Goal: Task Accomplishment & Management: Complete application form

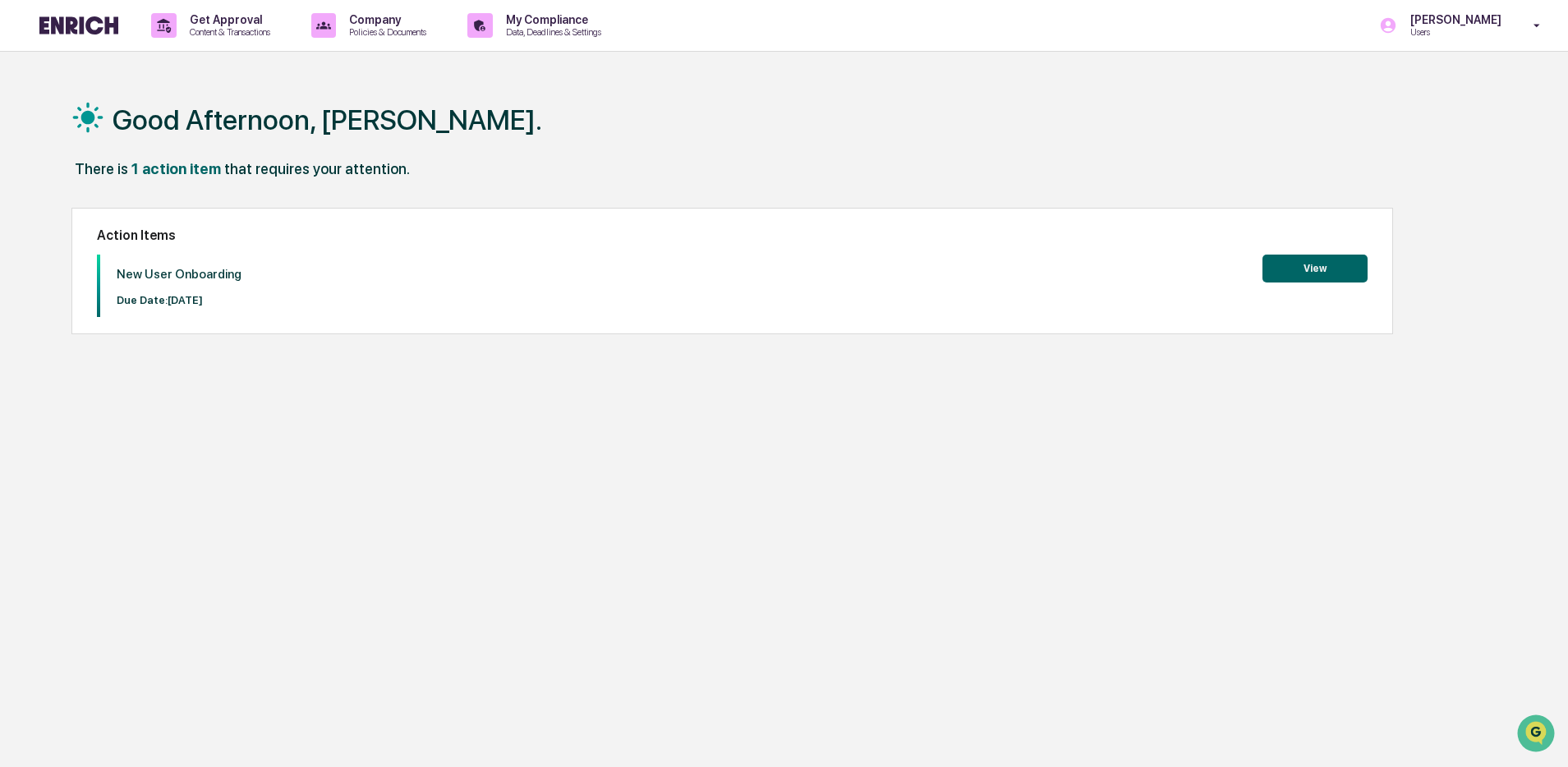
click at [1101, 373] on div "Good Afternoon, [PERSON_NAME]. There is 1 action item that requires your attent…" at bounding box center [777, 461] width 1460 height 767
click at [724, 308] on div "New User Onboarding Due Date: [DATE] View" at bounding box center [731, 286] width 1269 height 62
click at [531, 28] on p "Data, Deadlines & Settings" at bounding box center [551, 32] width 116 height 12
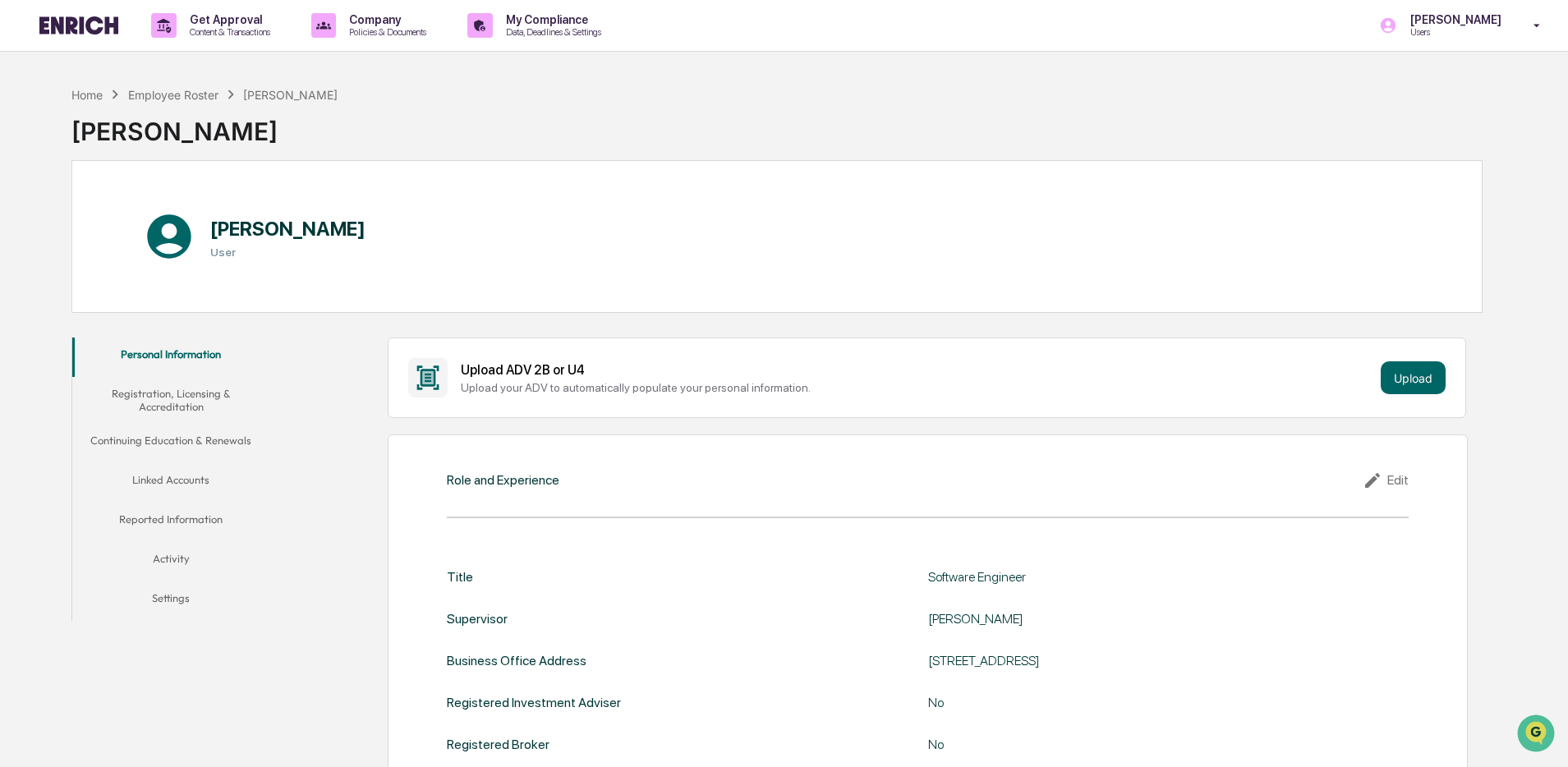
click at [169, 464] on button "Linked Accounts" at bounding box center [171, 483] width 197 height 40
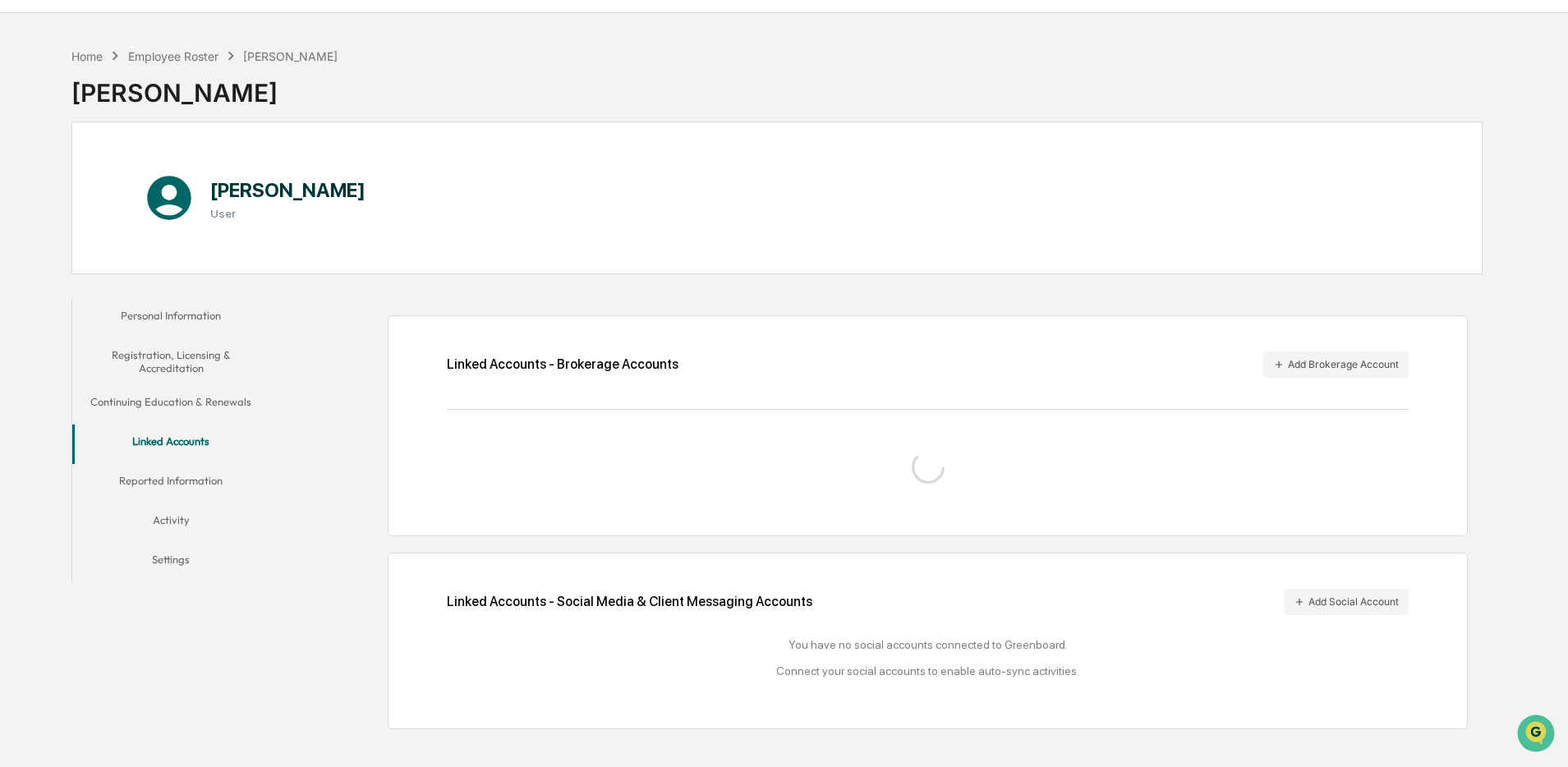
scroll to position [78, 0]
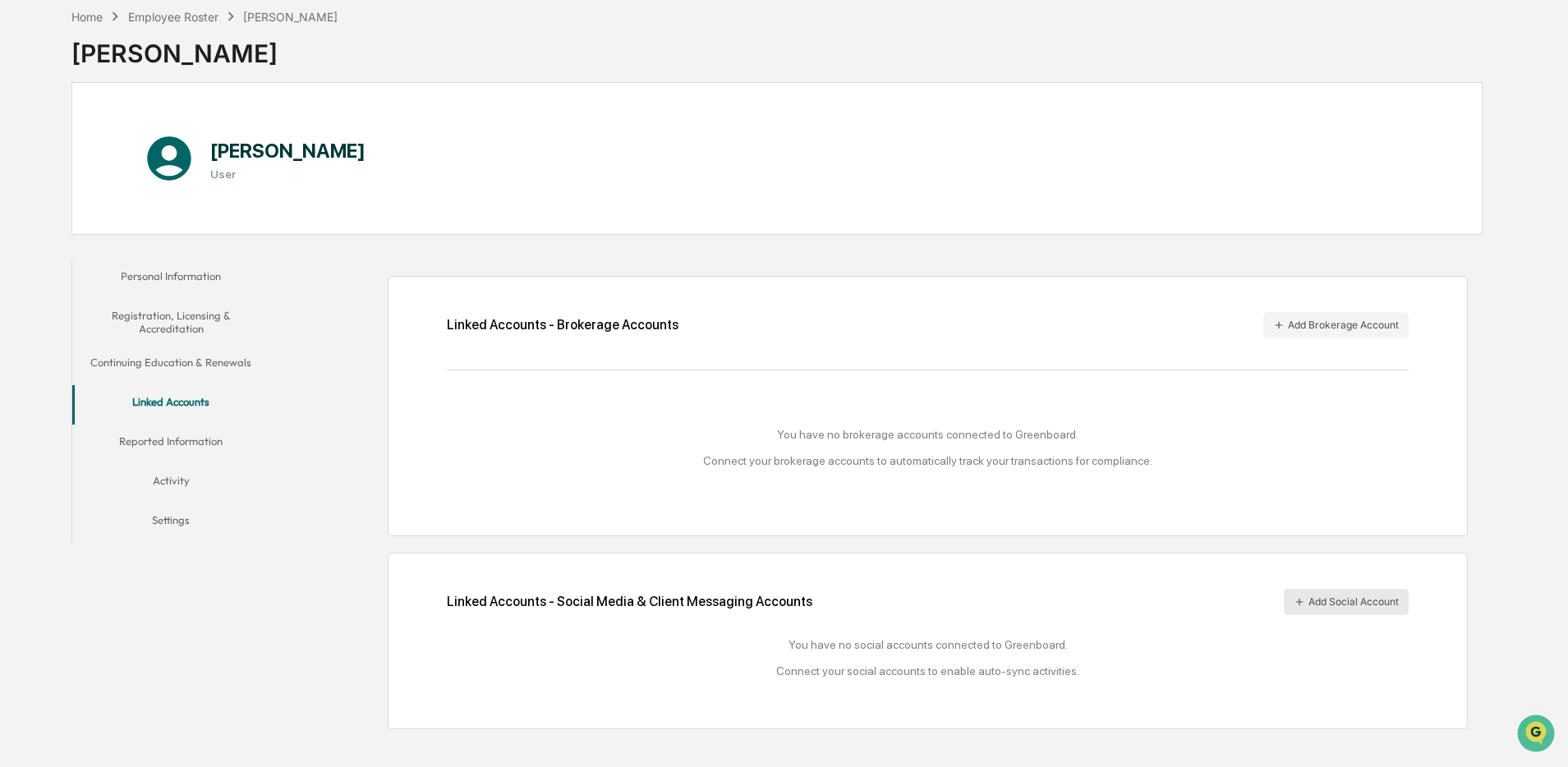
click at [1317, 595] on button "Add Social Account" at bounding box center [1346, 601] width 125 height 26
click at [1324, 608] on button "Add Social Account" at bounding box center [1346, 601] width 125 height 26
click at [819, 78] on div "Home Employee Roster Mary Lin Mary Lin" at bounding box center [777, 41] width 1411 height 82
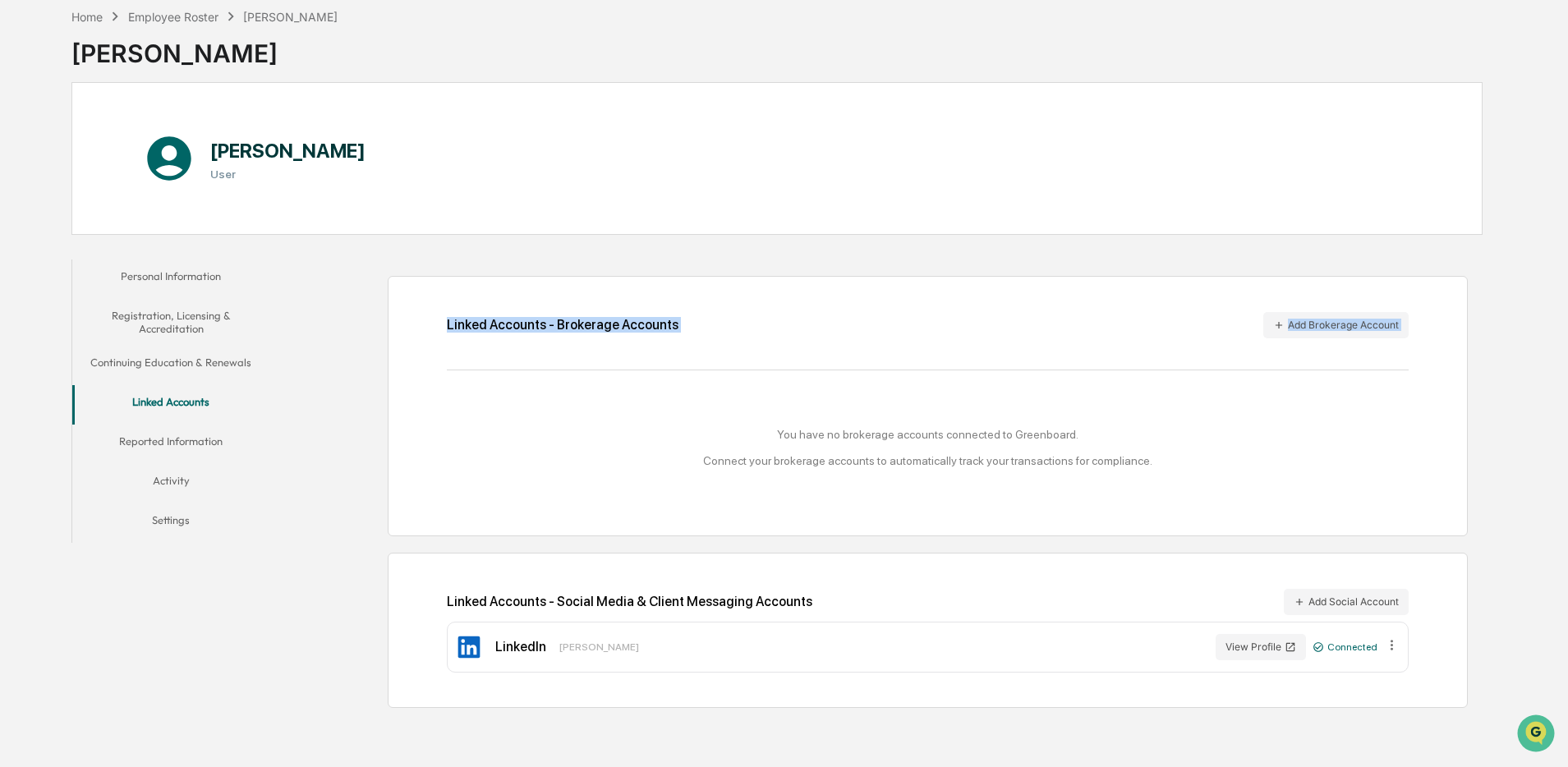
drag, startPoint x: 728, startPoint y: 279, endPoint x: 730, endPoint y: 426, distance: 147.0
click at [730, 426] on div "Home Employee Roster Mary Lin Mary Lin Mary Lin User Personal Information Regis…" at bounding box center [777, 383] width 1460 height 767
click at [638, 468] on div "You have no brokerage accounts connected to Greenboard. Connect your brokerage …" at bounding box center [928, 447] width 962 height 105
click at [1371, 607] on button "Add Social Account" at bounding box center [1346, 601] width 125 height 26
click at [178, 445] on button "Reported Information" at bounding box center [171, 444] width 197 height 40
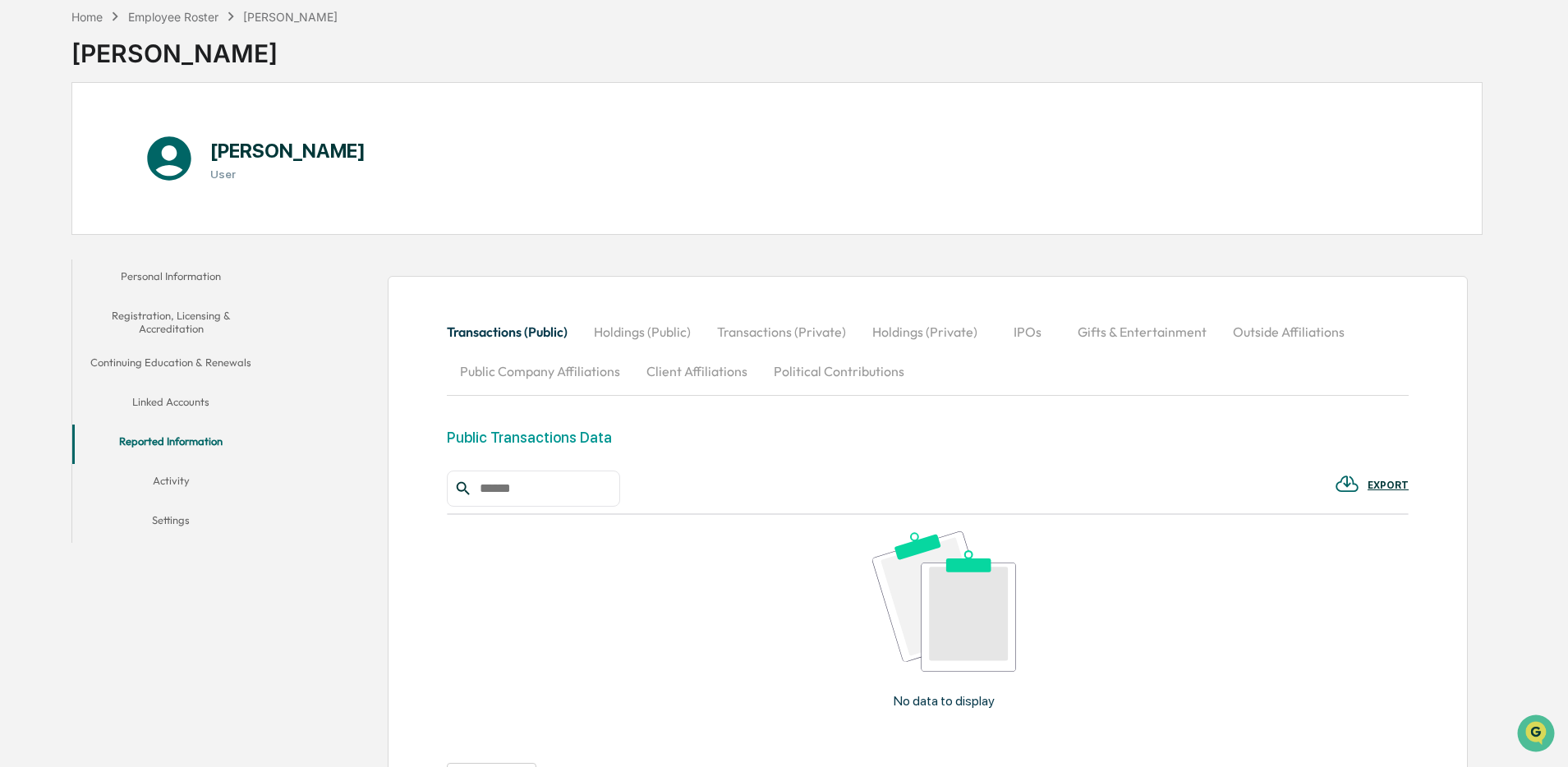
scroll to position [245, 0]
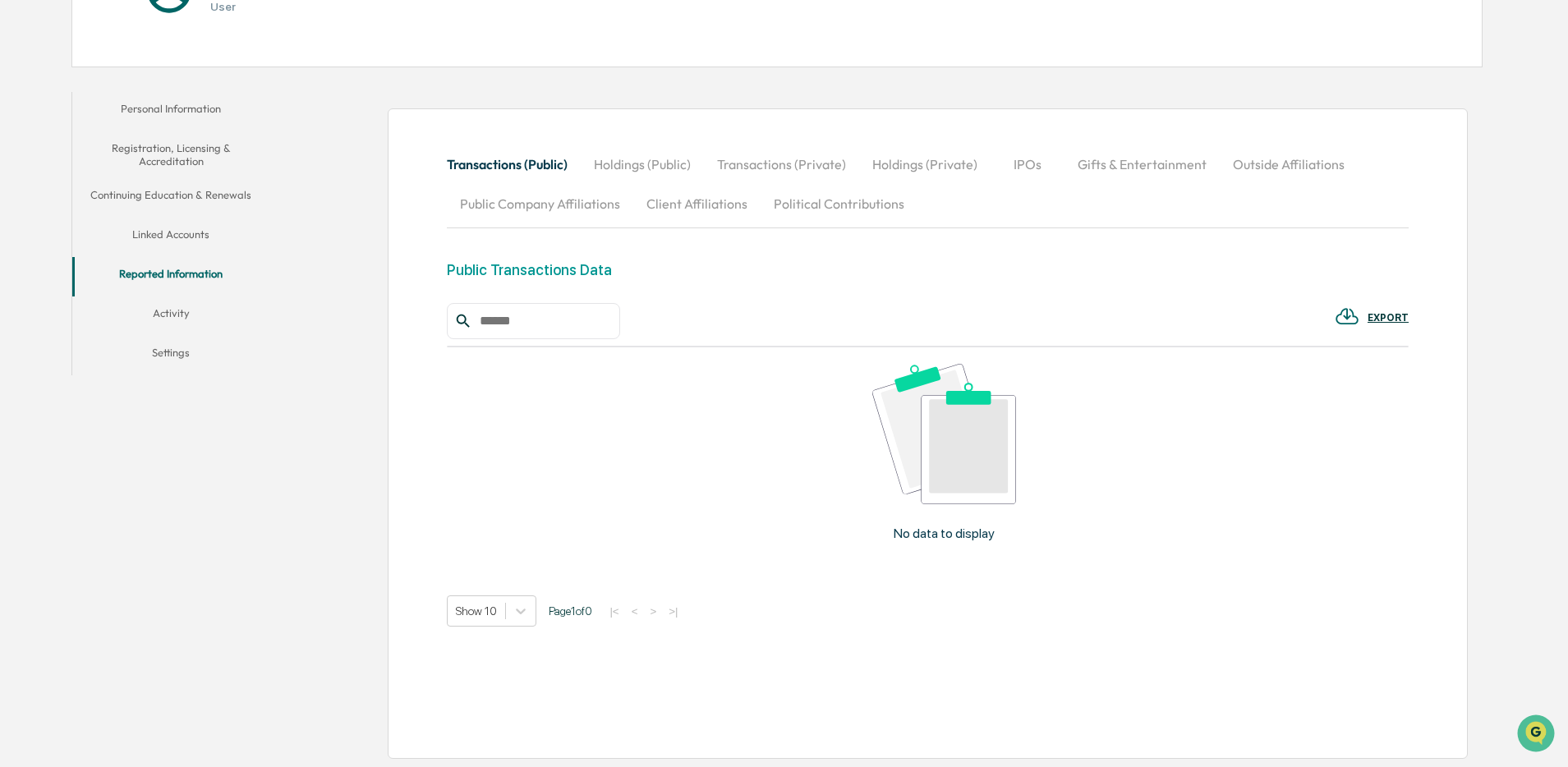
click at [651, 170] on button "Holdings (Public)" at bounding box center [642, 164] width 123 height 40
click at [787, 173] on button "Transactions (Private)" at bounding box center [783, 164] width 155 height 40
click at [923, 166] on button "Holdings (Private)" at bounding box center [925, 164] width 132 height 40
click at [1038, 169] on button "IPOs" at bounding box center [1028, 164] width 74 height 40
click at [1153, 148] on button "Gifts & Entertainment" at bounding box center [1142, 164] width 155 height 40
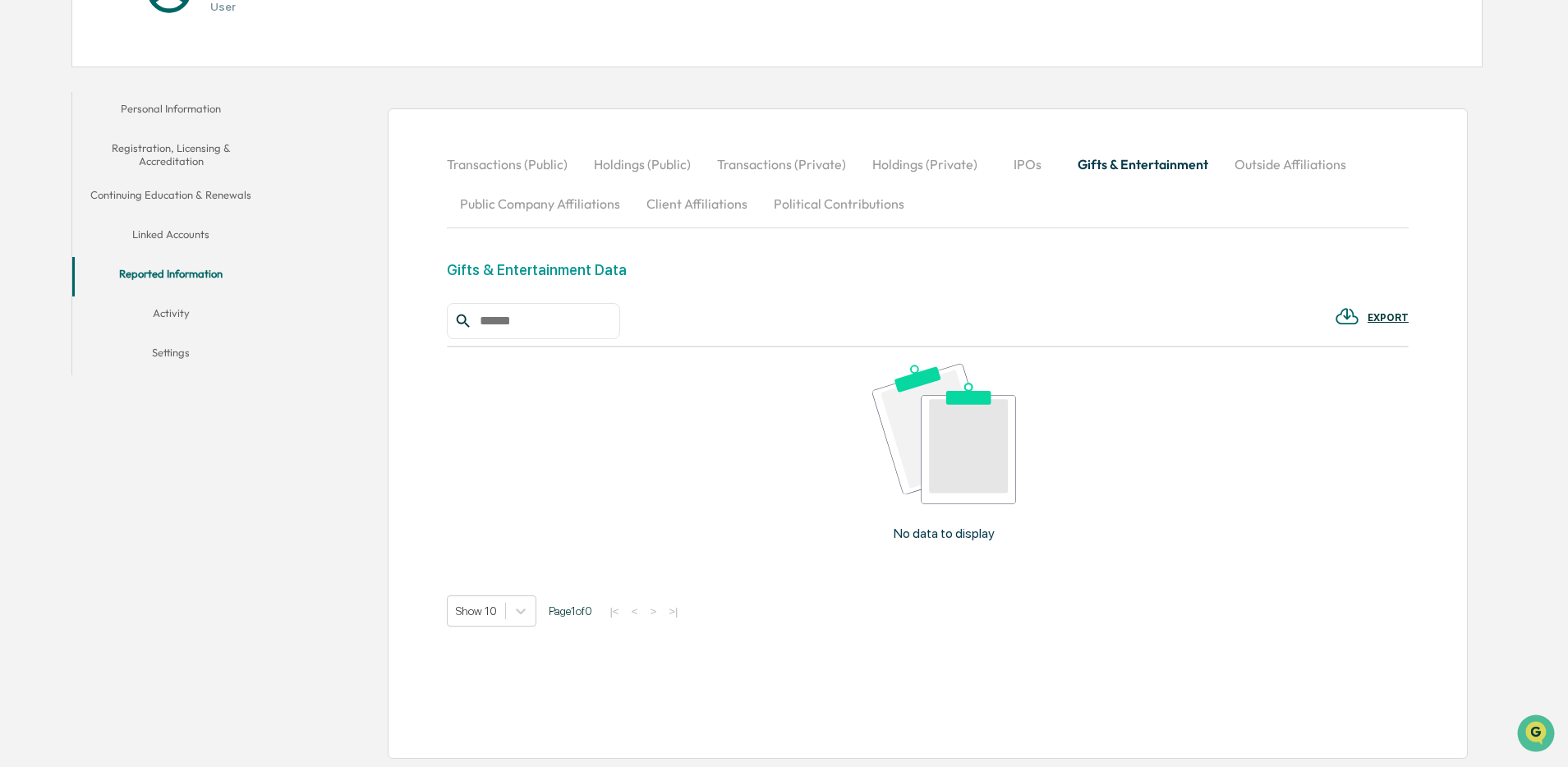
drag, startPoint x: 1278, startPoint y: 150, endPoint x: 1279, endPoint y: 165, distance: 15.0
click at [1277, 150] on button "Outside Affiliations" at bounding box center [1290, 164] width 138 height 40
click at [560, 280] on div "Outside Business Affiliation Data" at bounding box center [928, 281] width 962 height 42
click at [556, 276] on div "Outside Business Affiliation Data" at bounding box center [557, 270] width 219 height 17
click at [528, 216] on button "Public Company Affiliations" at bounding box center [540, 204] width 186 height 40
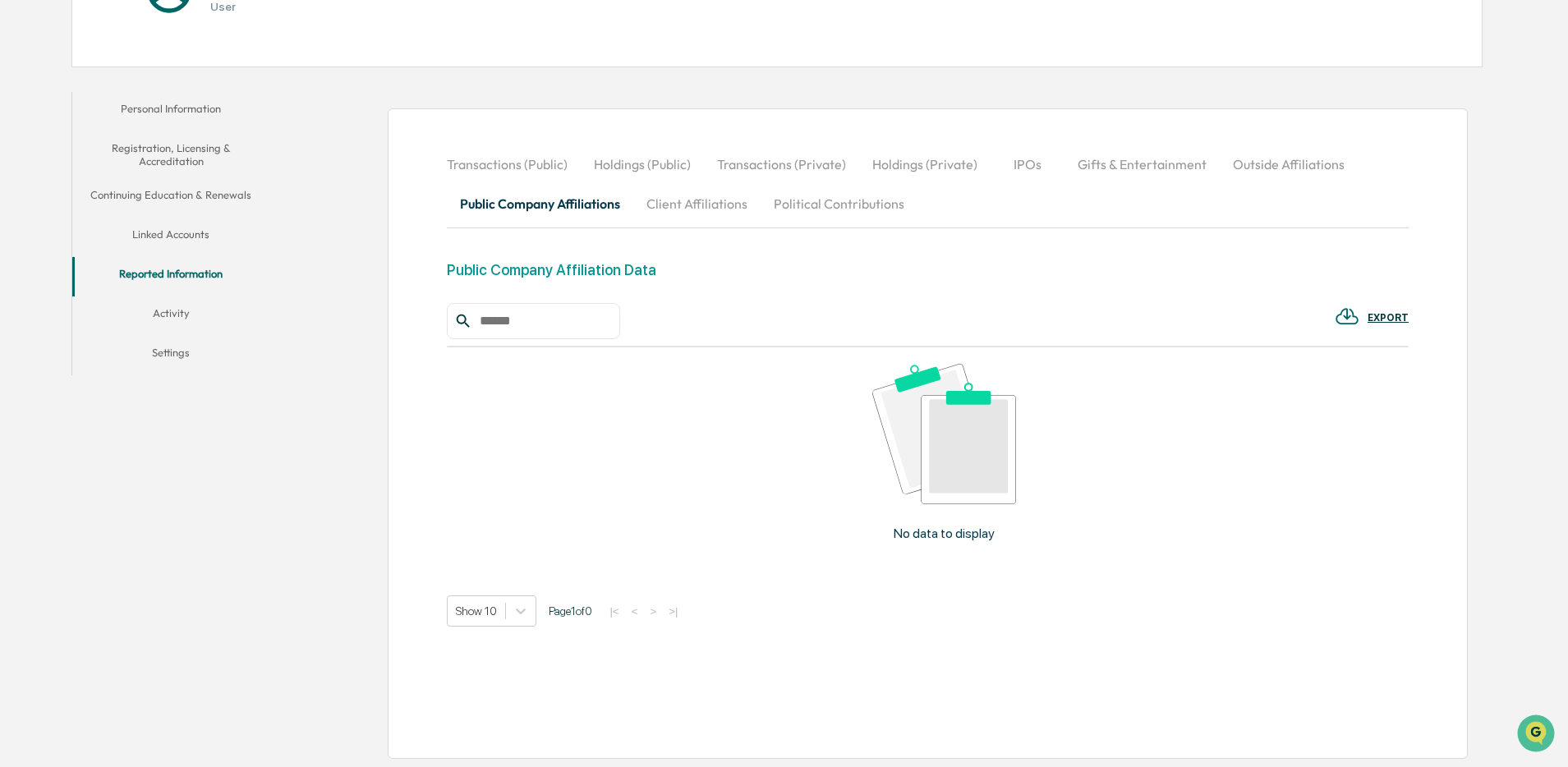
click at [709, 214] on button "Client Affiliations" at bounding box center [696, 204] width 127 height 40
click at [843, 207] on button "Political Contributions" at bounding box center [839, 204] width 157 height 40
click at [772, 397] on div "No data to display" at bounding box center [944, 459] width 995 height 223
click at [181, 315] on button "Activity" at bounding box center [171, 316] width 197 height 40
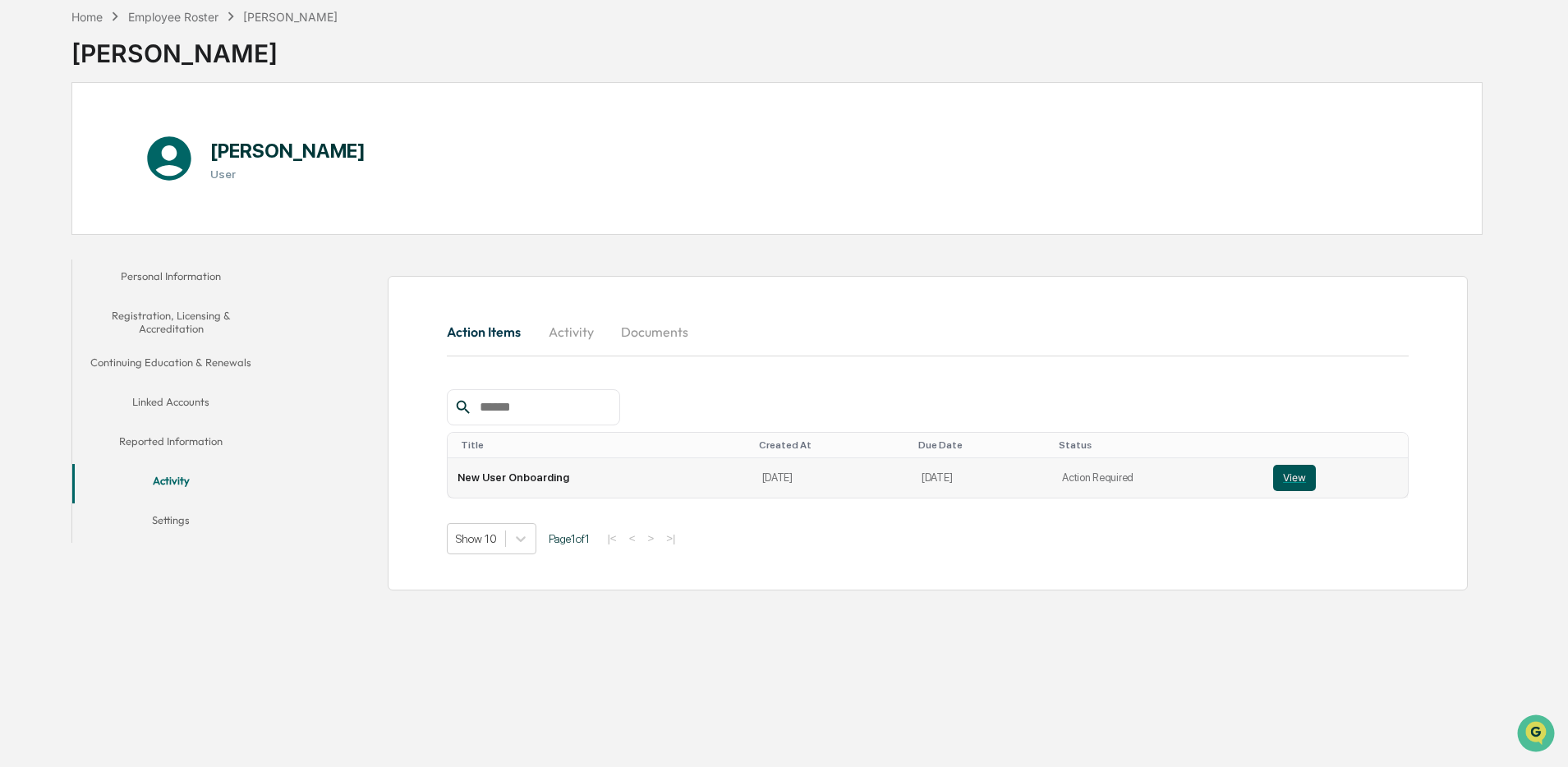
click at [1301, 483] on button "View" at bounding box center [1295, 477] width 43 height 26
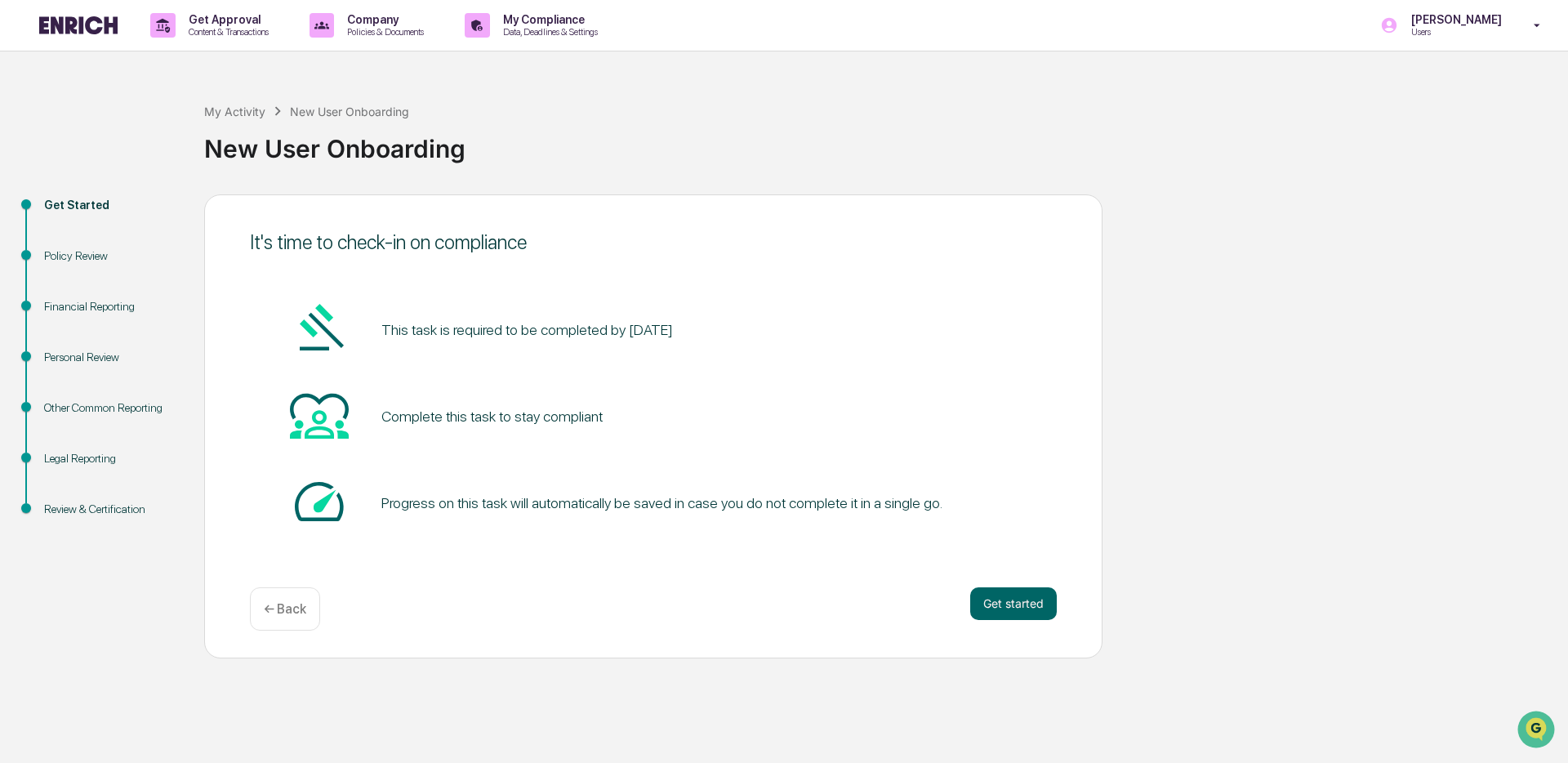
drag, startPoint x: 503, startPoint y: 334, endPoint x: 747, endPoint y: 353, distance: 244.7
click at [747, 353] on div "This task is required to be completed by [DATE]" at bounding box center [653, 330] width 807 height 62
click at [792, 383] on div "This task is required to be completed by [DATE] Complete this task to stay comp…" at bounding box center [653, 417] width 807 height 235
click at [419, 362] on div "This task is required to be completed by [DATE] Complete this task to stay comp…" at bounding box center [653, 417] width 807 height 235
drag, startPoint x: 422, startPoint y: 326, endPoint x: 450, endPoint y: 372, distance: 53.9
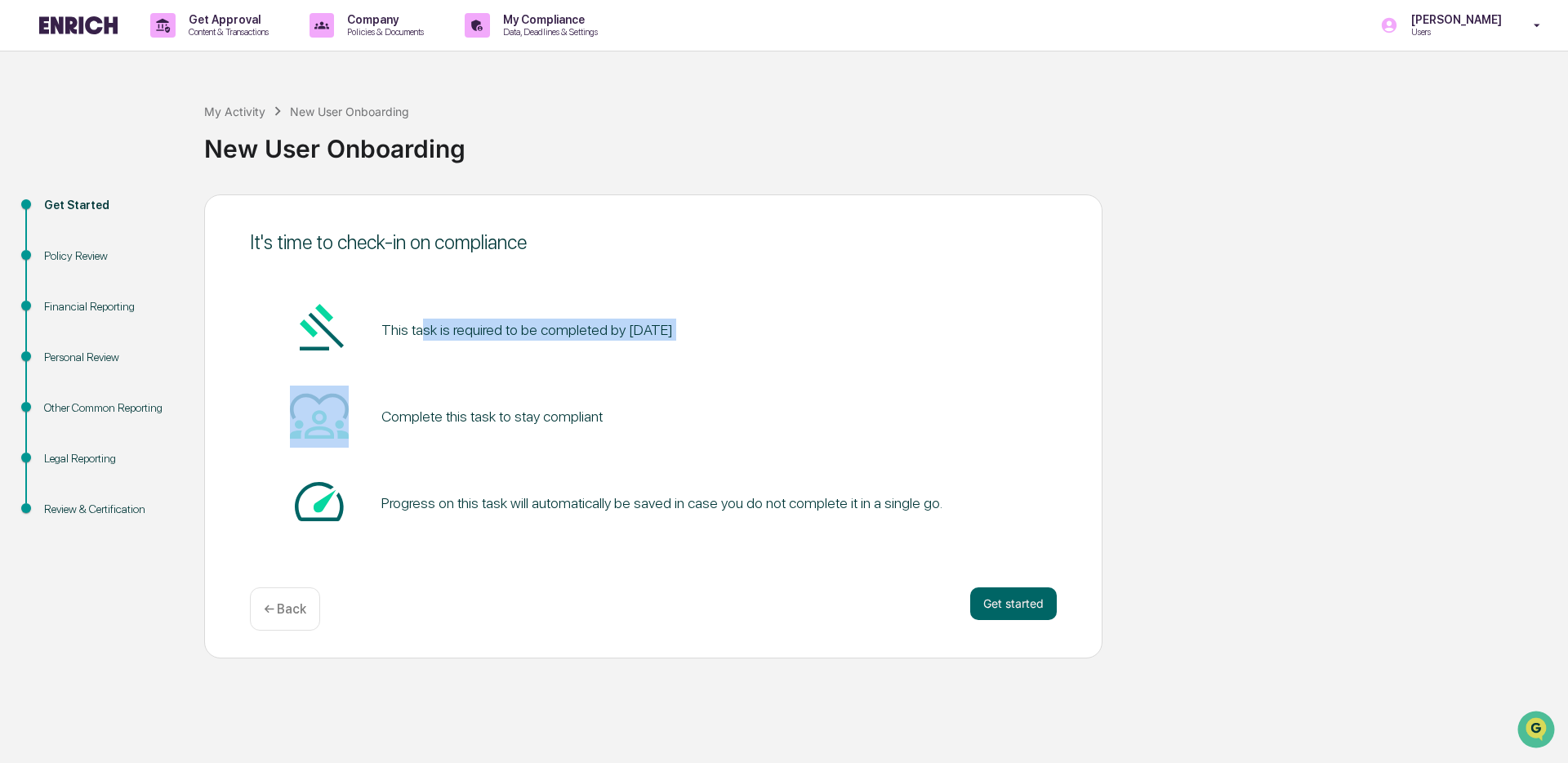
click at [450, 372] on div "This task is required to be completed by [DATE] Complete this task to stay comp…" at bounding box center [653, 417] width 807 height 235
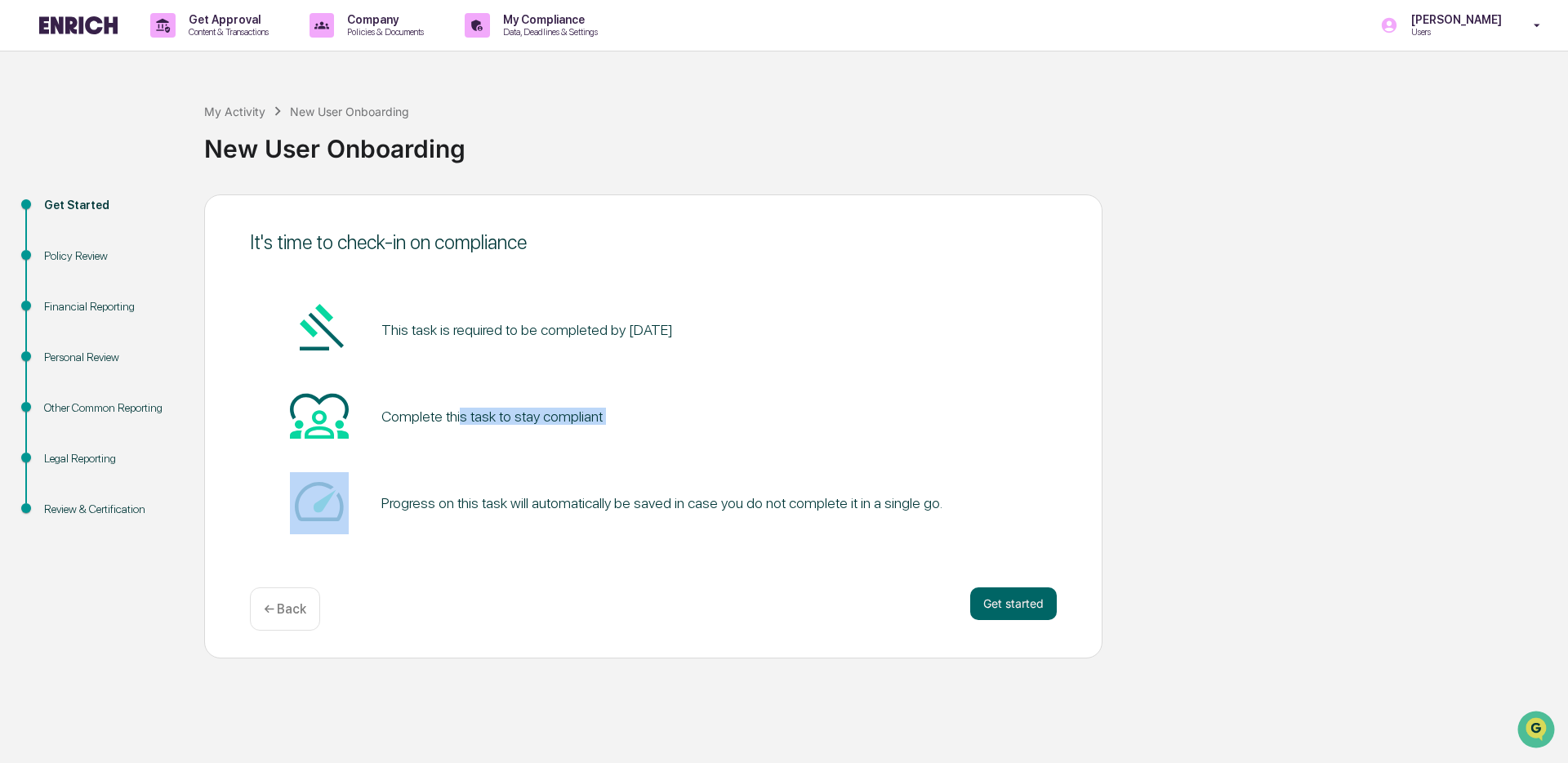
drag, startPoint x: 468, startPoint y: 419, endPoint x: 664, endPoint y: 464, distance: 201.1
click at [664, 464] on div "This task is required to be completed by [DATE] Complete this task to stay comp…" at bounding box center [653, 417] width 807 height 235
drag, startPoint x: 454, startPoint y: 395, endPoint x: 486, endPoint y: 470, distance: 81.5
click at [486, 470] on div "This task is required to be completed by [DATE] Complete this task to stay comp…" at bounding box center [653, 417] width 807 height 235
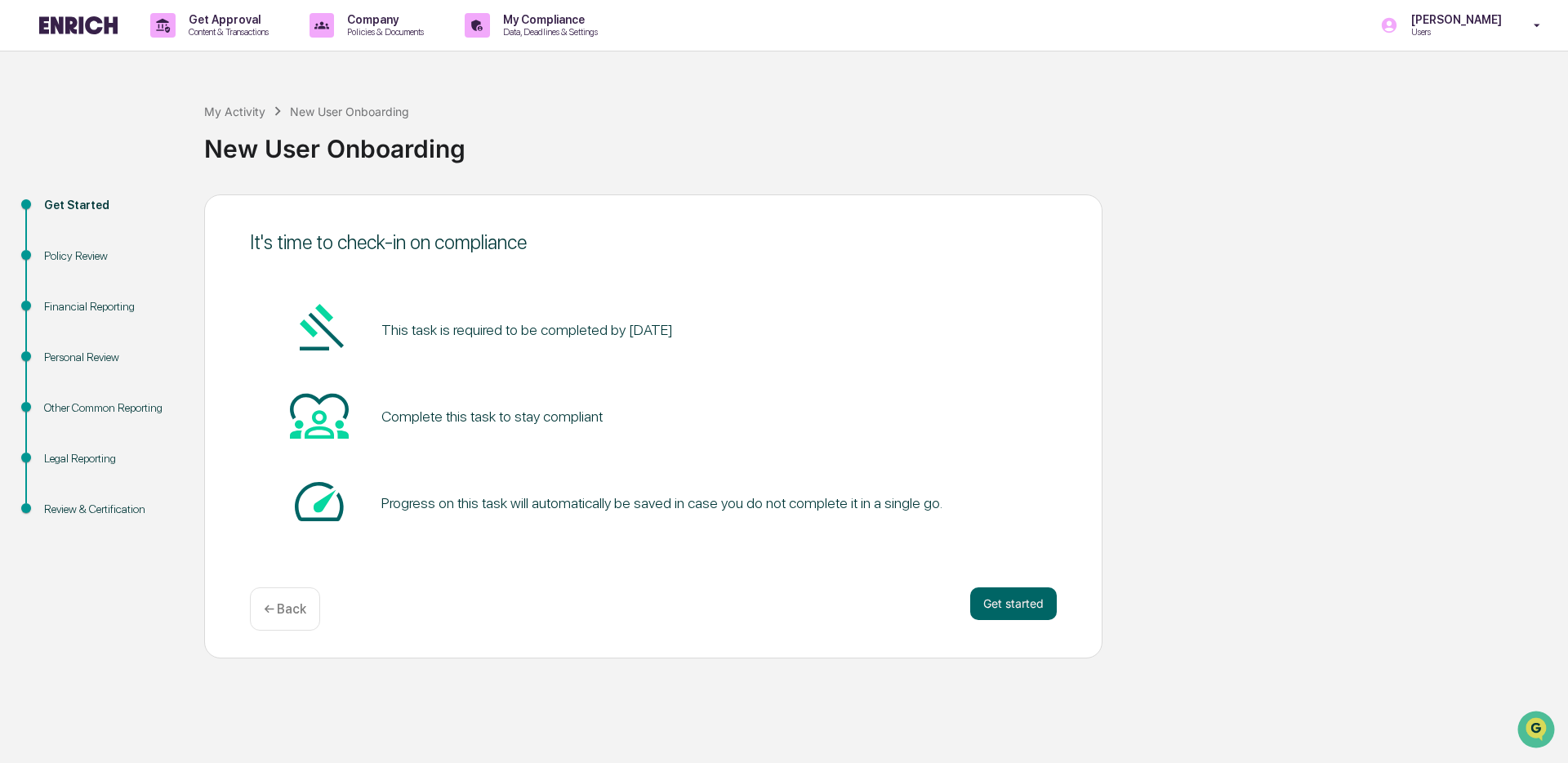
click at [487, 470] on div "This task is required to be completed by [DATE] Complete this task to stay comp…" at bounding box center [653, 417] width 807 height 235
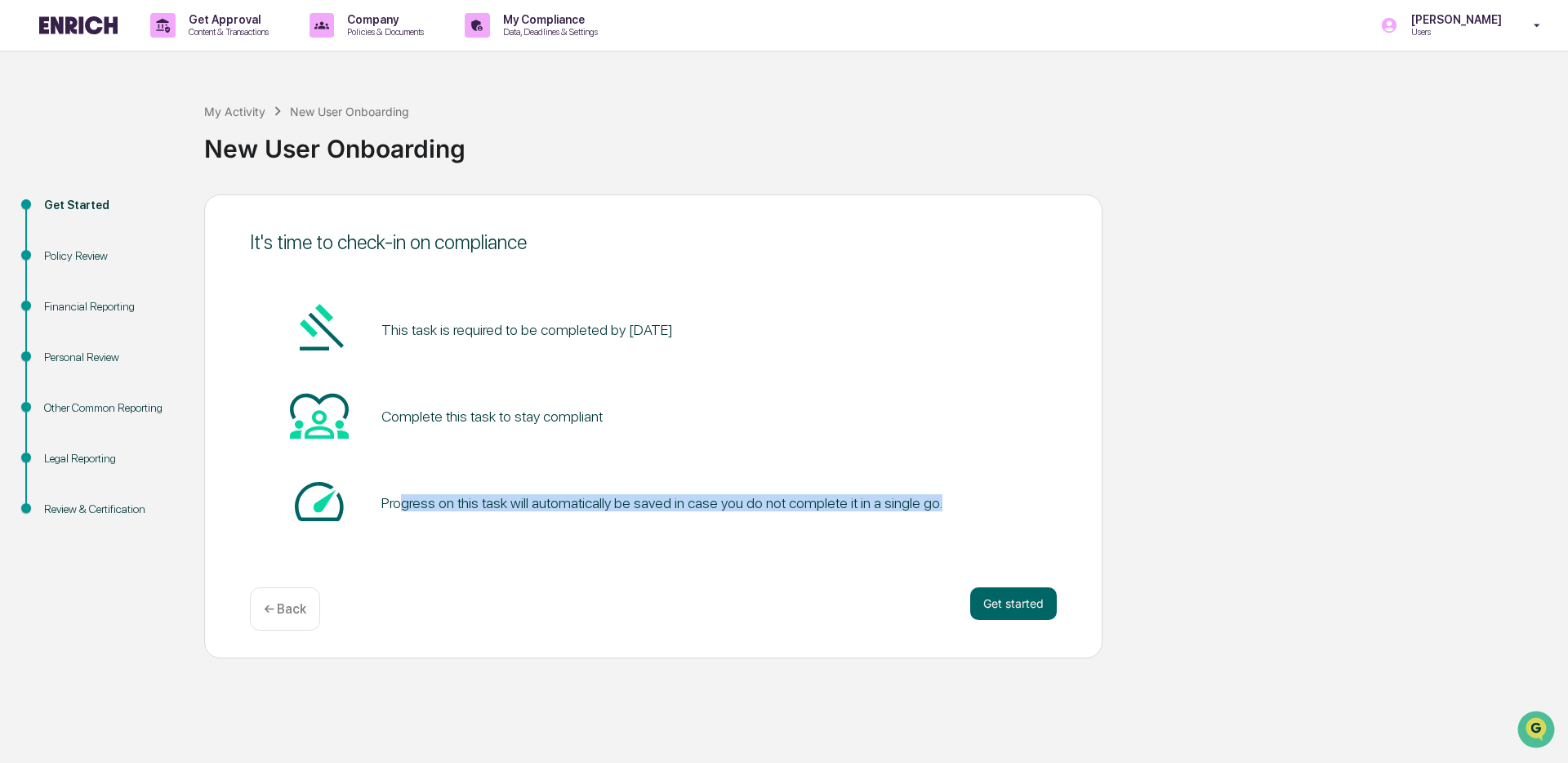
drag, startPoint x: 404, startPoint y: 507, endPoint x: 850, endPoint y: 544, distance: 447.5
click at [850, 544] on div "This task is required to be completed by [DATE] Complete this task to stay comp…" at bounding box center [653, 417] width 807 height 285
click at [753, 547] on div "This task is required to be completed by [DATE] Complete this task to stay comp…" at bounding box center [653, 417] width 807 height 285
drag, startPoint x: 618, startPoint y: 491, endPoint x: 769, endPoint y: 541, distance: 159.1
click at [769, 541] on div "This task is required to be completed by [DATE] Complete this task to stay comp…" at bounding box center [653, 417] width 807 height 285
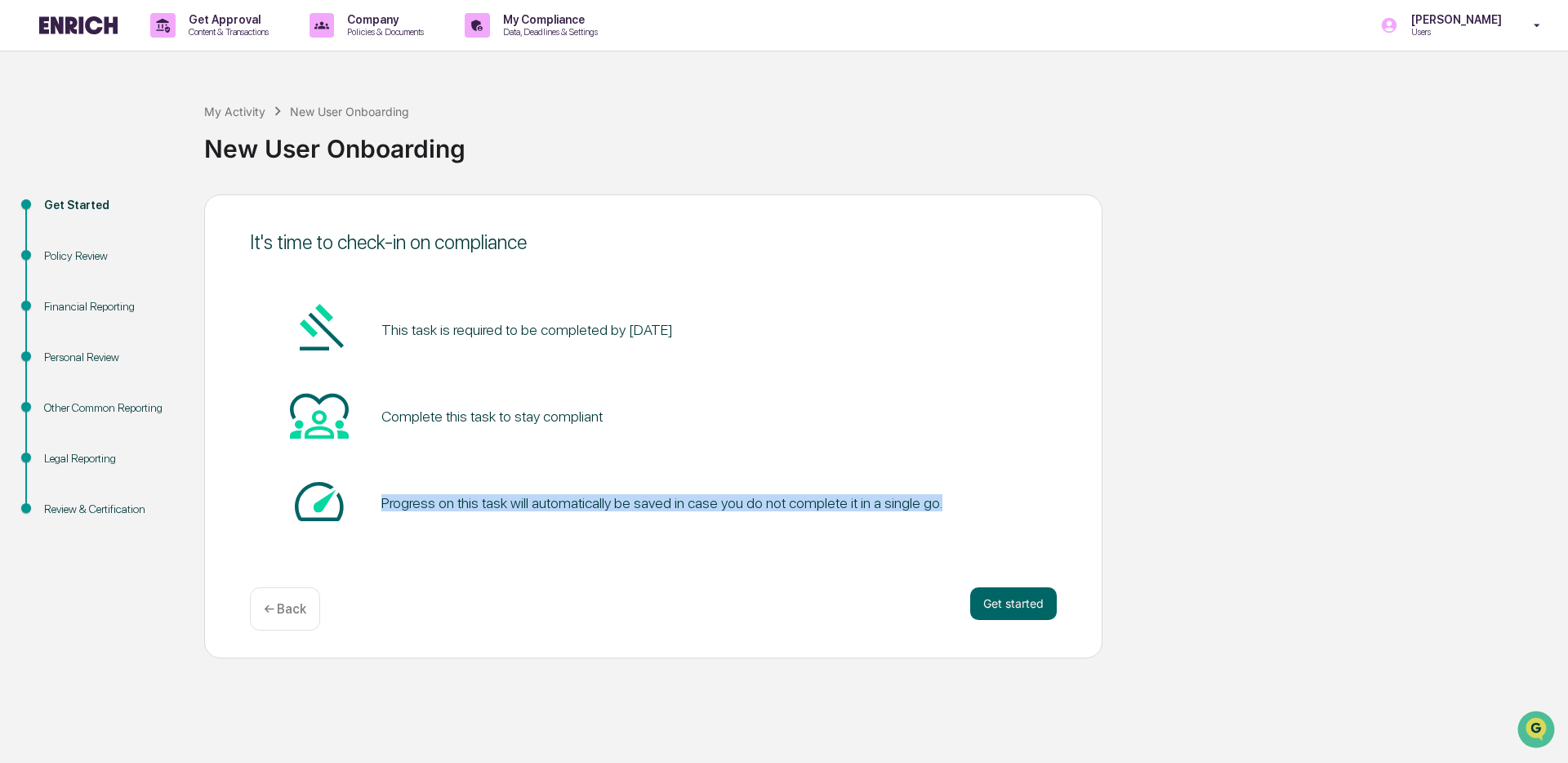
click at [769, 541] on div "This task is required to be completed by [DATE] Complete this task to stay comp…" at bounding box center [653, 417] width 807 height 285
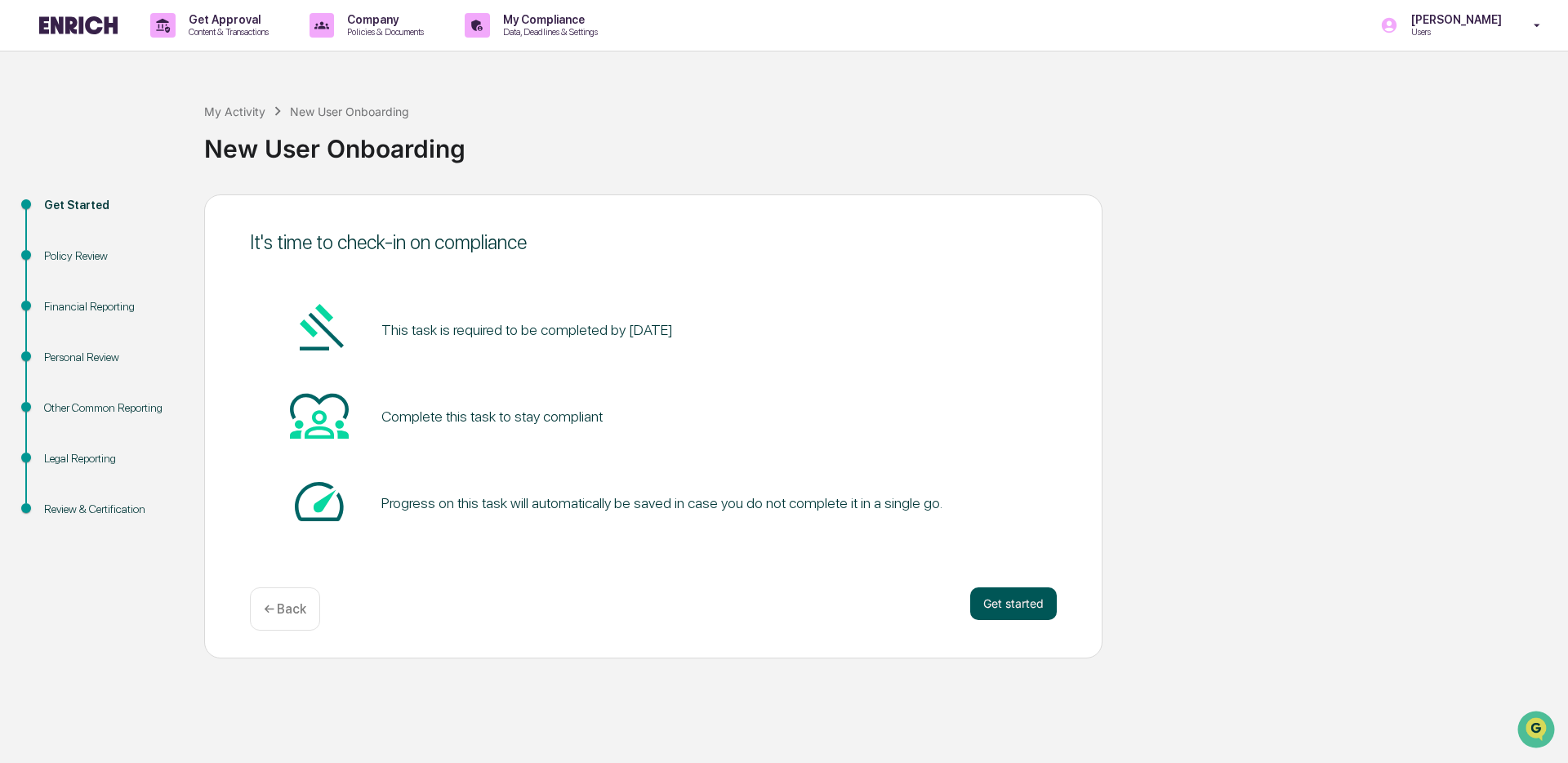
click at [1033, 606] on button "Get started" at bounding box center [1014, 604] width 87 height 33
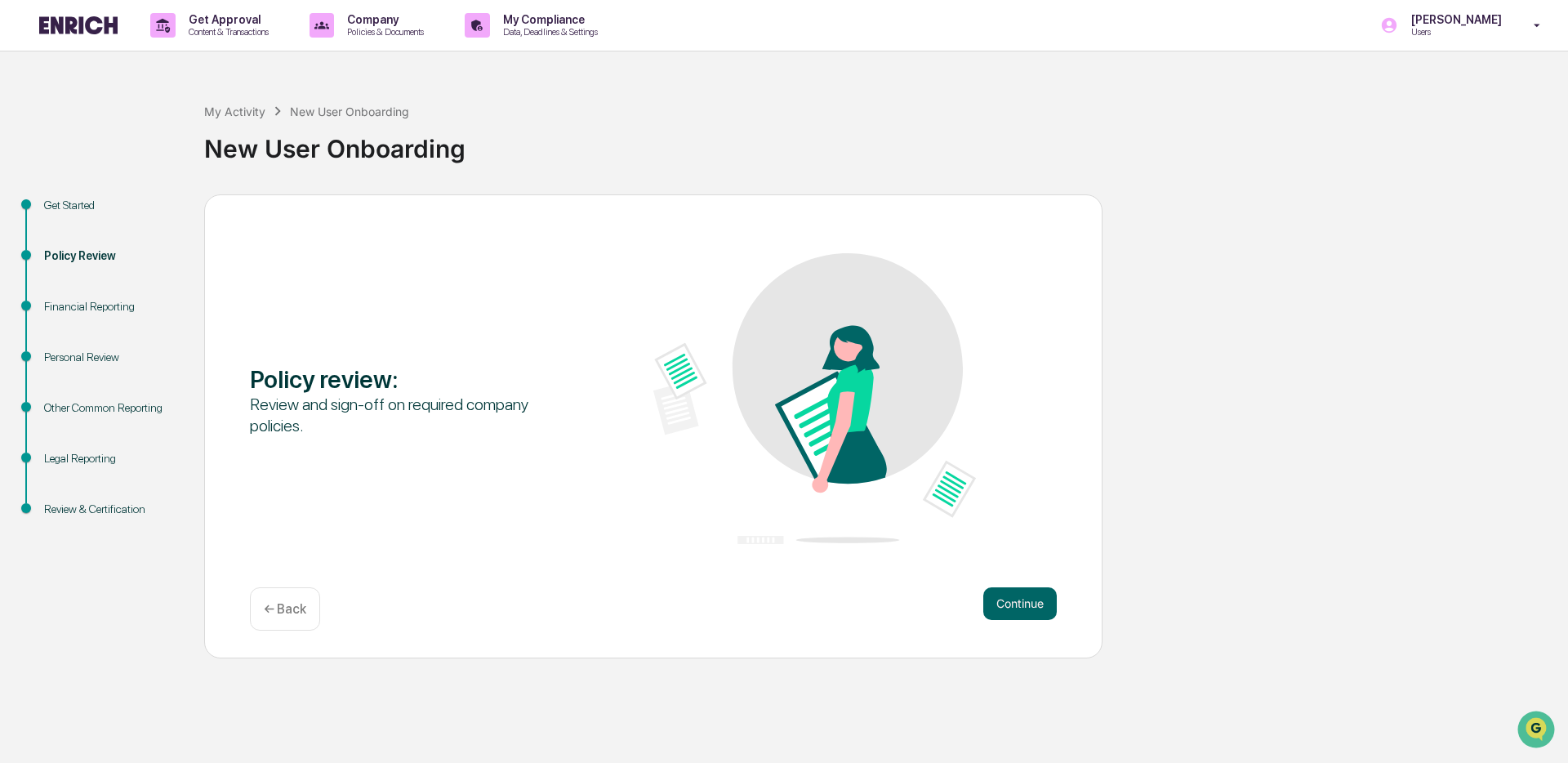
click at [1122, 578] on div "Get Started Policy Review Financial Reporting Personal Review Other Common Repo…" at bounding box center [783, 426] width 1552 height 464
click at [1041, 102] on div "My Activity New User Onboarding New User Onboarding" at bounding box center [882, 136] width 1356 height 68
drag, startPoint x: 463, startPoint y: 350, endPoint x: 366, endPoint y: 463, distance: 148.9
click at [460, 507] on div "Policy review : Review and sign-off on required company policies." at bounding box center [653, 400] width 807 height 294
click at [71, 258] on div "Policy Review" at bounding box center [111, 257] width 134 height 17
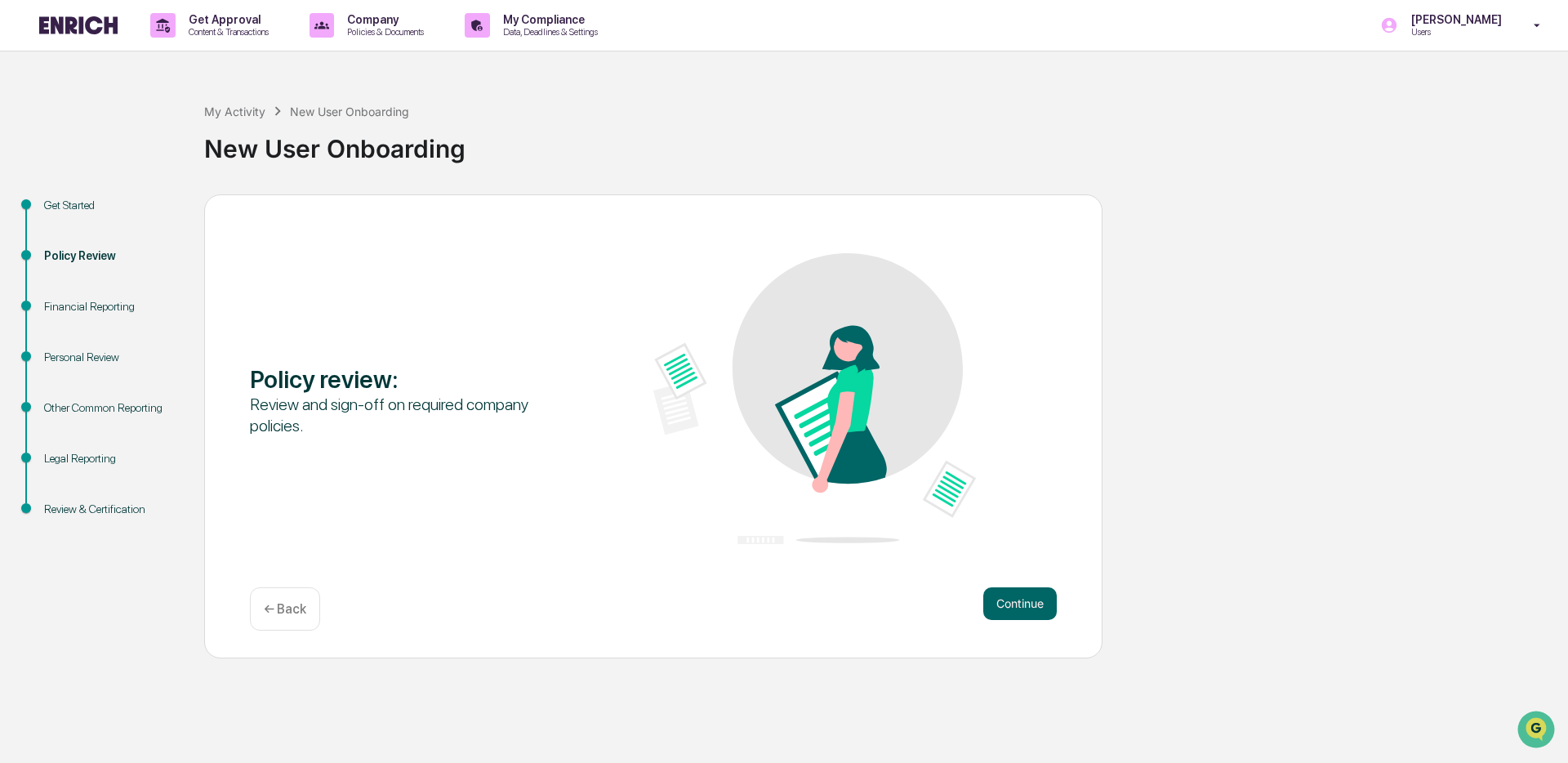
click at [488, 428] on div "Review and sign-off on required company policies." at bounding box center [411, 415] width 323 height 42
drag, startPoint x: 387, startPoint y: 403, endPoint x: 408, endPoint y: 428, distance: 32.6
click at [408, 428] on div "Review and sign-off on required company policies." at bounding box center [411, 415] width 323 height 42
click at [1048, 613] on button "Continue" at bounding box center [1020, 604] width 73 height 33
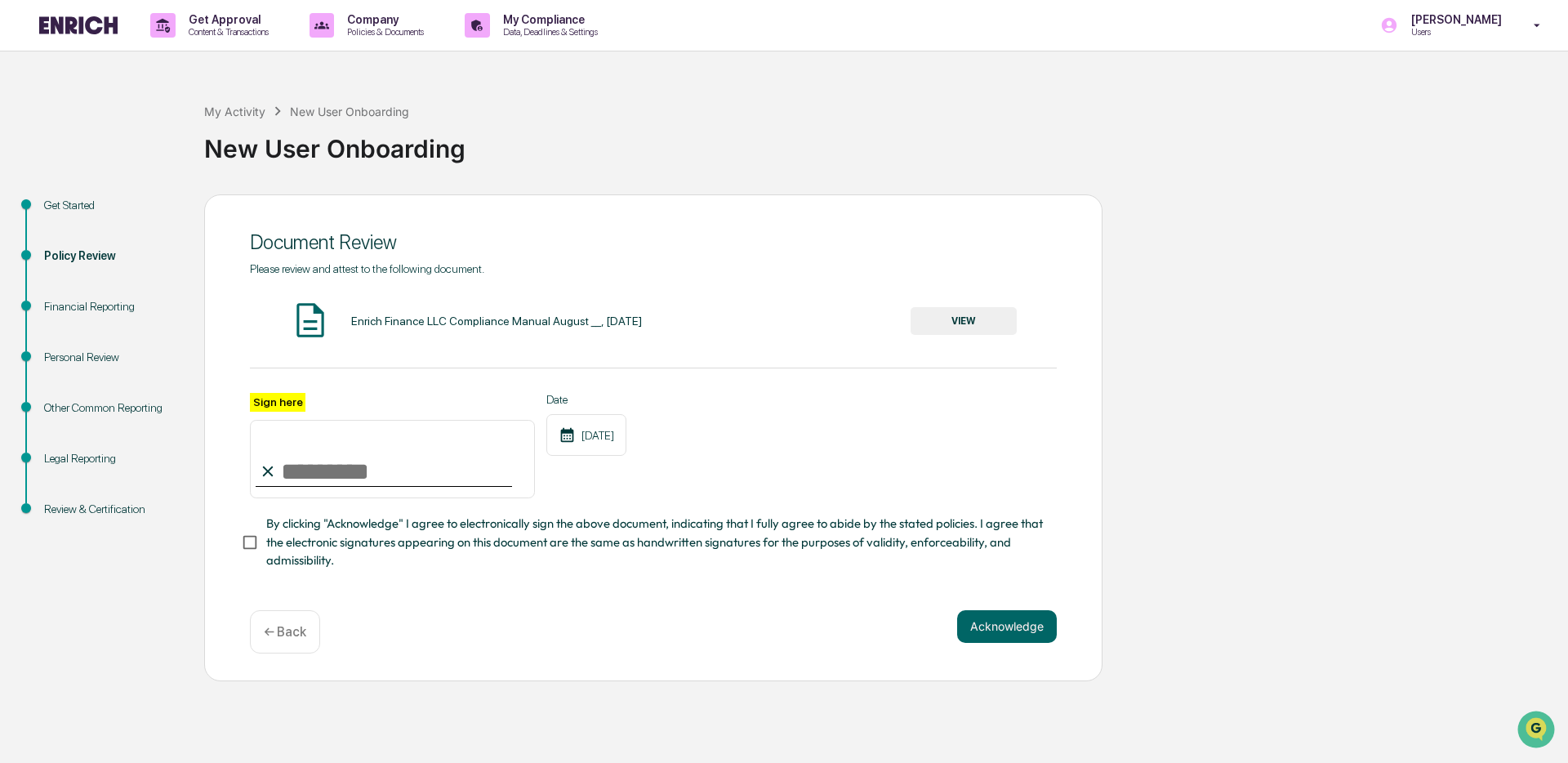
click at [358, 472] on input "Sign here" at bounding box center [392, 458] width 285 height 78
type input "*******"
click at [850, 477] on div "Sign here ******* Date [DATE]" at bounding box center [653, 446] width 807 height 106
drag, startPoint x: 408, startPoint y: 315, endPoint x: 694, endPoint y: 324, distance: 286.1
click at [642, 324] on div "Enrich Finance LLC Compliance Manual August __, [DATE]" at bounding box center [497, 321] width 291 height 14
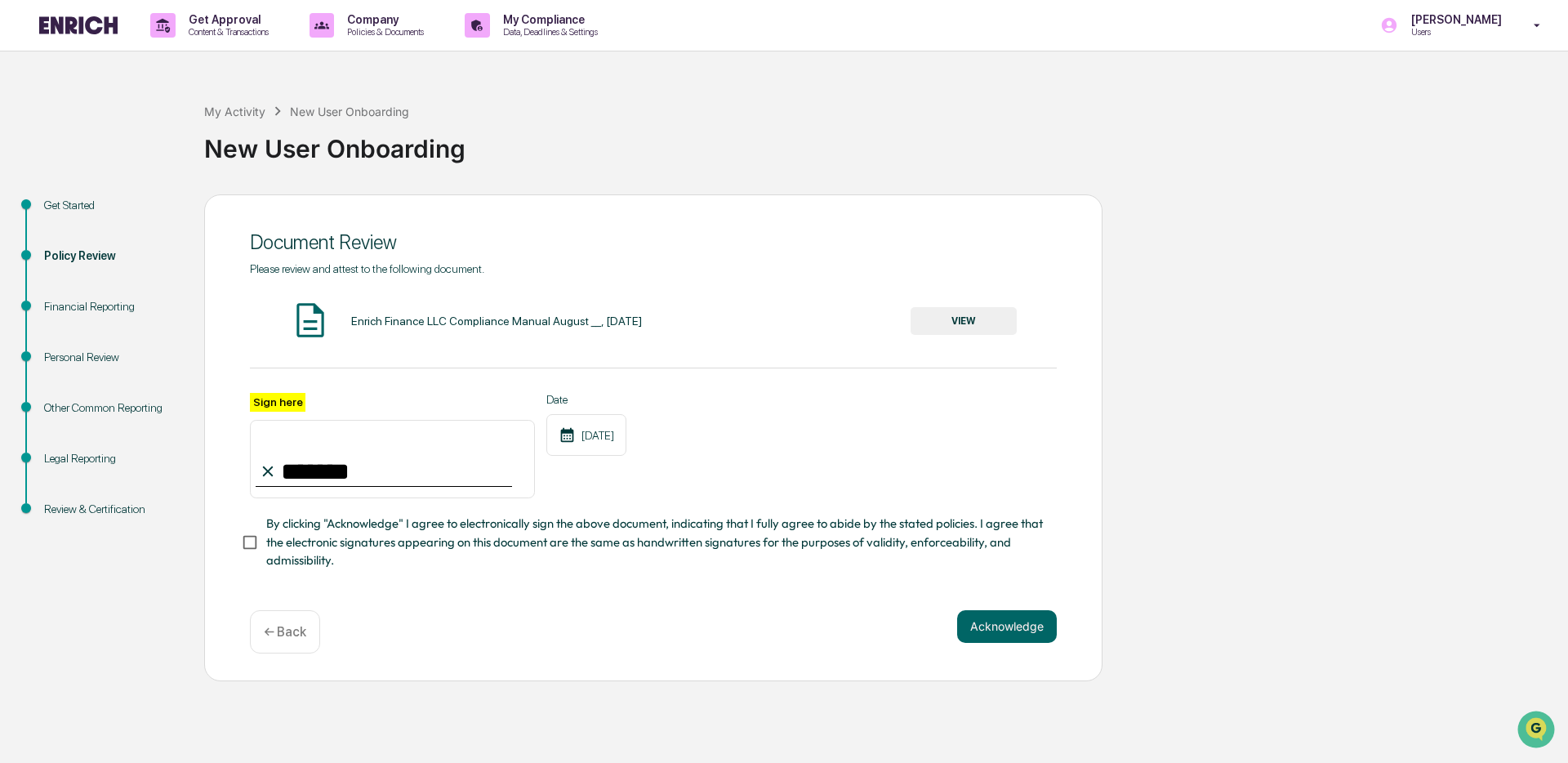
click at [713, 348] on div "Please review and attest to the following document. Enrich Finance LLC Complian…" at bounding box center [653, 416] width 807 height 308
click at [962, 326] on button "VIEW" at bounding box center [963, 320] width 106 height 28
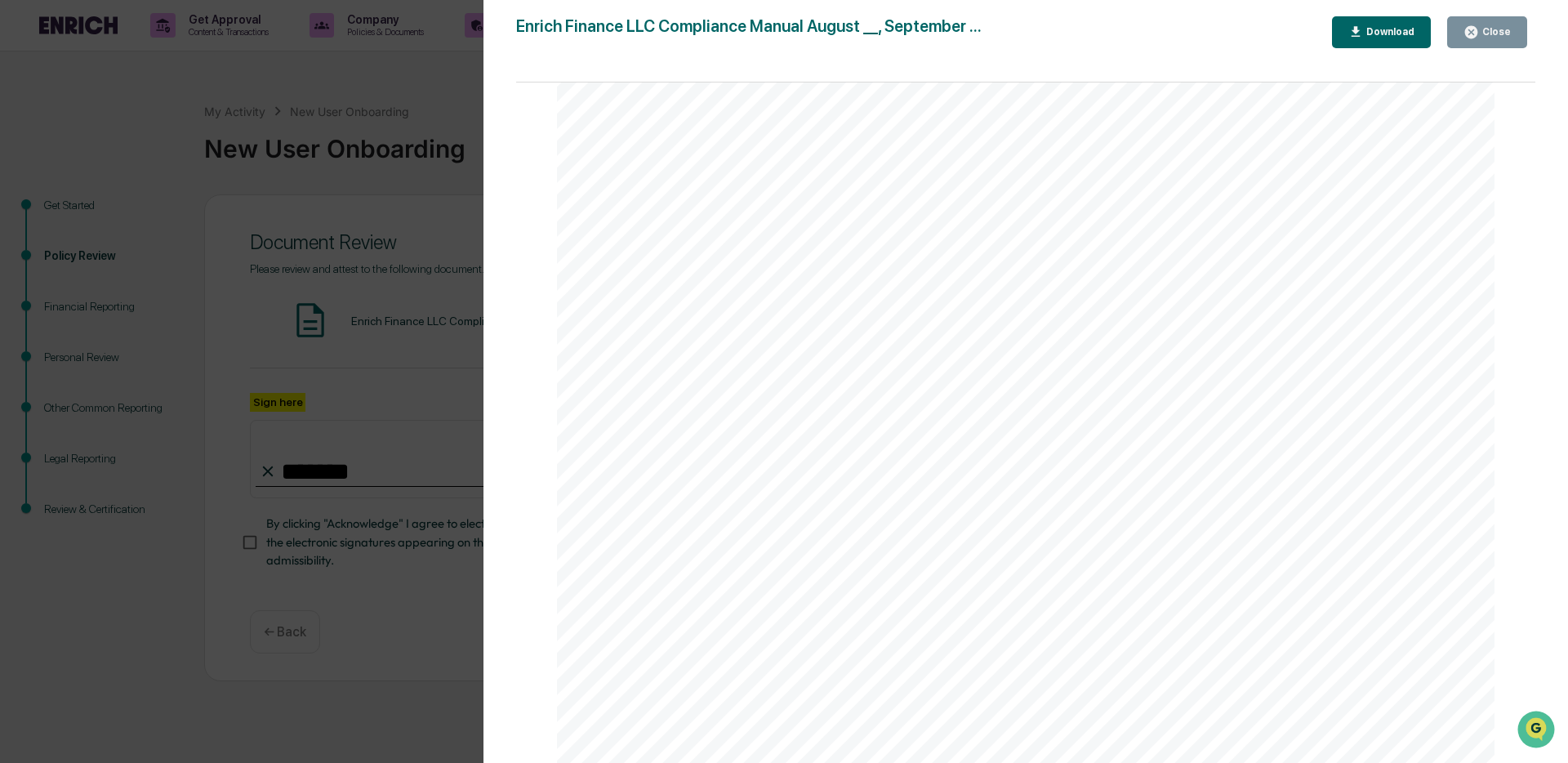
scroll to position [496, 0]
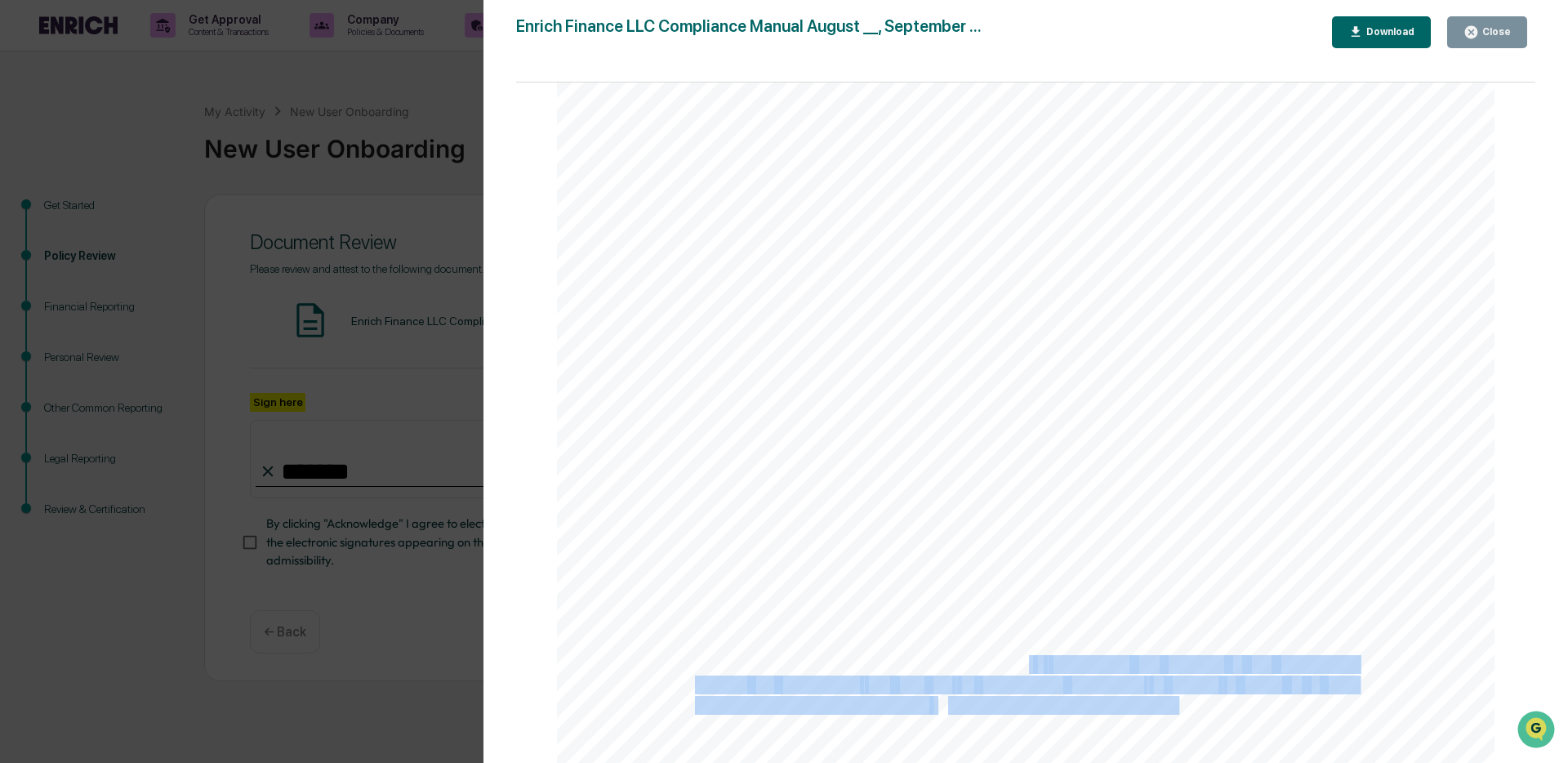
drag, startPoint x: 1022, startPoint y: 660, endPoint x: 1212, endPoint y: 710, distance: 196.5
click at [1212, 710] on div "1 Enrich Finance LLC Compliance Manual August __, [DATE] This Compliance Manual…" at bounding box center [1026, 231] width 937 height 1214
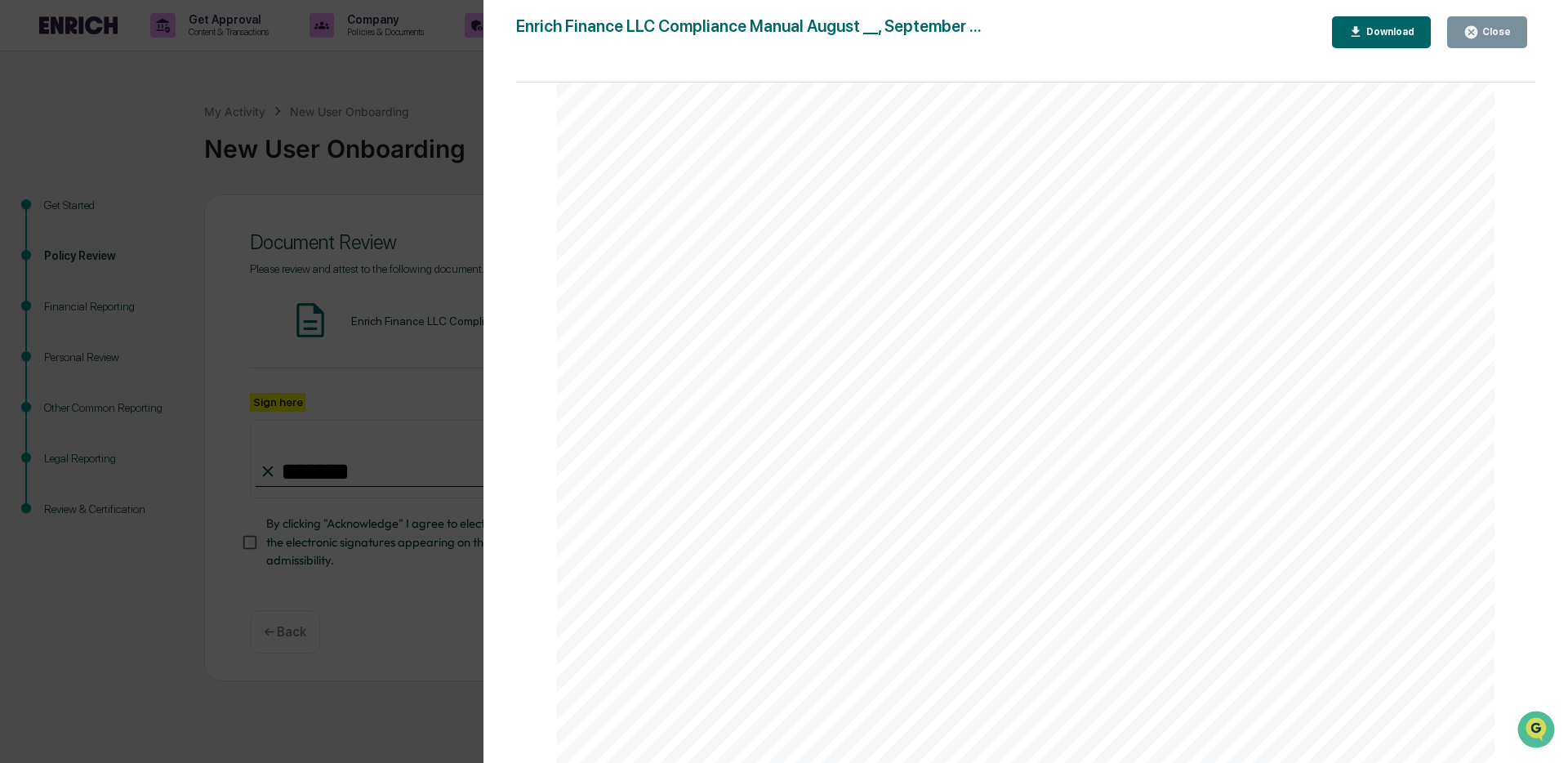
scroll to position [7788, 0]
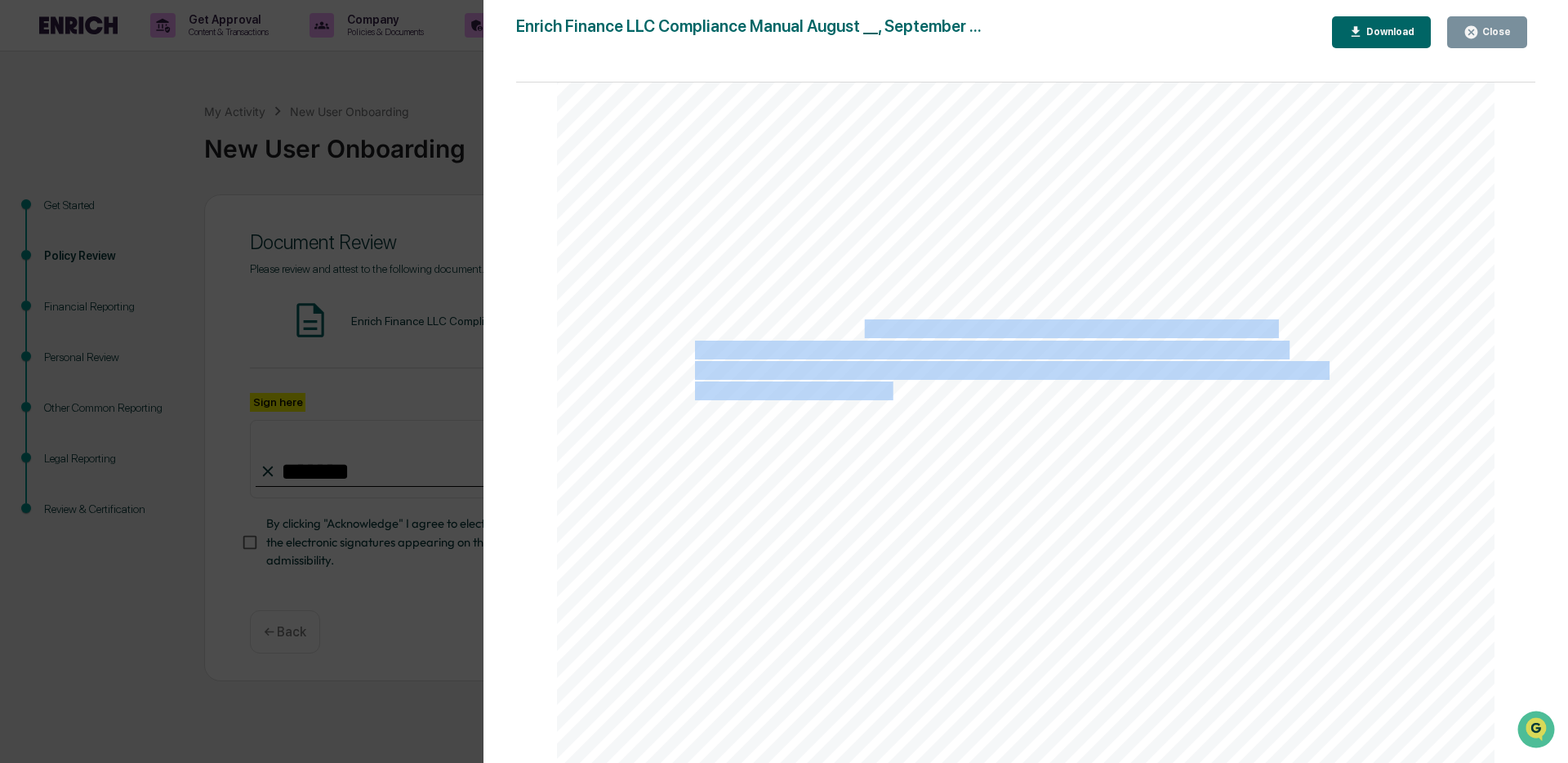
drag, startPoint x: 861, startPoint y: 340, endPoint x: 892, endPoint y: 389, distance: 58.0
click at [892, 389] on div "7 OVERVIEW OF THE MANUAL Introduction to the Compliance Manual This is the comp…" at bounding box center [1026, 541] width 937 height 1214
click at [891, 393] on span "portfolios and their investment goals and preferences (the “Platform”). Our rec…" at bounding box center [1019, 392] width 649 height 17
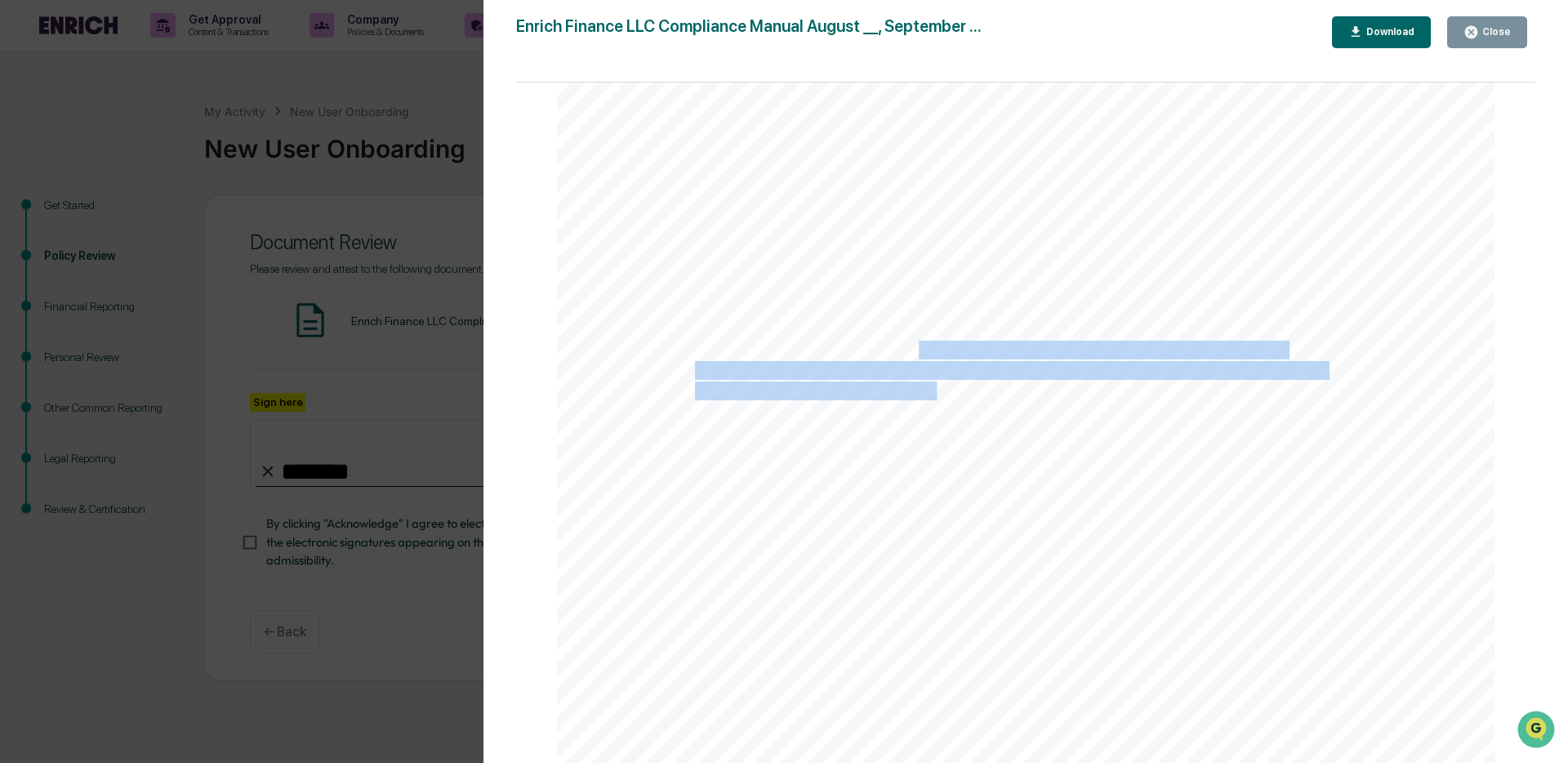
drag, startPoint x: 916, startPoint y: 365, endPoint x: 933, endPoint y: 387, distance: 27.8
click at [933, 387] on div "7 OVERVIEW OF THE MANUAL Introduction to the Compliance Manual This is the comp…" at bounding box center [1026, 541] width 937 height 1214
click at [933, 387] on span "portfolios and their investment goals and preferences (the “Platform”). Our rec…" at bounding box center [1019, 392] width 649 height 17
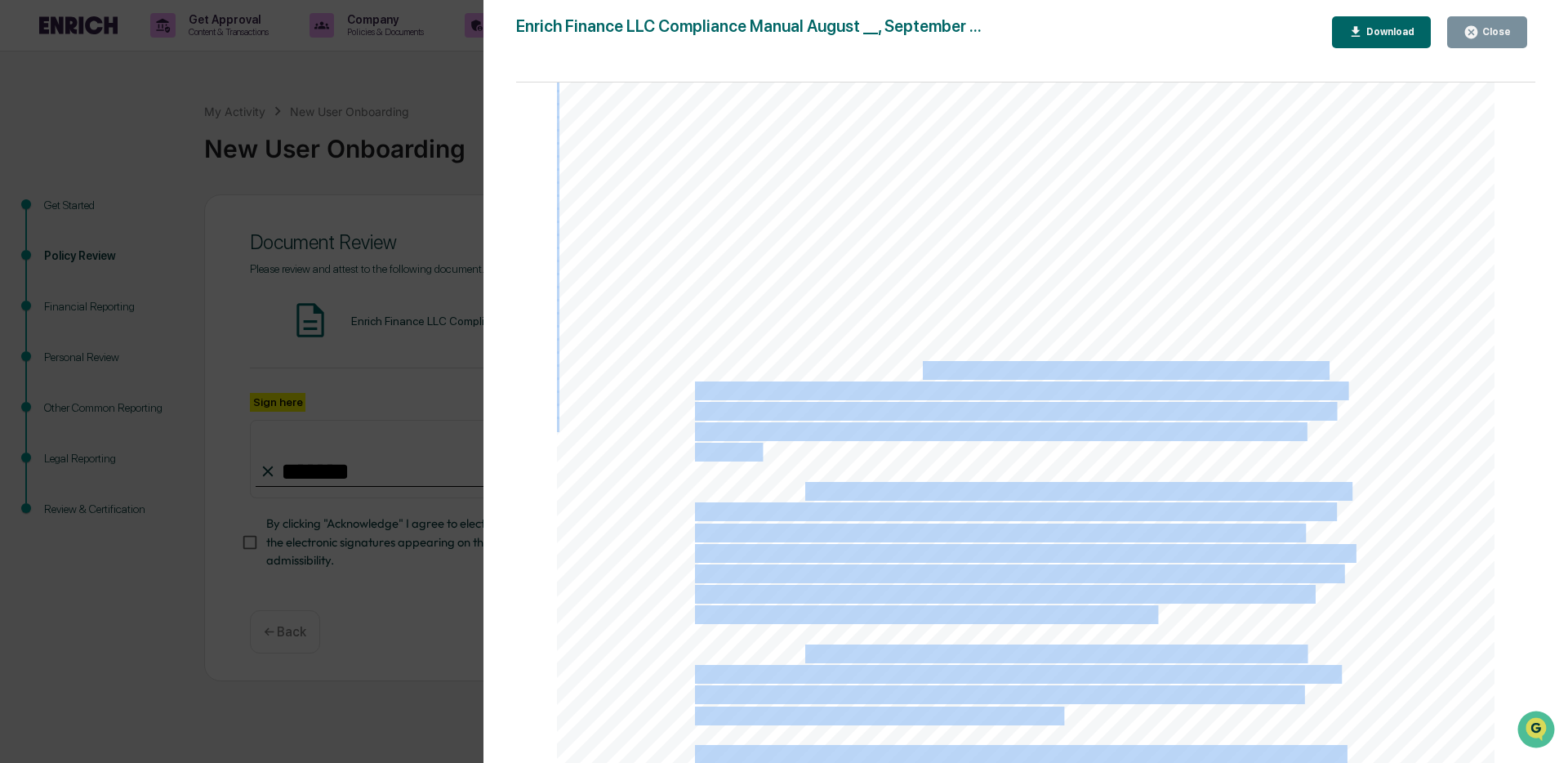
drag, startPoint x: 922, startPoint y: 367, endPoint x: 1081, endPoint y: 480, distance: 195.1
click at [1082, 482] on div "7 OVERVIEW OF THE MANUAL Introduction to the Compliance Manual This is the comp…" at bounding box center [1026, 541] width 937 height 1214
click at [1080, 477] on div "7 OVERVIEW OF THE MANUAL Introduction to the Compliance Manual This is the comp…" at bounding box center [1026, 541] width 937 height 1214
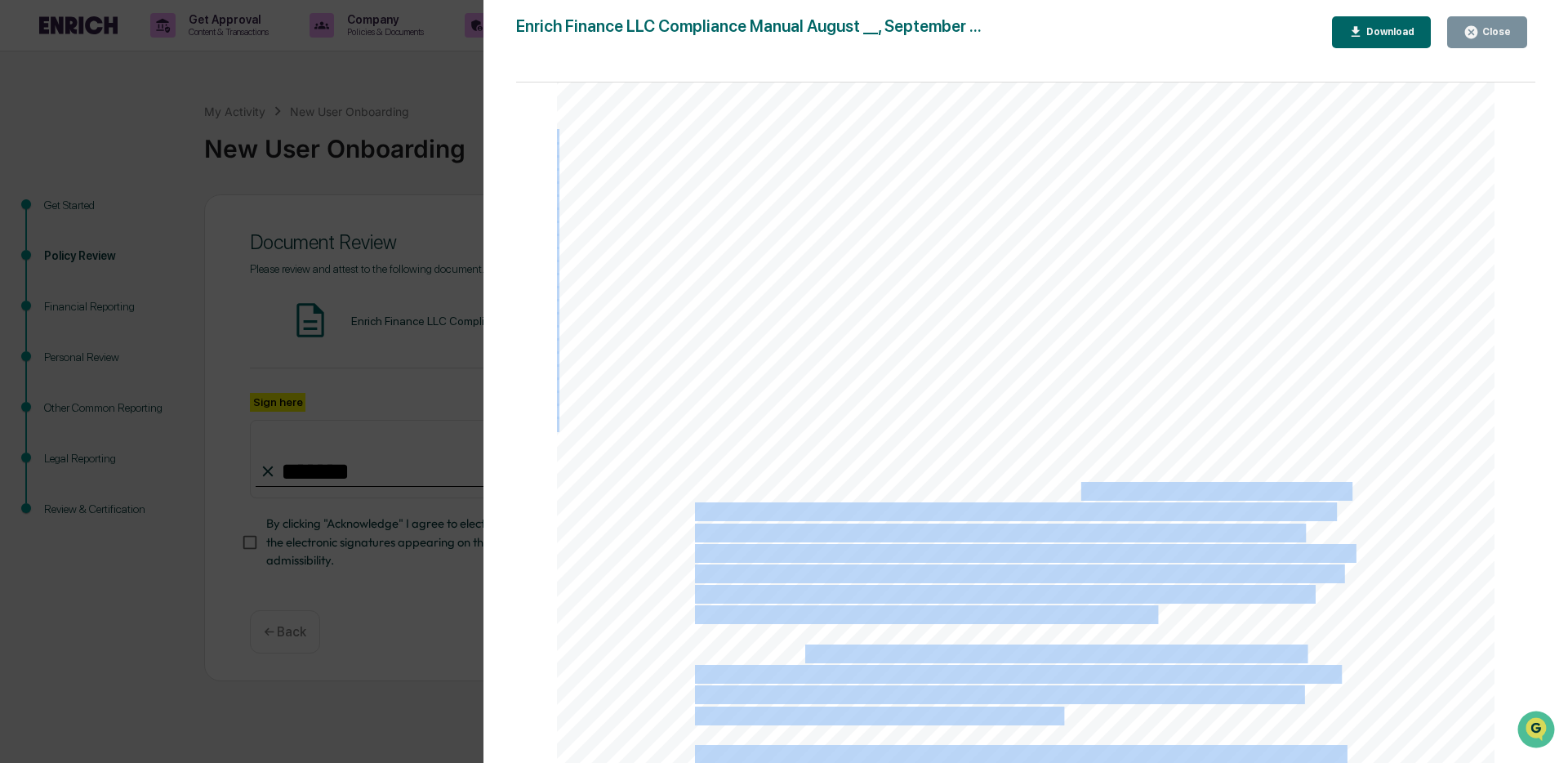
drag, startPoint x: 894, startPoint y: 479, endPoint x: 1076, endPoint y: 499, distance: 183.1
click at [1076, 499] on div "7 OVERVIEW OF THE MANUAL Introduction to the Compliance Manual This is the comp…" at bounding box center [1026, 541] width 937 height 1214
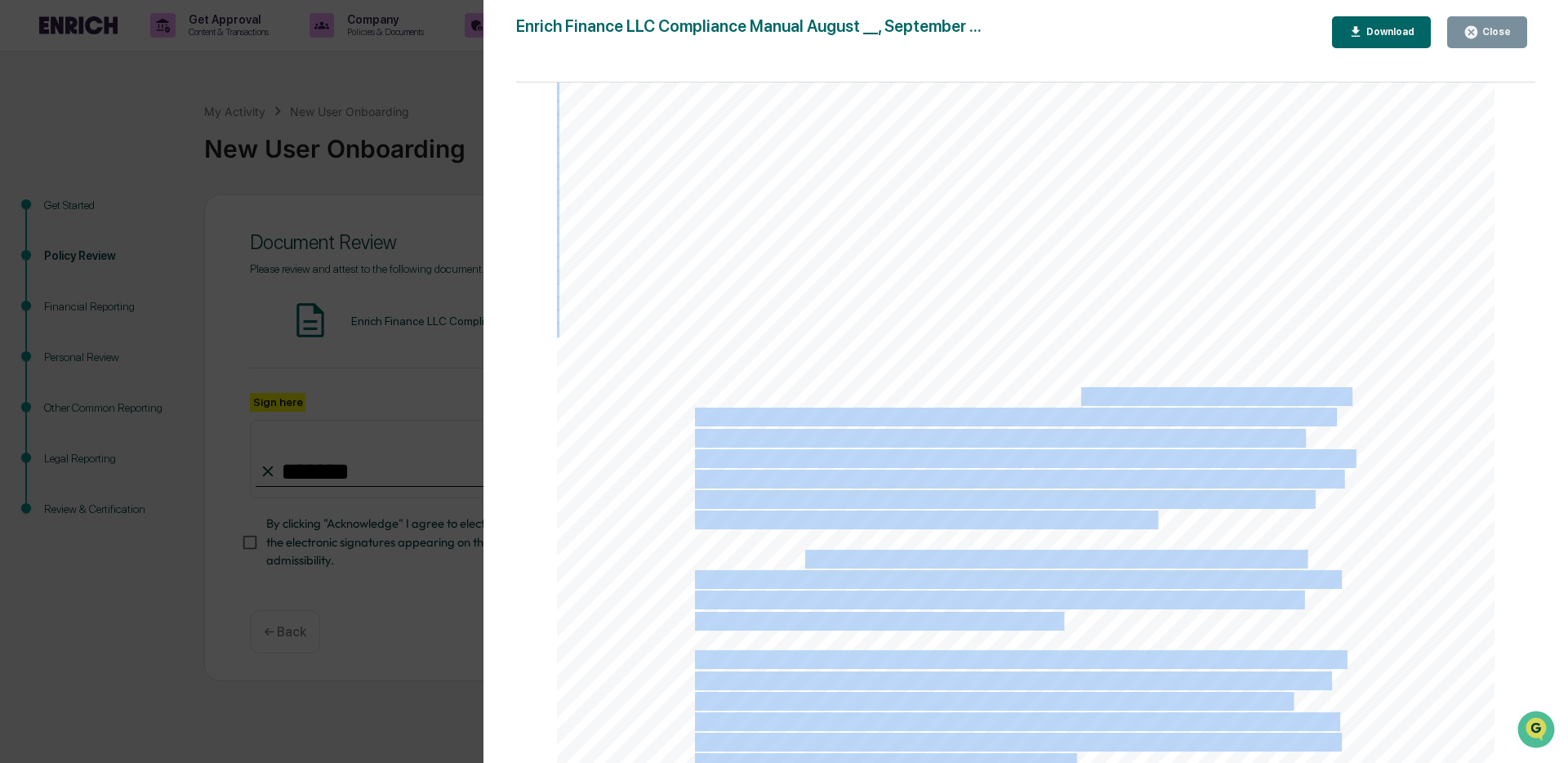
scroll to position [7884, 0]
click at [1076, 456] on span "authority, and do not place trades. As such, we cannot assure that proposed tra…" at bounding box center [1024, 459] width 658 height 17
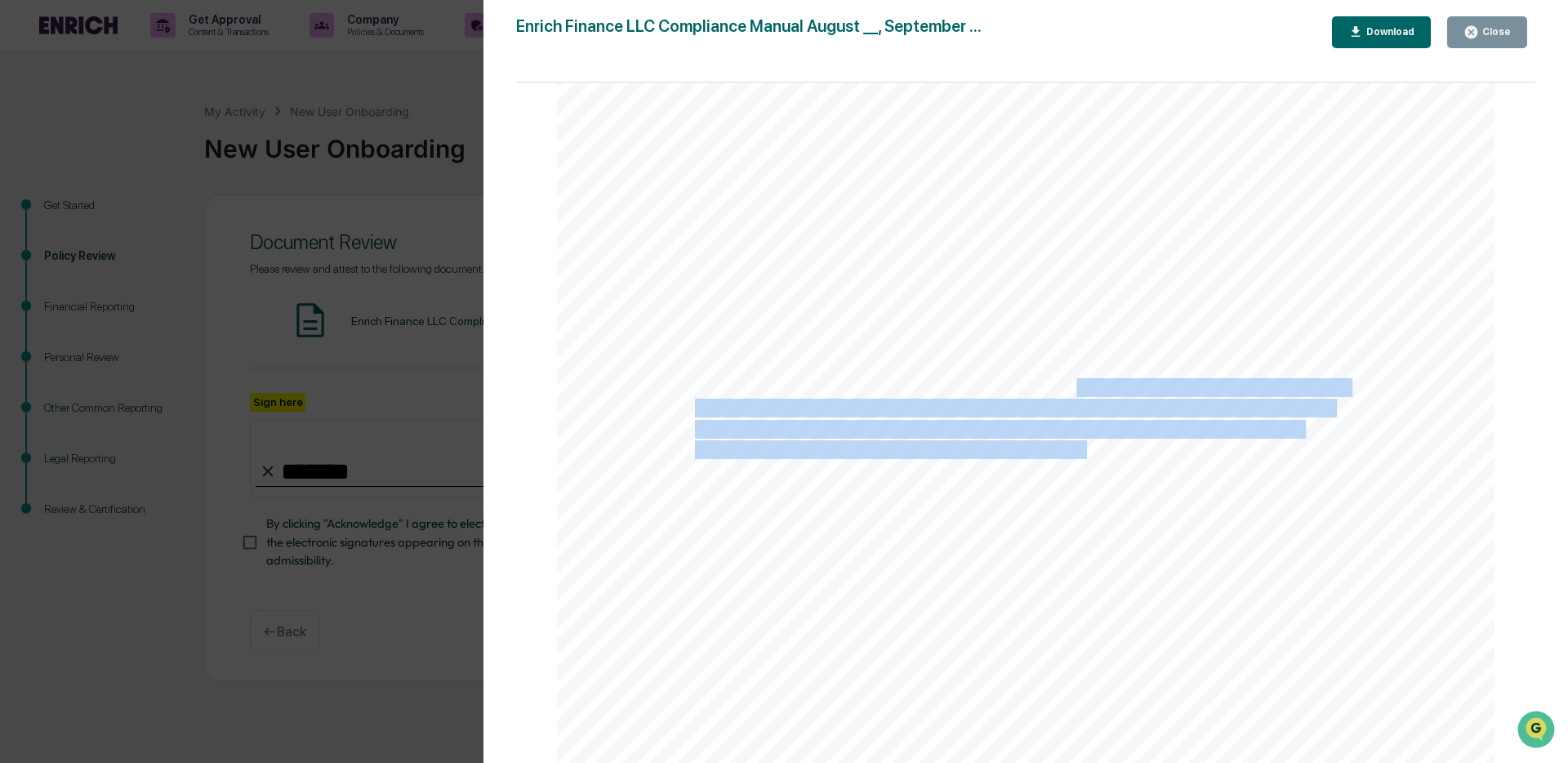
drag, startPoint x: 1069, startPoint y: 395, endPoint x: 1079, endPoint y: 444, distance: 50.0
click at [1079, 444] on div "7 OVERVIEW OF THE MANUAL Introduction to the Compliance Manual This is the comp…" at bounding box center [1026, 438] width 937 height 1214
click at [1038, 456] on span "authority, and do not place trades. As such, we cannot assure that proposed tra…" at bounding box center [1024, 450] width 658 height 17
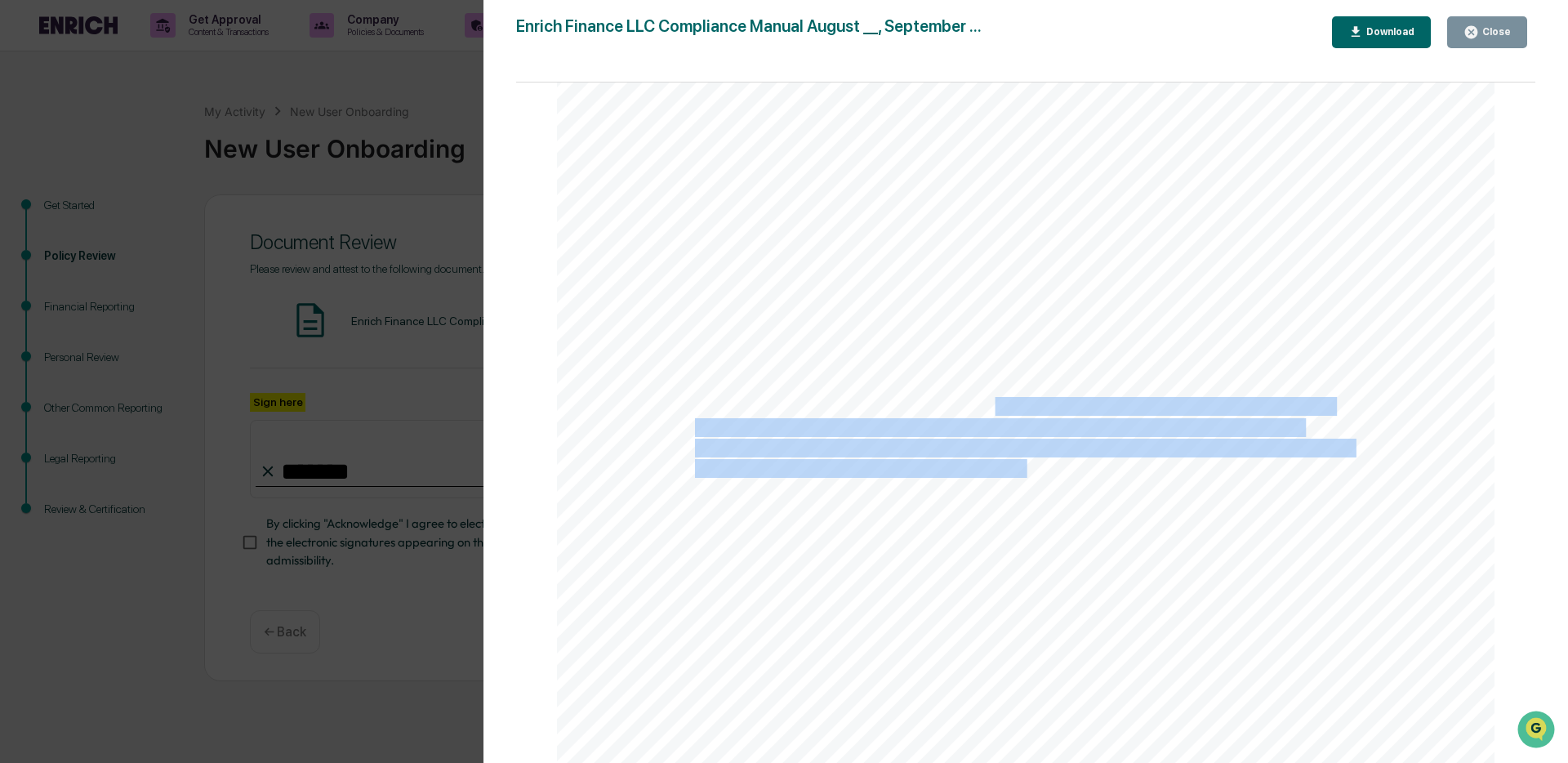
drag, startPoint x: 992, startPoint y: 407, endPoint x: 1019, endPoint y: 473, distance: 71.3
click at [1019, 473] on div "7 OVERVIEW OF THE MANUAL Introduction to the Compliance Manual This is the comp…" at bounding box center [1026, 436] width 937 height 1214
click at [1019, 473] on span "executed, executed promptly, or executed at favorable prices. Delays in client …" at bounding box center [1018, 470] width 646 height 17
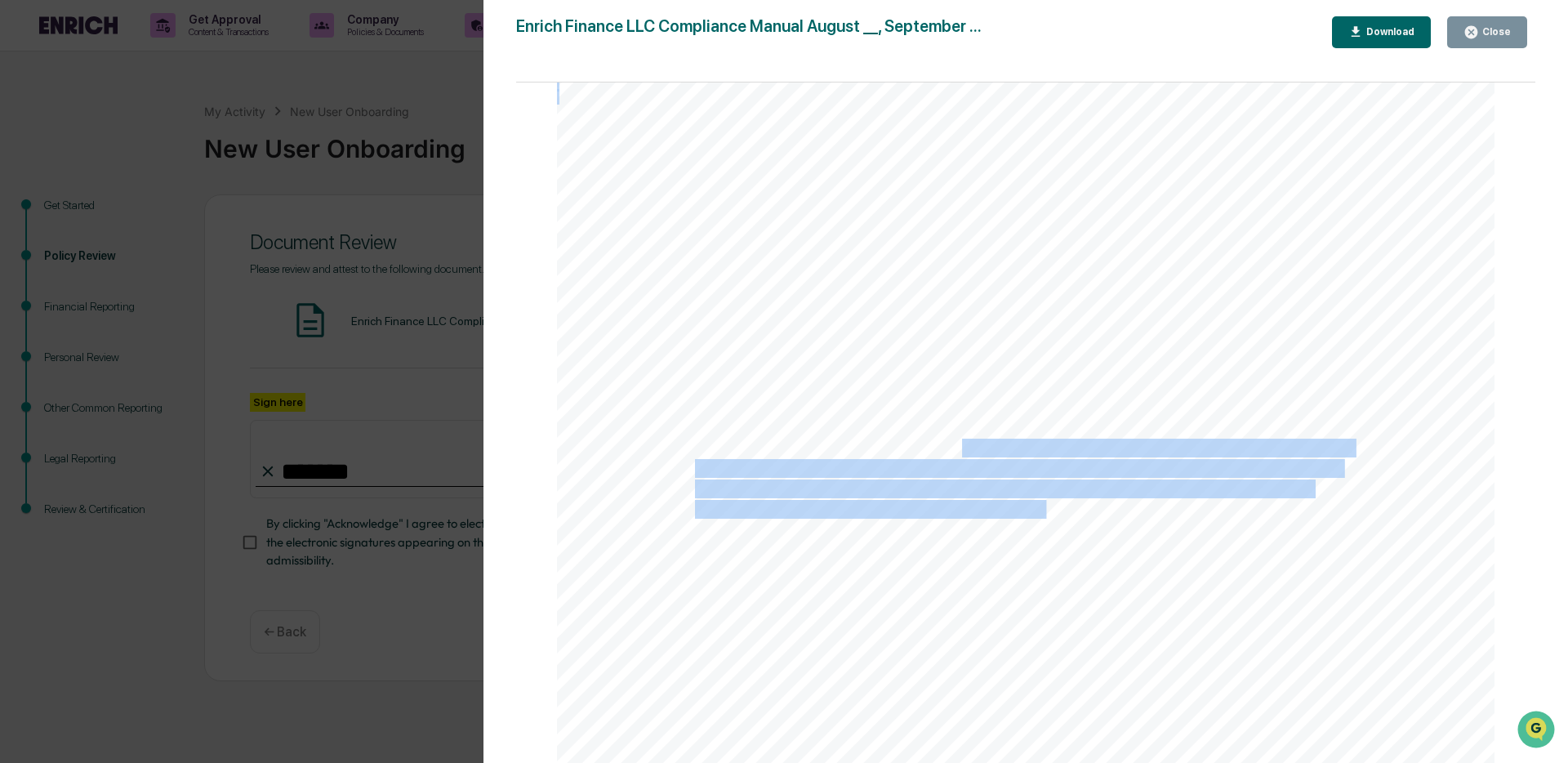
drag, startPoint x: 990, startPoint y: 488, endPoint x: 1048, endPoint y: 517, distance: 64.8
click at [1048, 517] on div "7 OVERVIEW OF THE MANUAL Introduction to the Compliance Manual This is the comp…" at bounding box center [1026, 436] width 937 height 1214
click at [1048, 515] on span "making of such recommendations and the date of implementation." at bounding box center [925, 510] width 459 height 17
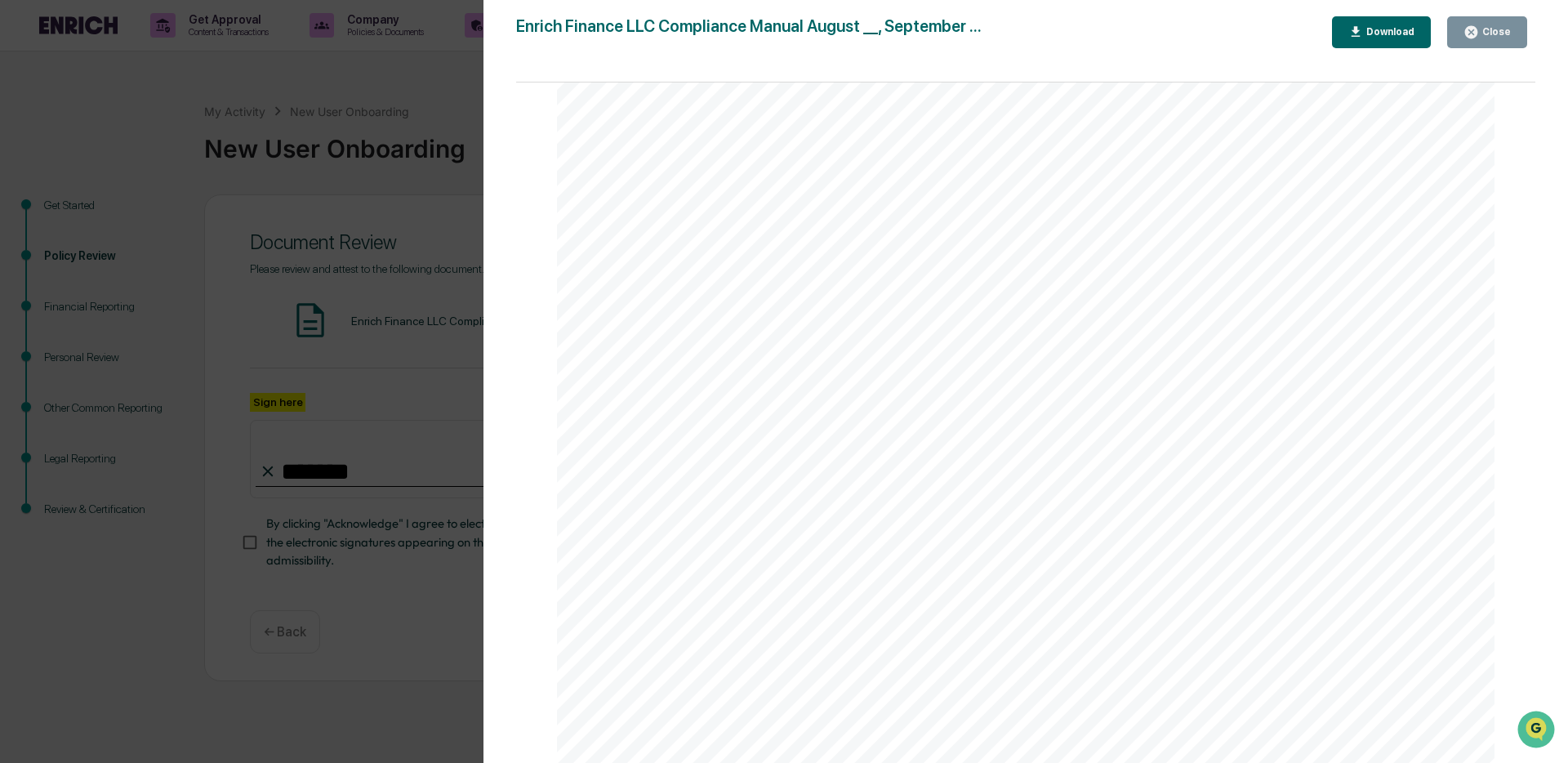
scroll to position [8023, 0]
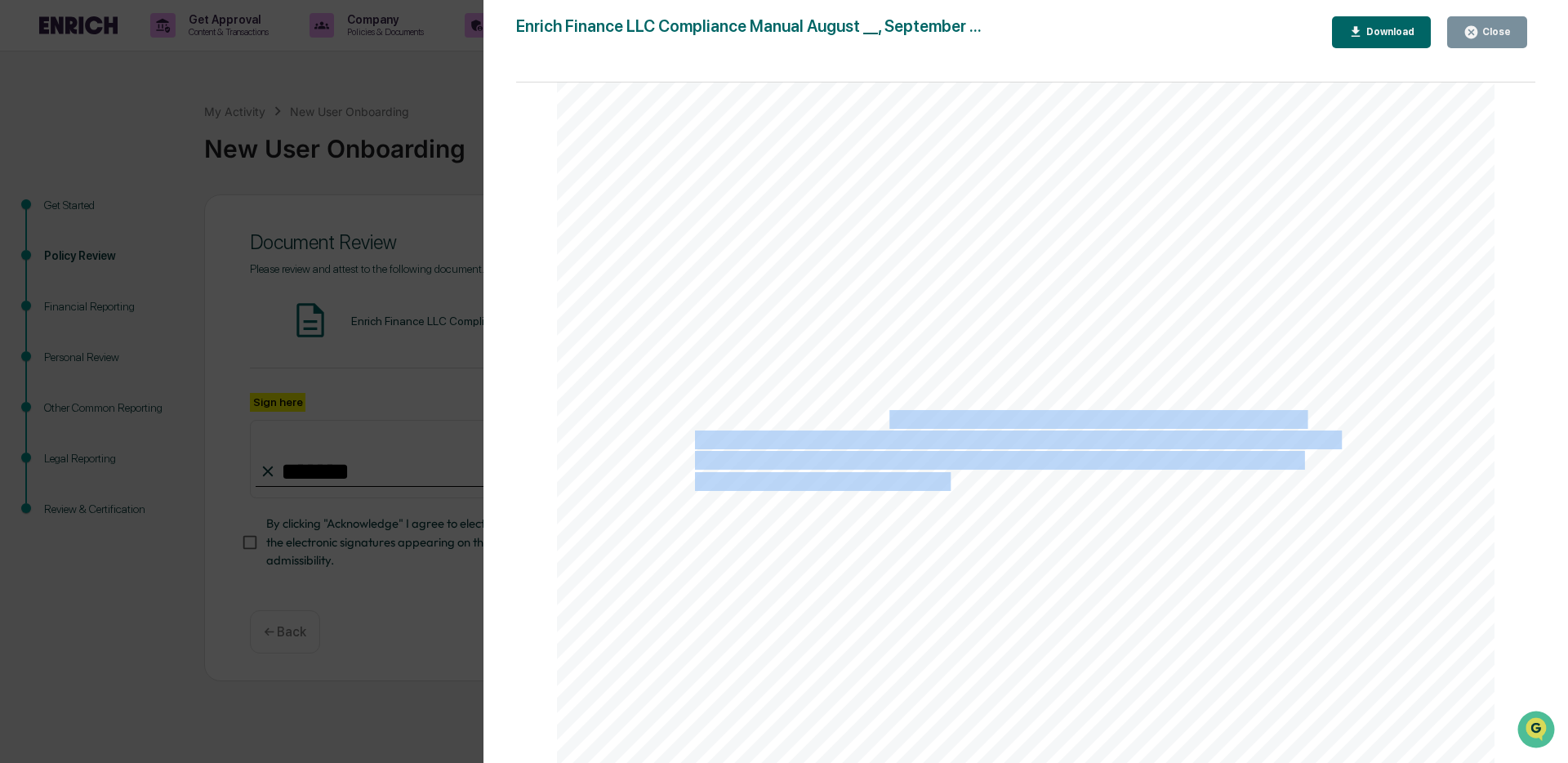
drag, startPoint x: 879, startPoint y: 420, endPoint x: 945, endPoint y: 492, distance: 97.7
click at [945, 492] on div "7 OVERVIEW OF THE MANUAL Introduction to the Compliance Manual This is the comp…" at bounding box center [1026, 307] width 937 height 1214
click at [945, 491] on span "portfolio based on preferences selected by the client." at bounding box center [878, 482] width 365 height 17
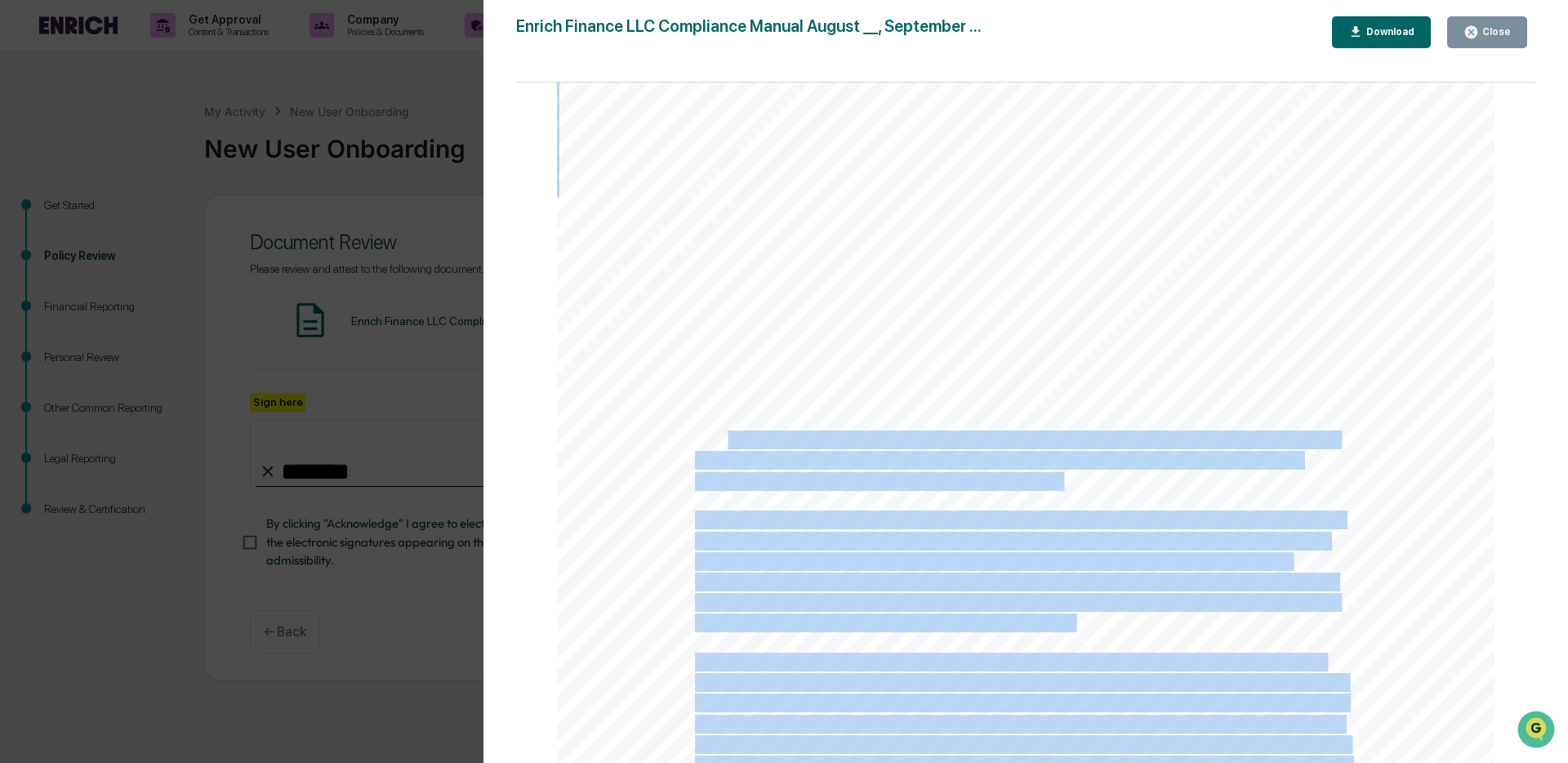
drag, startPoint x: 722, startPoint y: 441, endPoint x: 834, endPoint y: 504, distance: 128.5
click at [834, 504] on div "7 OVERVIEW OF THE MANUAL Introduction to the Compliance Manual This is the comp…" at bounding box center [1026, 307] width 937 height 1214
drag, startPoint x: 846, startPoint y: 450, endPoint x: 872, endPoint y: 497, distance: 53.7
click at [872, 497] on div "7 OVERVIEW OF THE MANUAL Introduction to the Compliance Manual This is the comp…" at bounding box center [1026, 307] width 937 height 1214
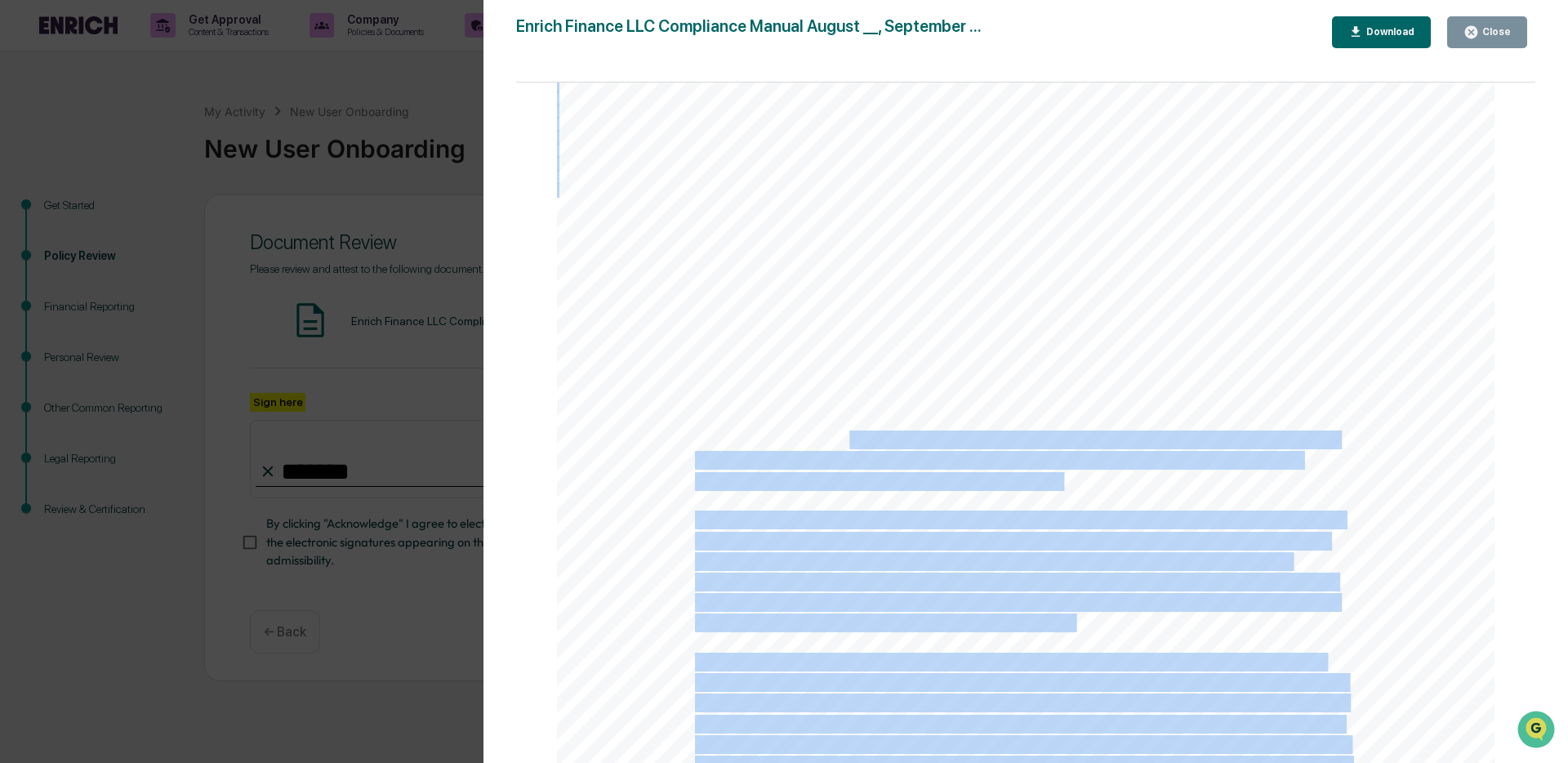
click at [872, 497] on div "7 OVERVIEW OF THE MANUAL Introduction to the Compliance Manual This is the comp…" at bounding box center [1026, 307] width 937 height 1214
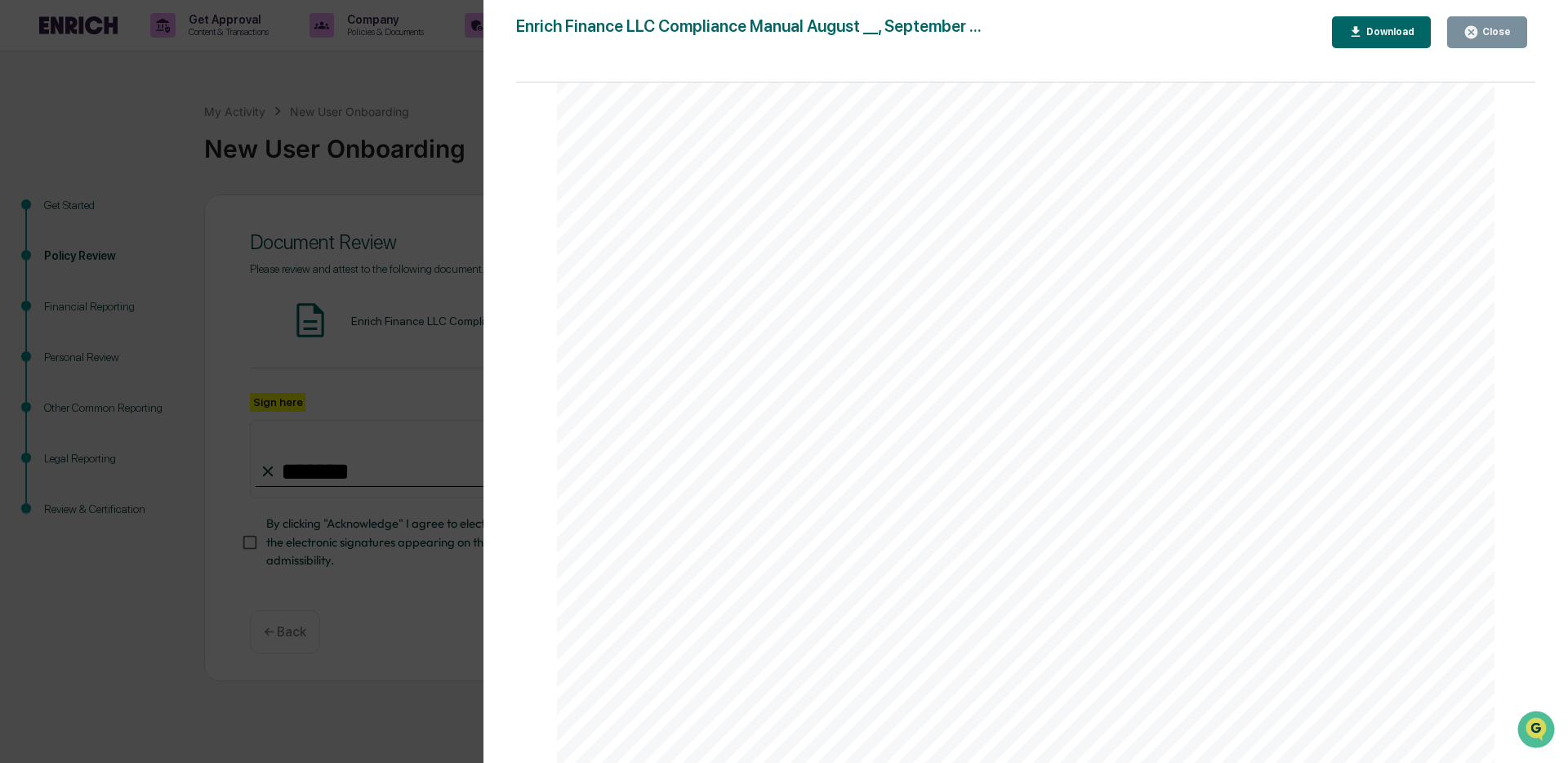
scroll to position [8075, 0]
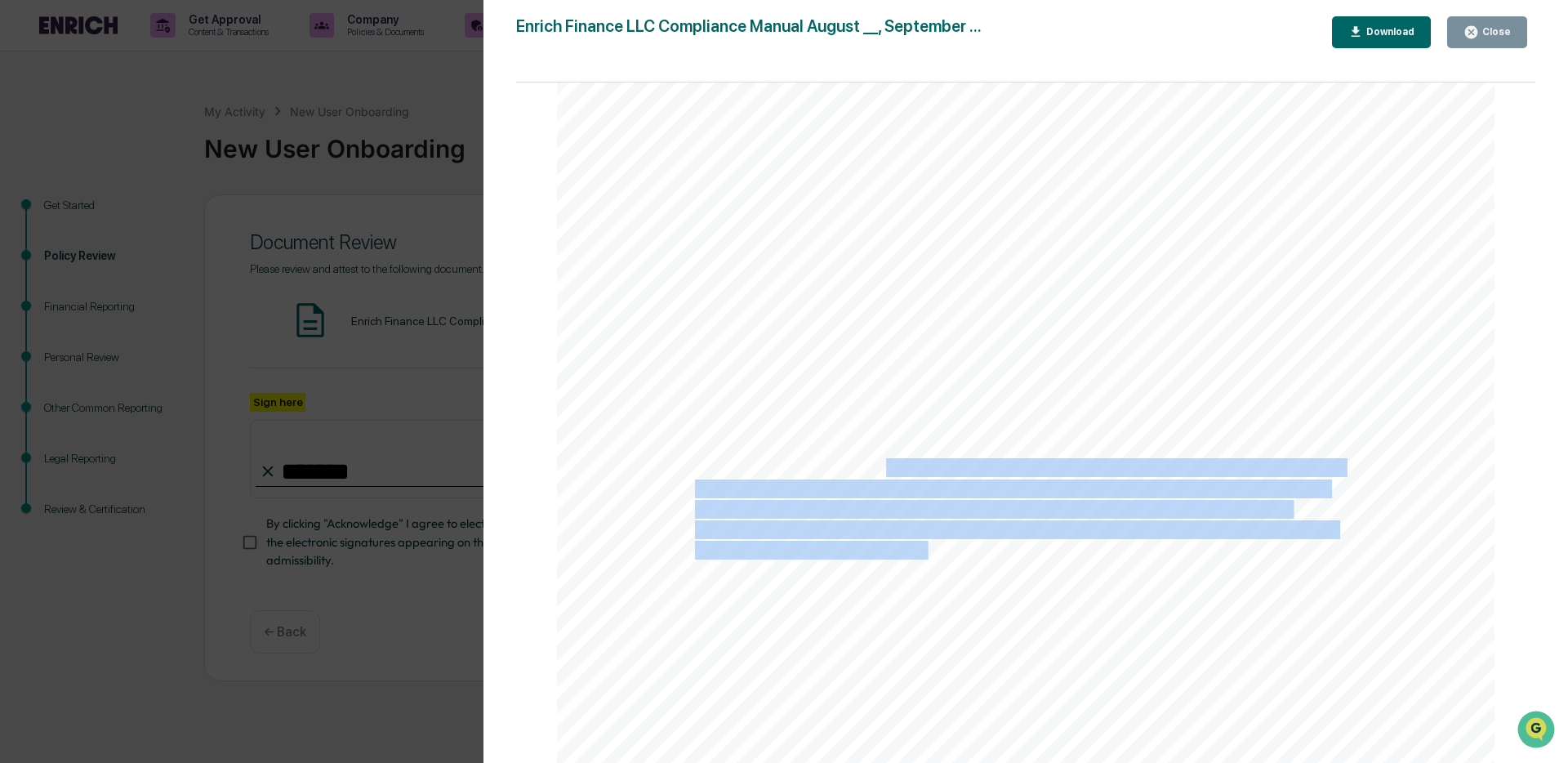
drag, startPoint x: 884, startPoint y: 468, endPoint x: 922, endPoint y: 552, distance: 92.2
click at [922, 552] on div "7 OVERVIEW OF THE MANUAL Introduction to the Compliance Manual This is the comp…" at bounding box center [1026, 255] width 937 height 1214
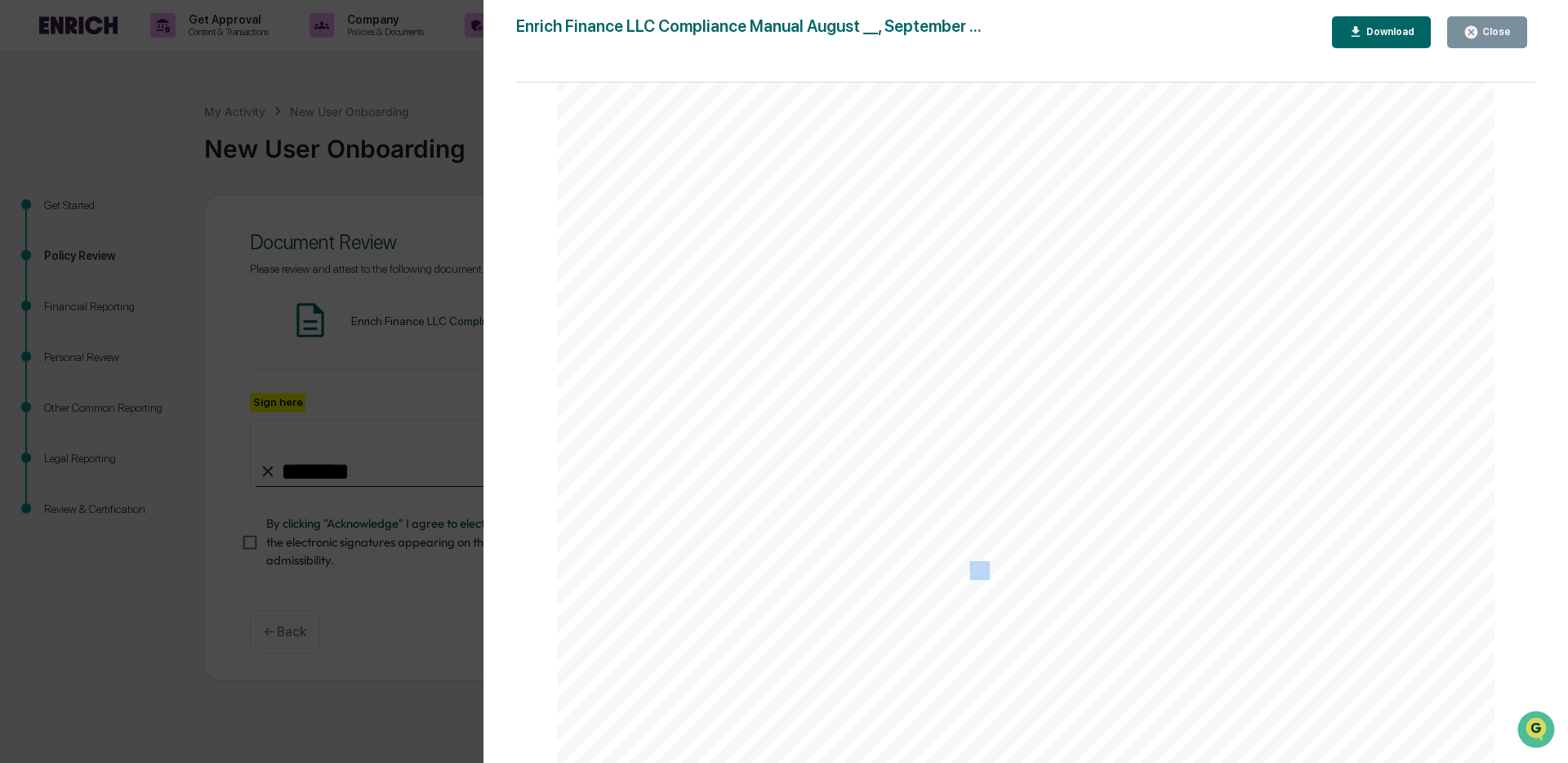
drag, startPoint x: 987, startPoint y: 568, endPoint x: 1004, endPoint y: 566, distance: 17.1
click at [989, 567] on span "all times in a manner consistent with this commitment." at bounding box center [883, 572] width 377 height 17
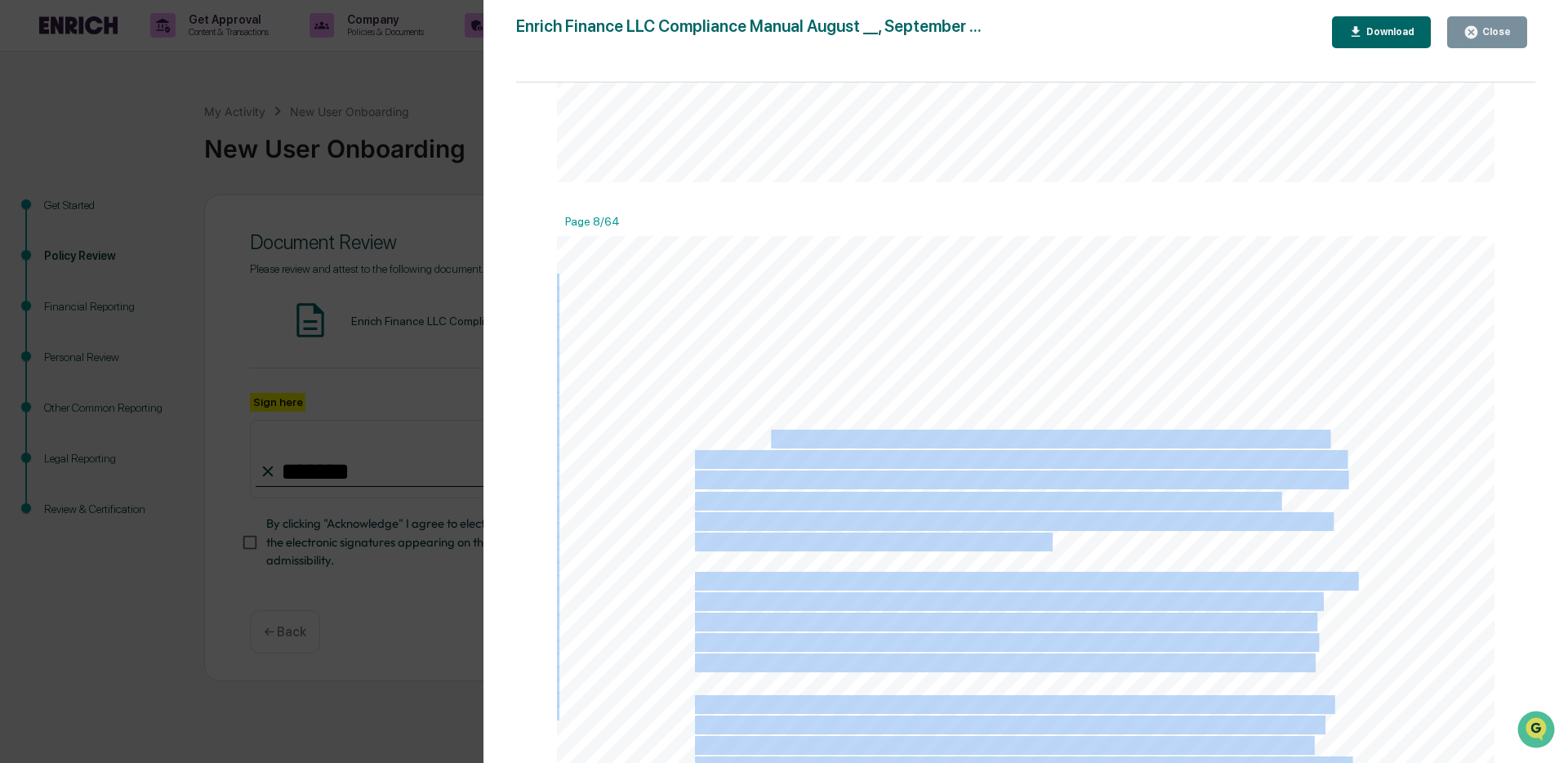
drag, startPoint x: 768, startPoint y: 447, endPoint x: 1051, endPoint y: 538, distance: 297.3
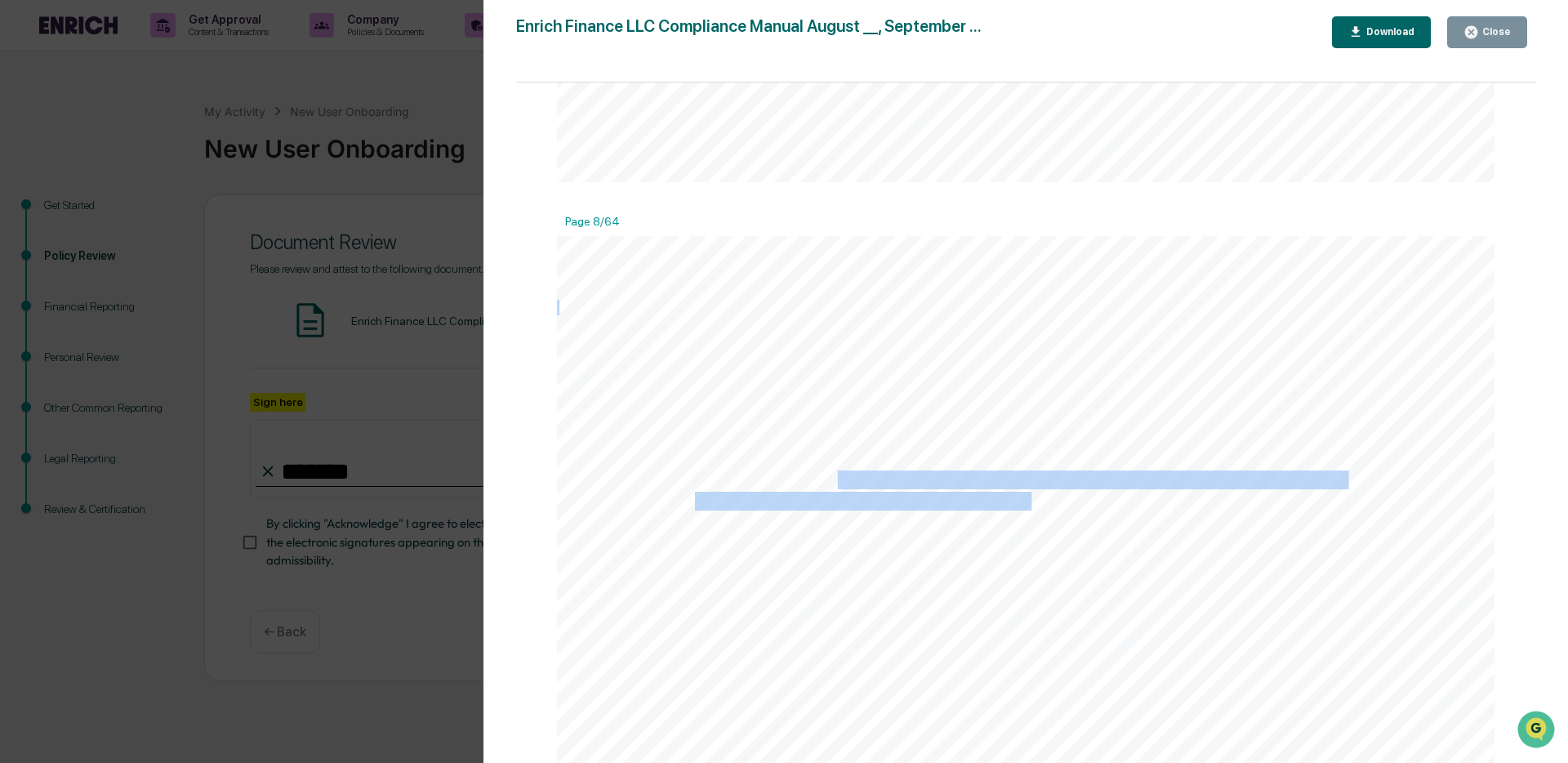
drag, startPoint x: 834, startPoint y: 491, endPoint x: 1026, endPoint y: 504, distance: 192.4
click at [1026, 504] on span "and the supervised person involved in the matter. Violation of any of the polic…" at bounding box center [987, 503] width 582 height 17
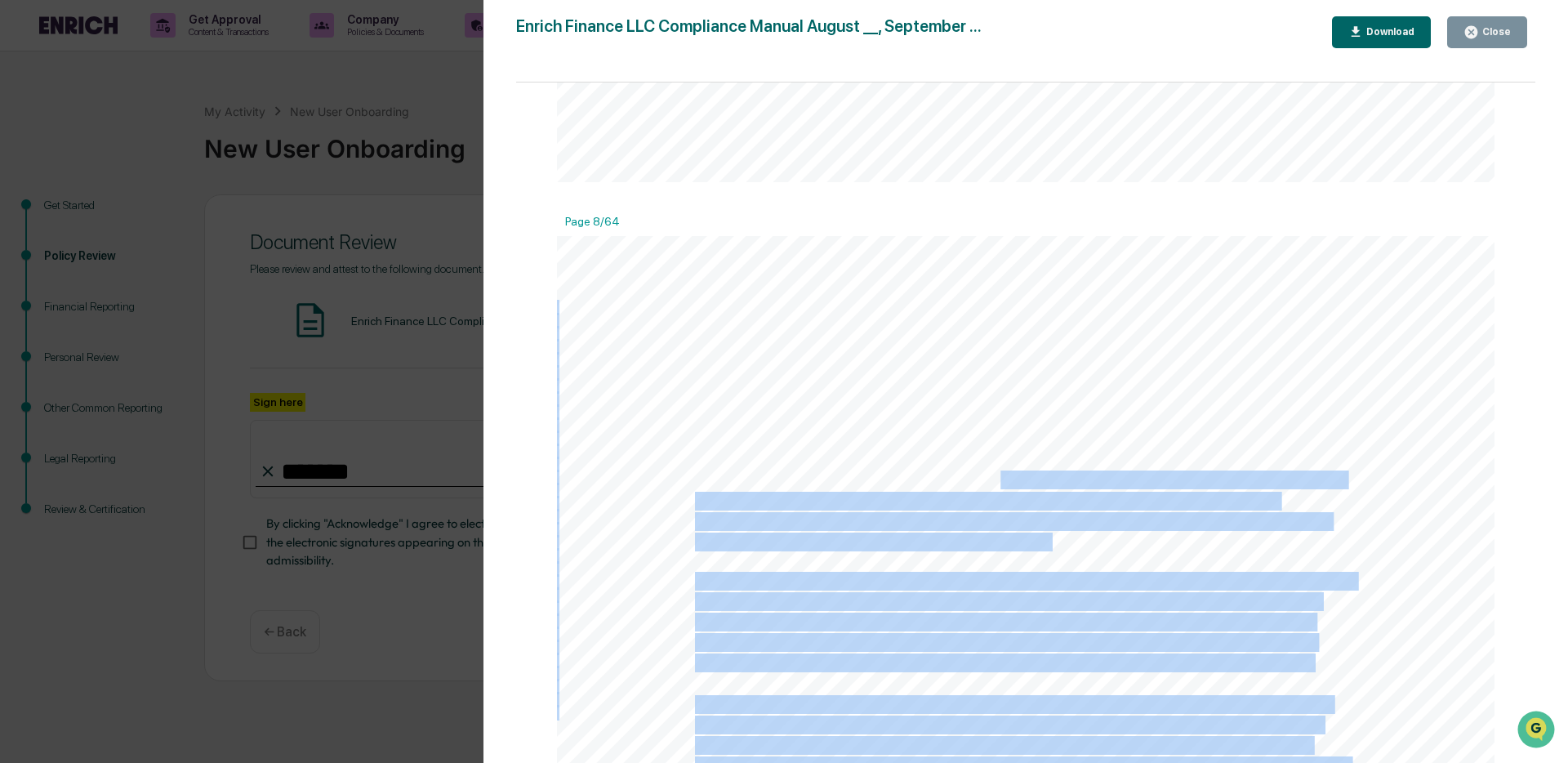
drag, startPoint x: 999, startPoint y: 504, endPoint x: 1004, endPoint y: 514, distance: 11.2
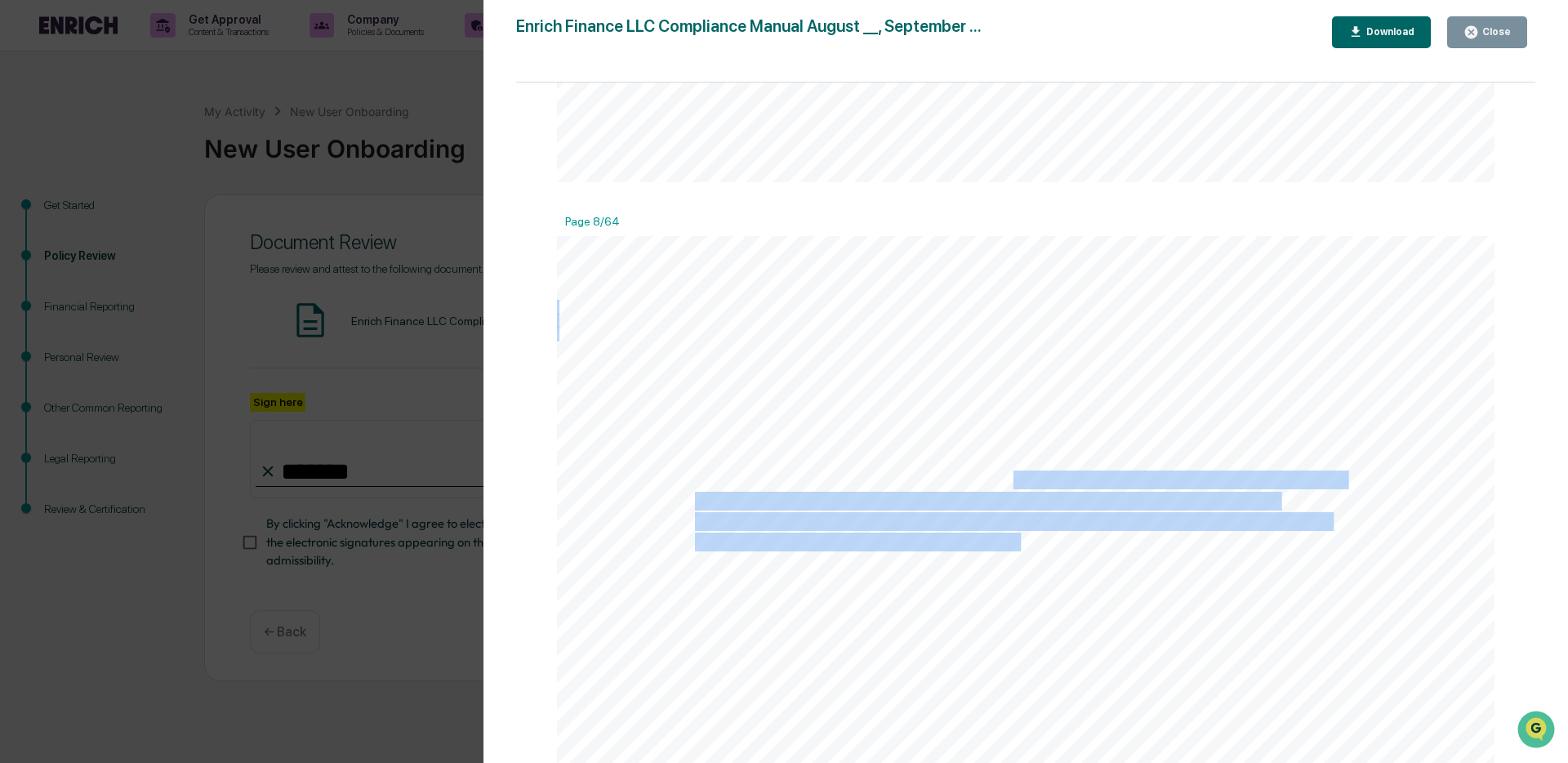
drag, startPoint x: 1009, startPoint y: 477, endPoint x: 1013, endPoint y: 536, distance: 59.1
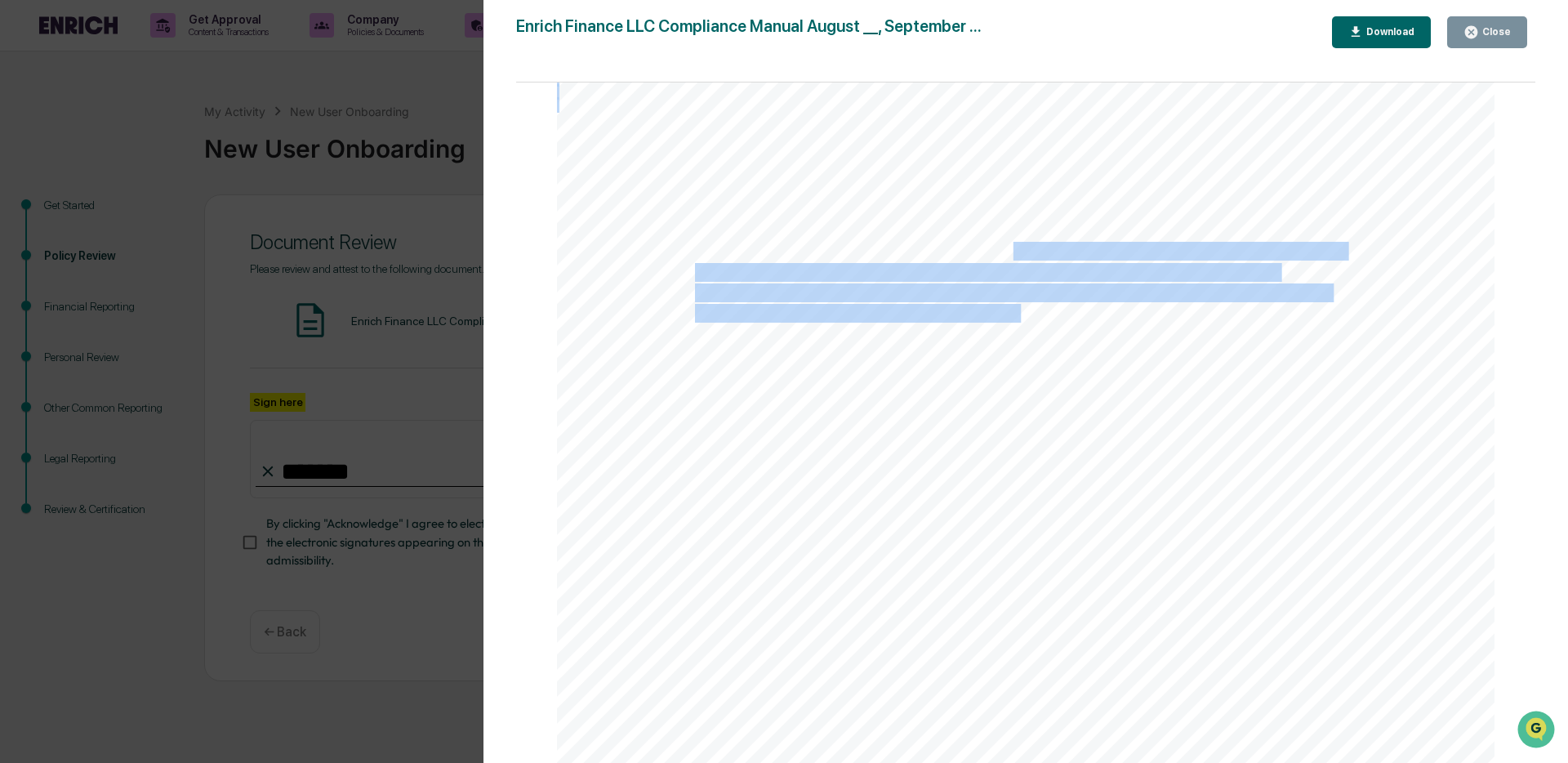
scroll to position [8985, 0]
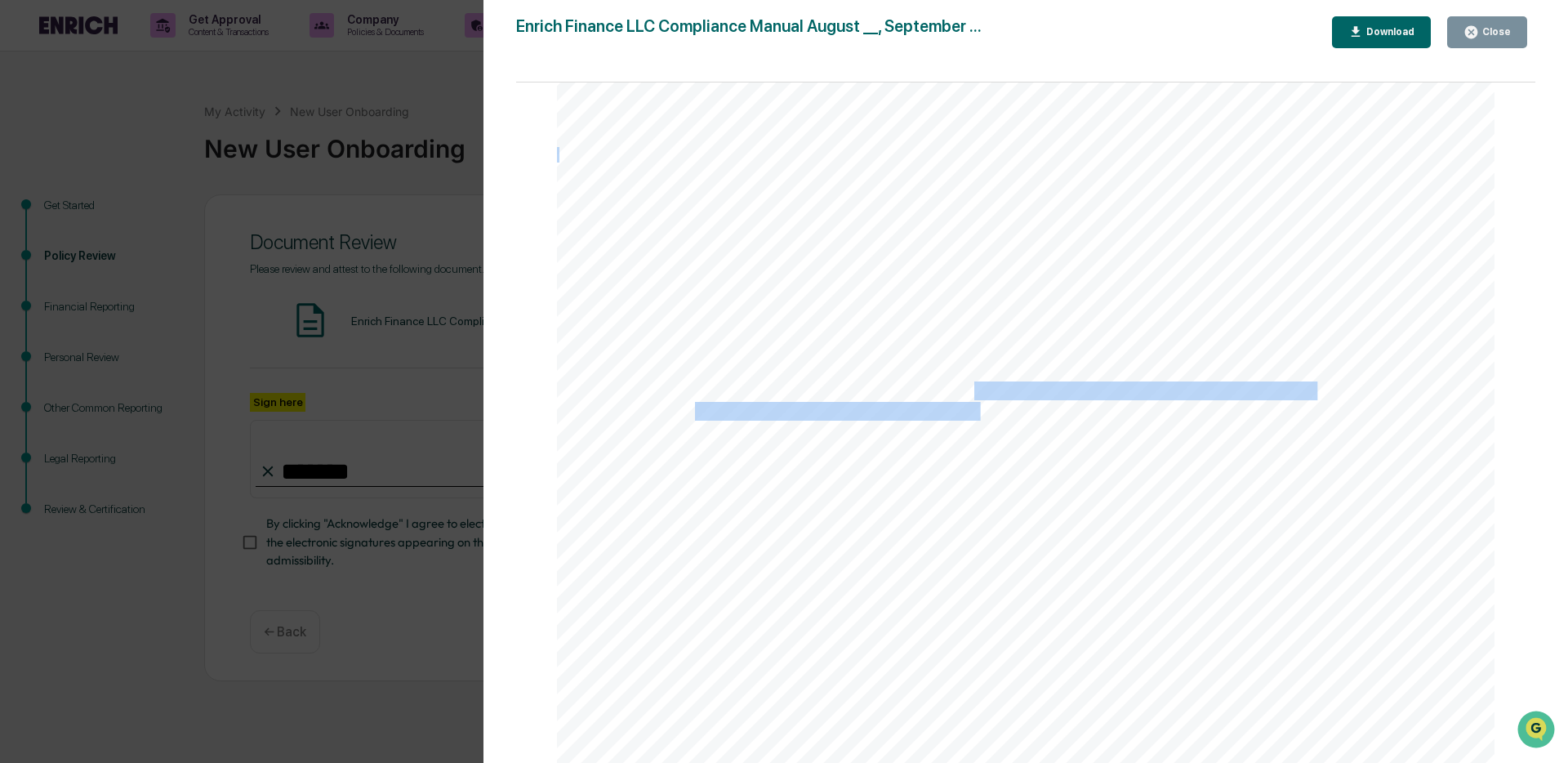
drag, startPoint x: 953, startPoint y: 339, endPoint x: 976, endPoint y: 410, distance: 74.6
click at [976, 410] on div "8 and procedures. Rather, this manual describes the Firm’s basic requirements f…" at bounding box center [1026, 612] width 937 height 1214
click at [976, 410] on span "Employment Opportunity Commission, and any agency Inspector General, or making …" at bounding box center [1006, 412] width 621 height 17
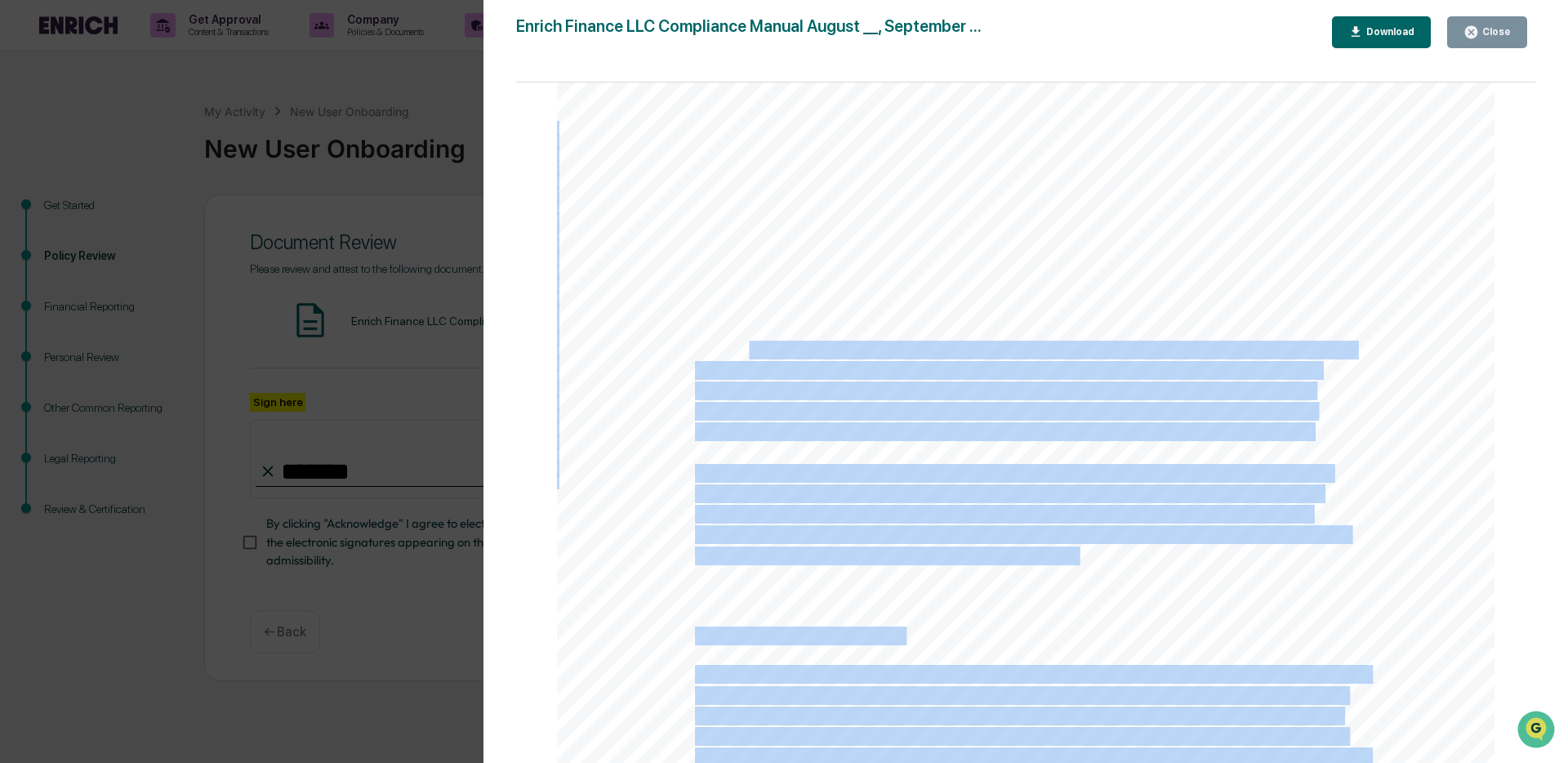
drag, startPoint x: 745, startPoint y: 358, endPoint x: 888, endPoint y: 548, distance: 237.8
click at [888, 548] on div "8 and procedures. Rather, this manual describes the Firm’s basic requirements f…" at bounding box center [1026, 612] width 937 height 1214
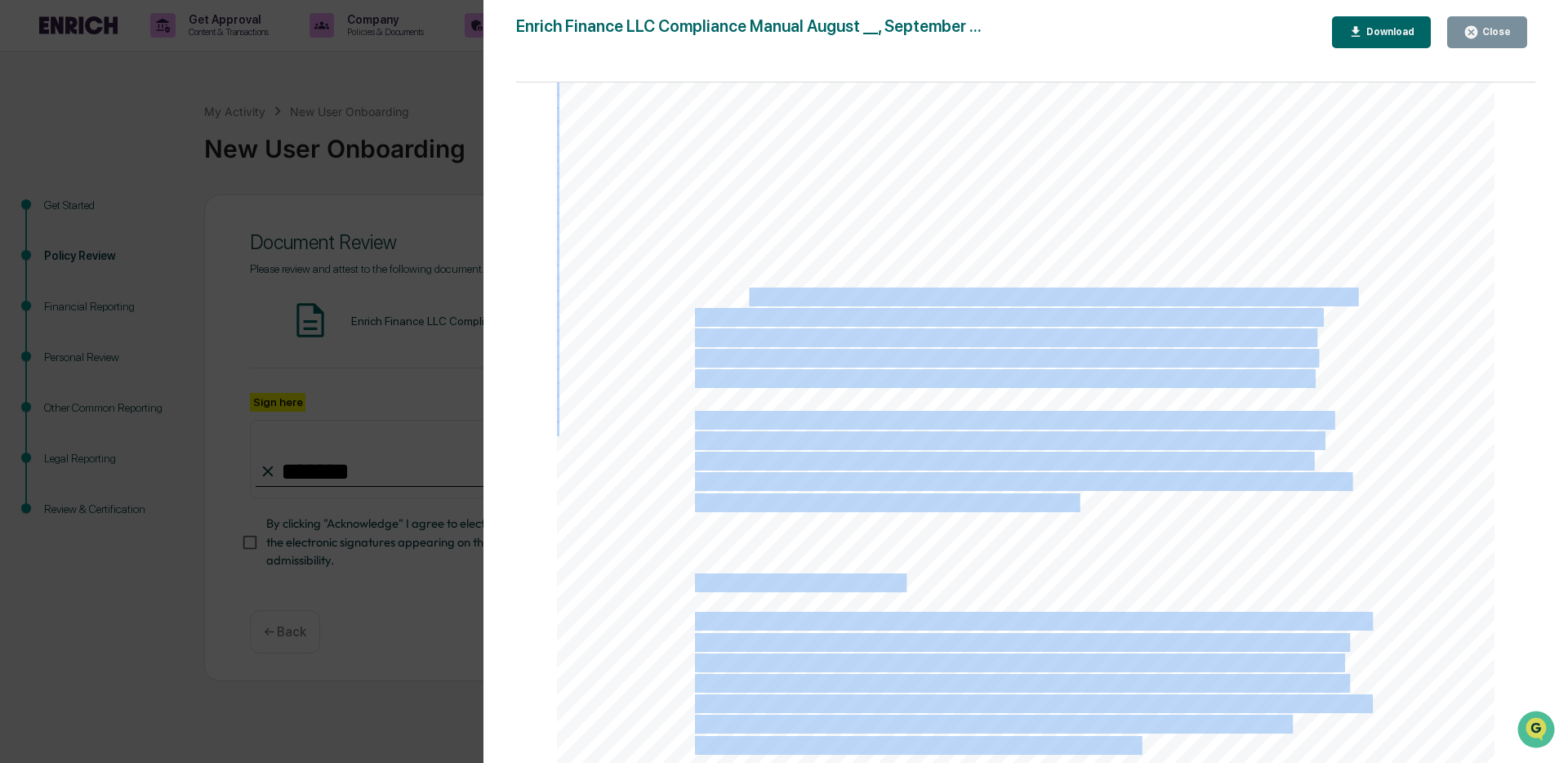
scroll to position [9137, 0]
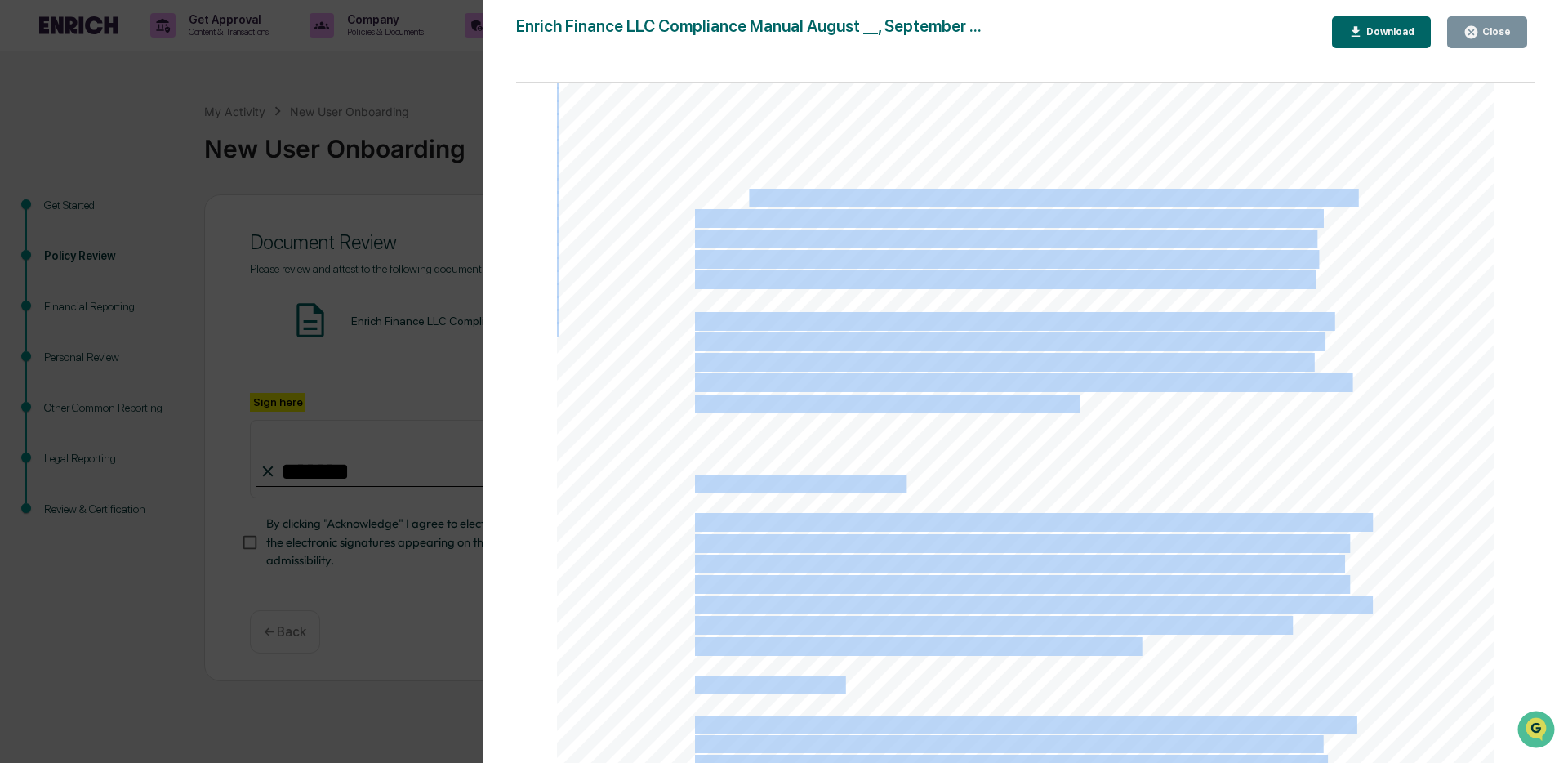
click at [888, 539] on span "to-day management of certain of its compliance duties to one or more other pers…" at bounding box center [1020, 545] width 651 height 17
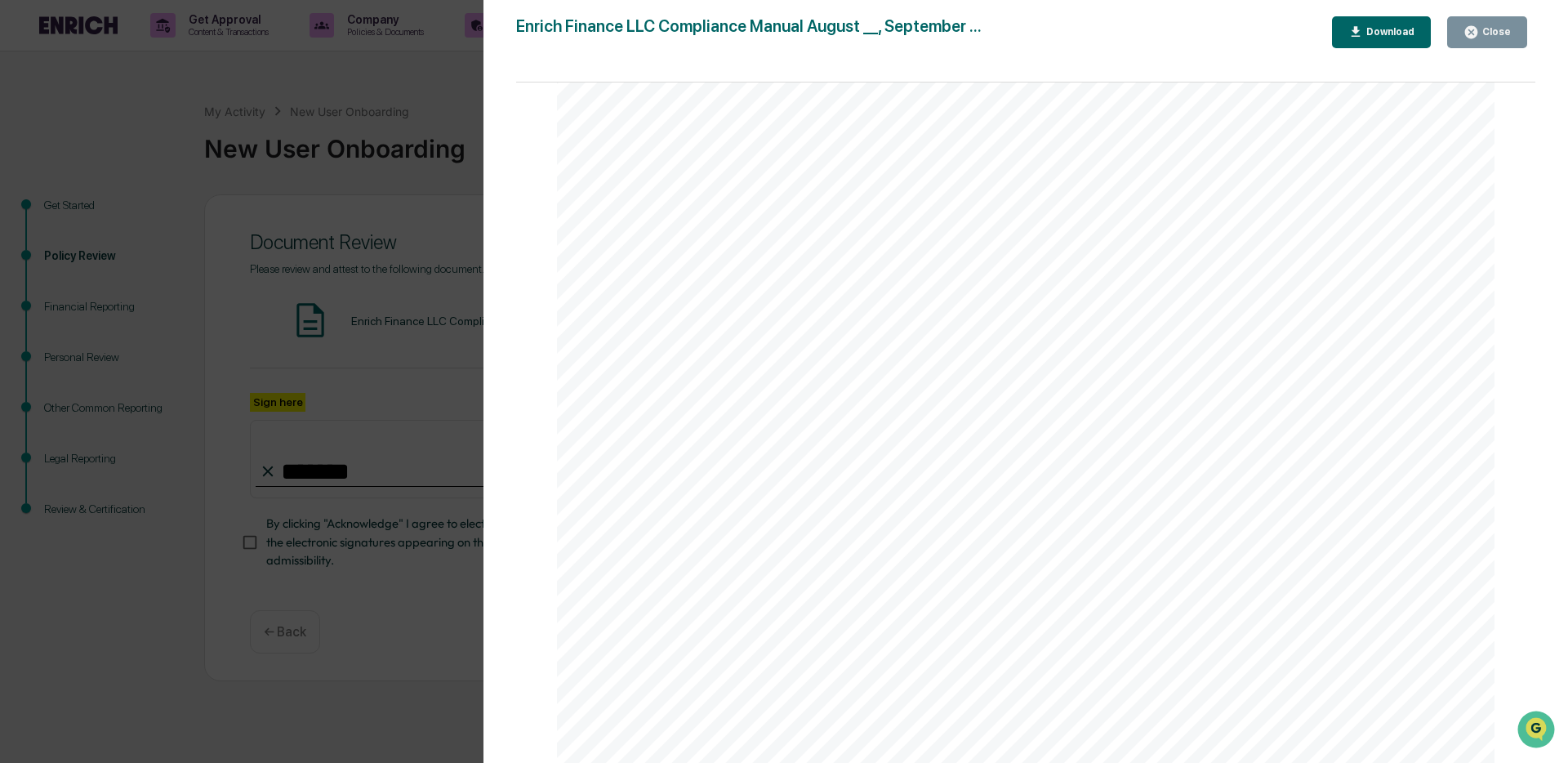
drag, startPoint x: 746, startPoint y: 477, endPoint x: 971, endPoint y: 483, distance: 225.1
click at [971, 483] on div "8 and procedures. Rather, this manual describes the Firm’s basic requirements f…" at bounding box center [1026, 460] width 937 height 1214
drag, startPoint x: 896, startPoint y: 335, endPoint x: 911, endPoint y: 404, distance: 70.6
click at [911, 404] on div "8 and procedures. Rather, this manual describes the Firm’s basic requirements f…" at bounding box center [1026, 460] width 937 height 1214
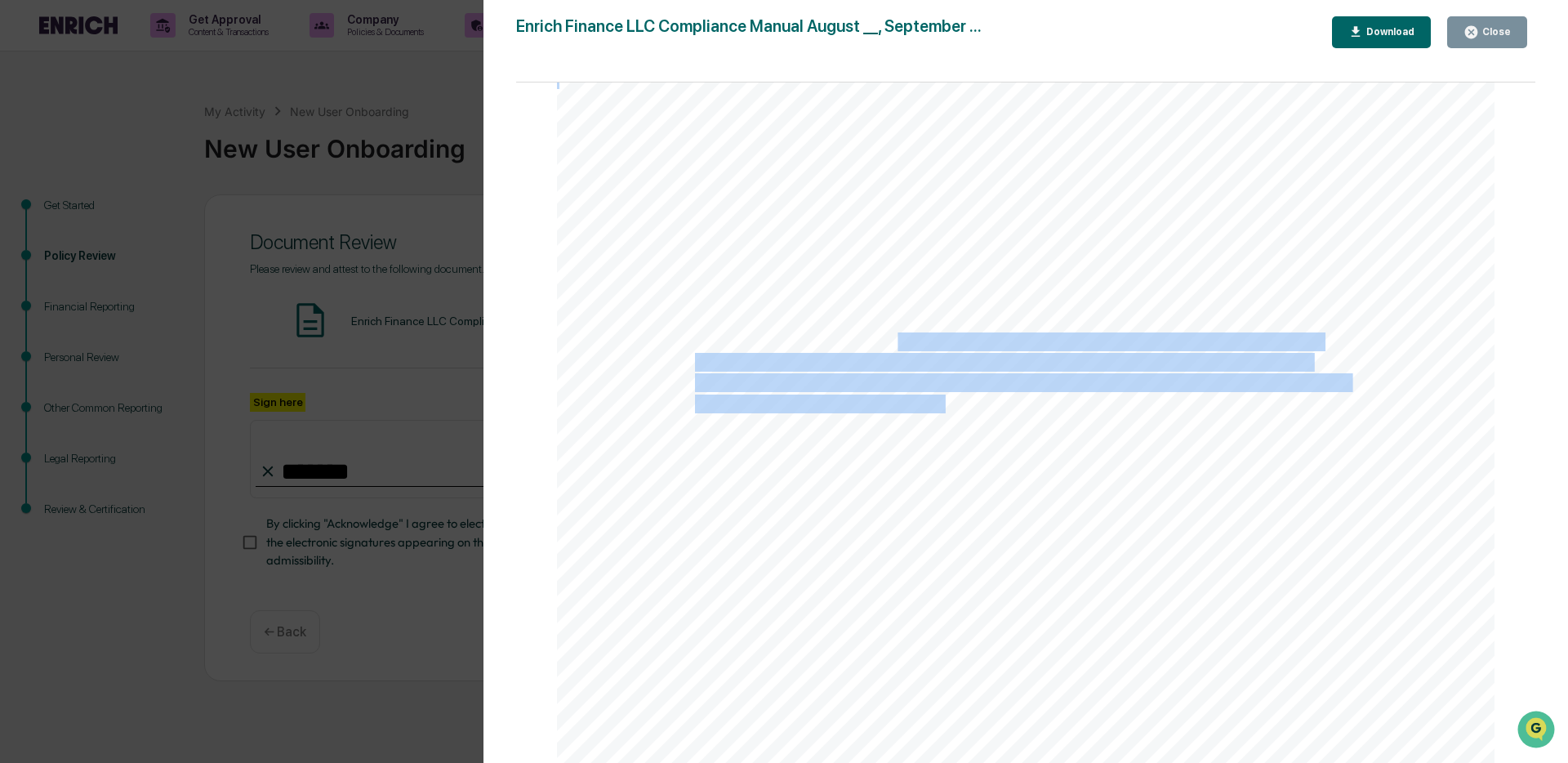
drag, startPoint x: 892, startPoint y: 351, endPoint x: 945, endPoint y: 413, distance: 81.6
click at [945, 413] on div "8 and procedures. Rather, this manual describes the Firm’s basic requirements f…" at bounding box center [1026, 460] width 937 height 1214
click at [945, 413] on span "determinations of fact with respect to their application." at bounding box center [885, 405] width 381 height 17
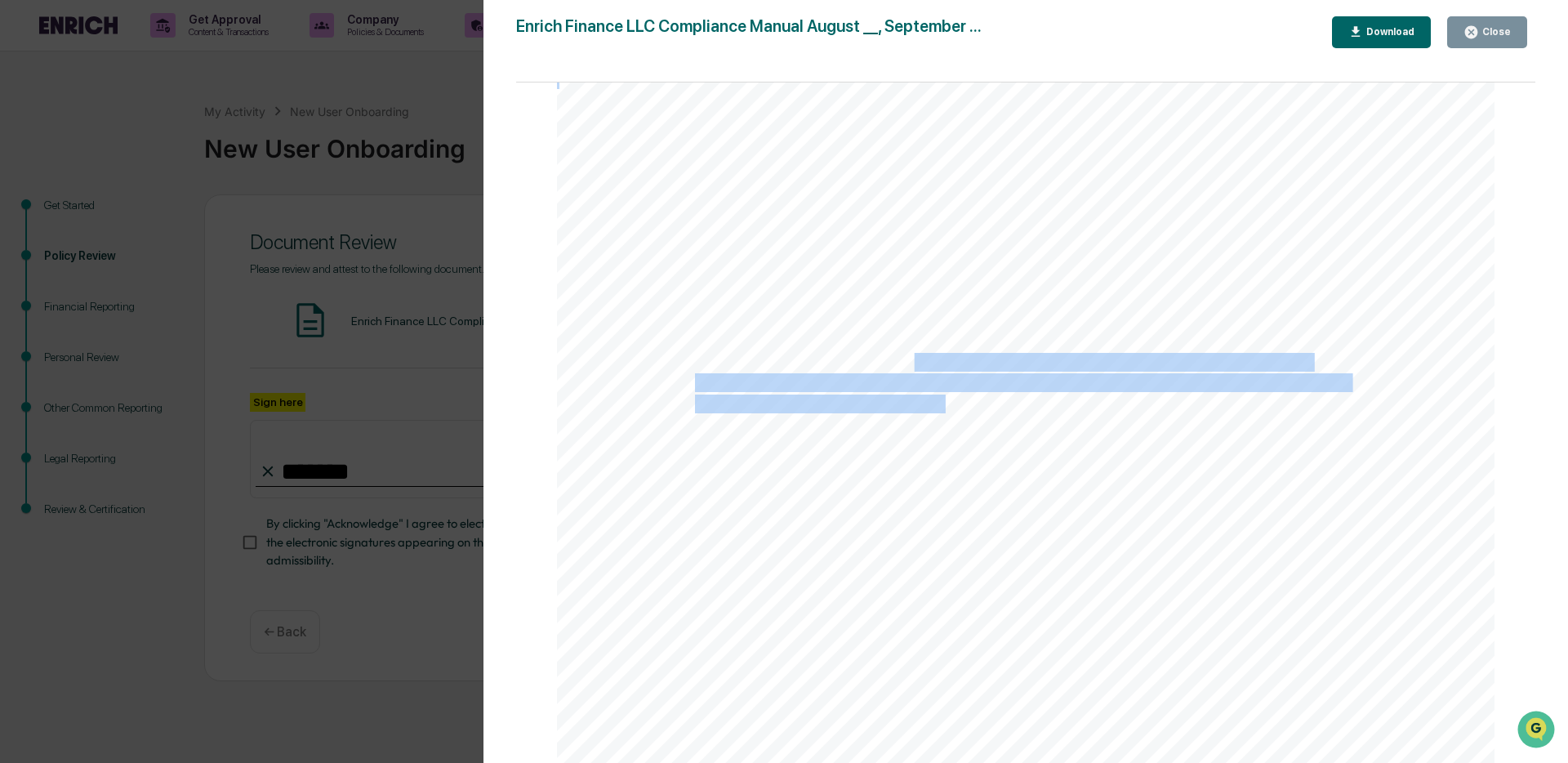
drag, startPoint x: 907, startPoint y: 364, endPoint x: 940, endPoint y: 408, distance: 55.0
click at [940, 408] on div "8 and procedures. Rather, this manual describes the Firm’s basic requirements f…" at bounding box center [1026, 460] width 937 height 1214
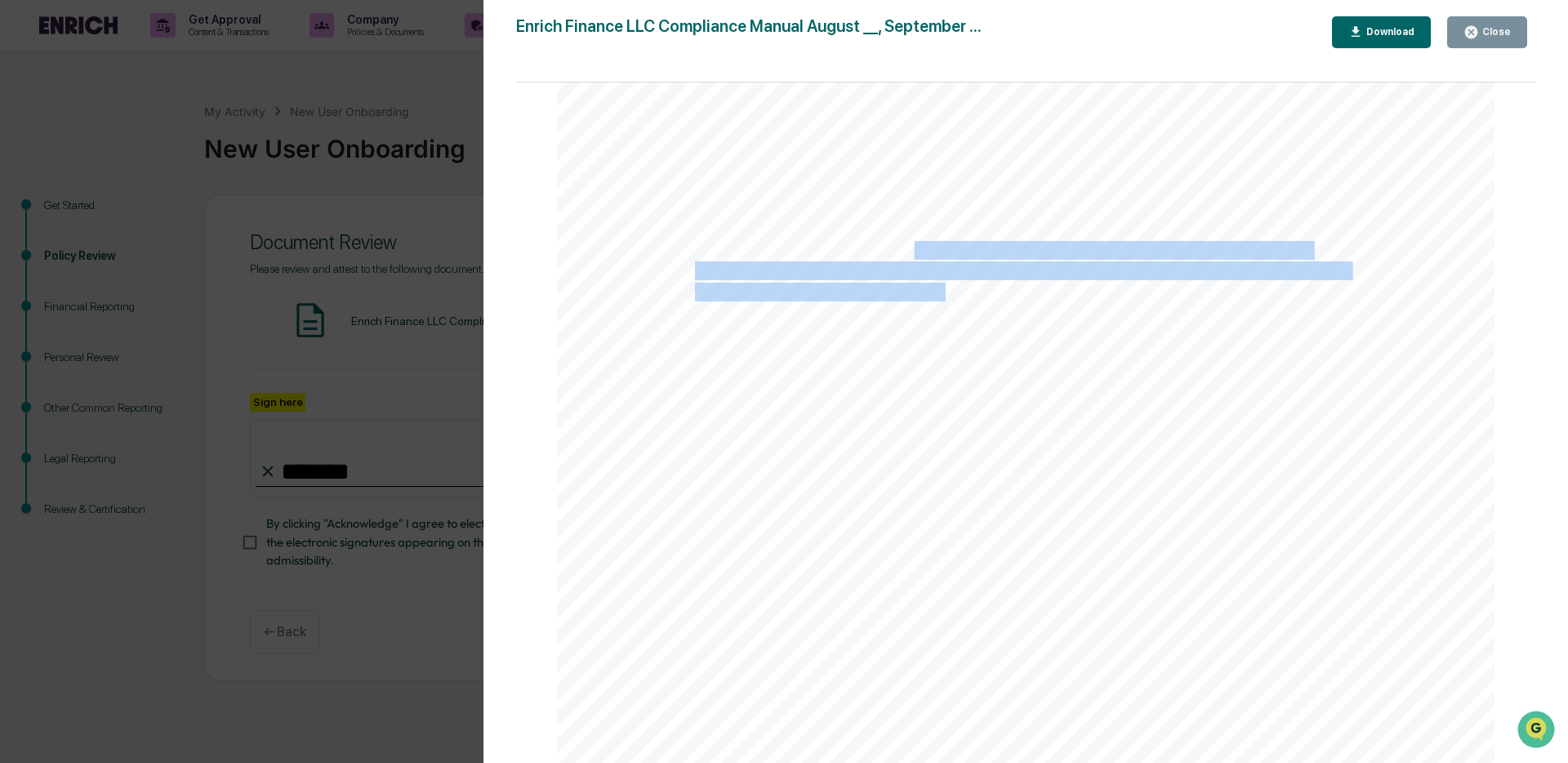
scroll to position [9249, 0]
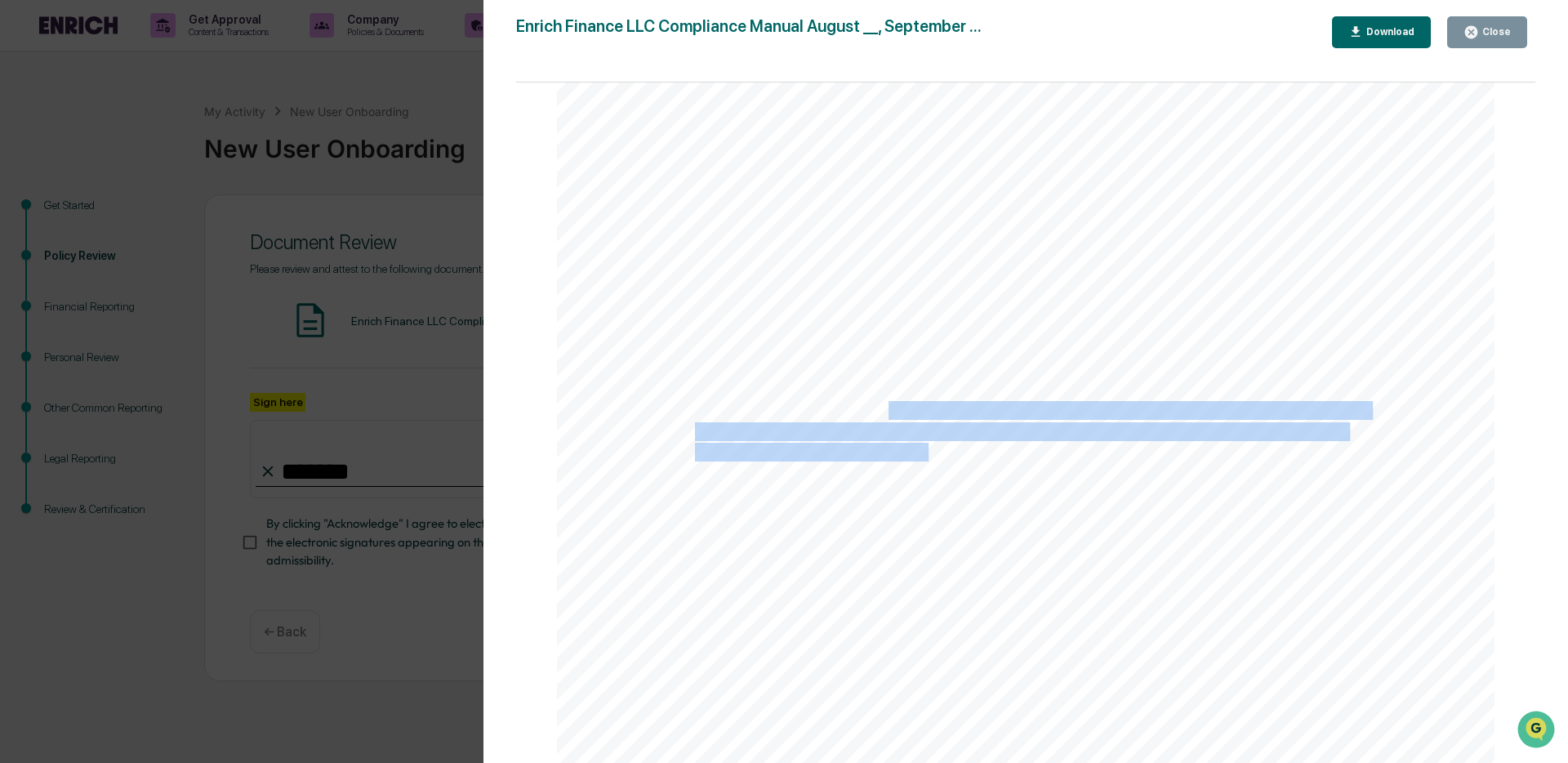
drag, startPoint x: 894, startPoint y: 410, endPoint x: 921, endPoint y: 450, distance: 48.3
click at [921, 450] on div "8 and procedures. Rather, this manual describes the Firm’s basic requirements f…" at bounding box center [1026, 348] width 937 height 1214
click at [921, 450] on span "compliance consultants or other unaffiliated third parties. As such, any refere…" at bounding box center [1018, 453] width 646 height 17
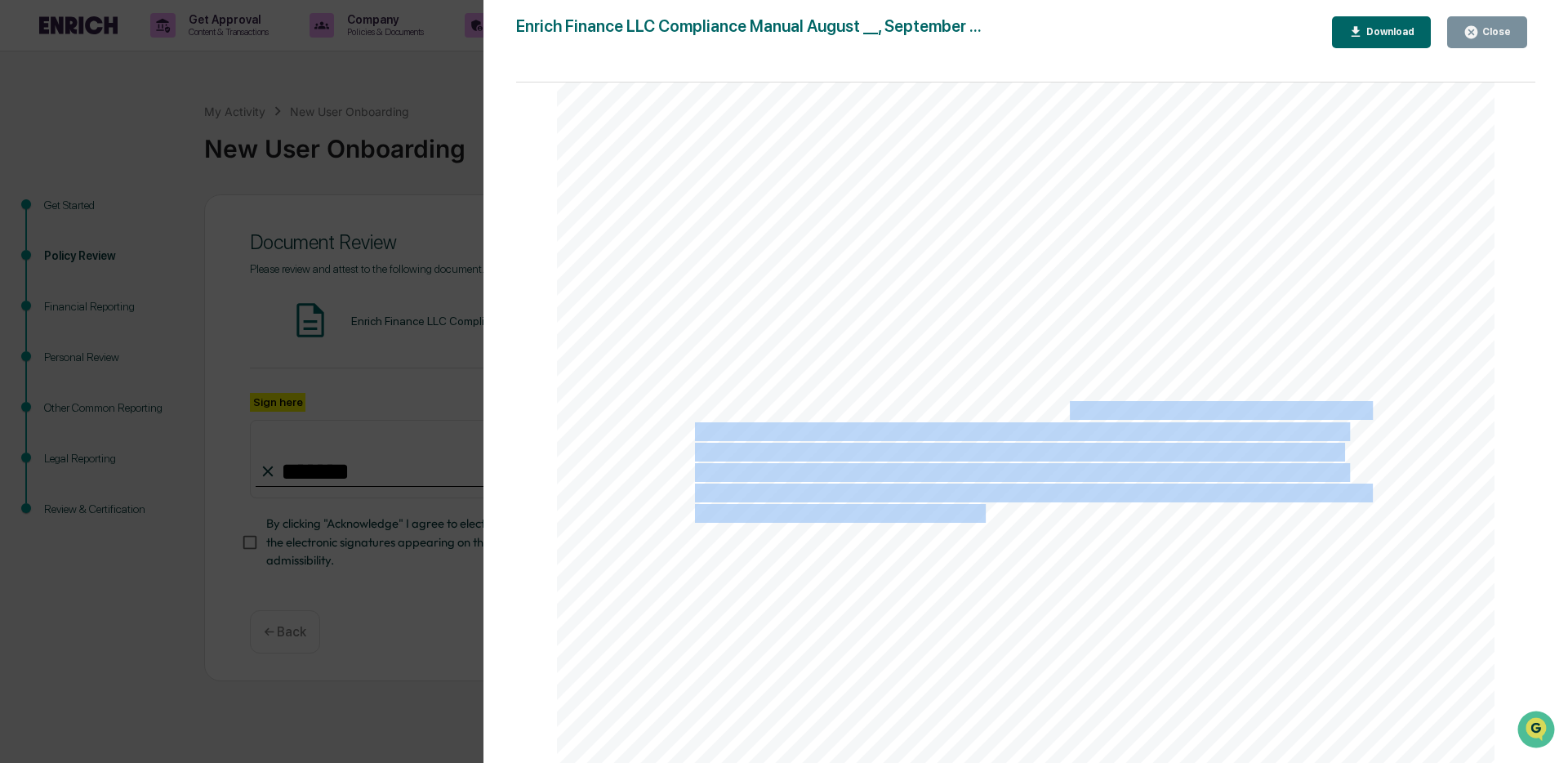
drag, startPoint x: 1036, startPoint y: 419, endPoint x: 978, endPoint y: 510, distance: 107.9
click at [978, 510] on div "8 and procedures. Rather, this manual describes the Firm’s basic requirements f…" at bounding box center [1026, 348] width 937 height 1214
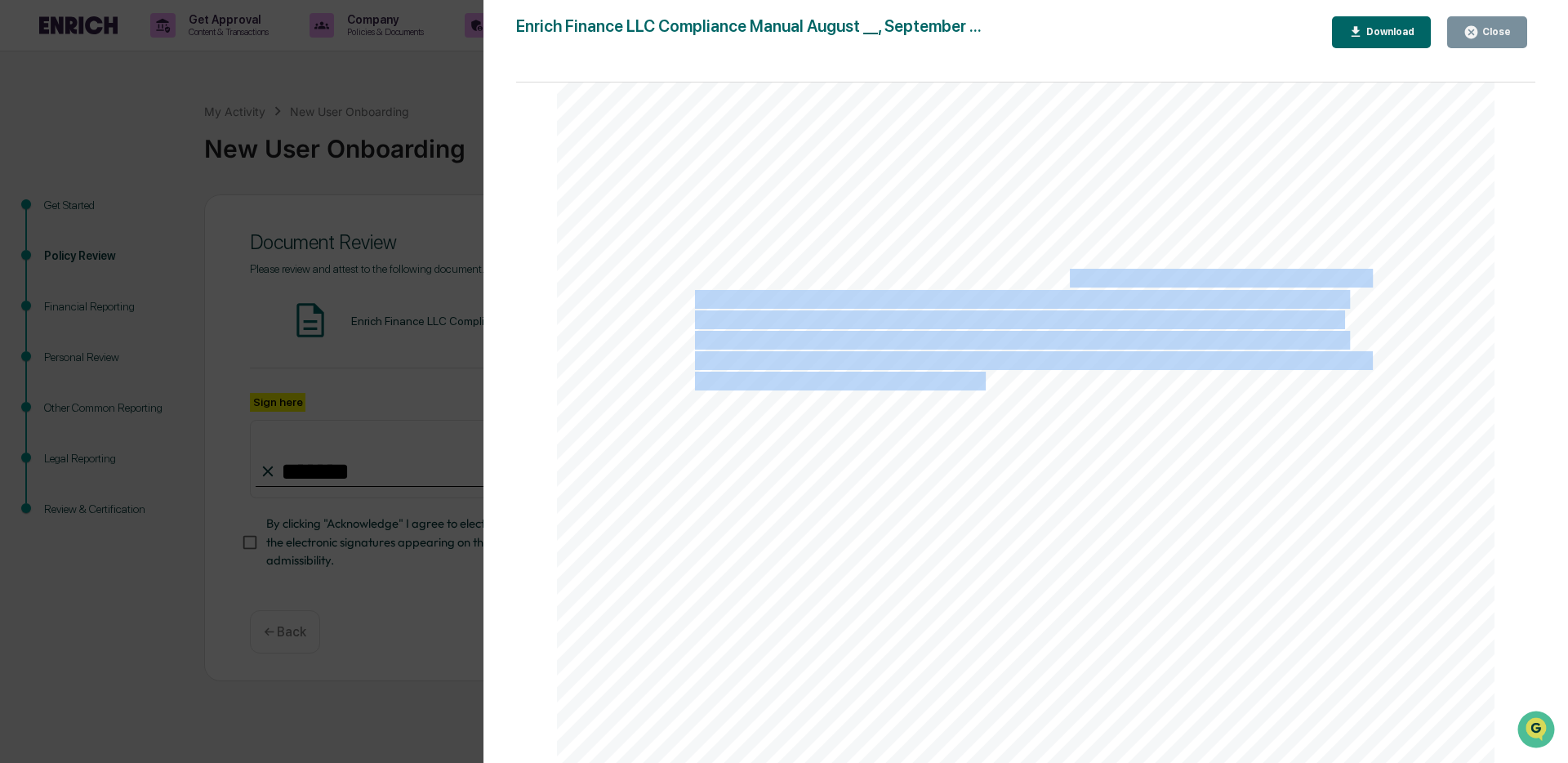
scroll to position [9408, 0]
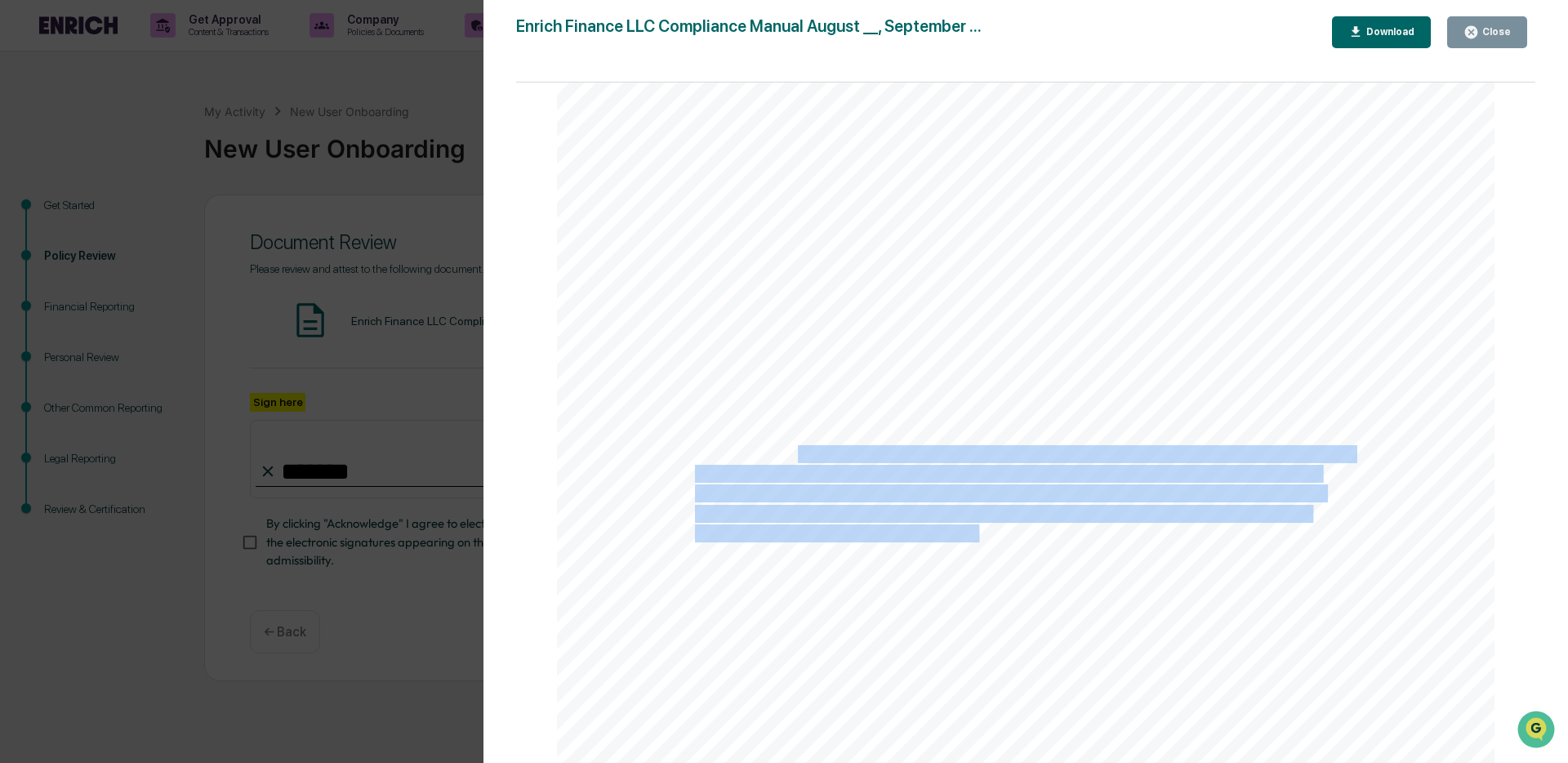
drag, startPoint x: 792, startPoint y: 459, endPoint x: 975, endPoint y: 539, distance: 199.7
click at [975, 539] on div "8 and procedures. Rather, this manual describes the Firm’s basic requirements f…" at bounding box center [1026, 189] width 937 height 1214
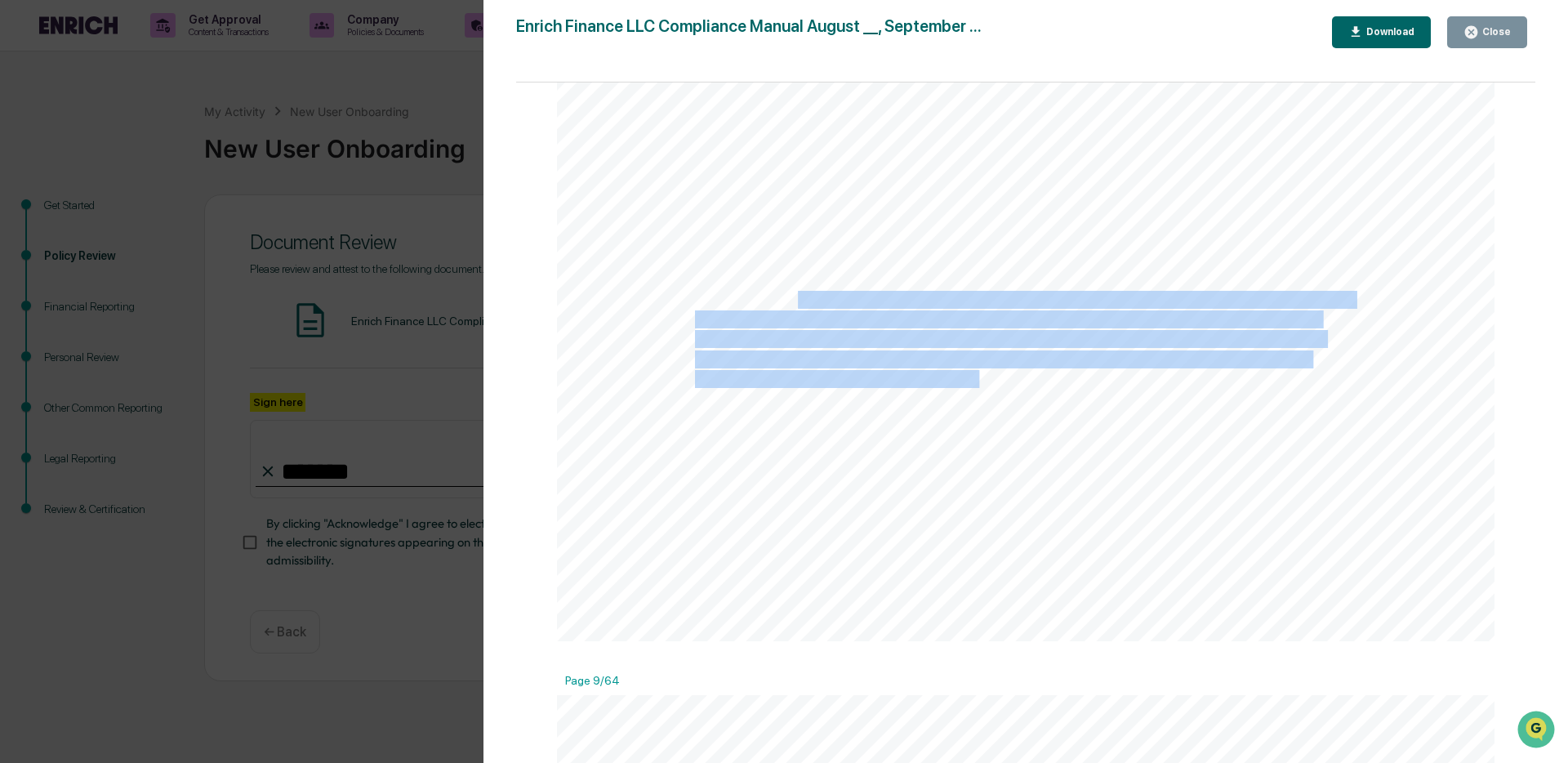
scroll to position [9589, 0]
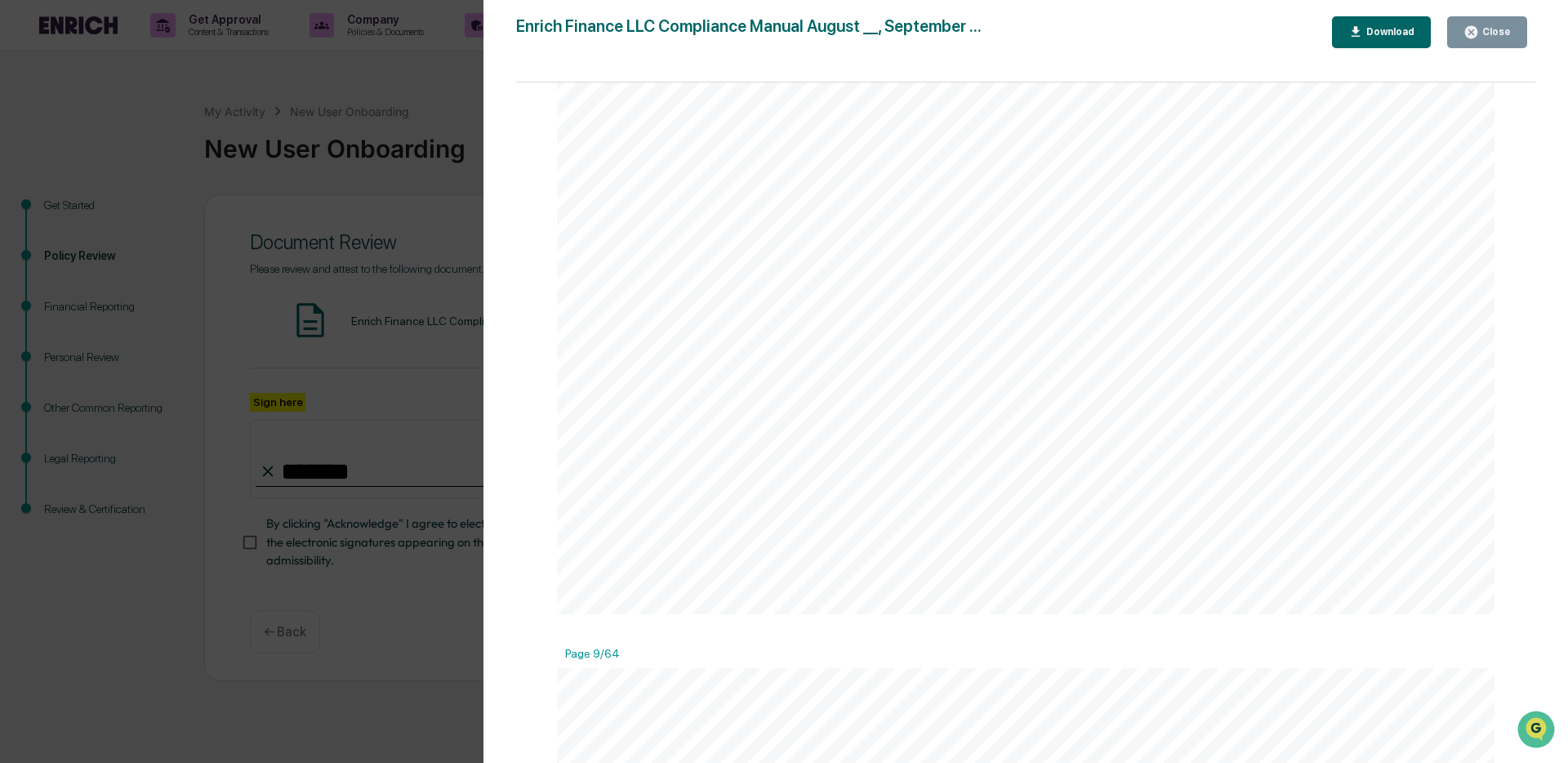
click at [954, 371] on span "with the Firm’s regulatory obligations." at bounding box center [832, 372] width 275 height 17
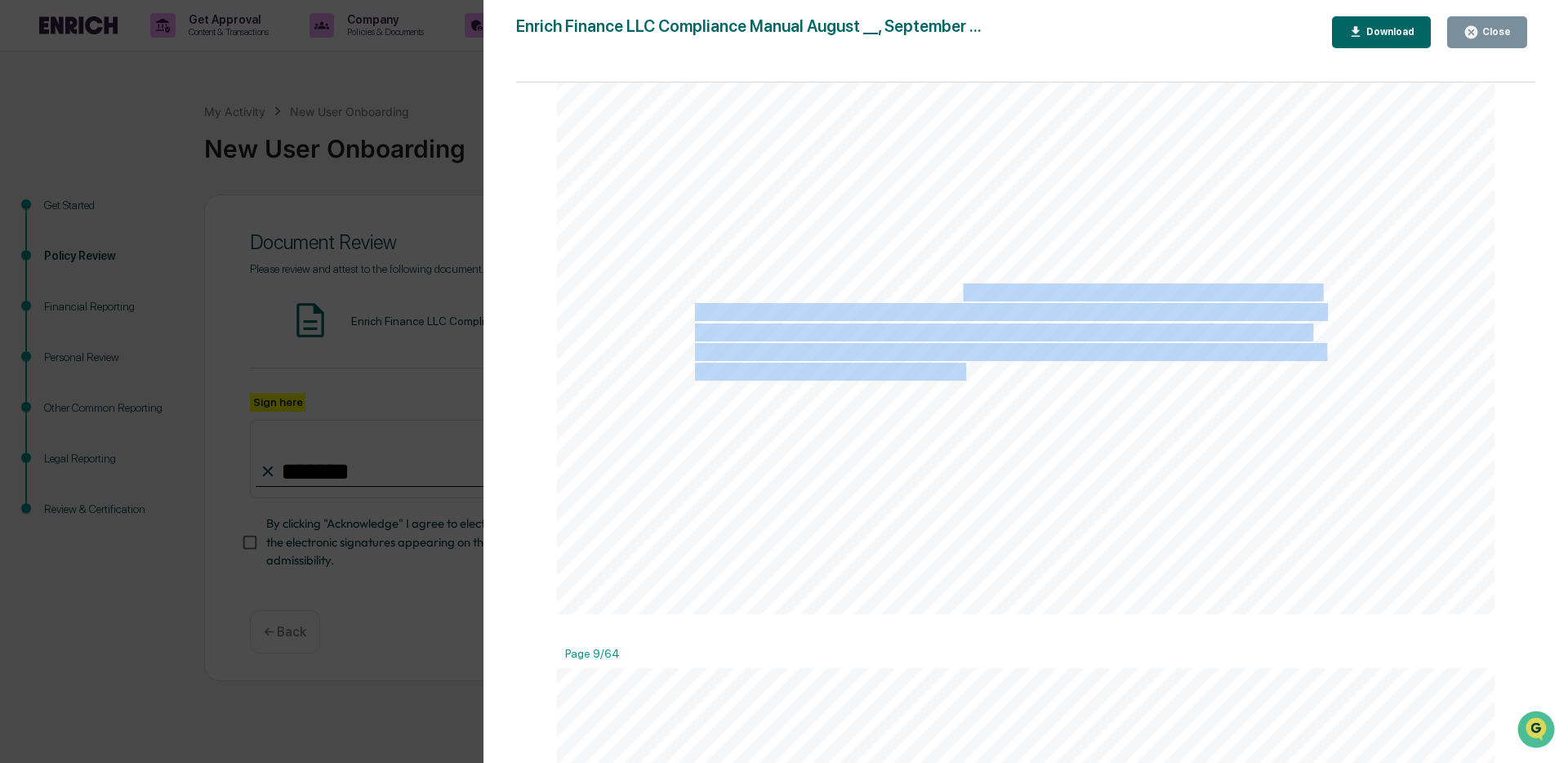
drag, startPoint x: 955, startPoint y: 289, endPoint x: 959, endPoint y: 368, distance: 79.1
click at [959, 368] on div "8 and procedures. Rather, this manual describes the Firm’s basic requirements f…" at bounding box center [1026, 8] width 937 height 1214
click at [959, 368] on span "with the Firm’s regulatory obligations." at bounding box center [832, 372] width 275 height 17
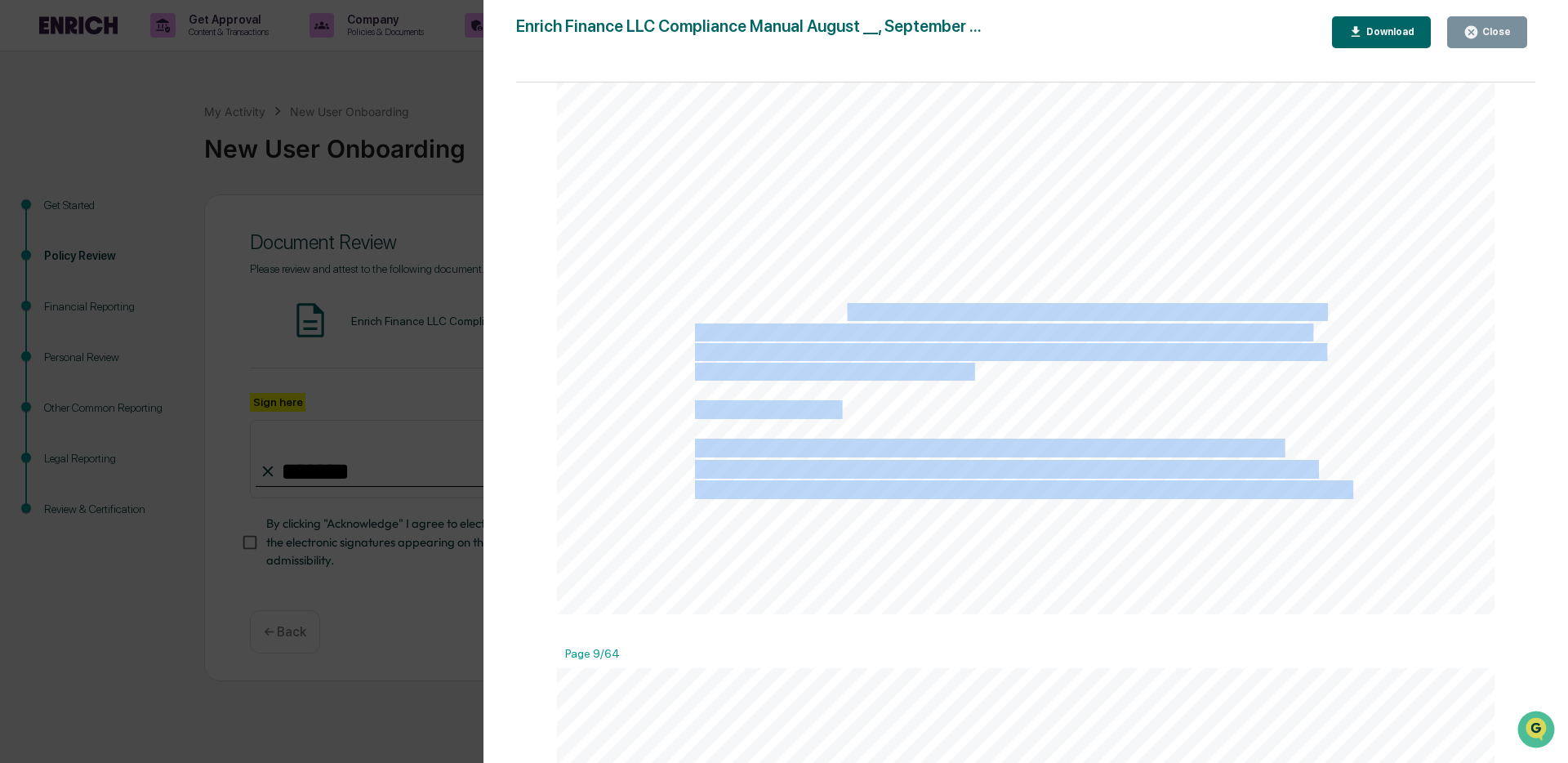
drag, startPoint x: 843, startPoint y: 313, endPoint x: 1000, endPoint y: 367, distance: 166.0
click at [1000, 367] on div "8 and procedures. Rather, this manual describes the Firm’s basic requirements f…" at bounding box center [1026, 8] width 937 height 1214
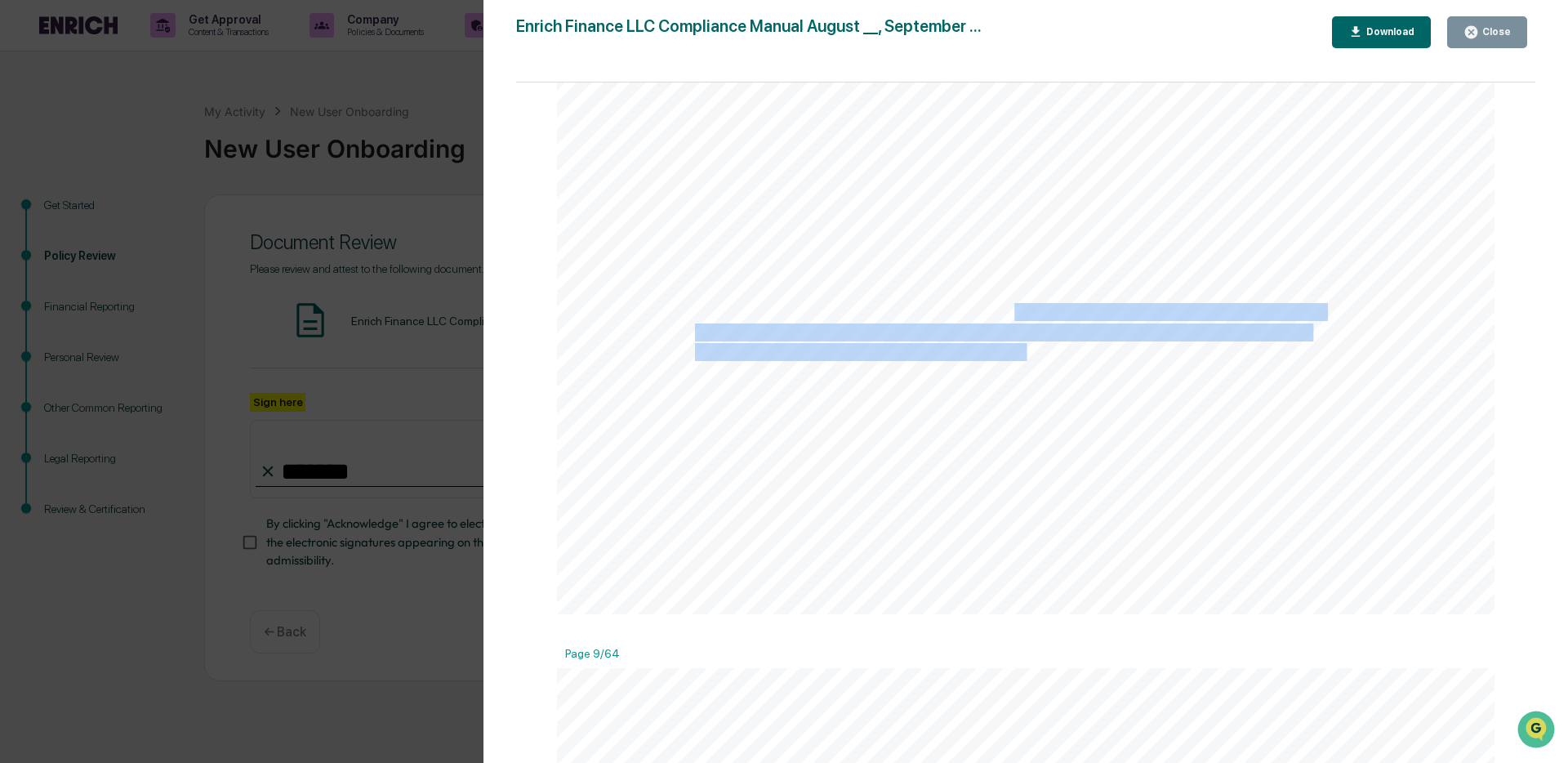
drag, startPoint x: 1019, startPoint y: 351, endPoint x: 1021, endPoint y: 363, distance: 12.2
click at [1021, 363] on div "8 and procedures. Rather, this manual describes the Firm’s basic requirements f…" at bounding box center [1026, 8] width 937 height 1214
click at [1021, 361] on span "promptly to requests to complete tasks through Greenboard to ensure their compl…" at bounding box center [1009, 353] width 628 height 17
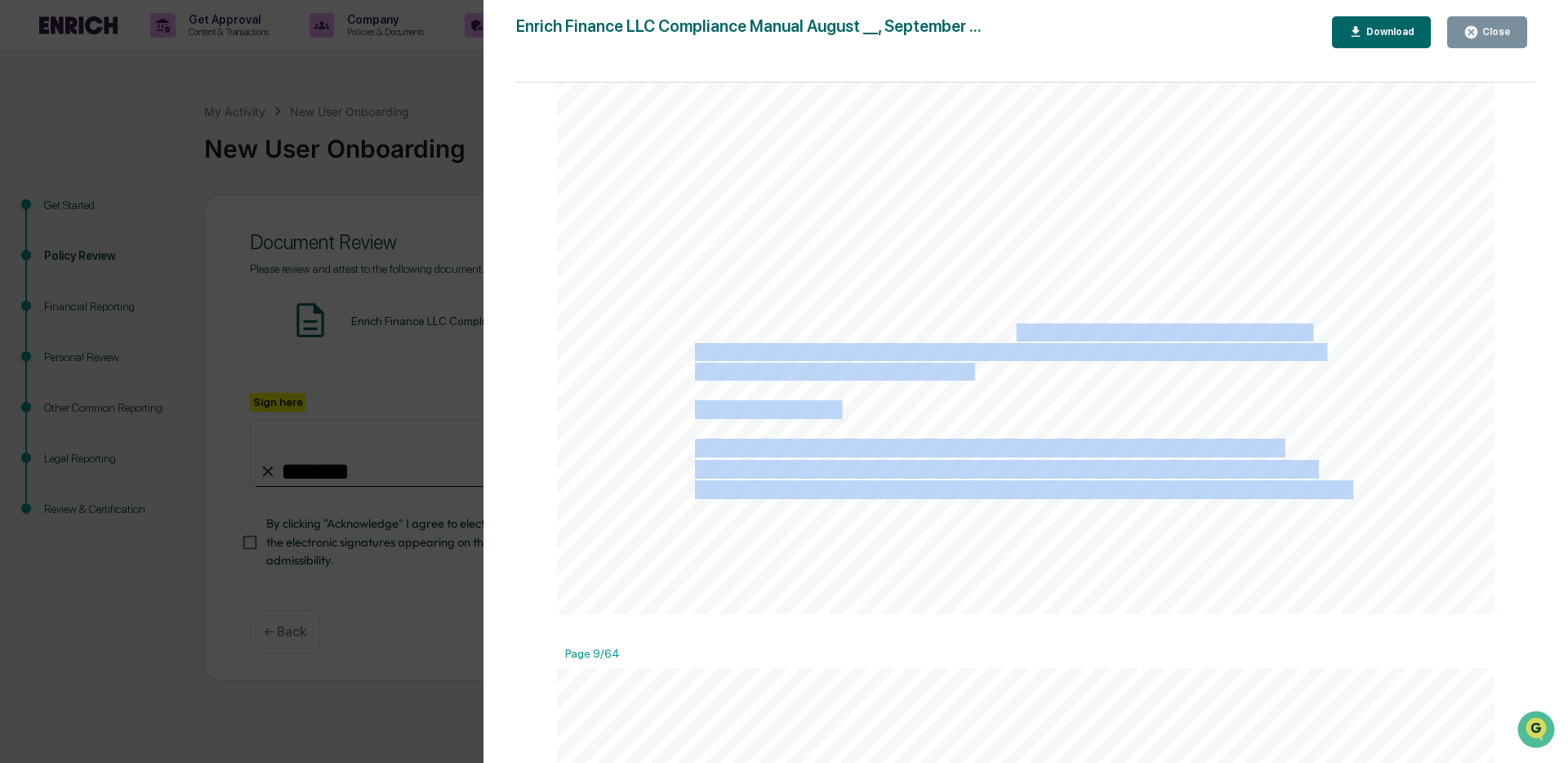
drag, startPoint x: 1012, startPoint y: 340, endPoint x: 1028, endPoint y: 381, distance: 44.0
click at [1028, 381] on div "8 and procedures. Rather, this manual describes the Firm’s basic requirements f…" at bounding box center [1026, 8] width 937 height 1214
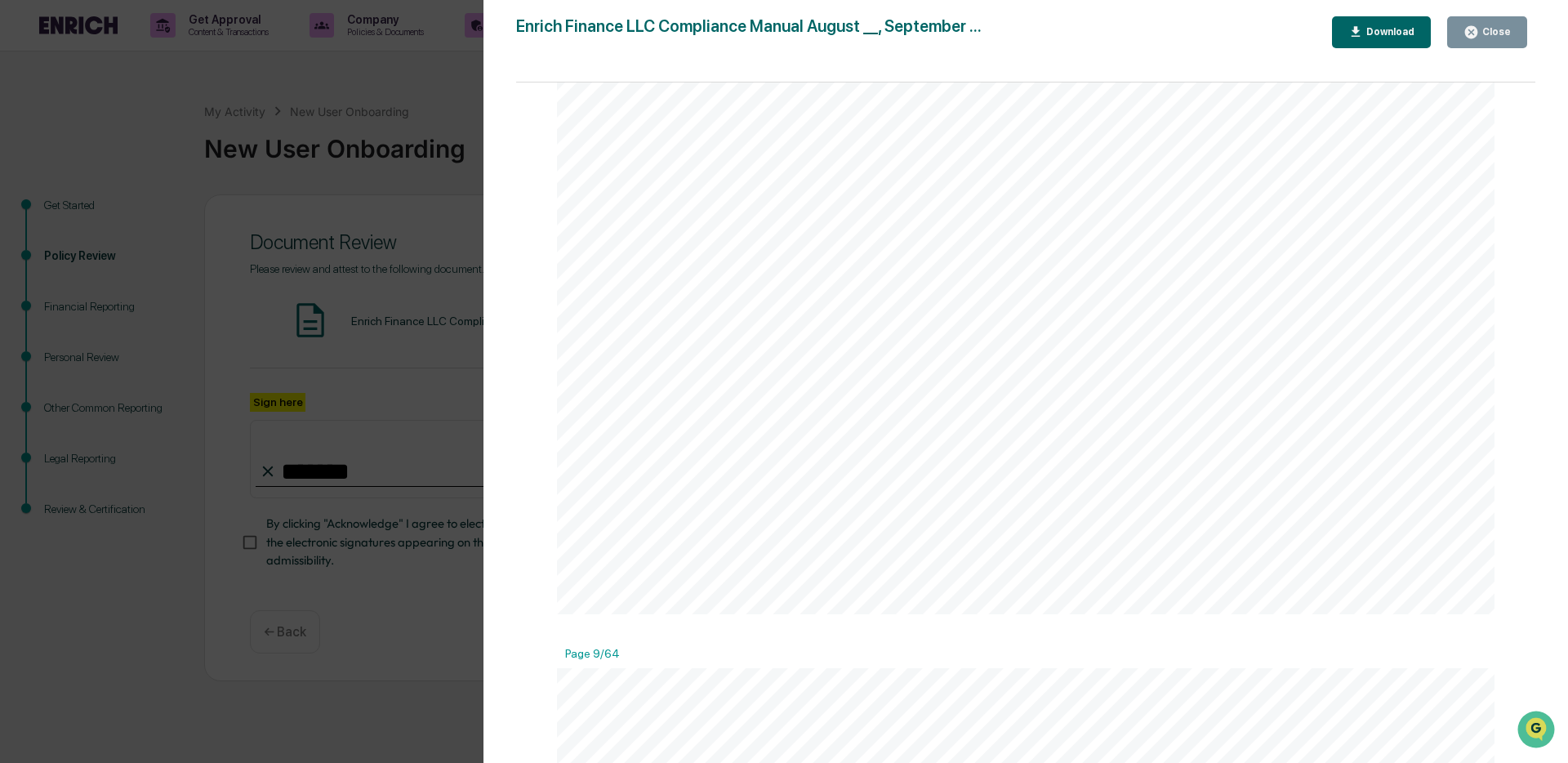
drag, startPoint x: 856, startPoint y: 442, endPoint x: 1145, endPoint y: 458, distance: 289.4
click at [1145, 457] on span "All Firm supervised persons will receive training on the Firm’s compliance poli…" at bounding box center [988, 450] width 586 height 17
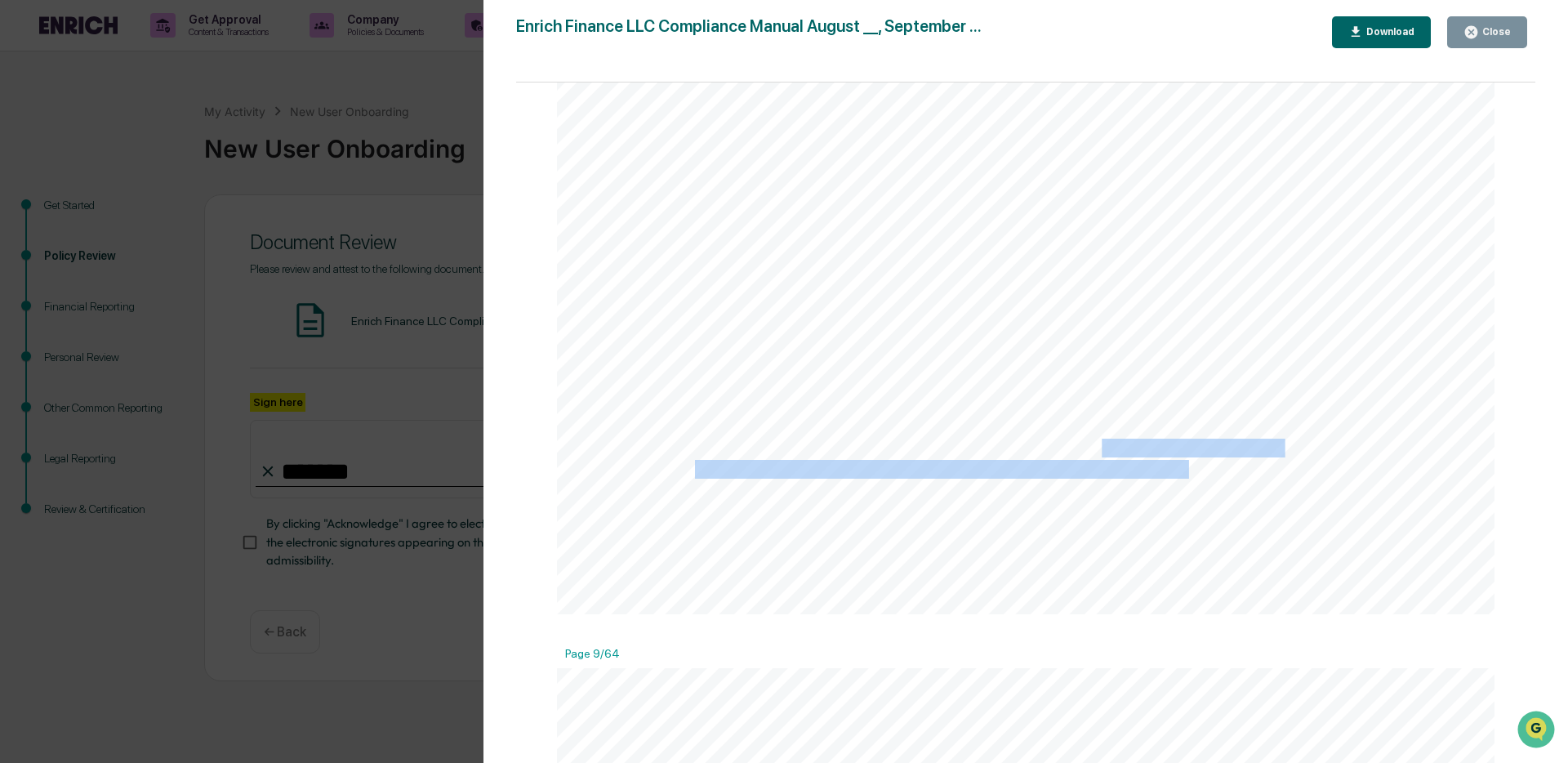
drag, startPoint x: 1098, startPoint y: 457, endPoint x: 1186, endPoint y: 465, distance: 88.4
click at [1186, 465] on div "8 and procedures. Rather, this manual describes the Firm’s basic requirements f…" at bounding box center [1026, 8] width 937 height 1214
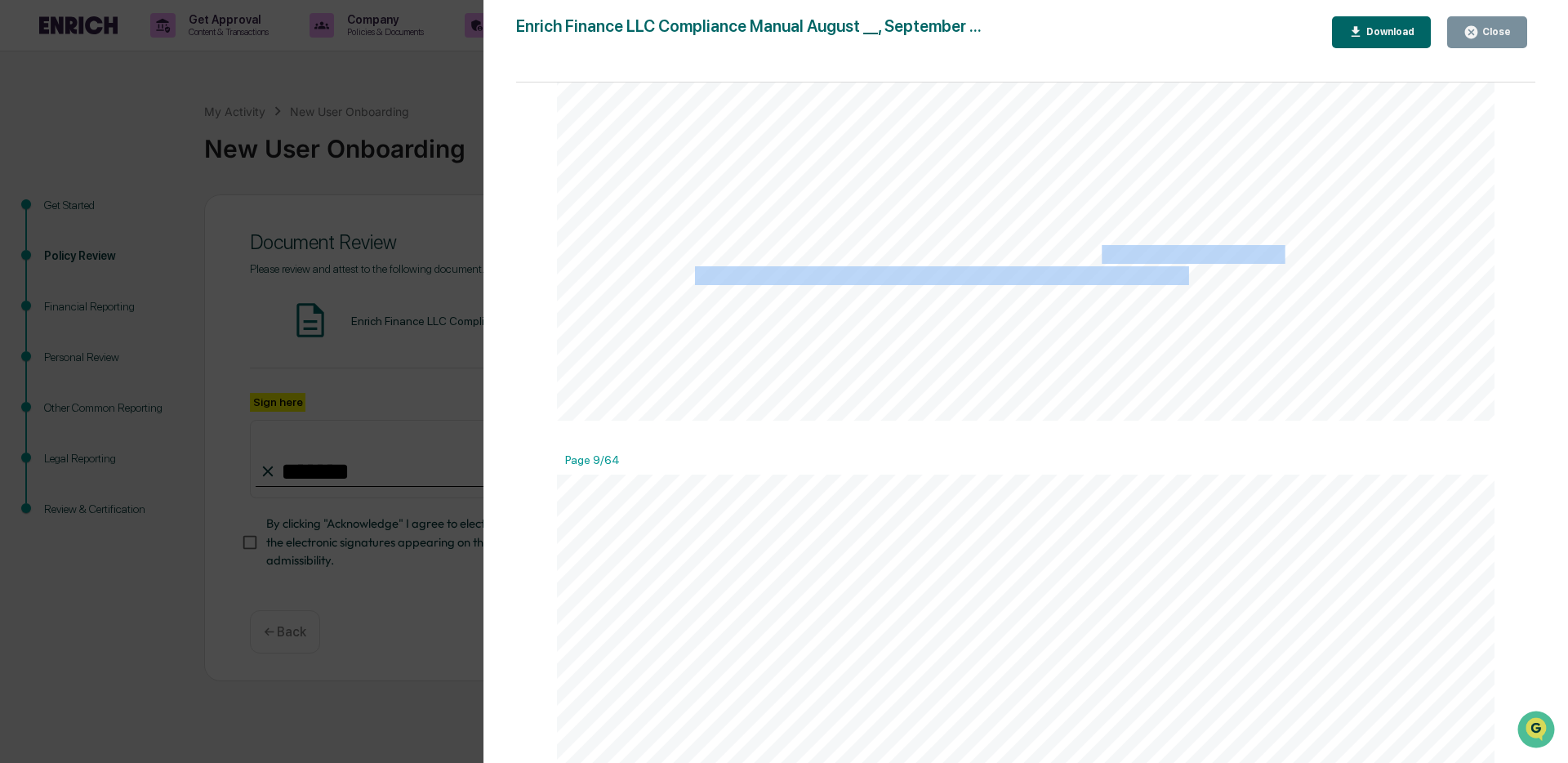
scroll to position [9782, 0]
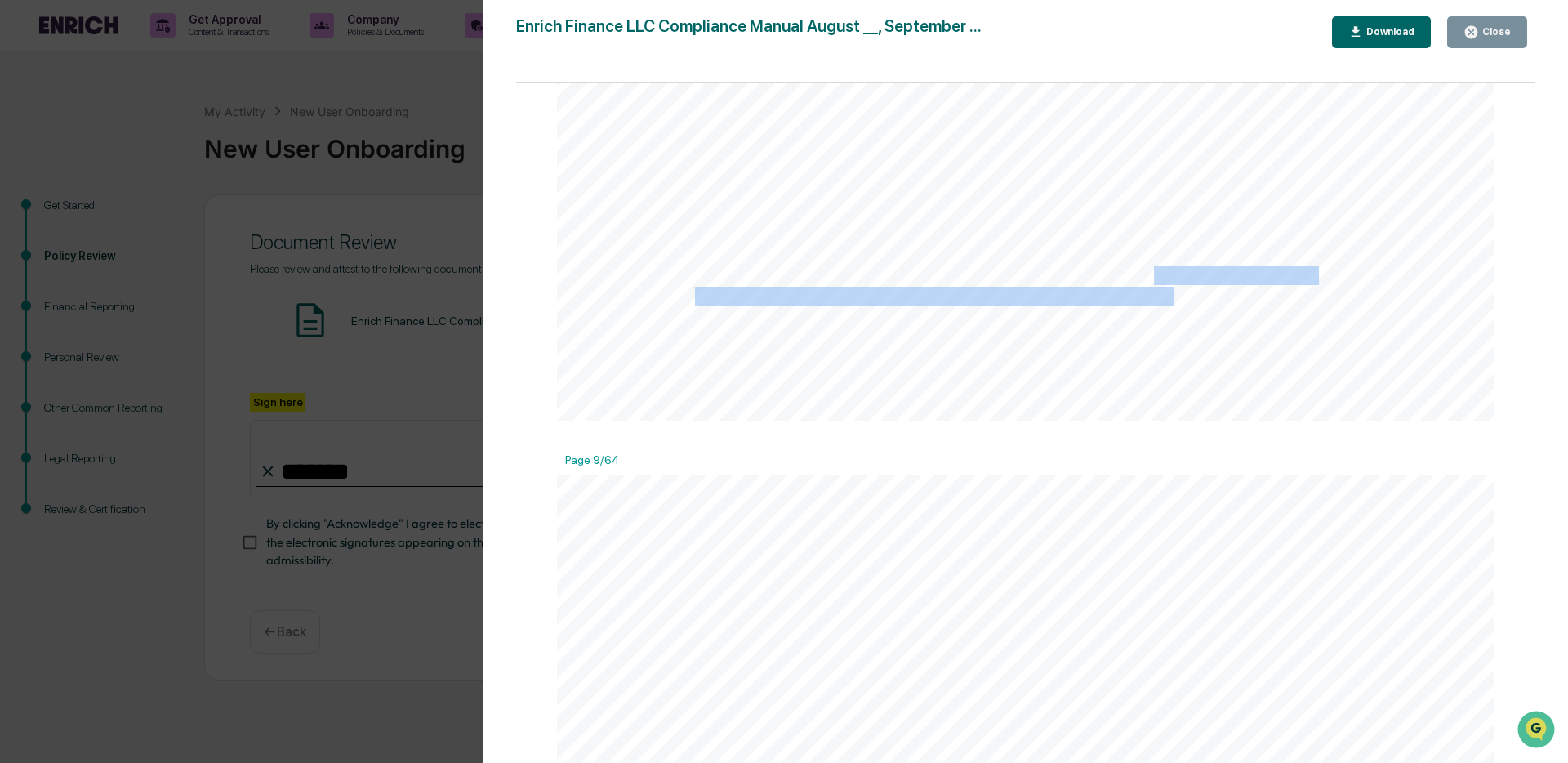
drag, startPoint x: 1153, startPoint y: 275, endPoint x: 1166, endPoint y: 296, distance: 24.7
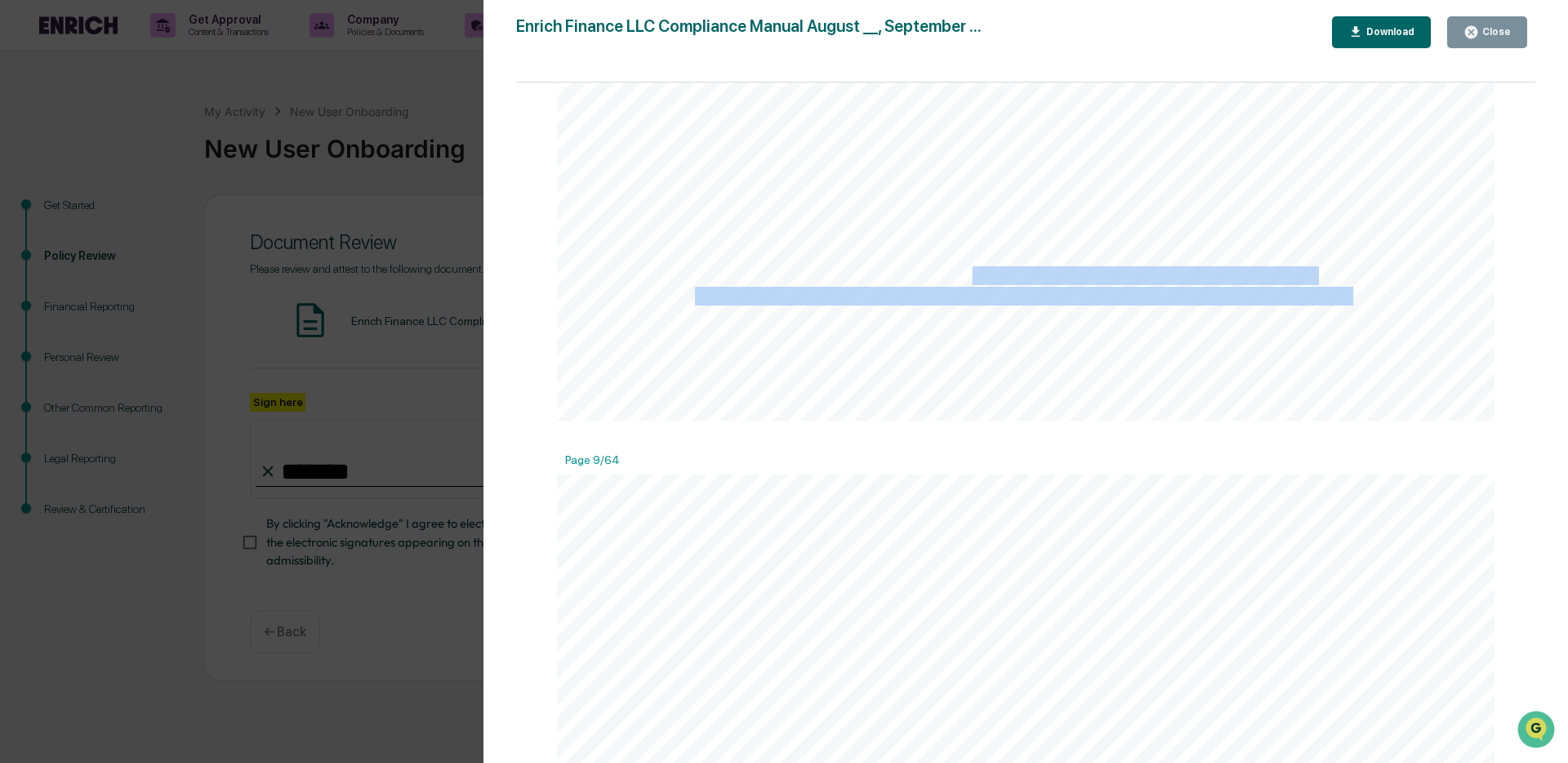
drag, startPoint x: 962, startPoint y: 286, endPoint x: 980, endPoint y: 315, distance: 34.1
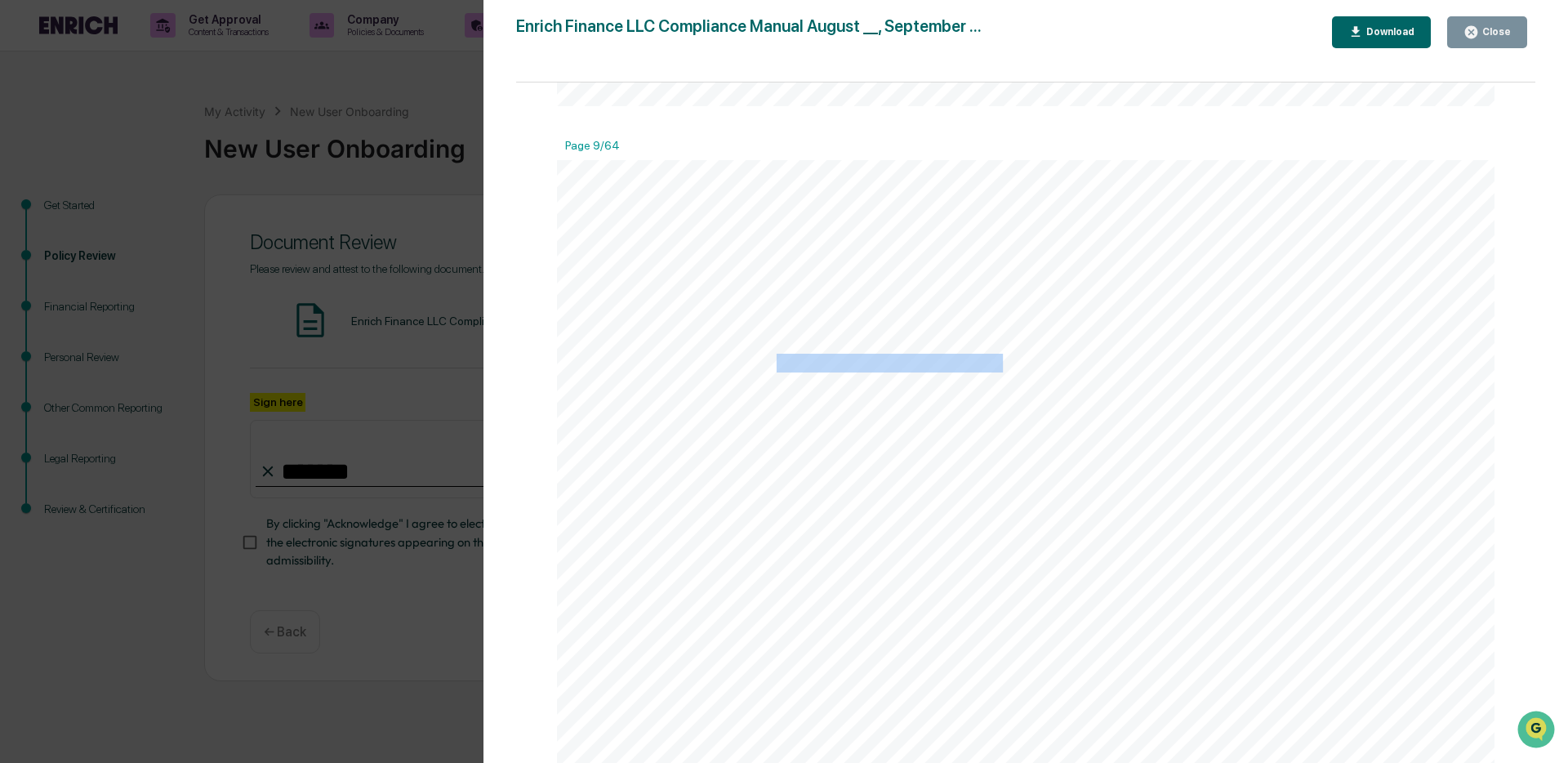
drag, startPoint x: 771, startPoint y: 367, endPoint x: 999, endPoint y: 376, distance: 228.2
click at [999, 372] on span "Initial and Annual Acknowledgement of Policies and Procedures" at bounding box center [917, 364] width 444 height 17
click at [960, 430] on span "required to acknowledge that he or she has read the Firm’s Compliance Manual an…" at bounding box center [1016, 423] width 643 height 17
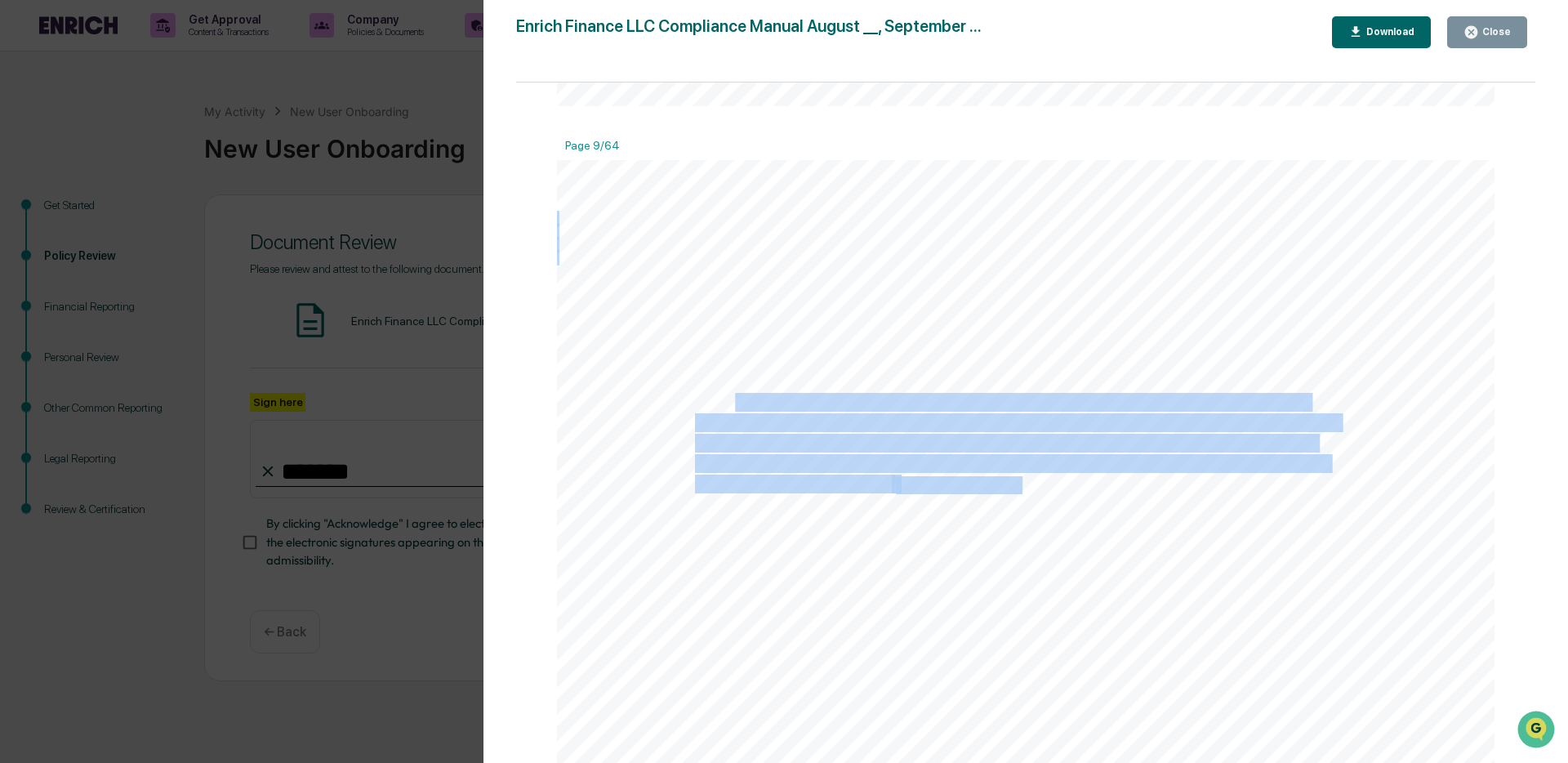
drag, startPoint x: 732, startPoint y: 410, endPoint x: 1021, endPoint y: 489, distance: 299.6
click at [1021, 489] on div "9 address the evolving regulatory environment in which the Firm operates as wel…" at bounding box center [1026, 767] width 937 height 1214
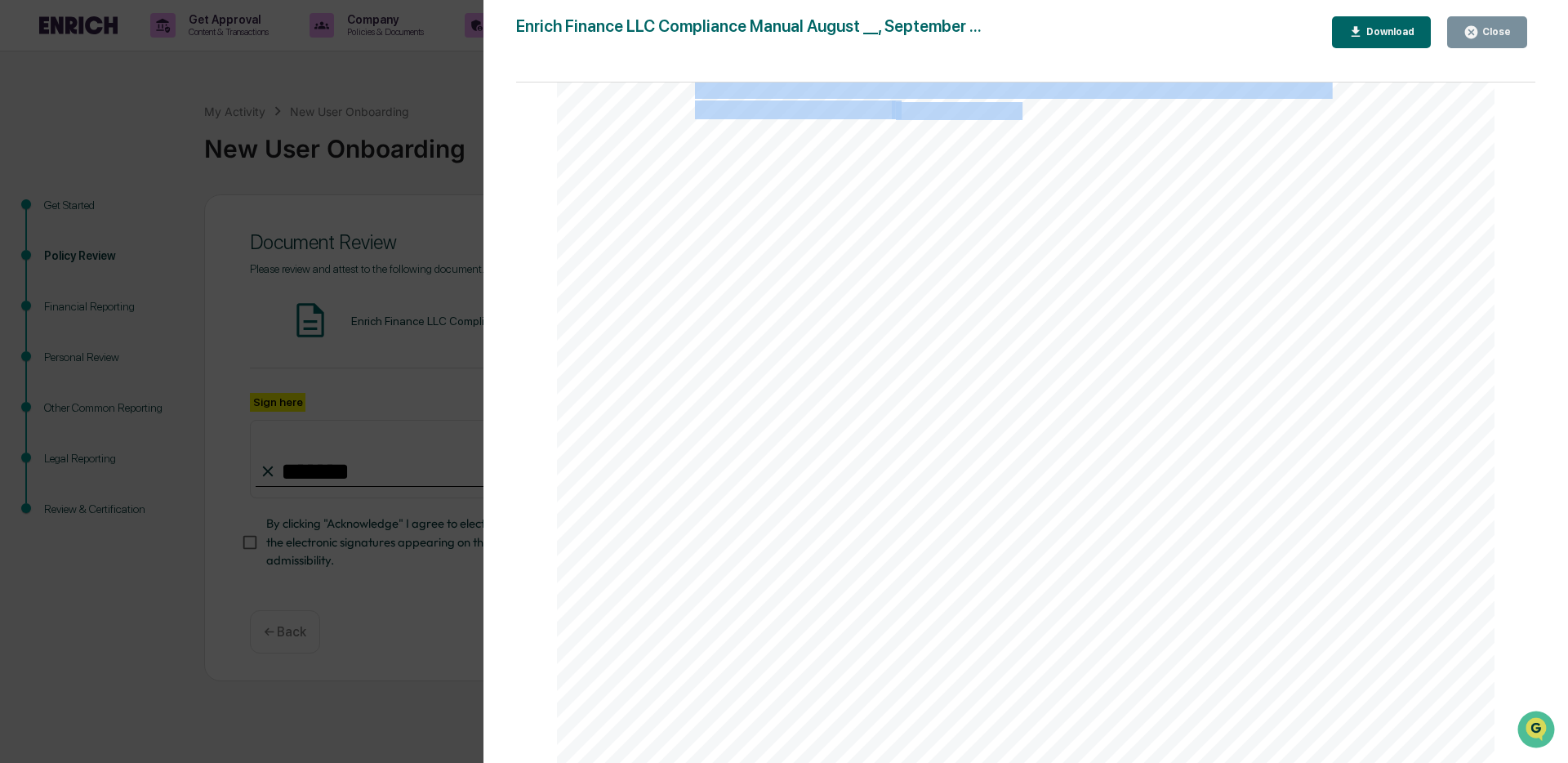
scroll to position [10472, 0]
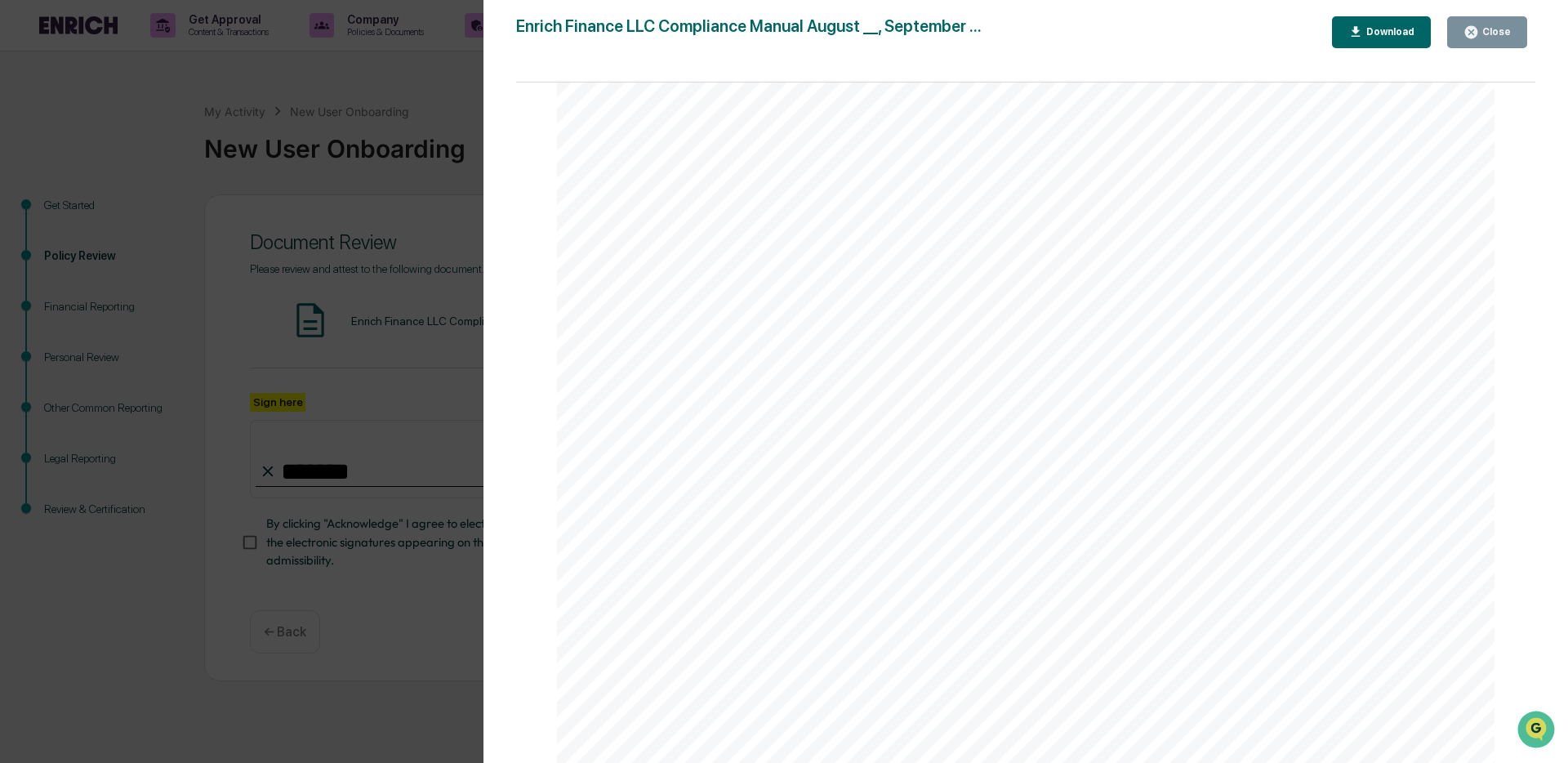
drag, startPoint x: 998, startPoint y: 281, endPoint x: 1147, endPoint y: 363, distance: 170.1
click at [1147, 363] on div "9 address the evolving regulatory environment in which the Firm operates as wel…" at bounding box center [1026, 392] width 937 height 1214
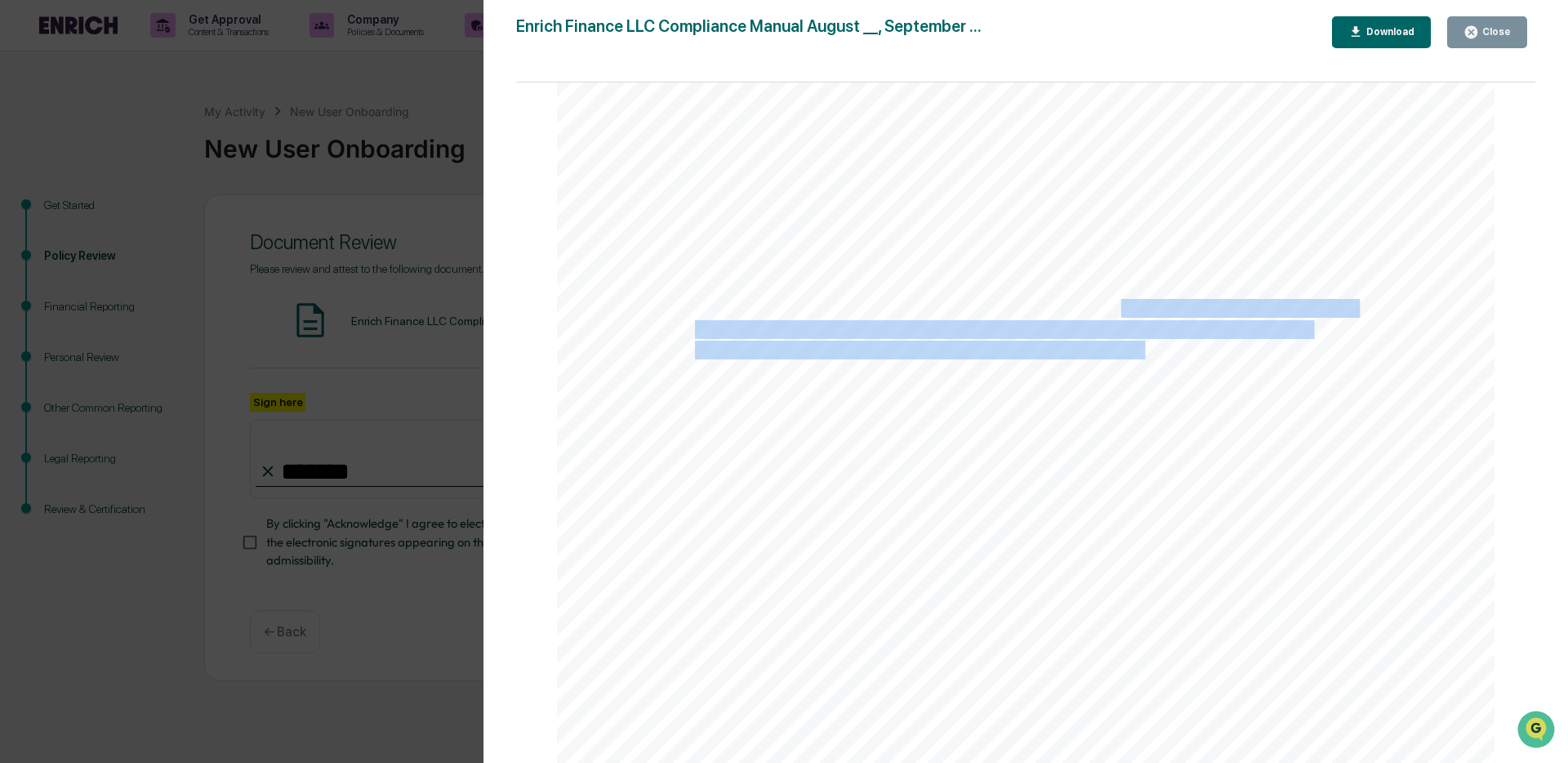
drag, startPoint x: 1116, startPoint y: 315, endPoint x: 1142, endPoint y: 355, distance: 47.7
click at [1142, 355] on div "9 address the evolving regulatory environment in which the Firm operates as wel…" at bounding box center [1026, 392] width 937 height 1214
click at [1142, 355] on span "Compliance Manual in light of changes in the Firm’s business, any regulations g…" at bounding box center [1009, 351] width 627 height 17
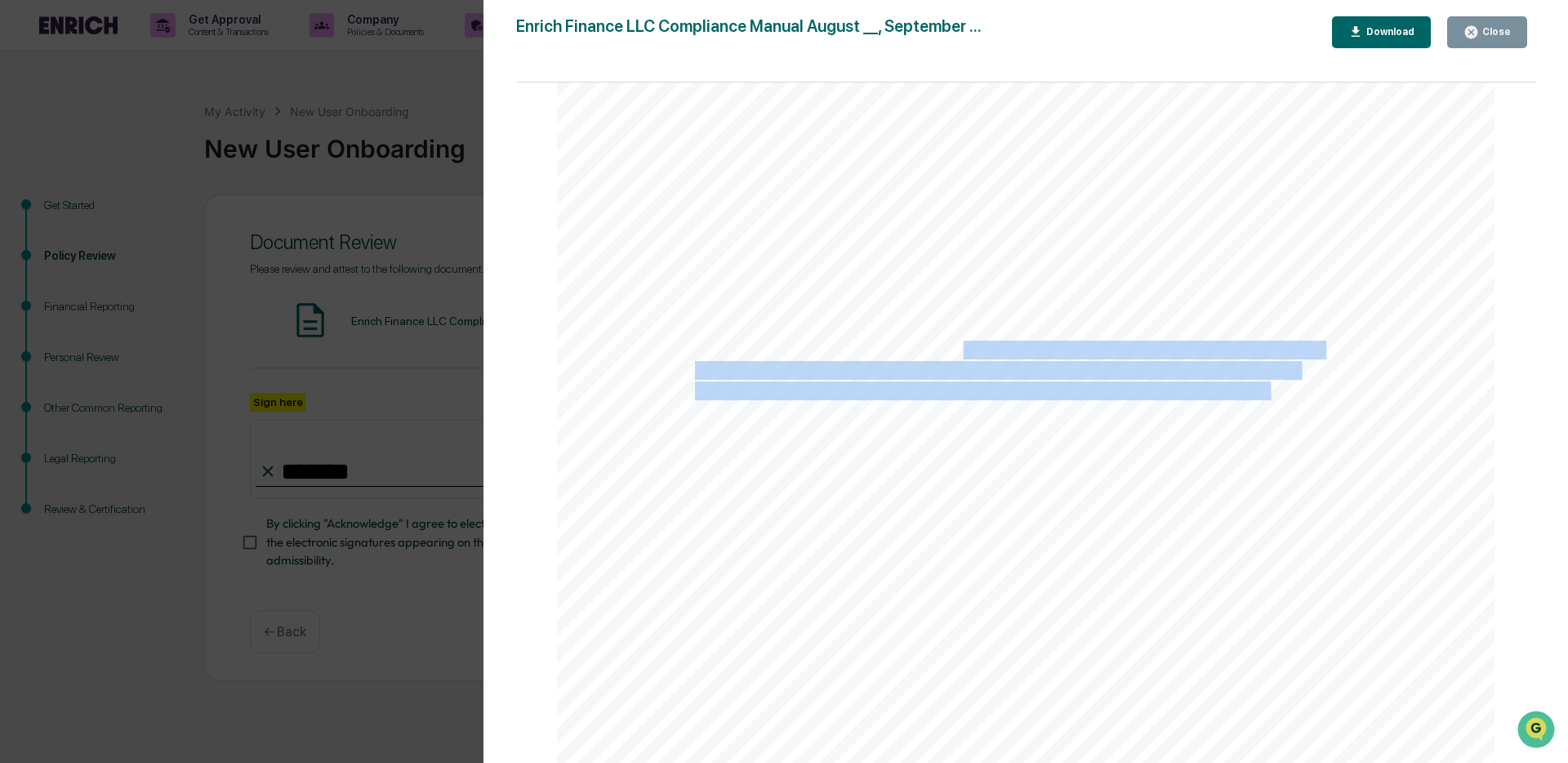
drag, startPoint x: 964, startPoint y: 351, endPoint x: 1271, endPoint y: 401, distance: 311.0
click at [1271, 401] on div "9 address the evolving regulatory environment in which the Firm operates as wel…" at bounding box center [1026, 392] width 937 height 1214
click at [1271, 400] on span "compliance reviews, the Firm will also conduct and document its compliance risk…" at bounding box center [1014, 392] width 639 height 17
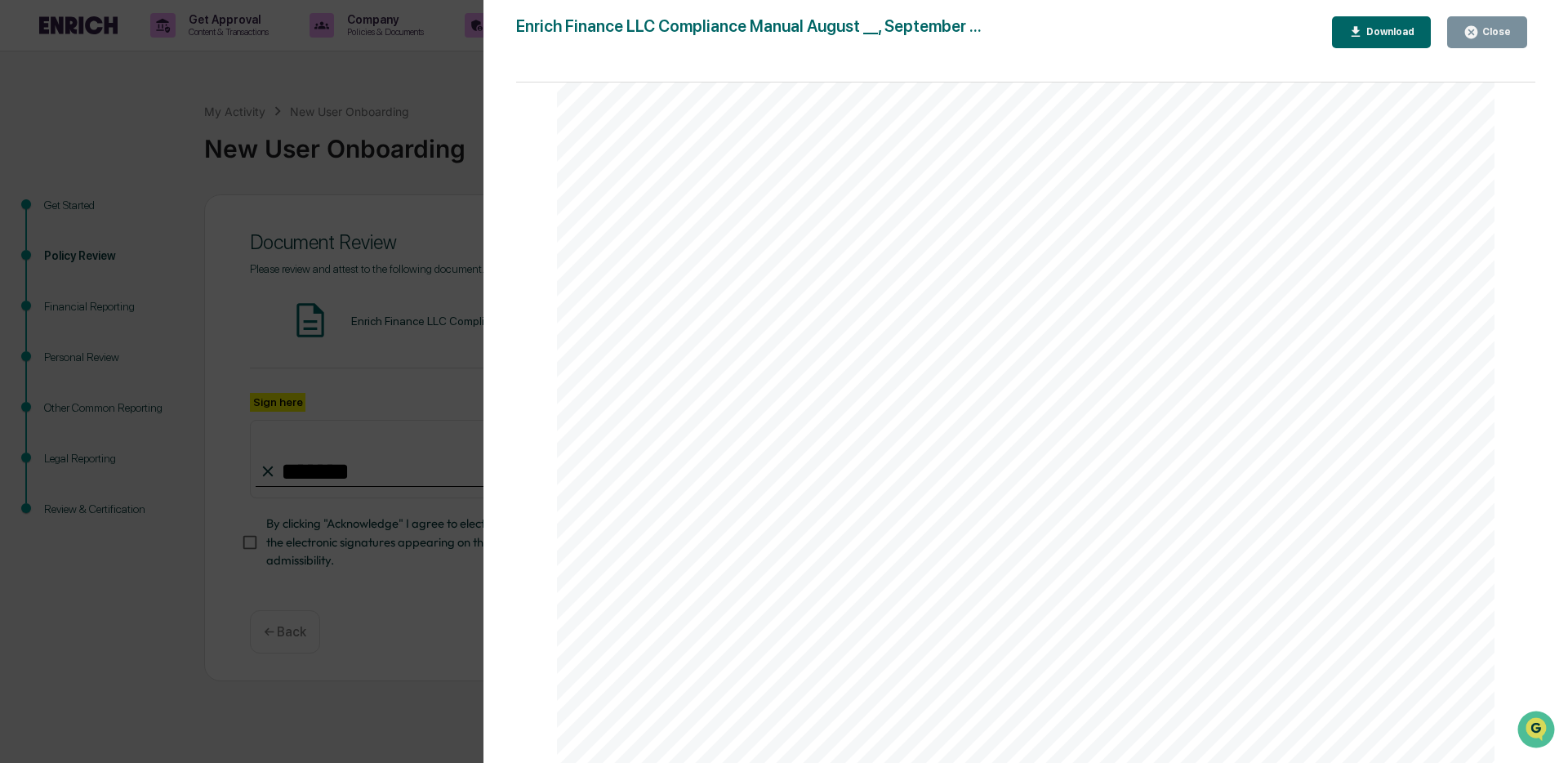
scroll to position [10700, 0]
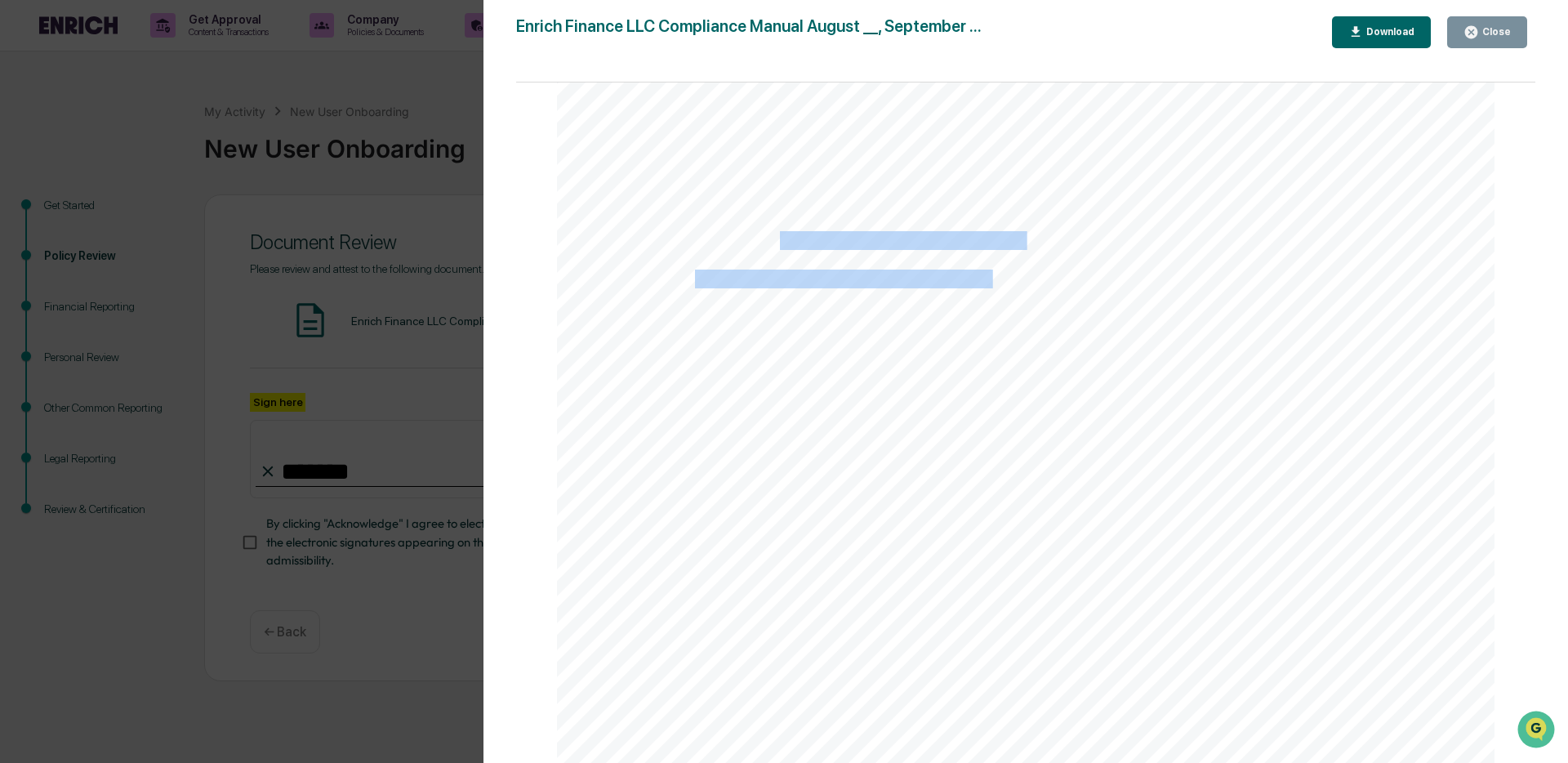
drag, startPoint x: 787, startPoint y: 238, endPoint x: 992, endPoint y: 281, distance: 209.5
click at [992, 281] on div "9 address the evolving regulatory environment in which the Firm operates as wel…" at bounding box center [1026, 163] width 937 height 1214
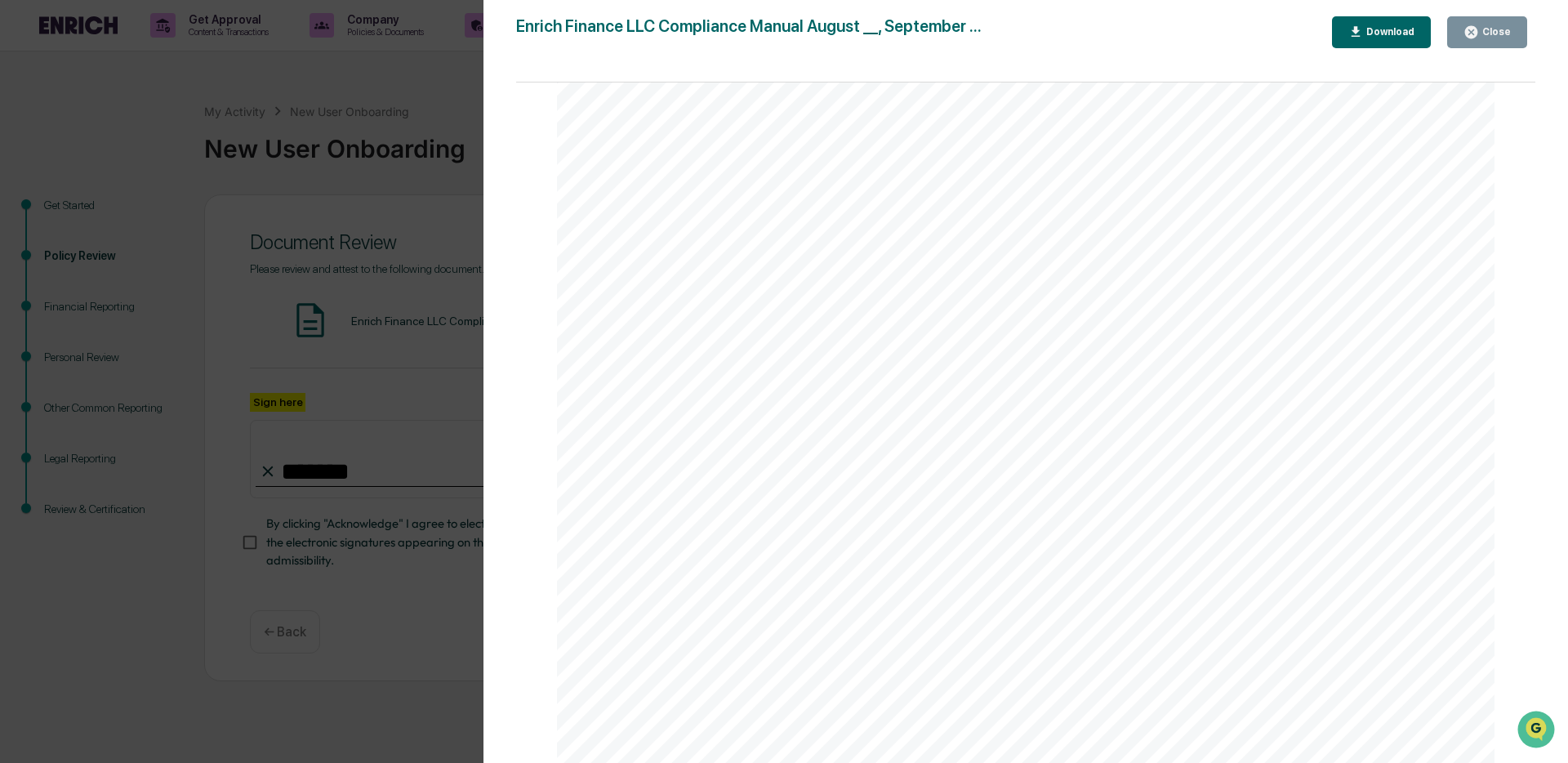
click at [996, 329] on span "events render such amendments appropriate." at bounding box center [852, 321] width 314 height 17
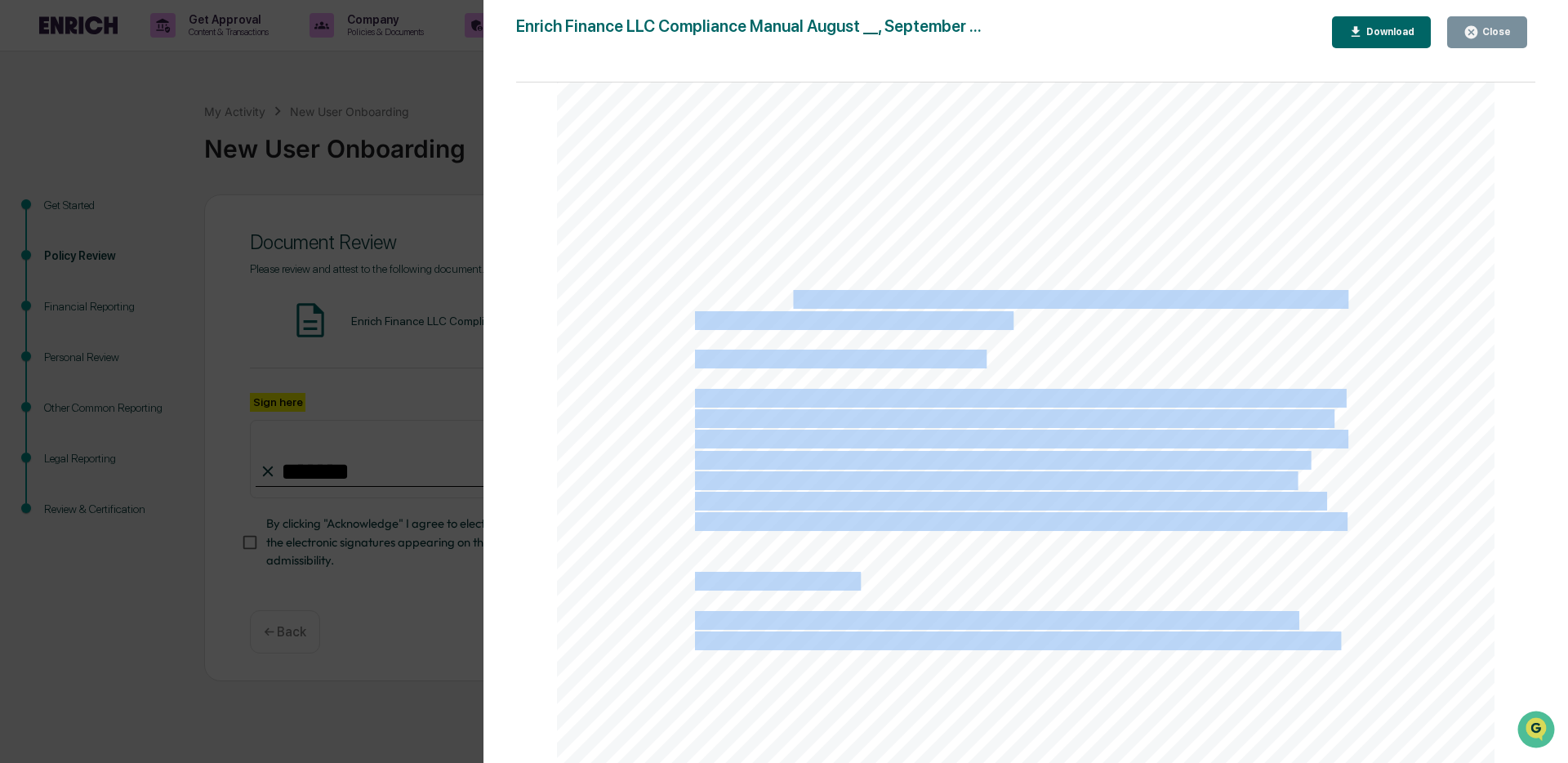
drag, startPoint x: 786, startPoint y: 302, endPoint x: 1038, endPoint y: 324, distance: 253.0
click at [1038, 324] on div "9 address the evolving regulatory environment in which the Firm operates as wel…" at bounding box center [1026, 163] width 937 height 1214
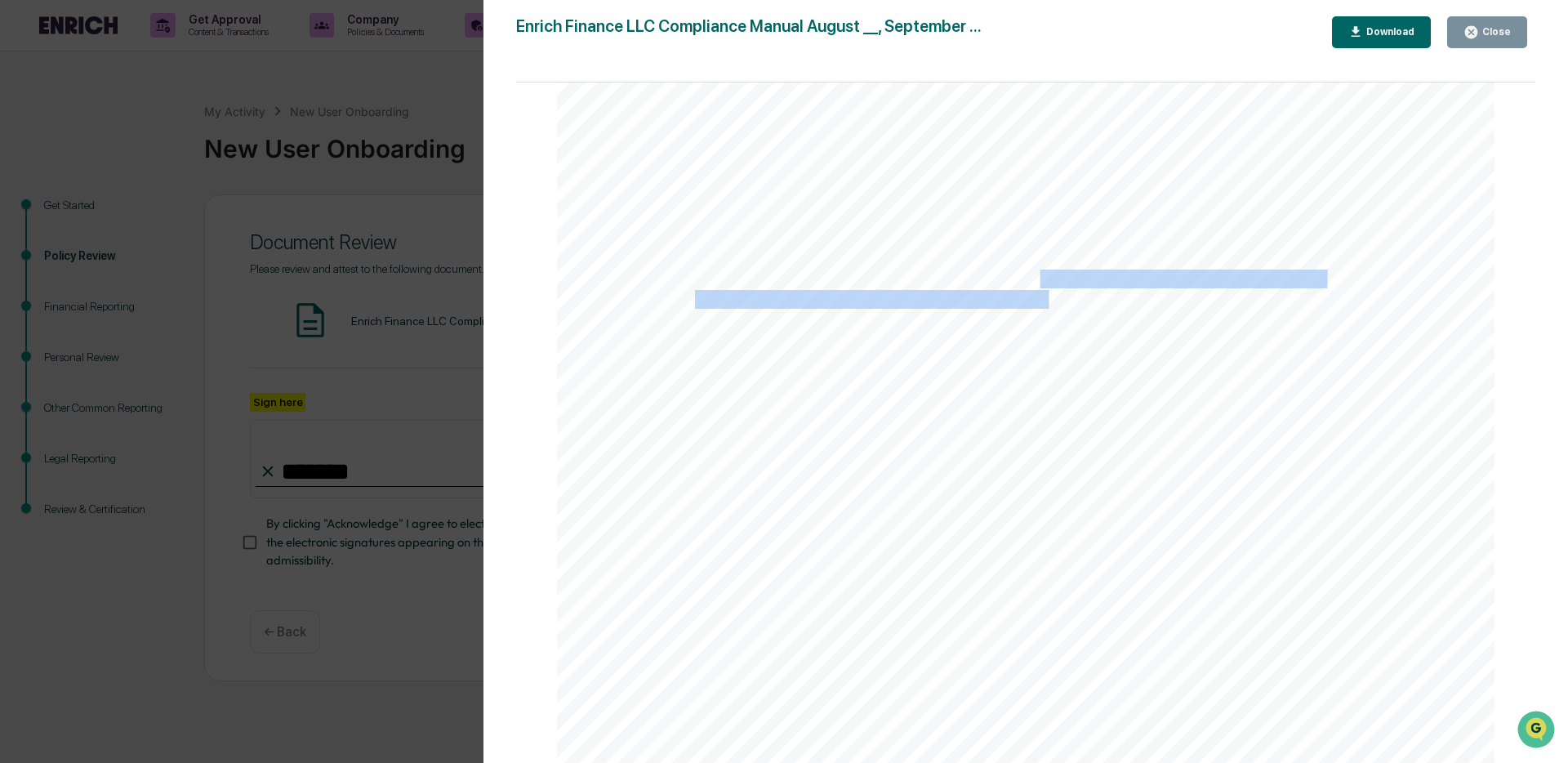
drag, startPoint x: 1036, startPoint y: 287, endPoint x: 1045, endPoint y: 309, distance: 23.8
click at [1045, 309] on div "9 address the evolving regulatory environment in which the Firm operates as wel…" at bounding box center [1026, 163] width 937 height 1214
click at [1045, 309] on span "Compliance Manual when, among other things, business changes, regulatory change…" at bounding box center [1019, 300] width 649 height 17
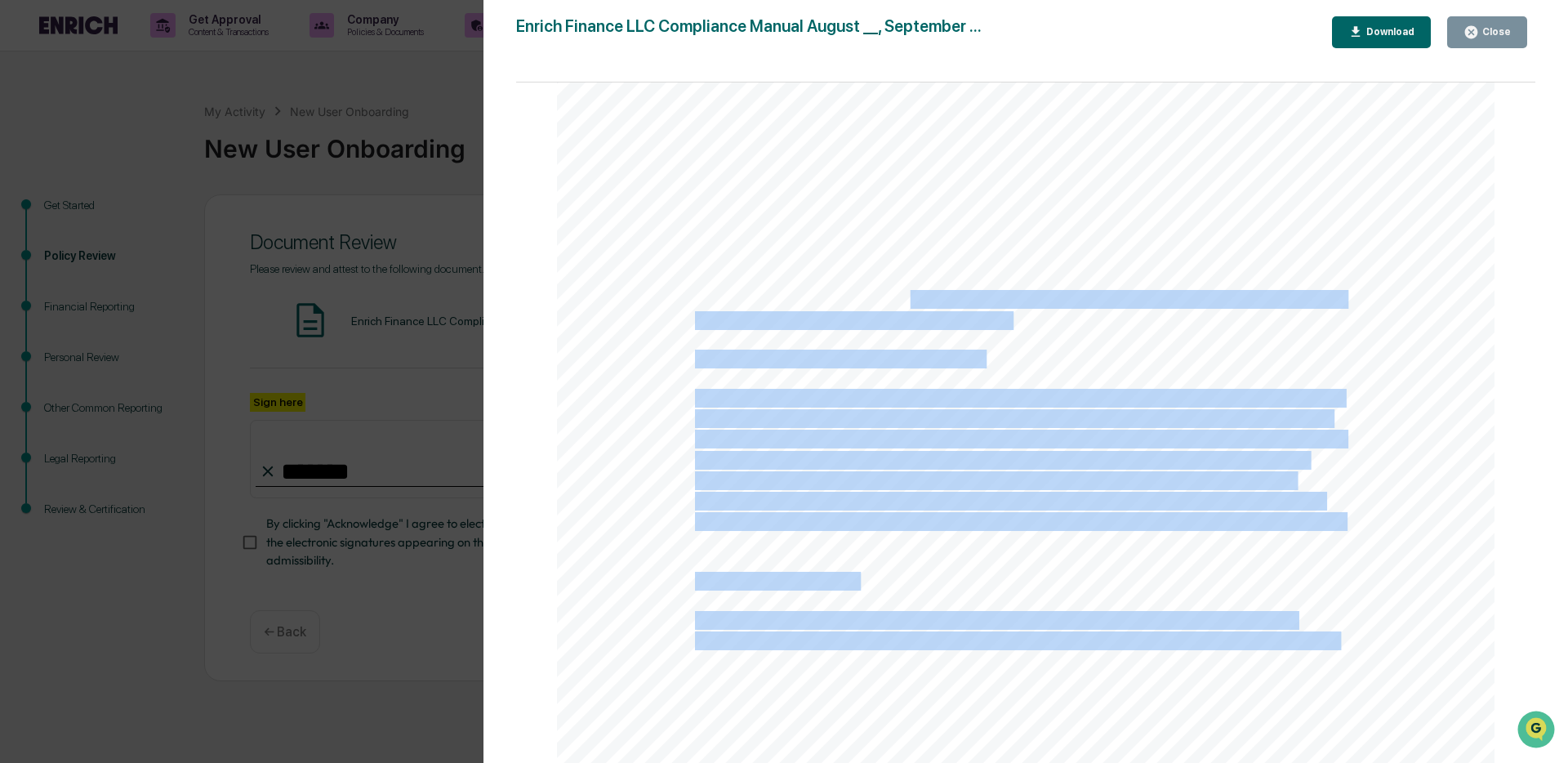
drag, startPoint x: 908, startPoint y: 309, endPoint x: 1012, endPoint y: 323, distance: 104.9
click at [1012, 323] on div "9 address the evolving regulatory environment in which the Firm operates as wel…" at bounding box center [1026, 163] width 937 height 1214
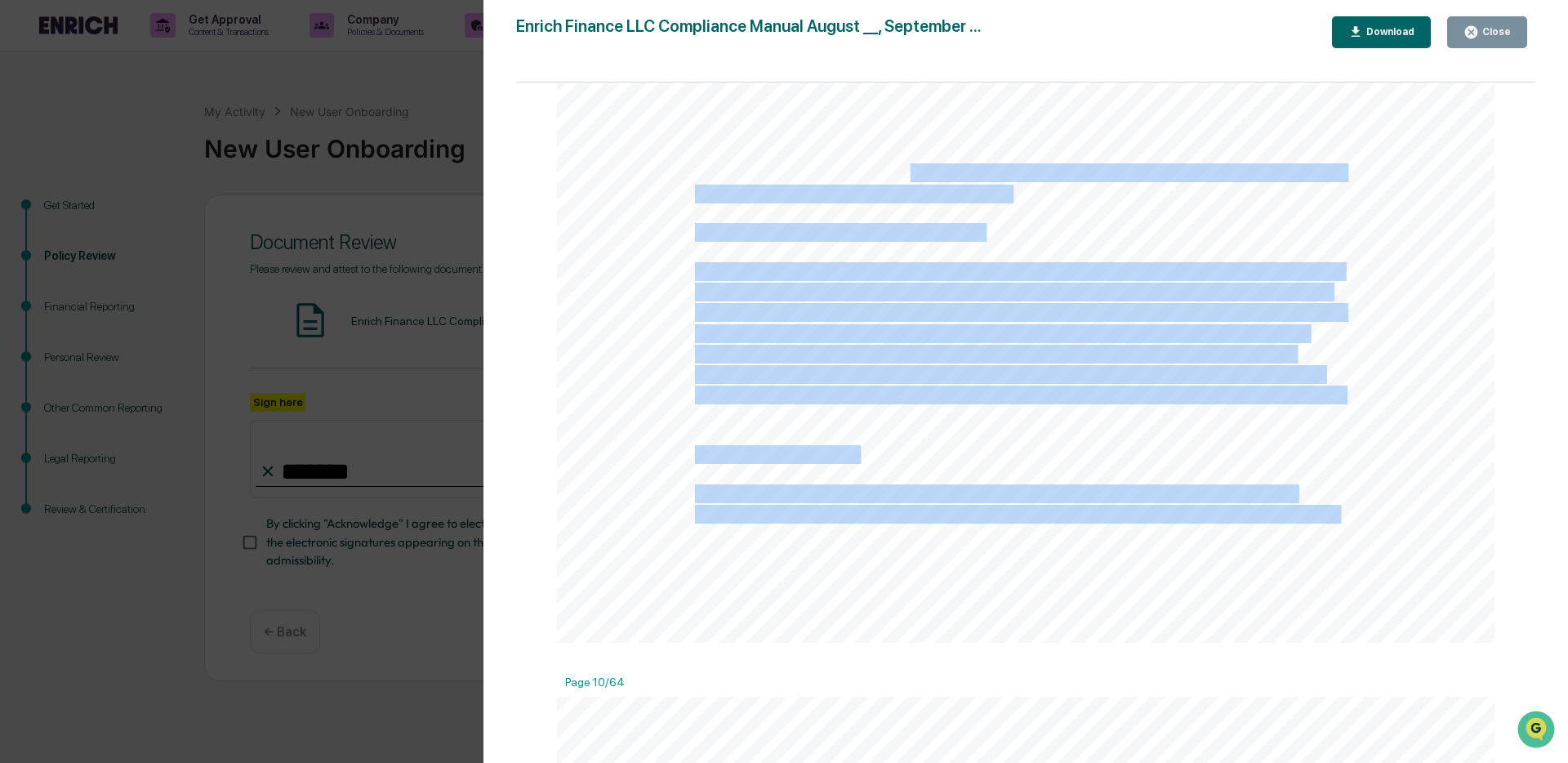
click at [943, 384] on span "information concerning the rationale for the deviation. In no case will an appr…" at bounding box center [1009, 375] width 628 height 17
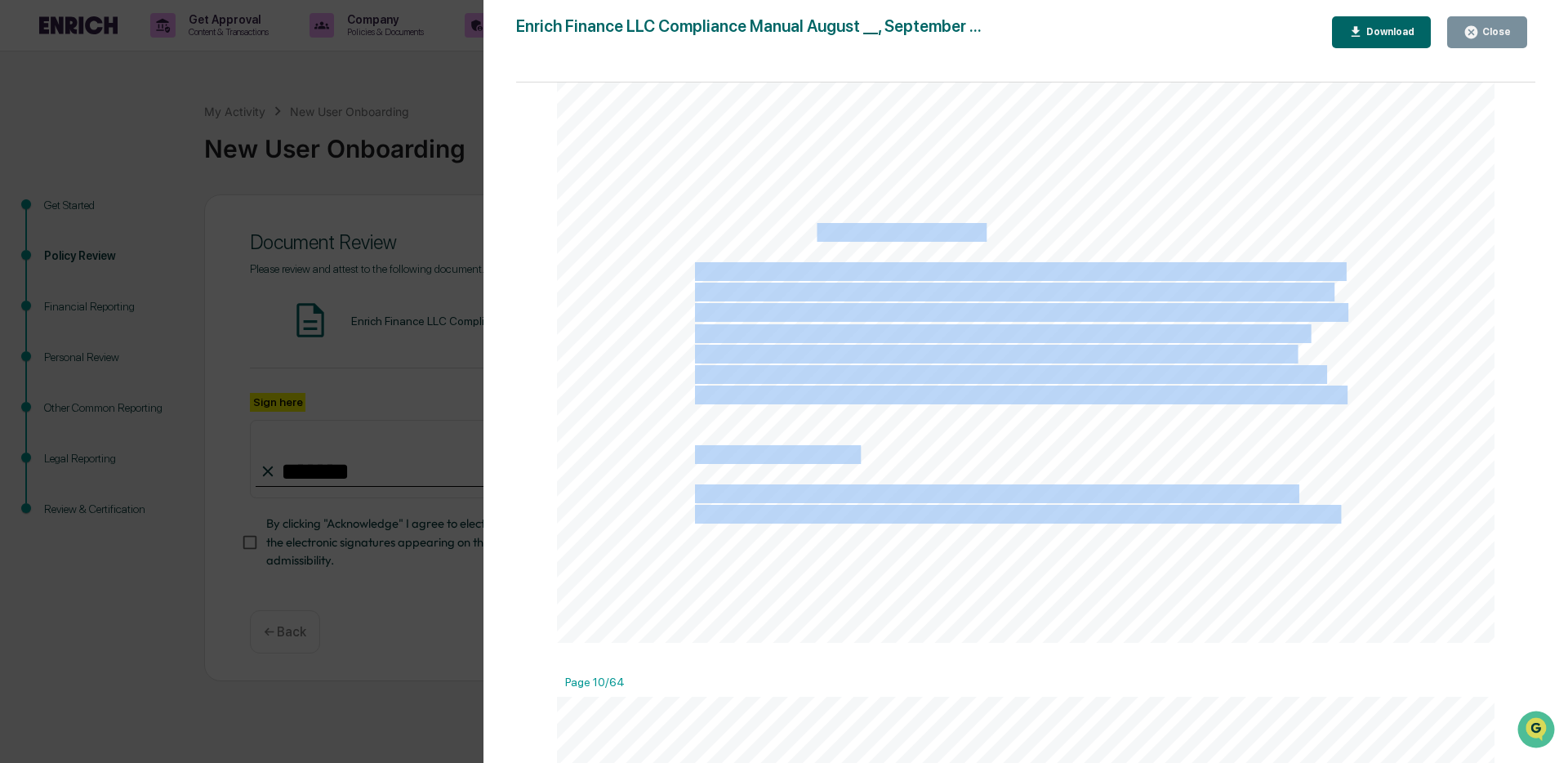
drag, startPoint x: 825, startPoint y: 244, endPoint x: 963, endPoint y: 252, distance: 138.2
click at [963, 252] on div "9 address the evolving regulatory environment in which the Firm operates as wel…" at bounding box center [1026, 37] width 937 height 1214
click at [927, 314] on span "the procedures in this manual would be to the detriment of the client and a dev…" at bounding box center [1019, 313] width 649 height 17
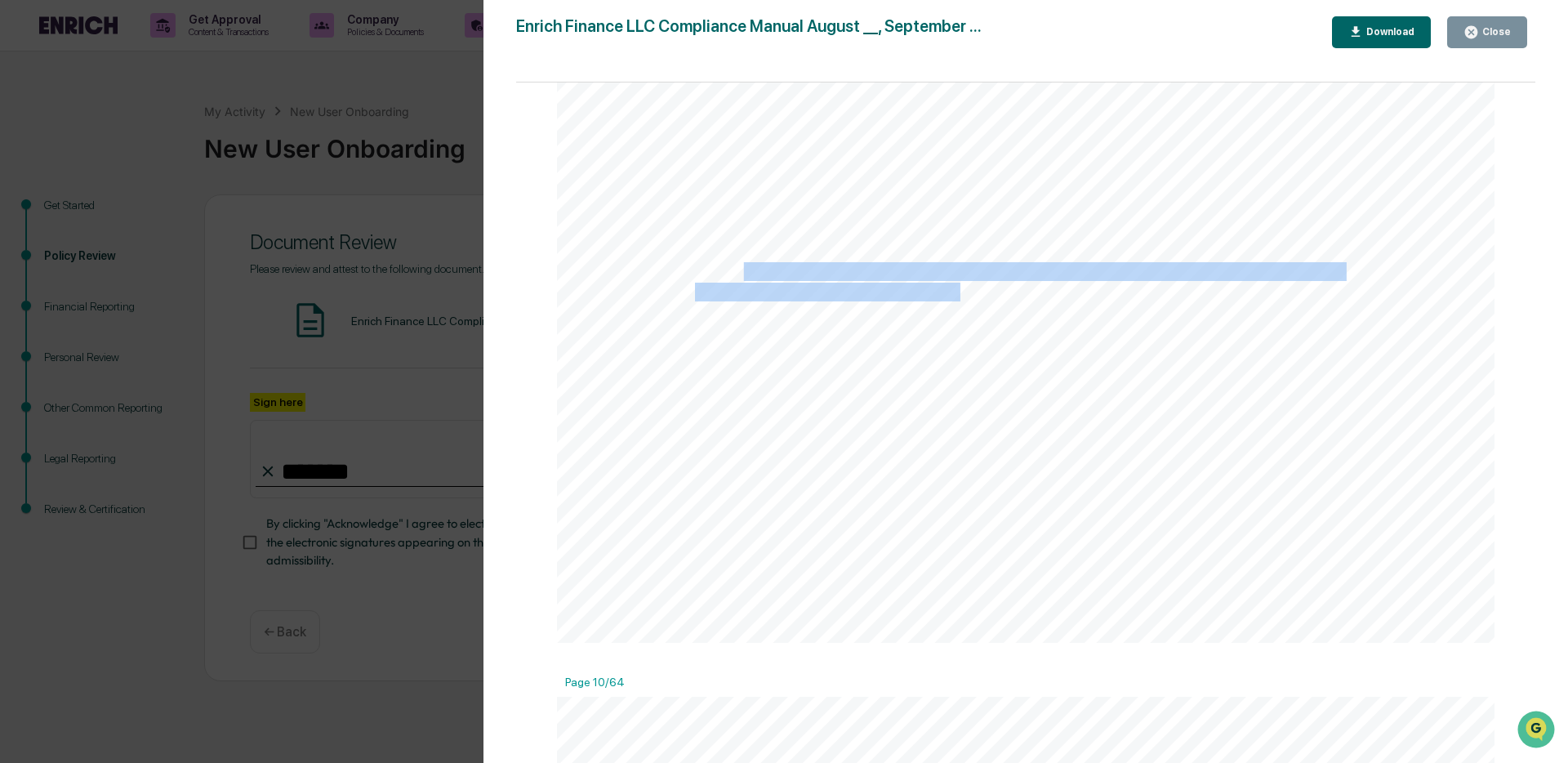
drag, startPoint x: 739, startPoint y: 279, endPoint x: 959, endPoint y: 293, distance: 220.4
click at [959, 293] on div "9 address the evolving regulatory environment in which the Firm operates as wel…" at bounding box center [1026, 37] width 937 height 1214
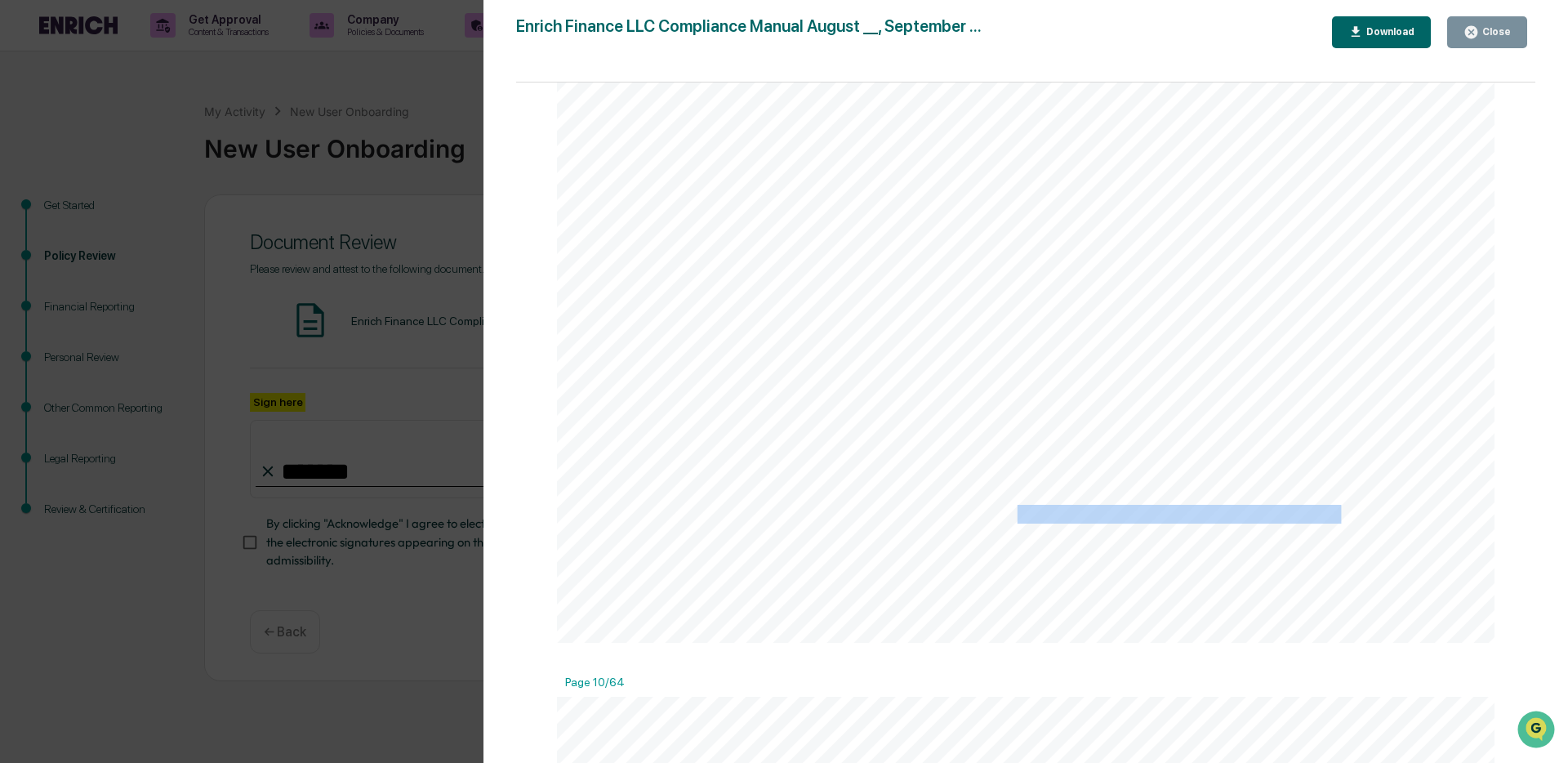
drag, startPoint x: 852, startPoint y: 488, endPoint x: 1012, endPoint y: 513, distance: 161.9
click at [1012, 513] on div "9 address the evolving regulatory environment in which the Firm operates as wel…" at bounding box center [1026, 37] width 937 height 1214
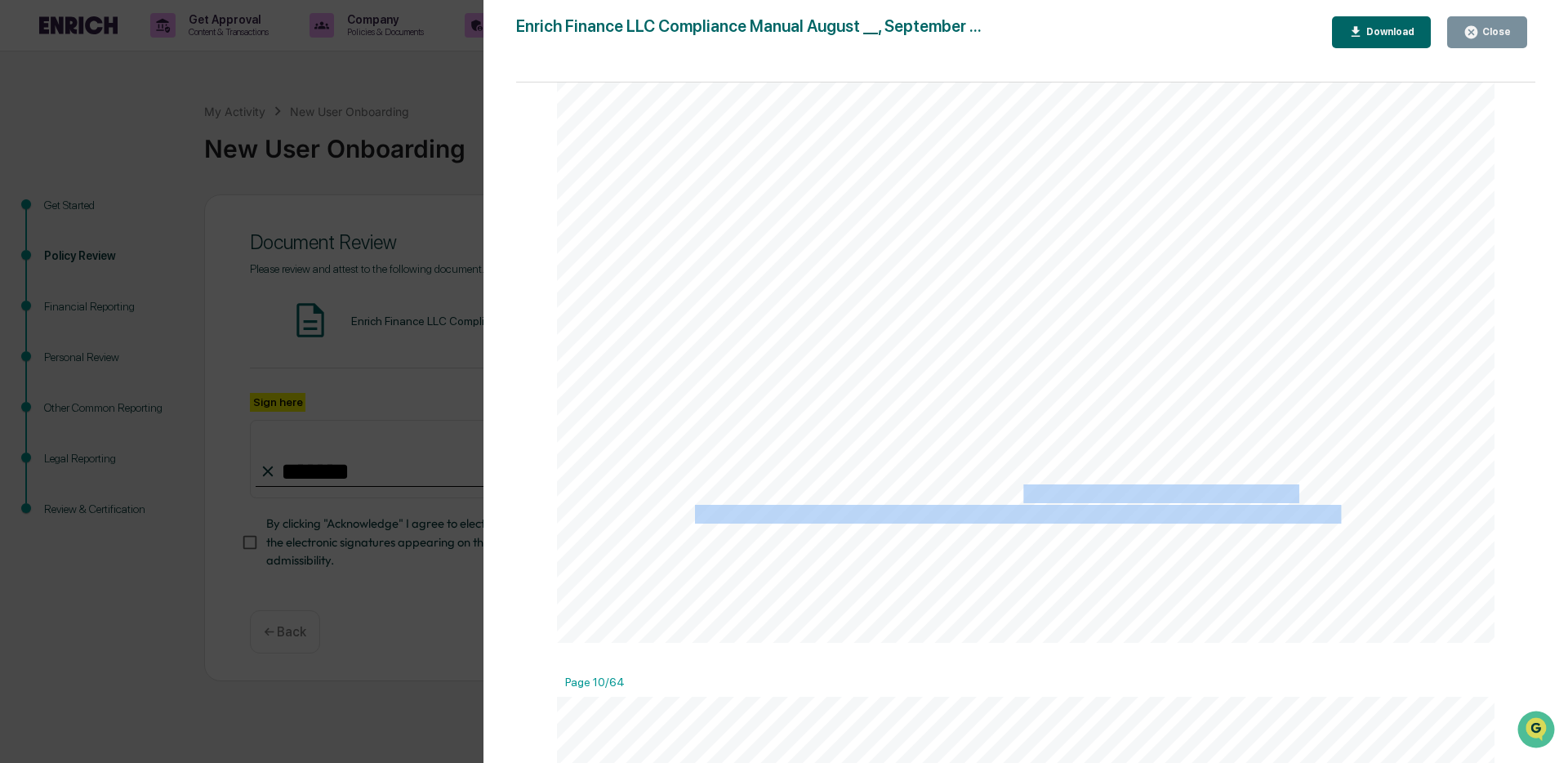
drag, startPoint x: 1022, startPoint y: 498, endPoint x: 1247, endPoint y: 530, distance: 227.3
click at [1247, 530] on div "9 address the evolving regulatory environment in which the Firm operates as wel…" at bounding box center [1026, 37] width 937 height 1214
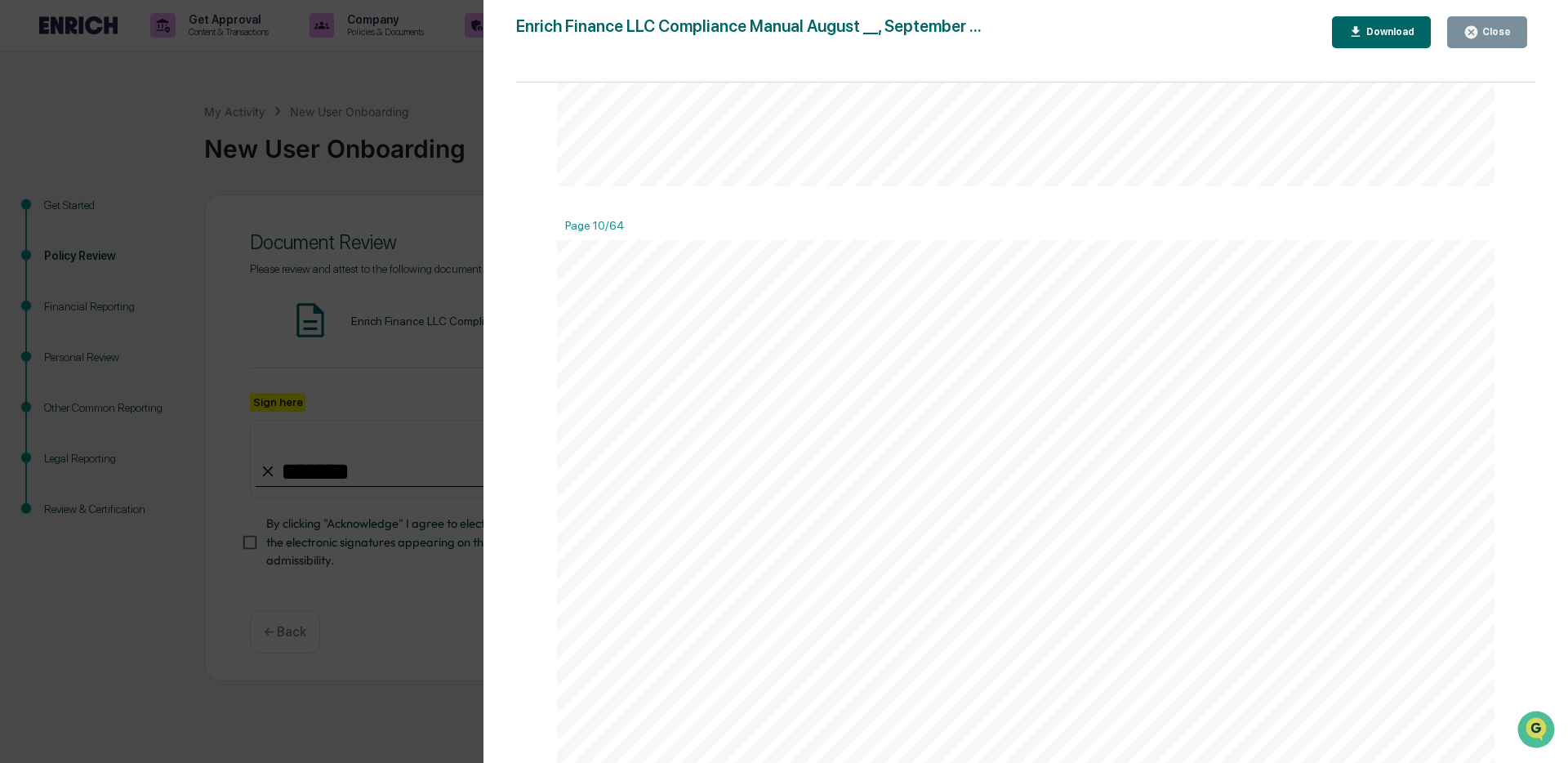
scroll to position [11293, 0]
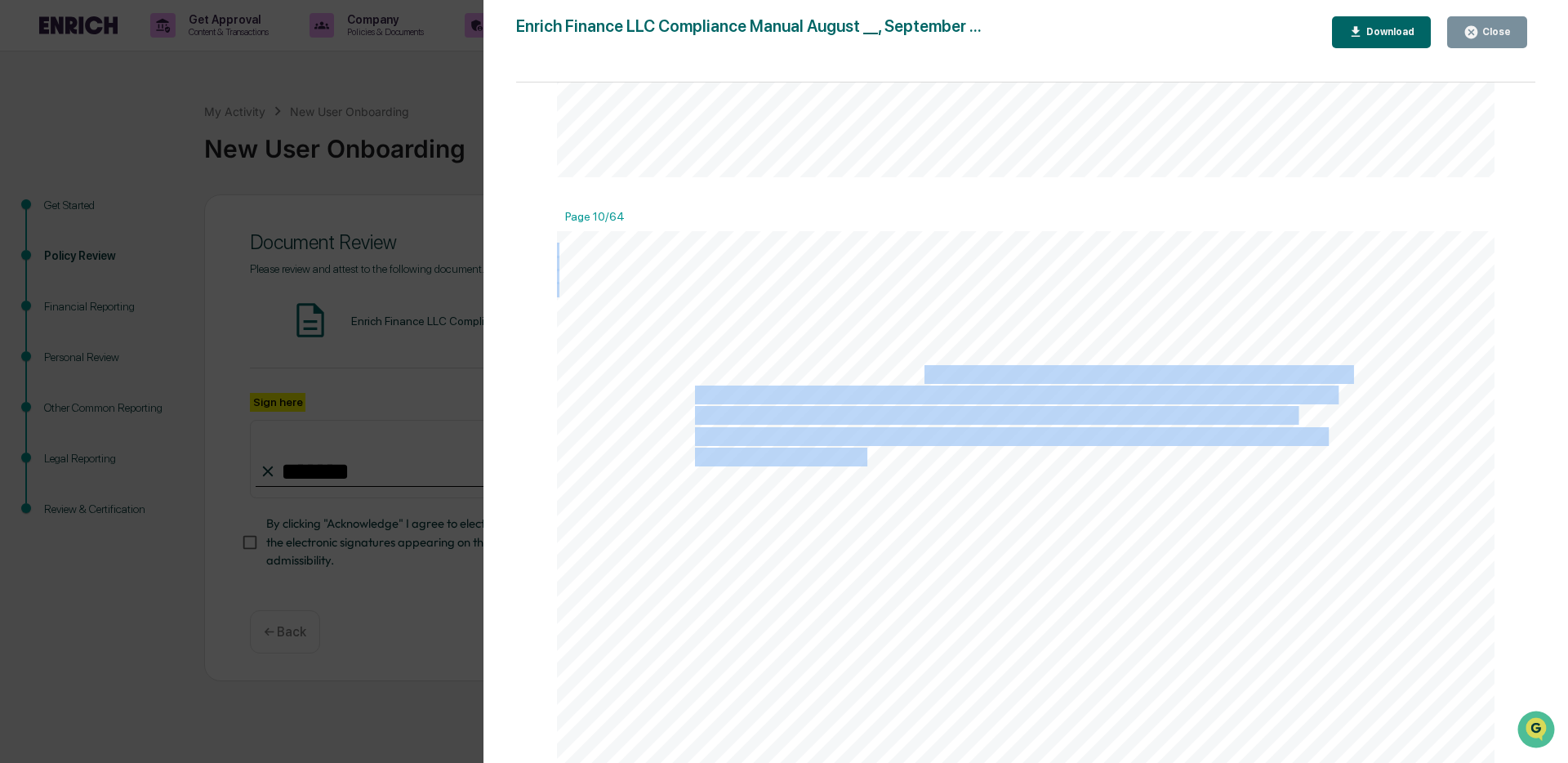
drag, startPoint x: 919, startPoint y: 379, endPoint x: 862, endPoint y: 456, distance: 95.8
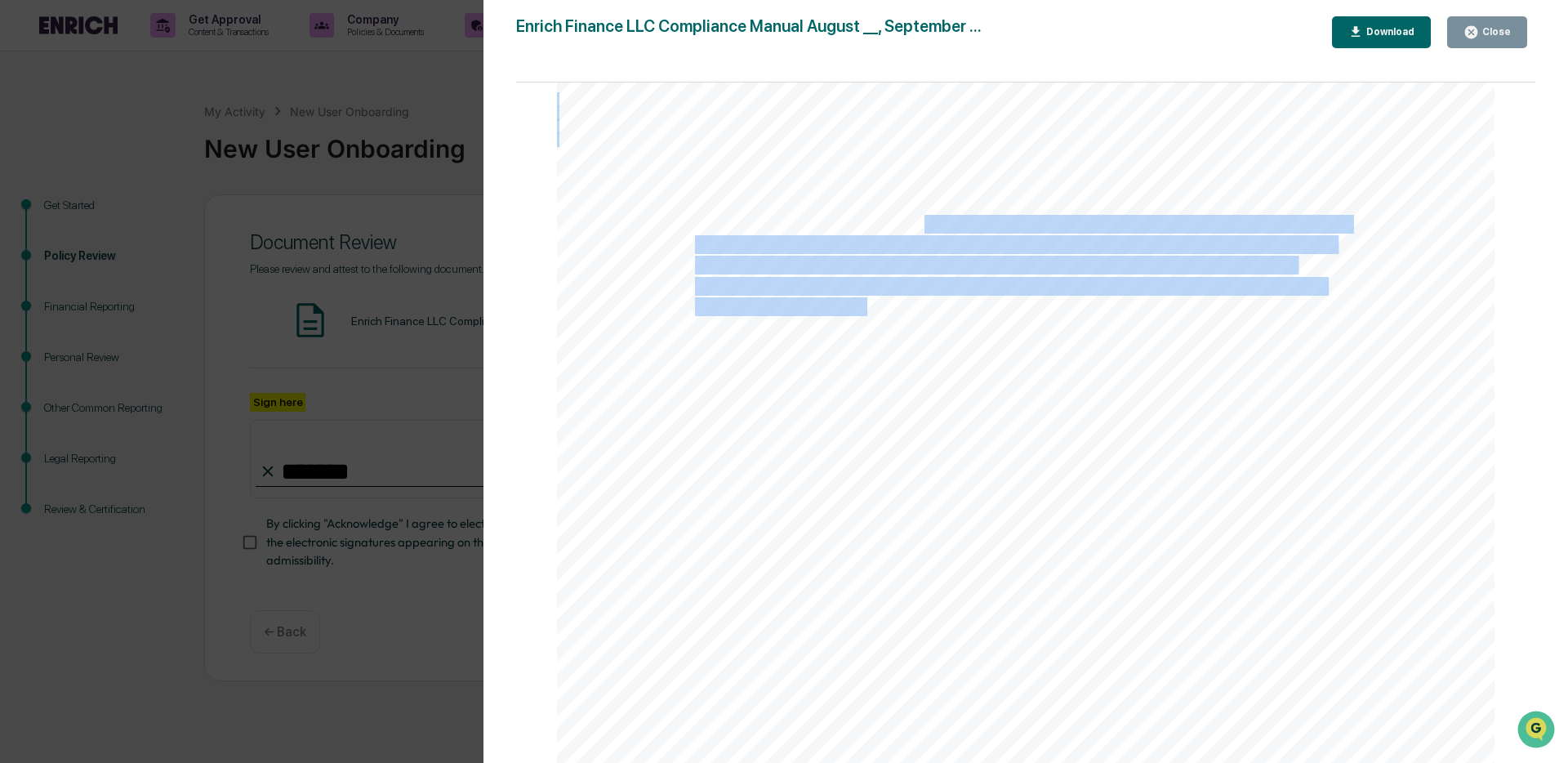
scroll to position [11551, 0]
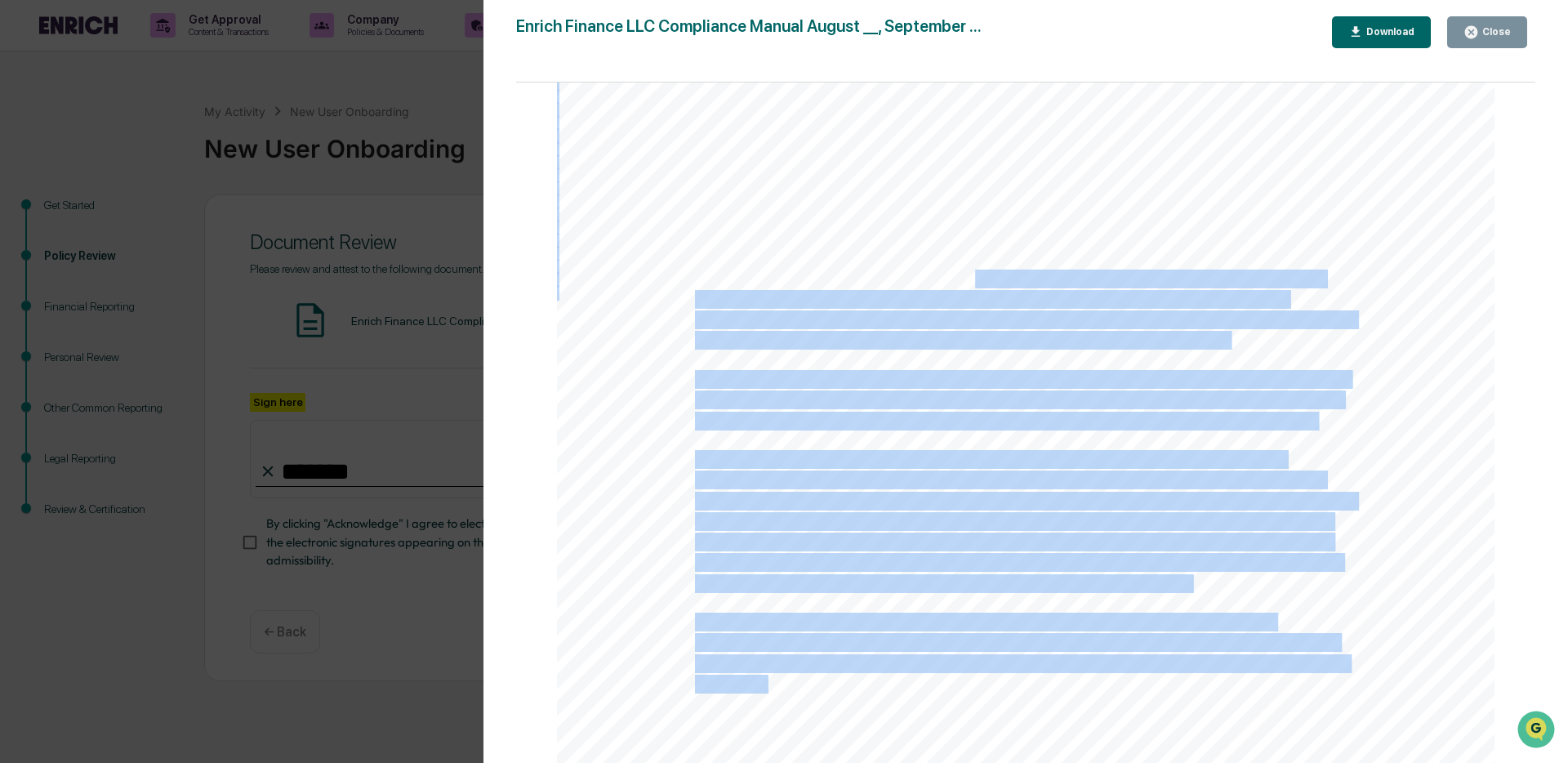
drag, startPoint x: 888, startPoint y: 230, endPoint x: 974, endPoint y: 276, distance: 97.5
click at [974, 276] on div "[DATE] at any time report a possible securities law violation in connection wit…" at bounding box center [1026, 580] width 937 height 1214
click at [974, 276] on span "report will be prohibited from resolving the matter without appropriate oversig…" at bounding box center [1009, 280] width 628 height 17
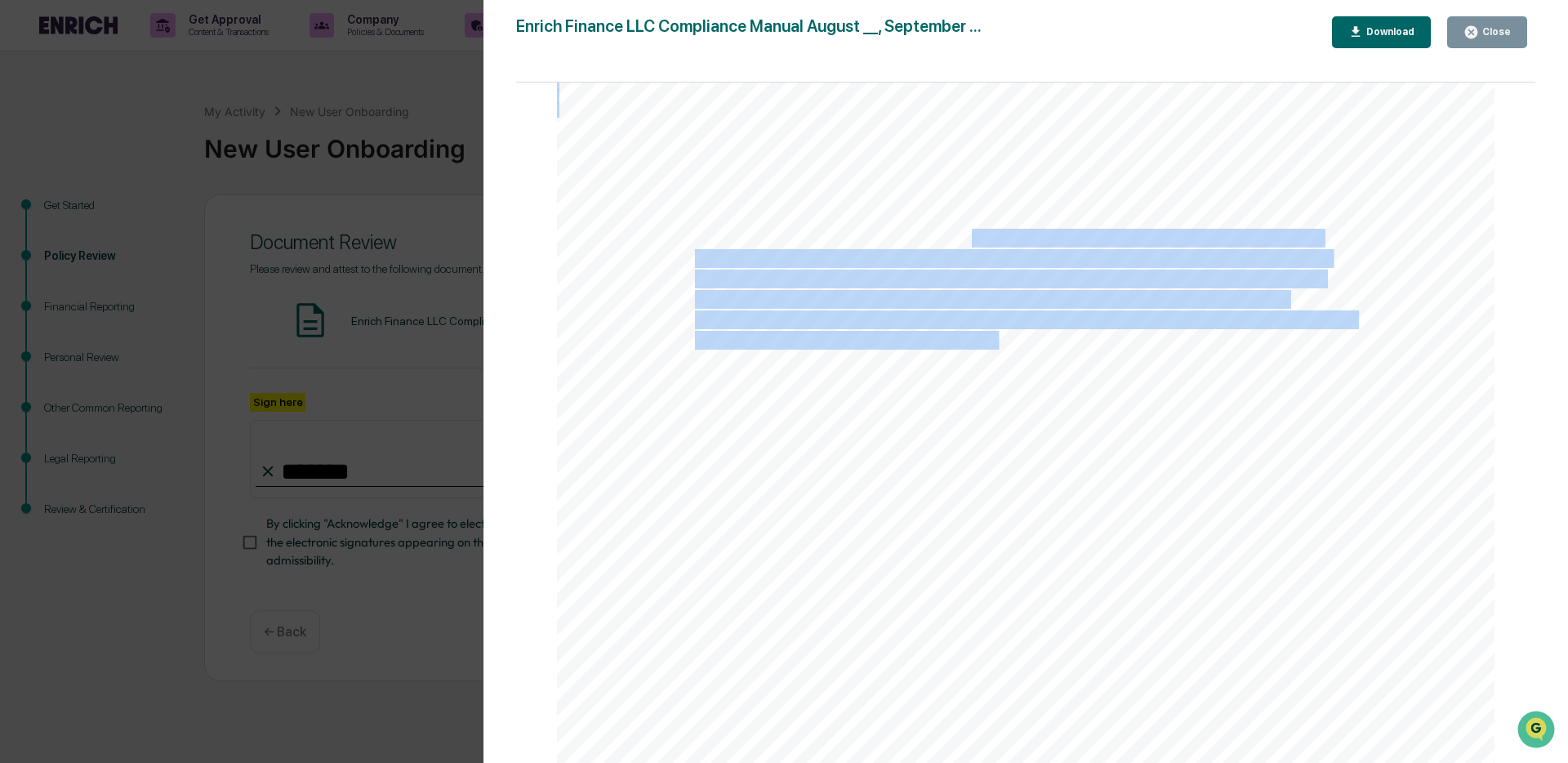
drag, startPoint x: 964, startPoint y: 243, endPoint x: 990, endPoint y: 351, distance: 111.1
click at [990, 351] on div "[DATE] at any time report a possible securities law violation in connection wit…" at bounding box center [1026, 580] width 937 height 1214
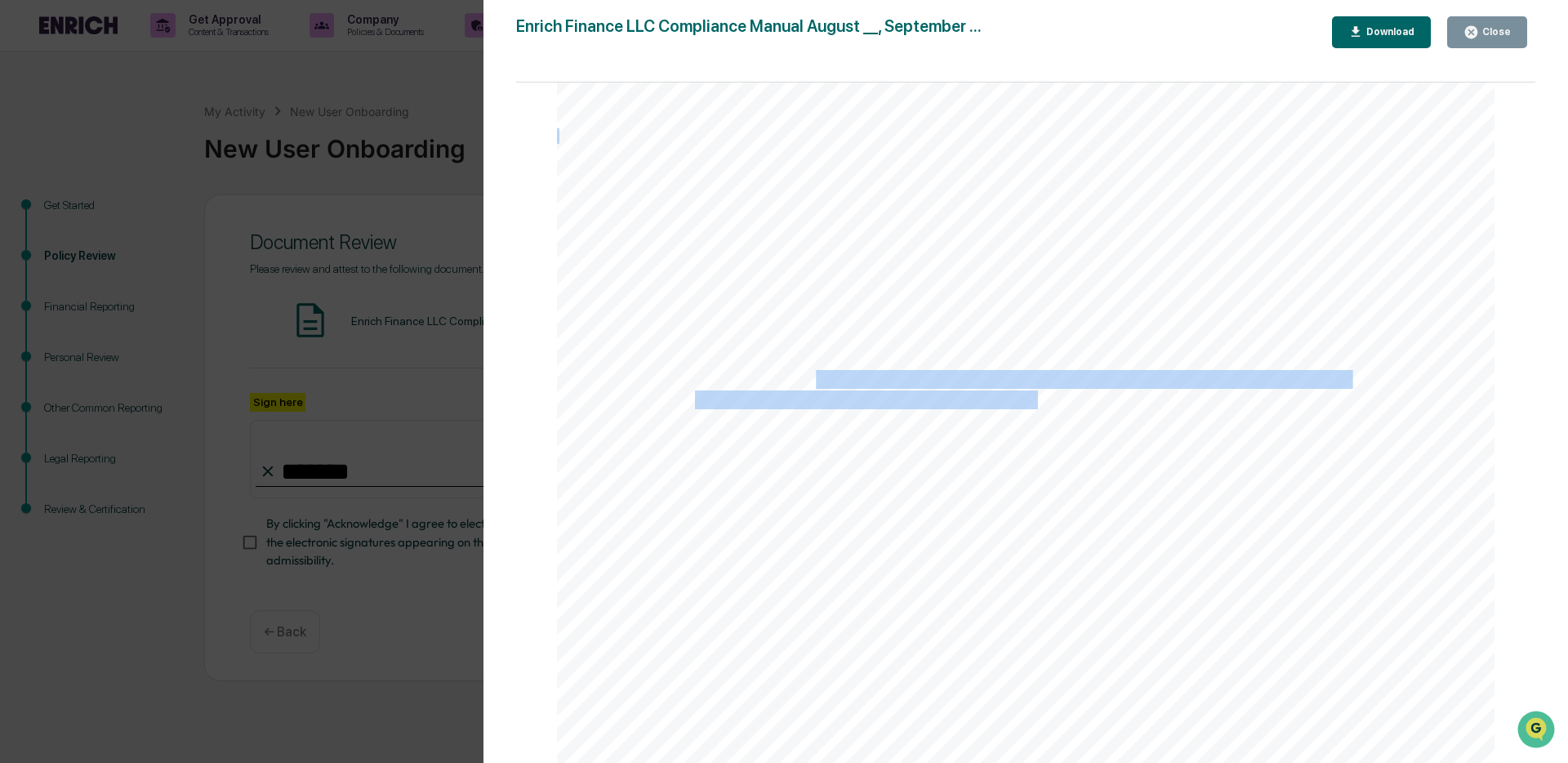
drag, startPoint x: 811, startPoint y: 393, endPoint x: 1035, endPoint y: 405, distance: 224.3
click at [1035, 405] on div "[DATE] at any time report a possible securities law violation in connection wit…" at bounding box center [1026, 580] width 937 height 1214
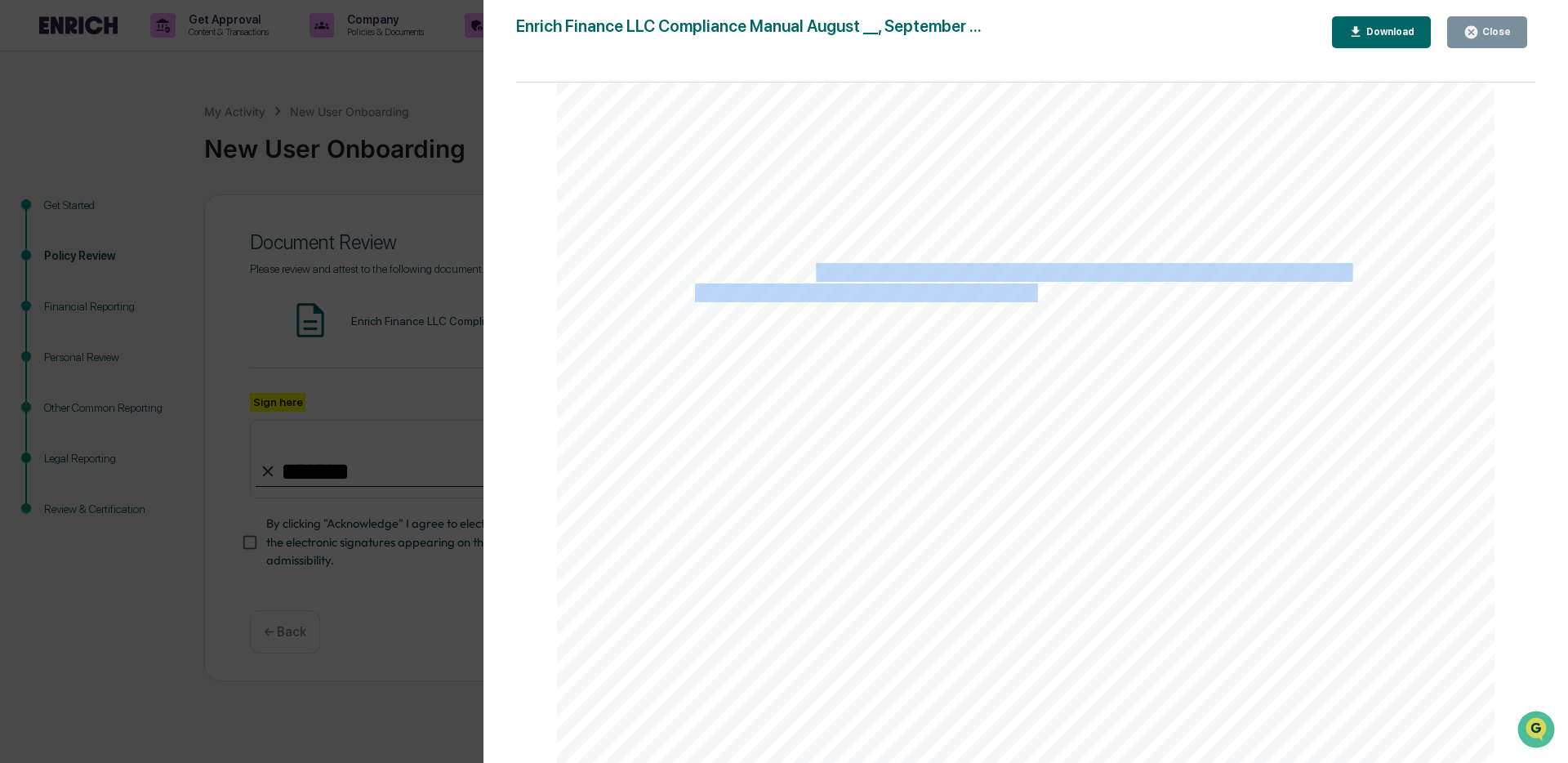
scroll to position [11663, 0]
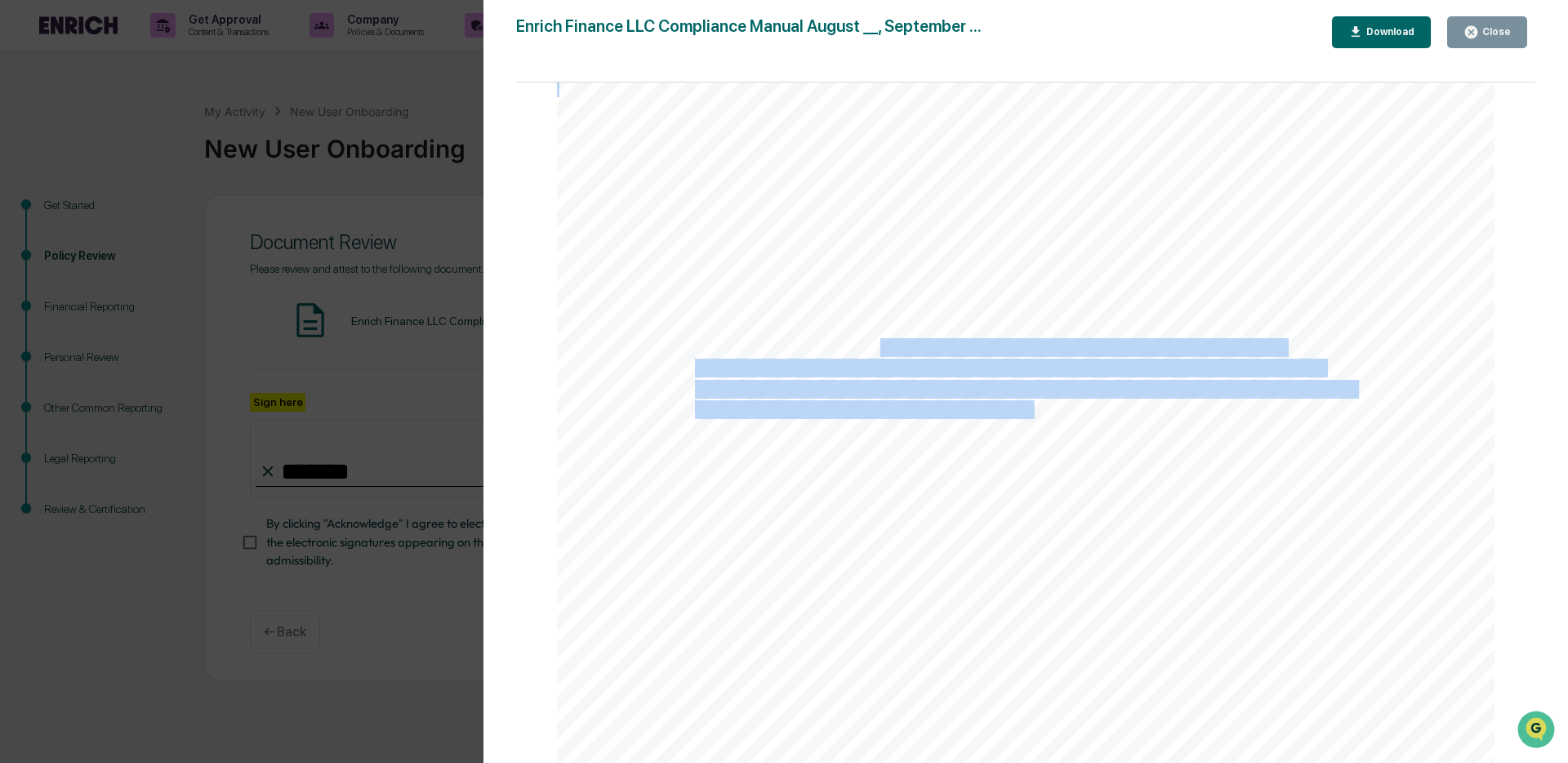
drag, startPoint x: 872, startPoint y: 343, endPoint x: 1033, endPoint y: 415, distance: 176.4
click at [1033, 415] on div "[DATE] at any time report a possible securities law violation in connection wit…" at bounding box center [1026, 468] width 937 height 1214
click at [1033, 415] on span "or she reports a violation, or a potential violation is a violation of this pol…" at bounding box center [1013, 411] width 635 height 17
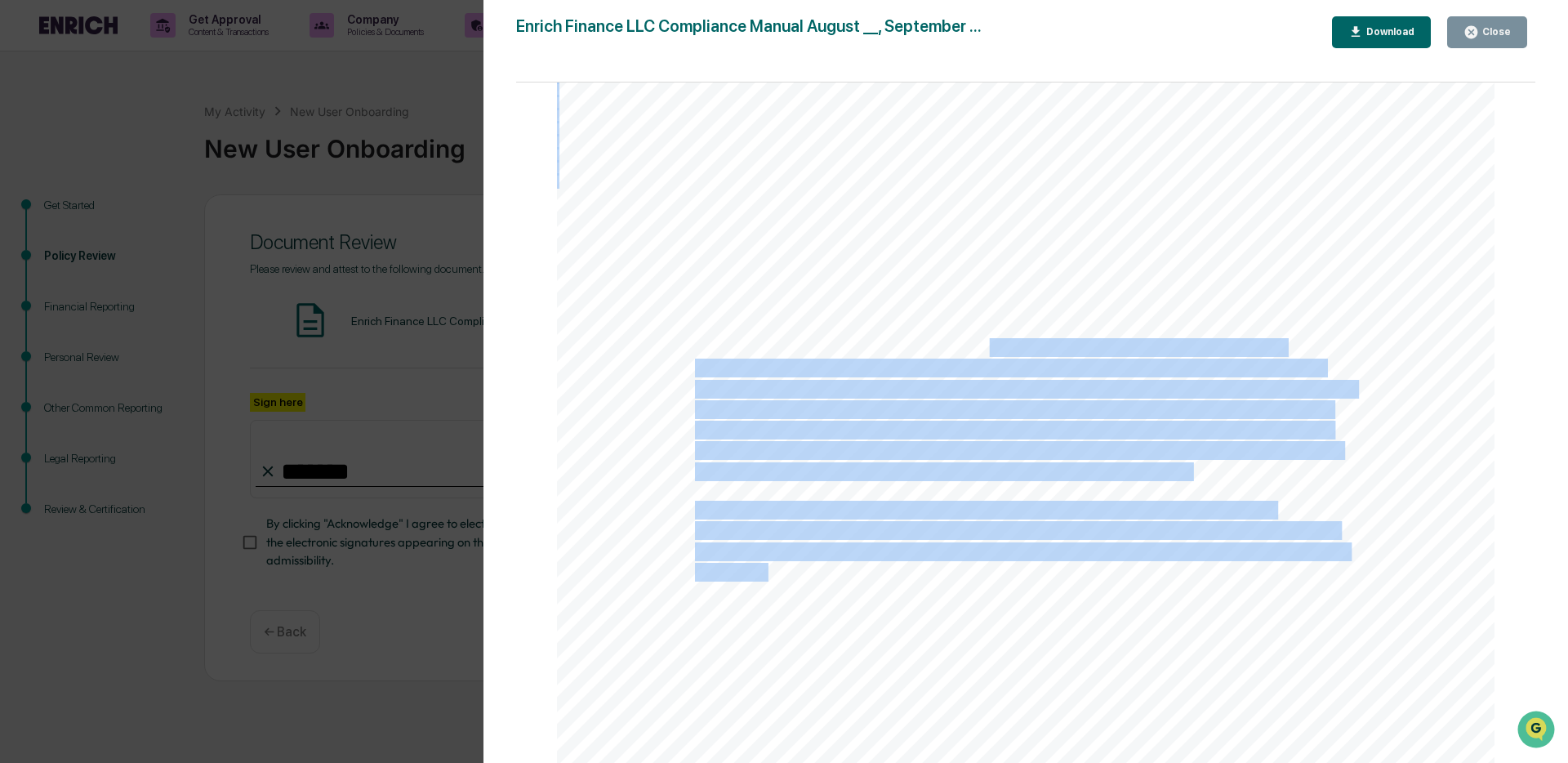
drag, startPoint x: 995, startPoint y: 375, endPoint x: 1017, endPoint y: 424, distance: 53.7
click at [1017, 424] on div "[DATE] at any time report a possible securities law violation in connection wit…" at bounding box center [1026, 468] width 937 height 1214
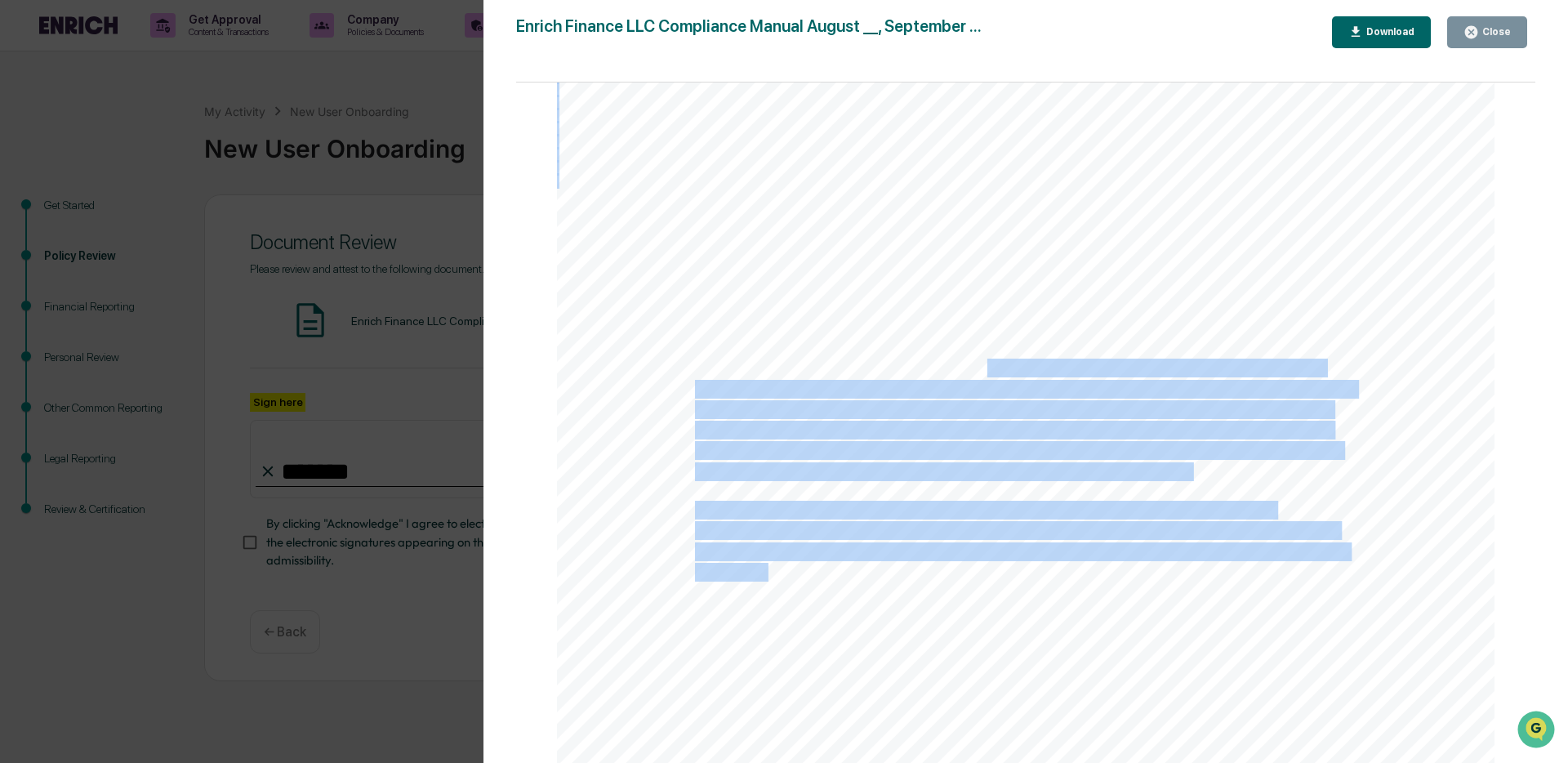
drag, startPoint x: 1038, startPoint y: 389, endPoint x: 1195, endPoint y: 475, distance: 179.0
click at [1195, 475] on div "[DATE] at any time report a possible securities law violation in connection wit…" at bounding box center [1026, 468] width 937 height 1214
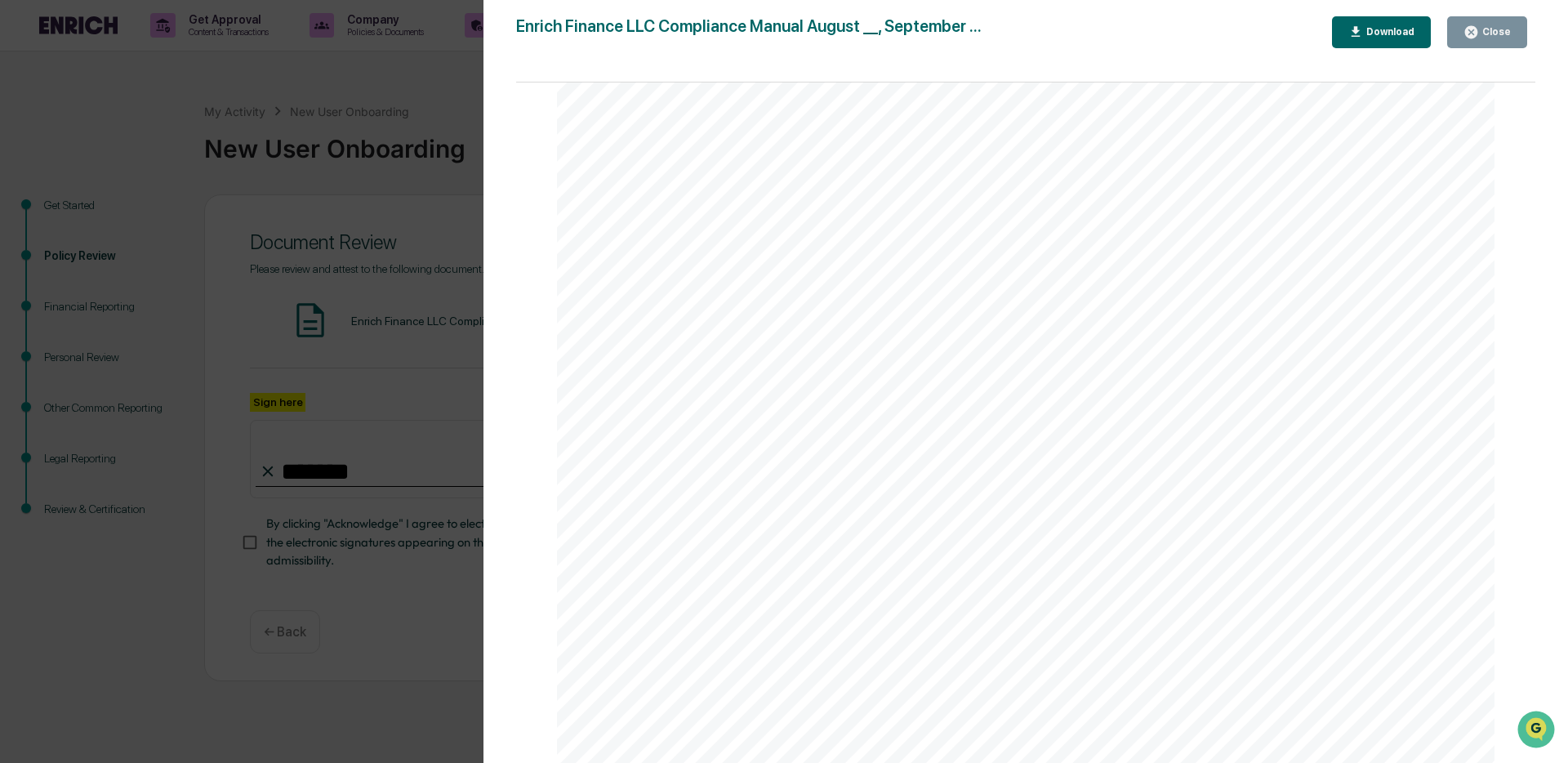
scroll to position [12771, 0]
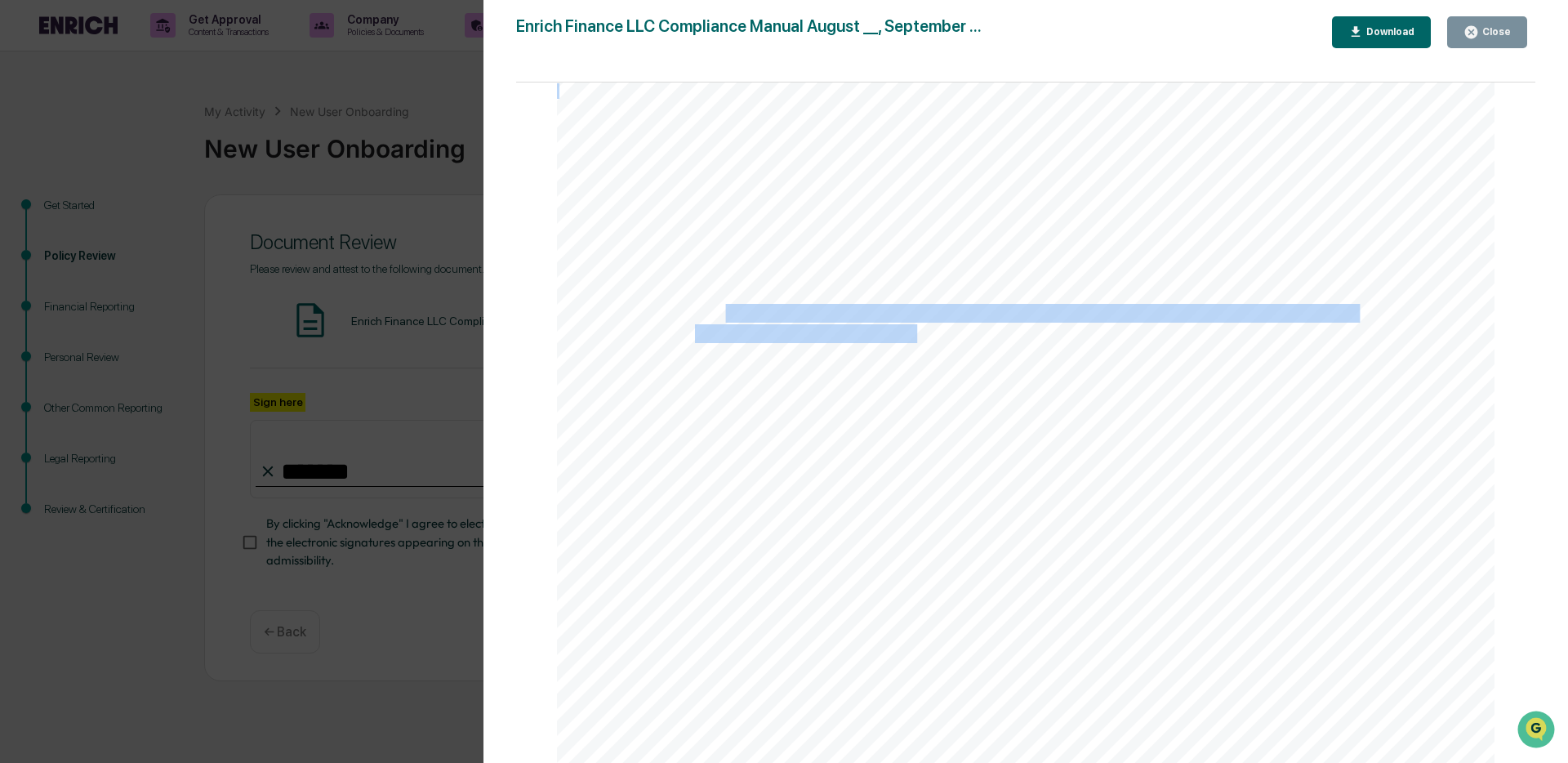
drag, startPoint x: 729, startPoint y: 315, endPoint x: 910, endPoint y: 343, distance: 183.2
click at [910, 343] on div "11 CODE OF ETHICS Introduction As a fiduciary, the Firm owes two principal duti…" at bounding box center [1026, 626] width 937 height 1214
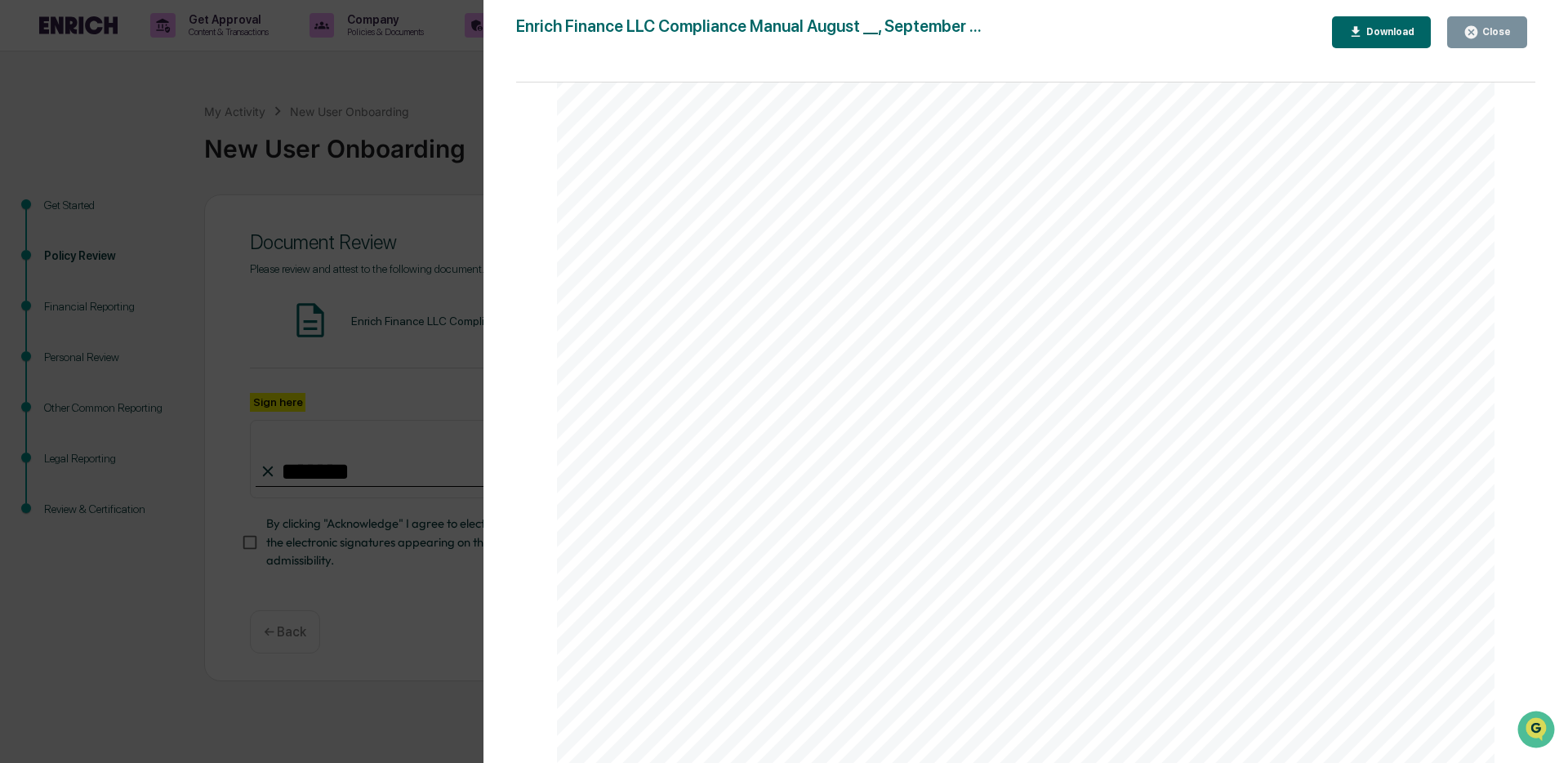
click at [962, 370] on span "urged to seek the advice of the CCO for any questions about the Code or the app…" at bounding box center [1018, 376] width 647 height 17
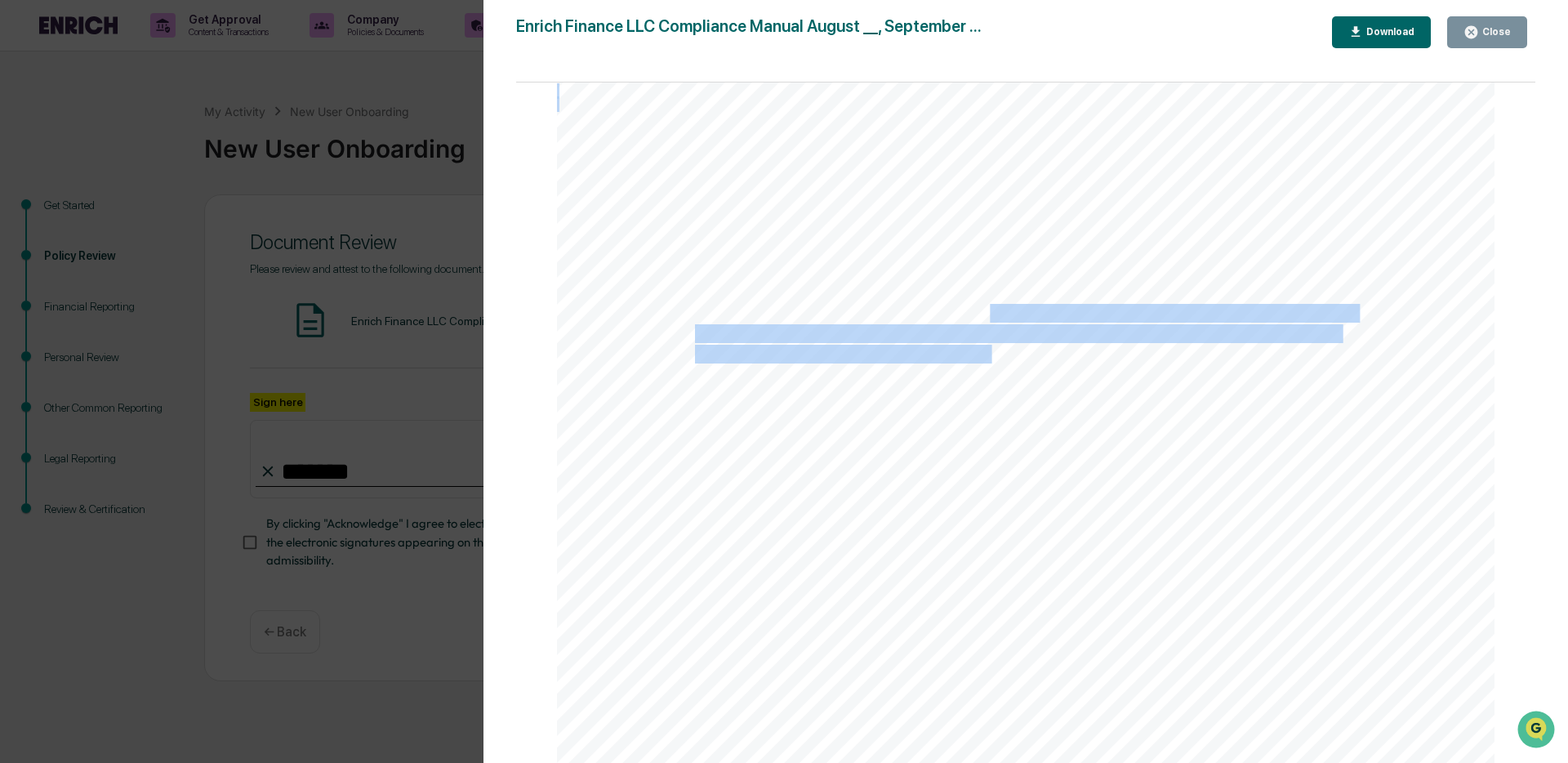
drag, startPoint x: 983, startPoint y: 319, endPoint x: 990, endPoint y: 354, distance: 35.7
click at [990, 354] on div "11 CODE OF ETHICS Introduction As a fiduciary, the Firm owes two principal duti…" at bounding box center [1026, 626] width 937 height 1214
click at [990, 354] on span "Code shall be considered a basic condition of employment with the Firm. Supervi…" at bounding box center [1026, 355] width 662 height 17
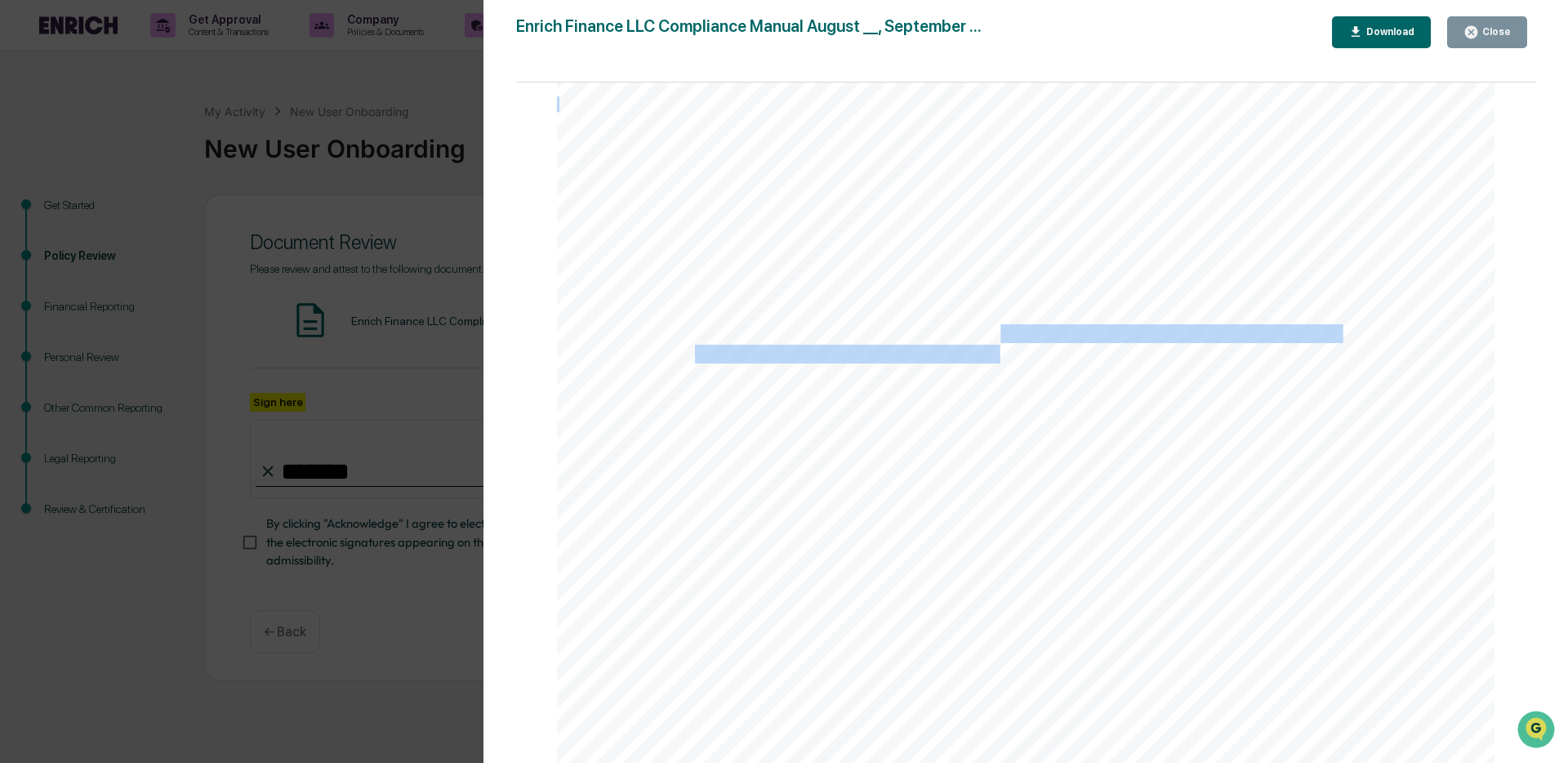
drag, startPoint x: 993, startPoint y: 335, endPoint x: 995, endPoint y: 360, distance: 25.1
click at [995, 360] on div "11 CODE OF ETHICS Introduction As a fiduciary, the Firm owes two principal duti…" at bounding box center [1026, 626] width 937 height 1214
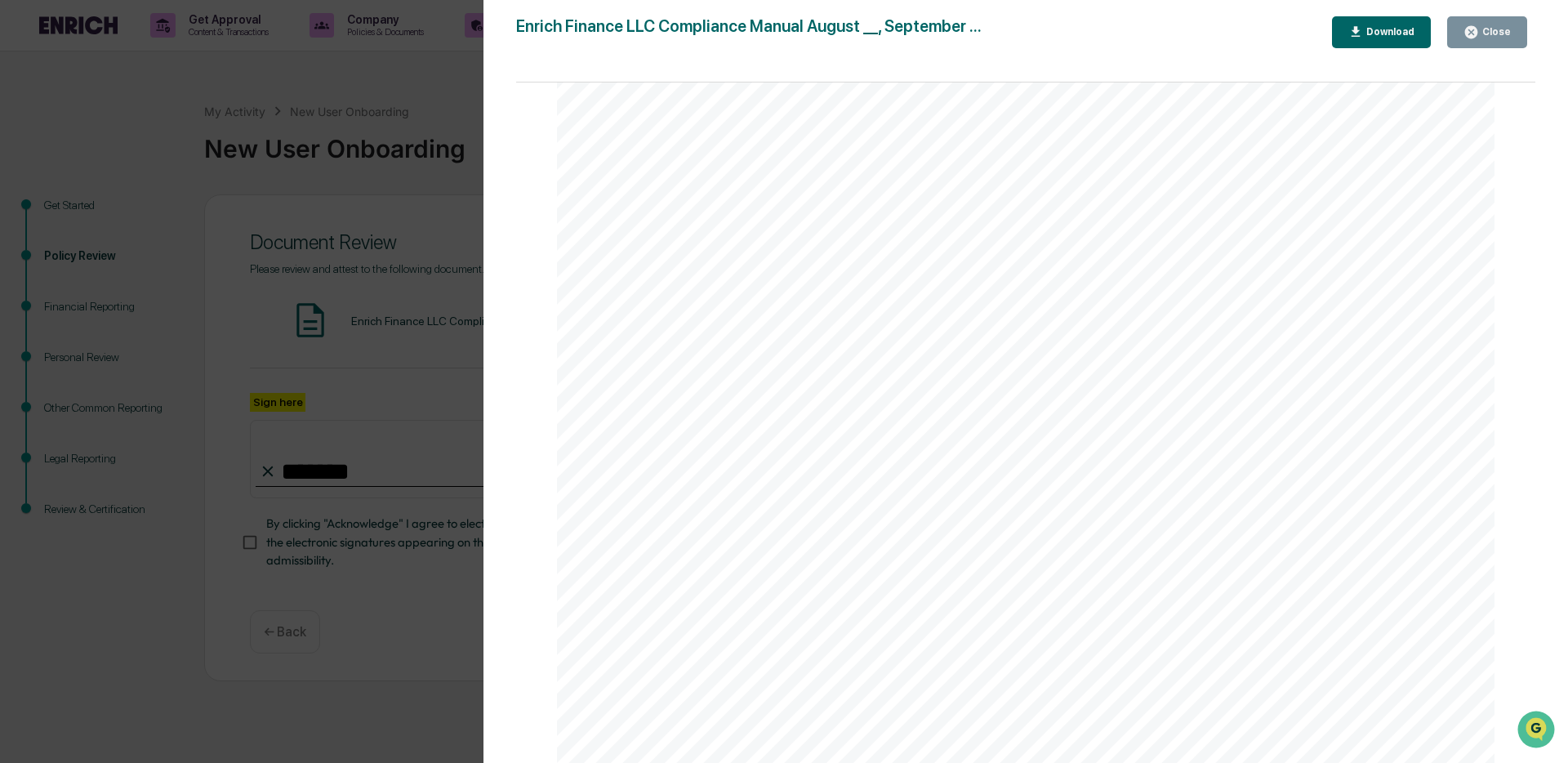
click at [1008, 400] on span "Code to their individual circumstances. Each supervised person should also unde…" at bounding box center [1014, 396] width 638 height 17
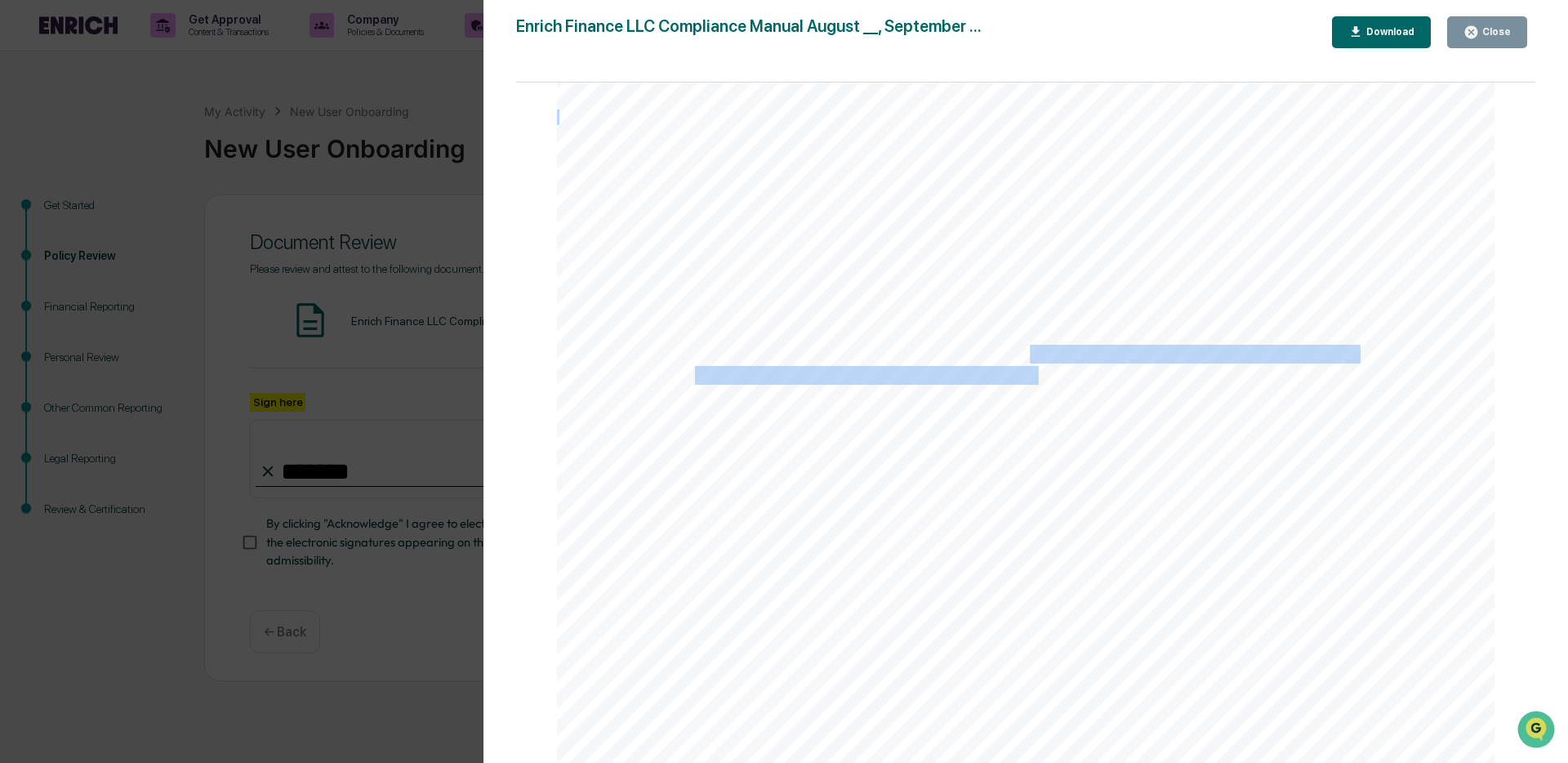
drag, startPoint x: 1026, startPoint y: 350, endPoint x: 1033, endPoint y: 386, distance: 36.7
click at [1033, 386] on div "11 CODE OF ETHICS Introduction As a fiduciary, the Firm owes two principal duti…" at bounding box center [1026, 626] width 937 height 1214
click at [1033, 385] on span "urged to seek the advice of the CCO for any questions about the Code or the app…" at bounding box center [1018, 376] width 647 height 17
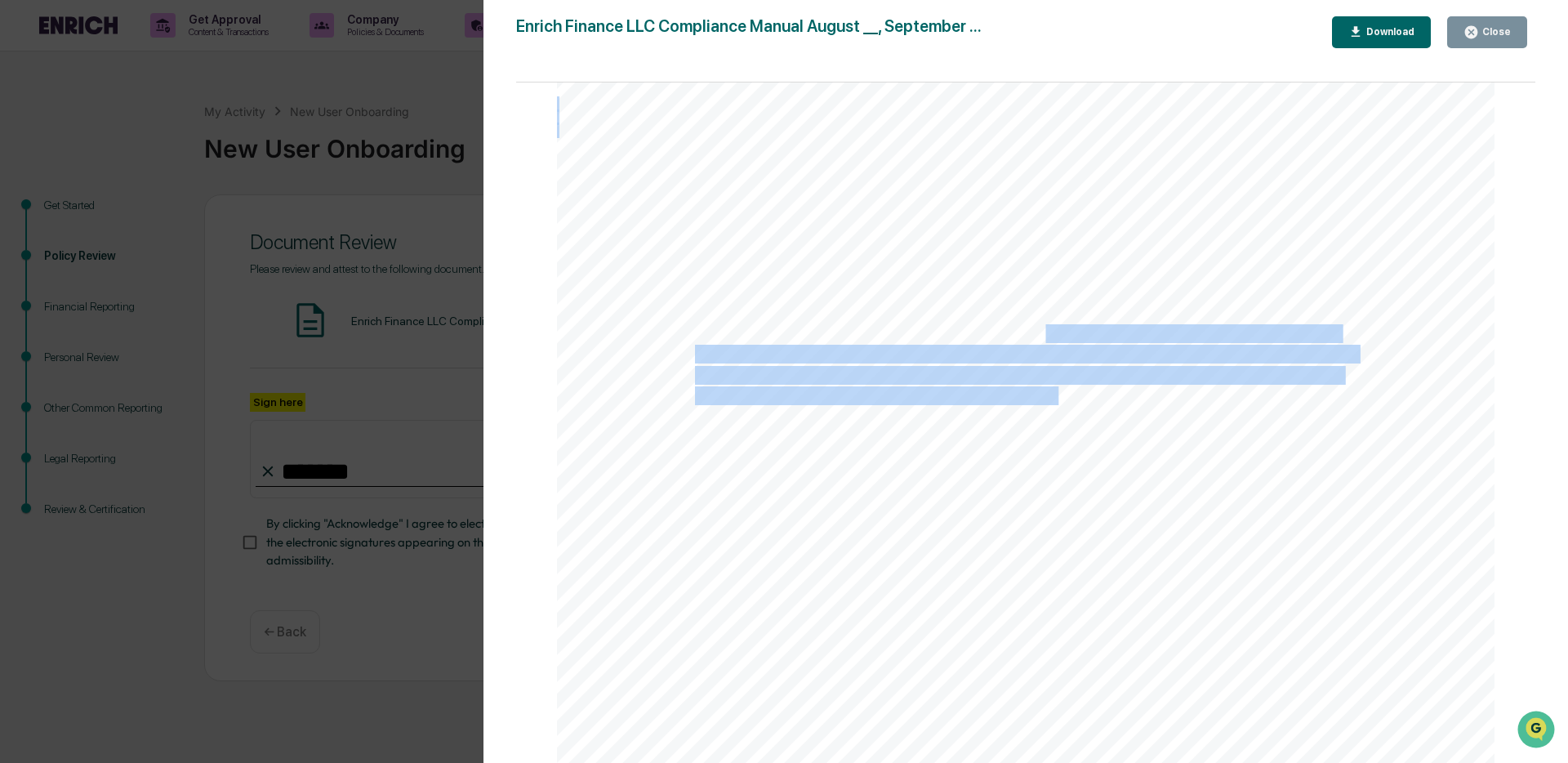
drag, startPoint x: 1043, startPoint y: 337, endPoint x: 1051, endPoint y: 400, distance: 63.5
click at [1051, 400] on div "11 CODE OF ETHICS Introduction As a fiduciary, the Firm owes two principal duti…" at bounding box center [1026, 626] width 937 height 1214
click at [1051, 400] on span "Code to their individual circumstances. Each supervised person should also unde…" at bounding box center [1014, 396] width 638 height 17
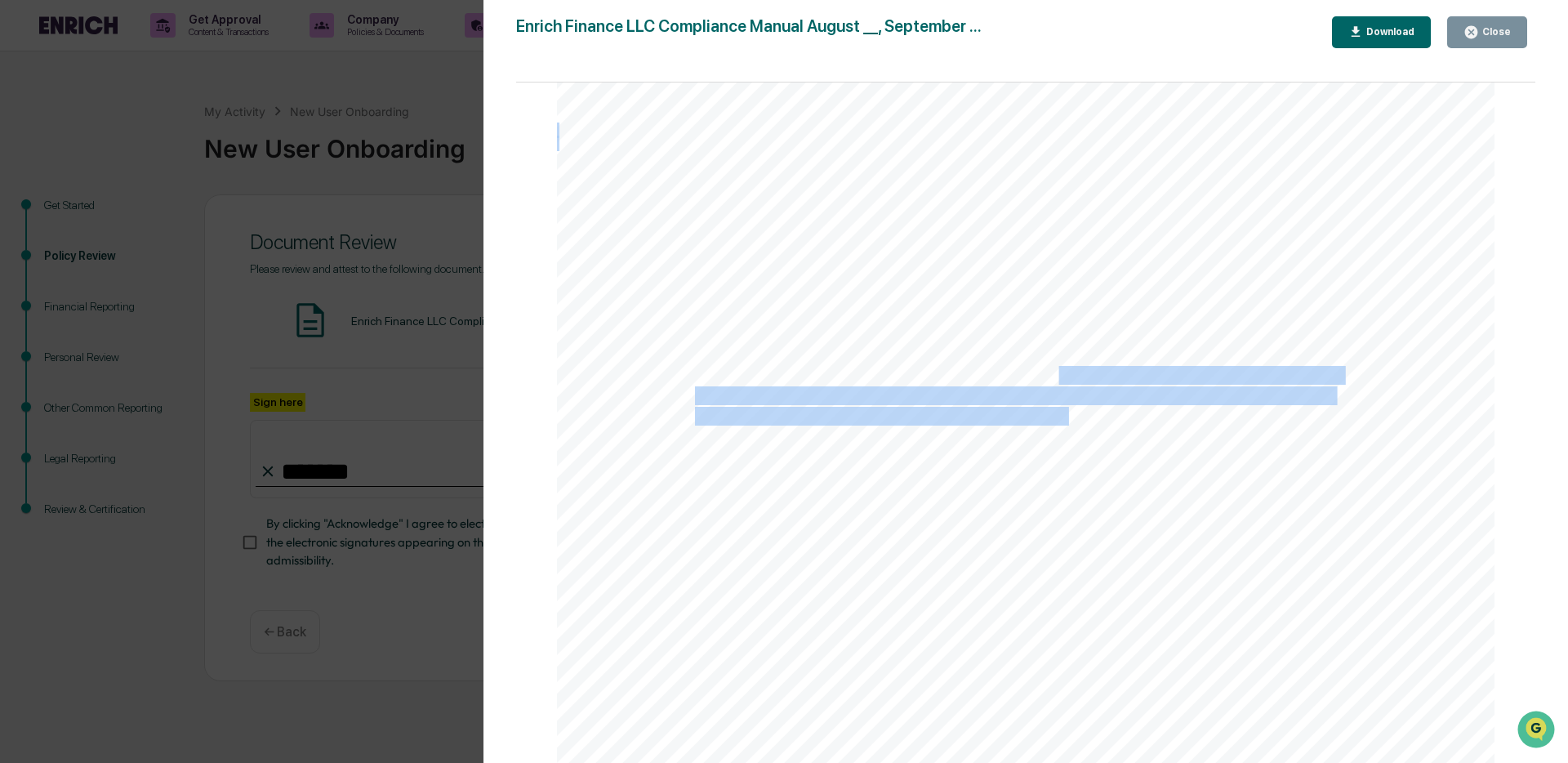
drag, startPoint x: 1058, startPoint y: 385, endPoint x: 1061, endPoint y: 429, distance: 44.1
click at [1061, 429] on div "11 CODE OF ETHICS Introduction As a fiduciary, the Firm owes two principal duti…" at bounding box center [1026, 626] width 937 height 1214
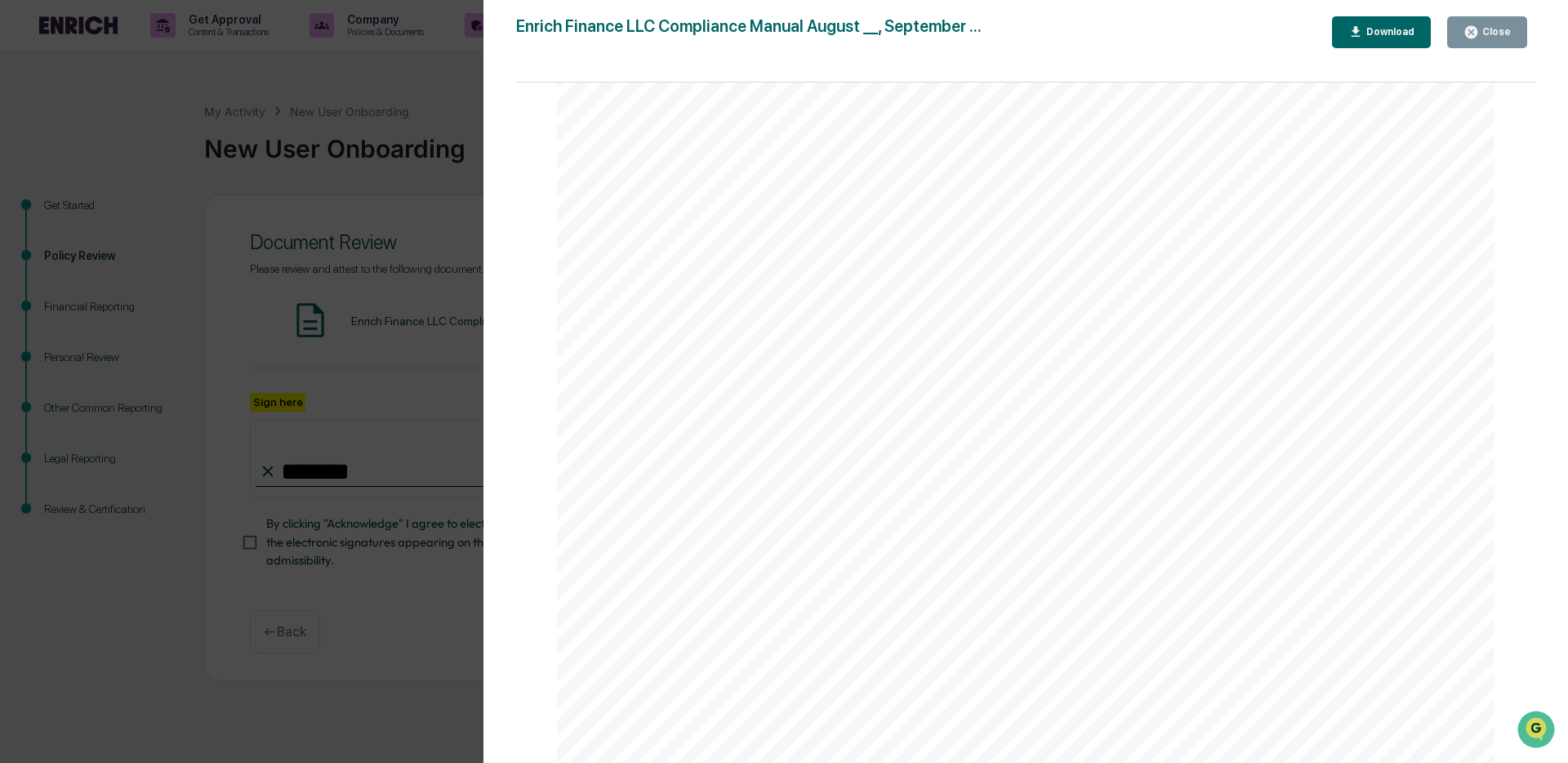
click at [873, 439] on span "including termination of employment." at bounding box center [825, 438] width 260 height 17
drag, startPoint x: 829, startPoint y: 428, endPoint x: 988, endPoint y: 429, distance: 159.0
click at [988, 425] on span "material breach of the provisions of the Code may constitute grounds for discip…" at bounding box center [1011, 417] width 632 height 17
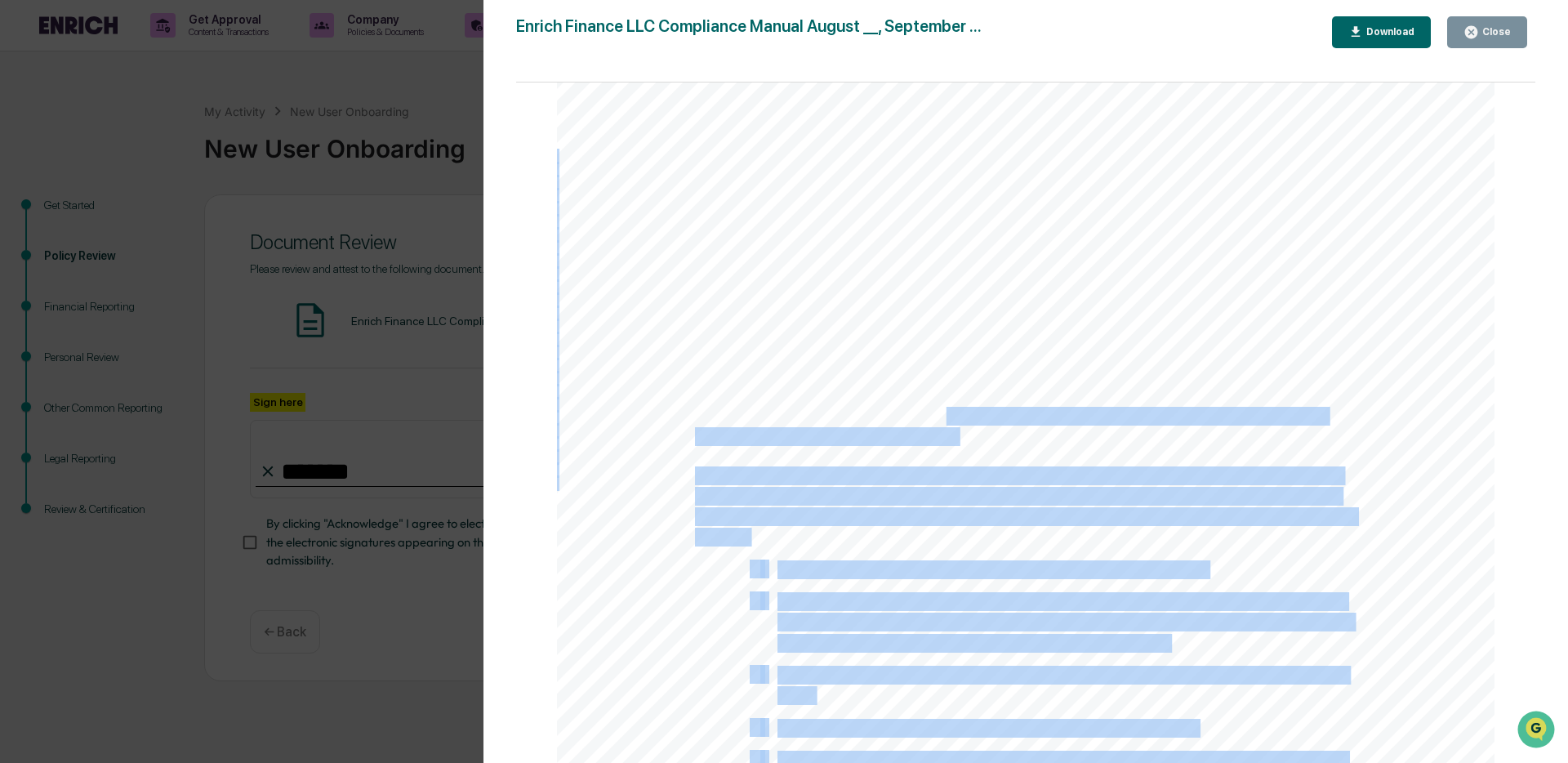
drag, startPoint x: 943, startPoint y: 420, endPoint x: 966, endPoint y: 445, distance: 34.0
click at [966, 445] on div "11 CODE OF ETHICS Introduction As a fiduciary, the Firm owes two principal duti…" at bounding box center [1026, 626] width 937 height 1214
click at [966, 444] on div "11 CODE OF ETHICS Introduction As a fiduciary, the Firm owes two principal duti…" at bounding box center [1026, 626] width 937 height 1214
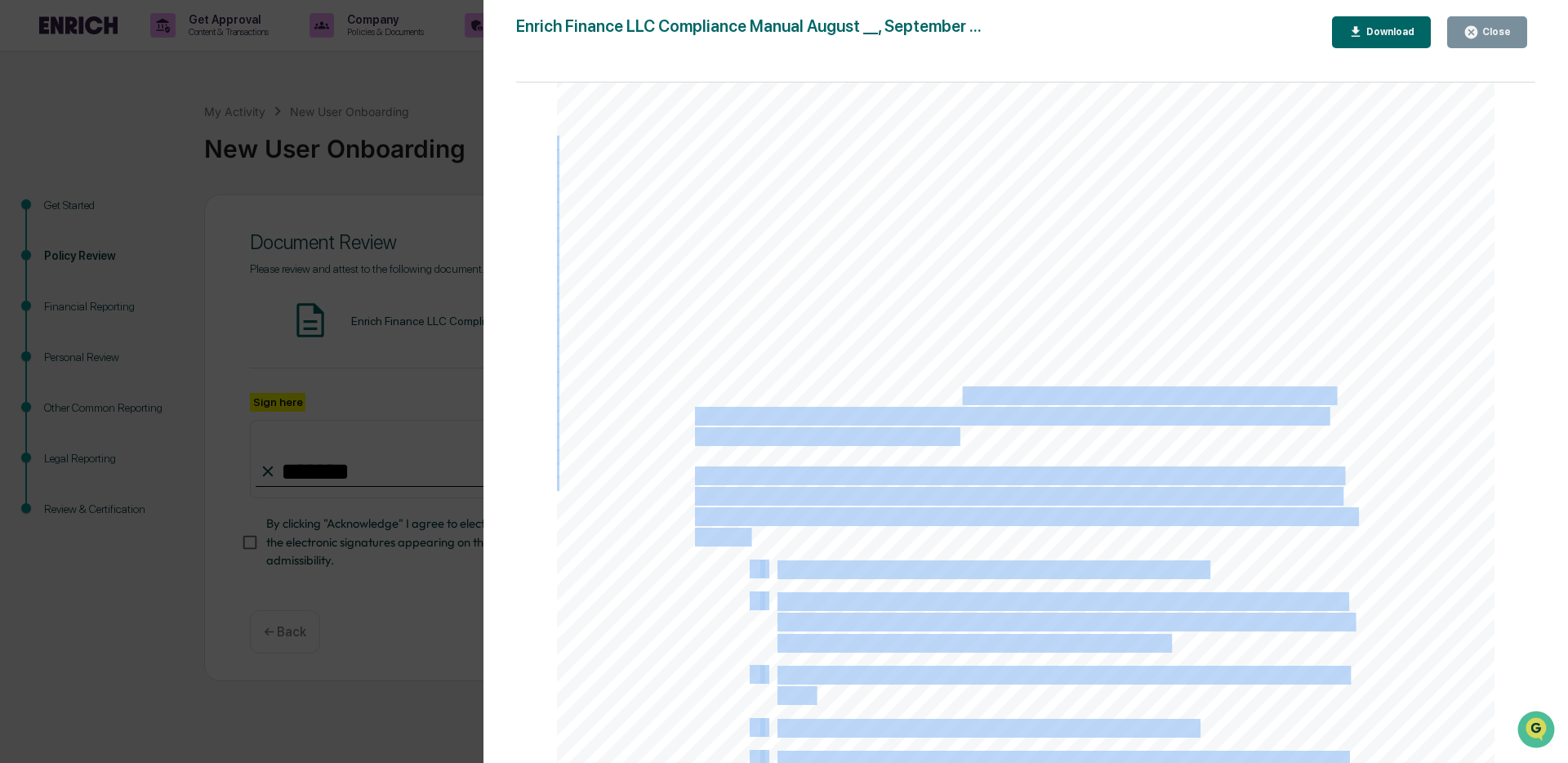
drag, startPoint x: 963, startPoint y: 431, endPoint x: 958, endPoint y: 397, distance: 34.4
click at [958, 397] on div "11 CODE OF ETHICS Introduction As a fiduciary, the Firm owes two principal duti…" at bounding box center [1026, 626] width 937 height 1214
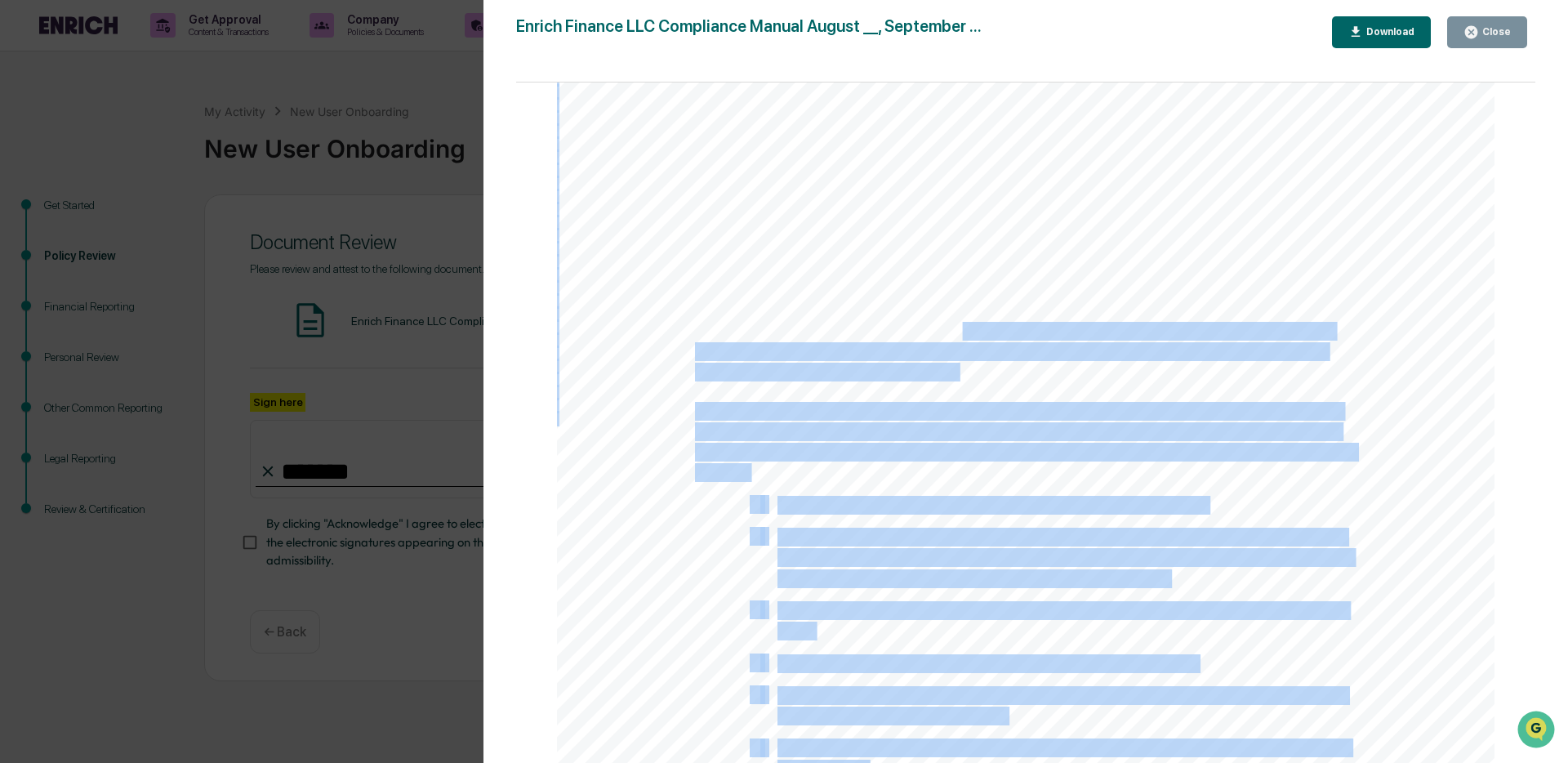
scroll to position [12902, 0]
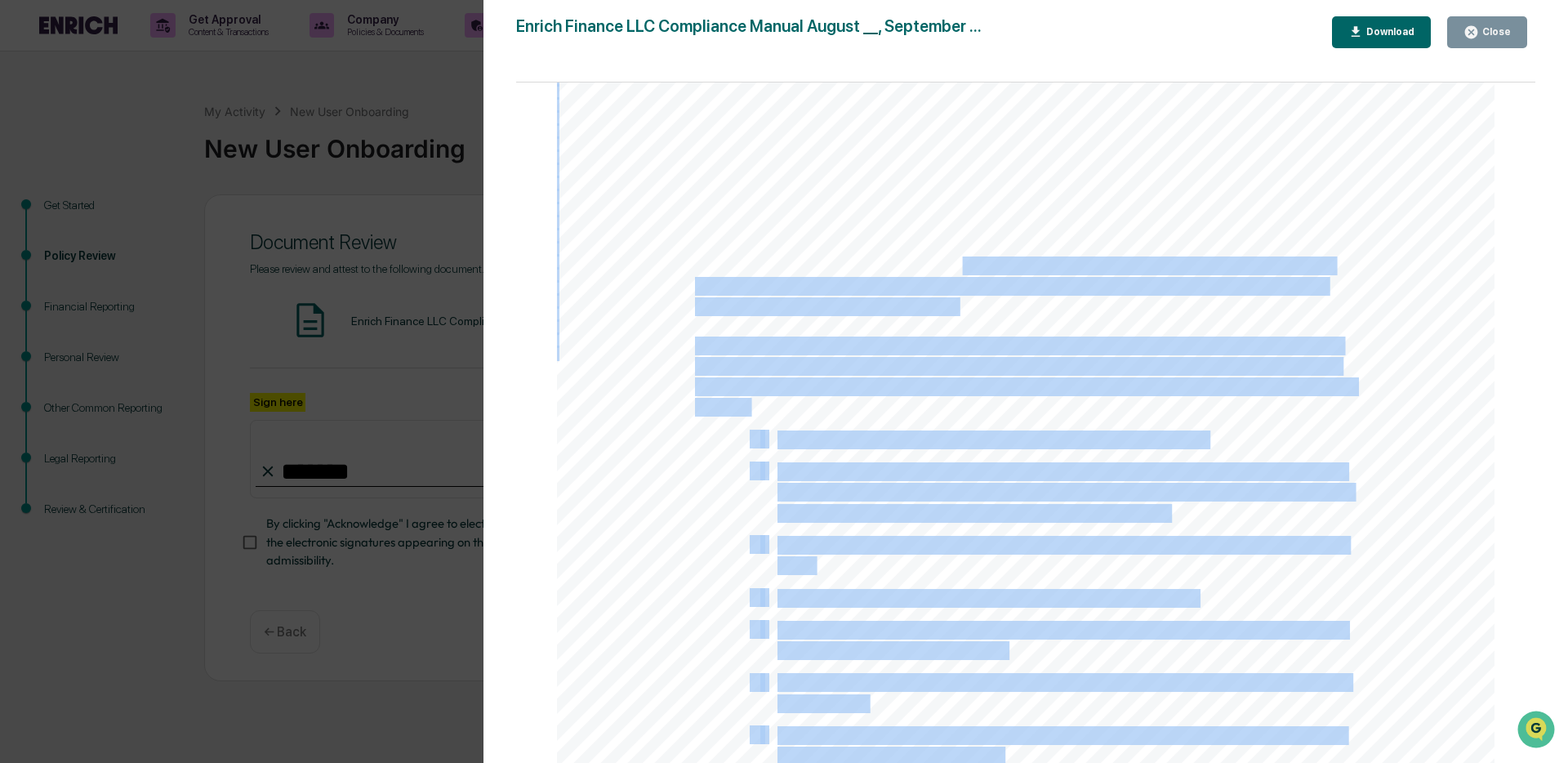
click at [1014, 450] on span "The Firm must at all times place the interests of its clients first." at bounding box center [991, 441] width 429 height 17
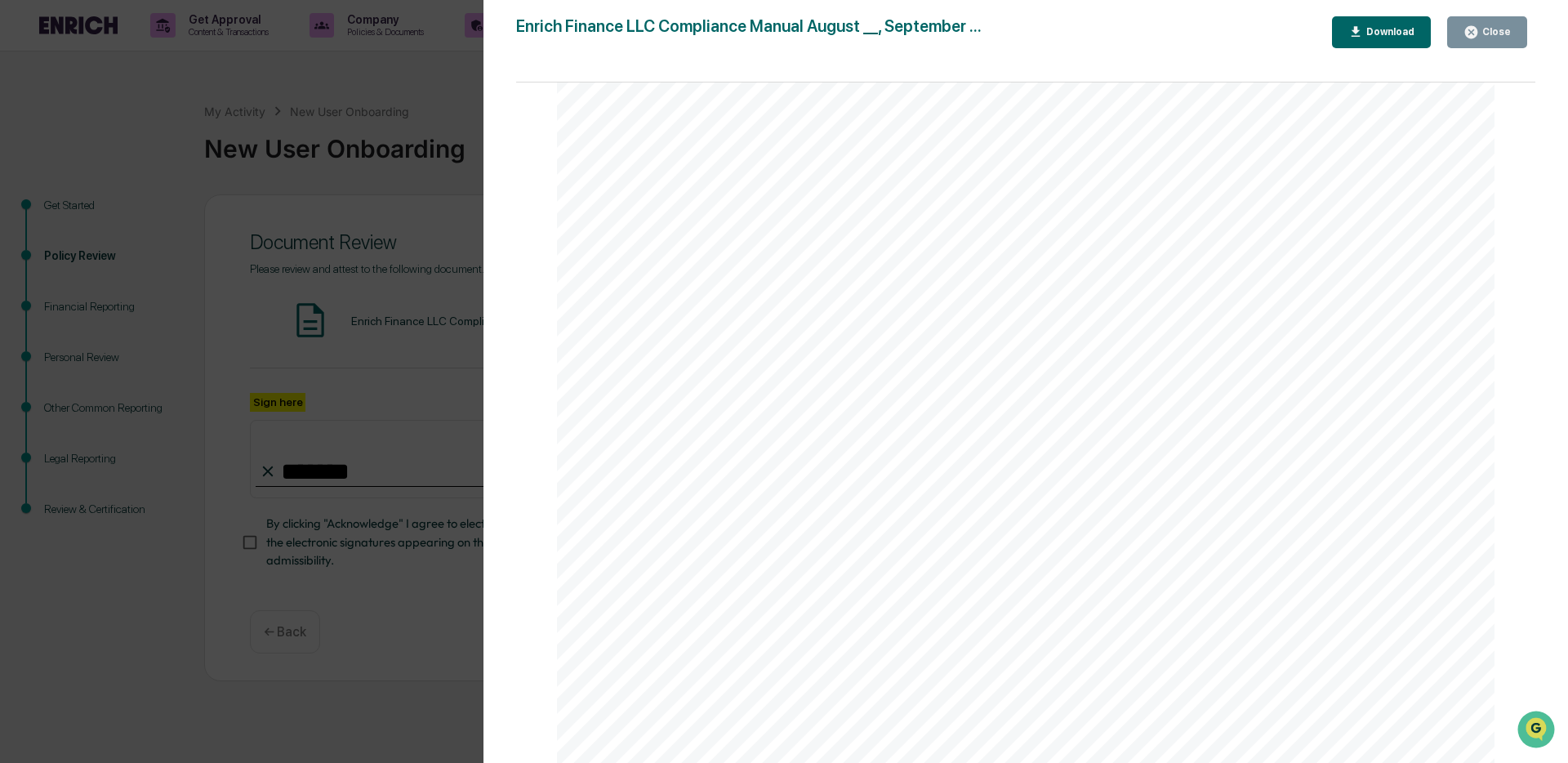
drag, startPoint x: 874, startPoint y: 356, endPoint x: 944, endPoint y: 403, distance: 84.3
click at [944, 403] on div "11 CODE OF ETHICS Introduction As a fiduciary, the Firm owes two principal duti…" at bounding box center [1026, 497] width 937 height 1214
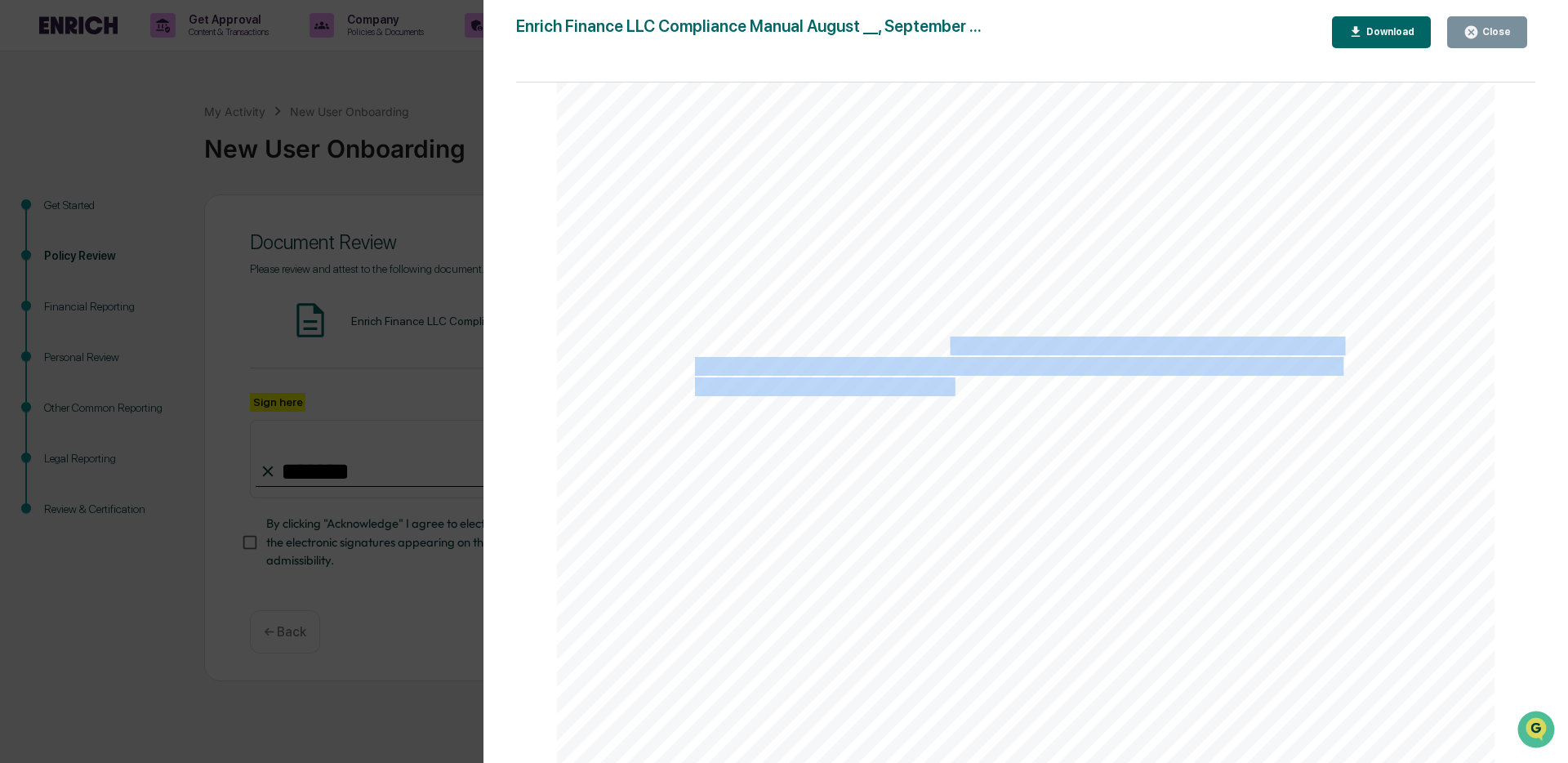
drag, startPoint x: 944, startPoint y: 358, endPoint x: 954, endPoint y: 388, distance: 31.6
click at [954, 388] on div "11 CODE OF ETHICS Introduction As a fiduciary, the Firm owes two principal duti…" at bounding box center [1026, 497] width 937 height 1214
click at [954, 388] on span "Code incorporates the following general principles, which all supervised person…" at bounding box center [1025, 388] width 660 height 17
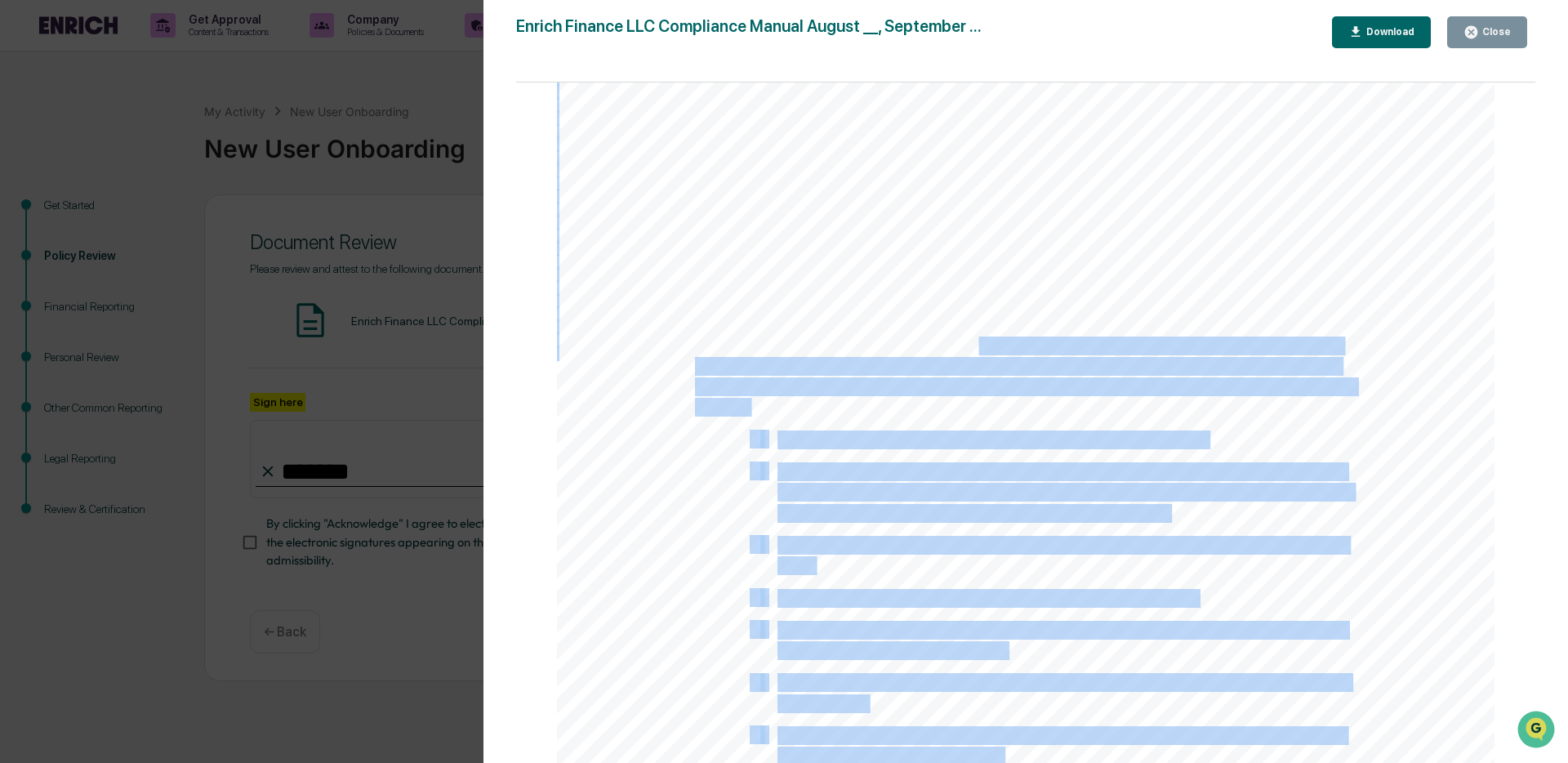
drag, startPoint x: 971, startPoint y: 357, endPoint x: 977, endPoint y: 382, distance: 25.7
click at [977, 382] on div "11 CODE OF ETHICS Introduction As a fiduciary, the Firm owes two principal duti…" at bounding box center [1026, 497] width 937 height 1214
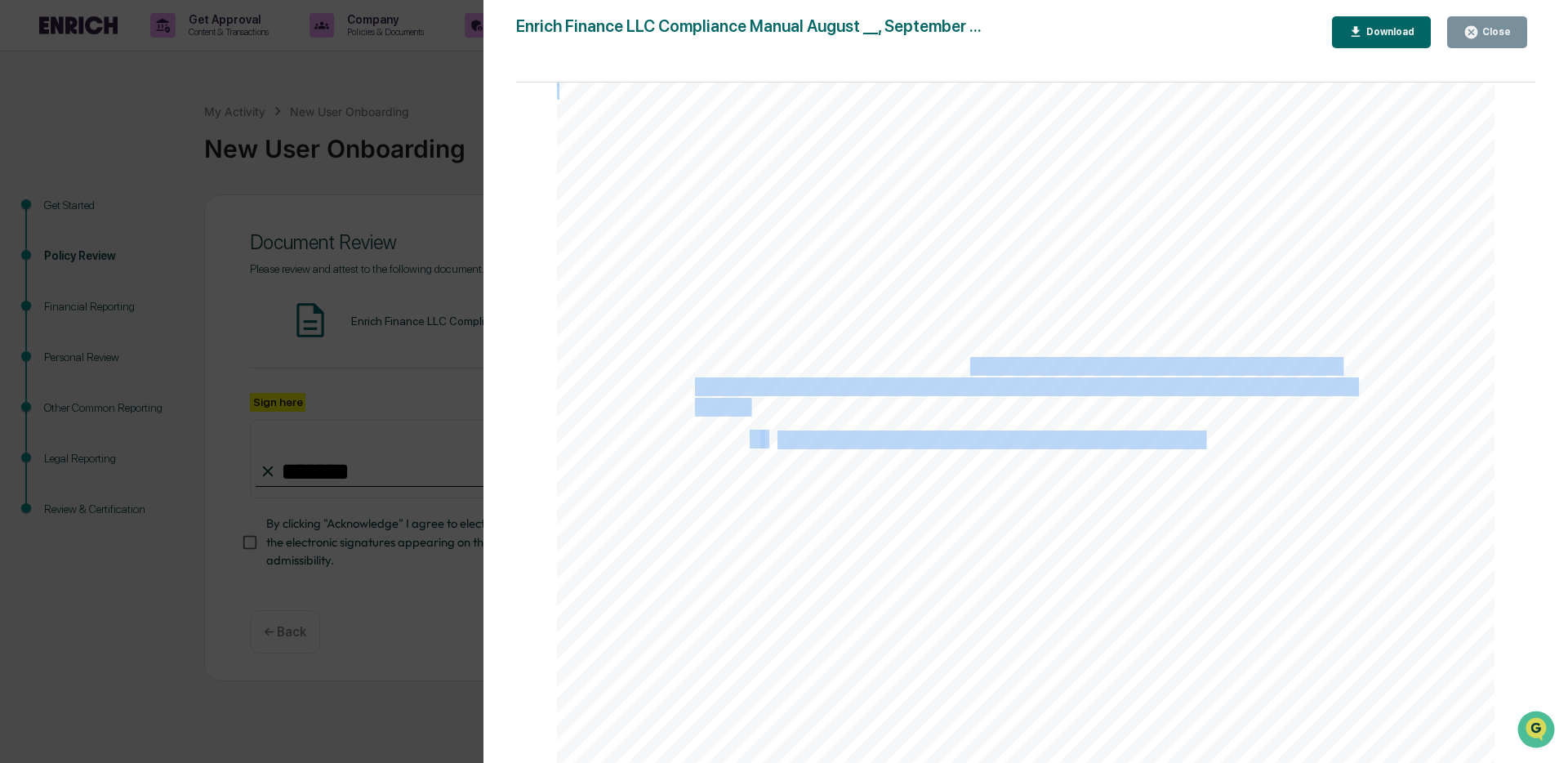
drag, startPoint x: 967, startPoint y: 375, endPoint x: 1201, endPoint y: 443, distance: 243.7
click at [1201, 443] on div "11 CODE OF ETHICS Introduction As a fiduciary, the Firm owes two principal duti…" at bounding box center [1026, 497] width 937 height 1214
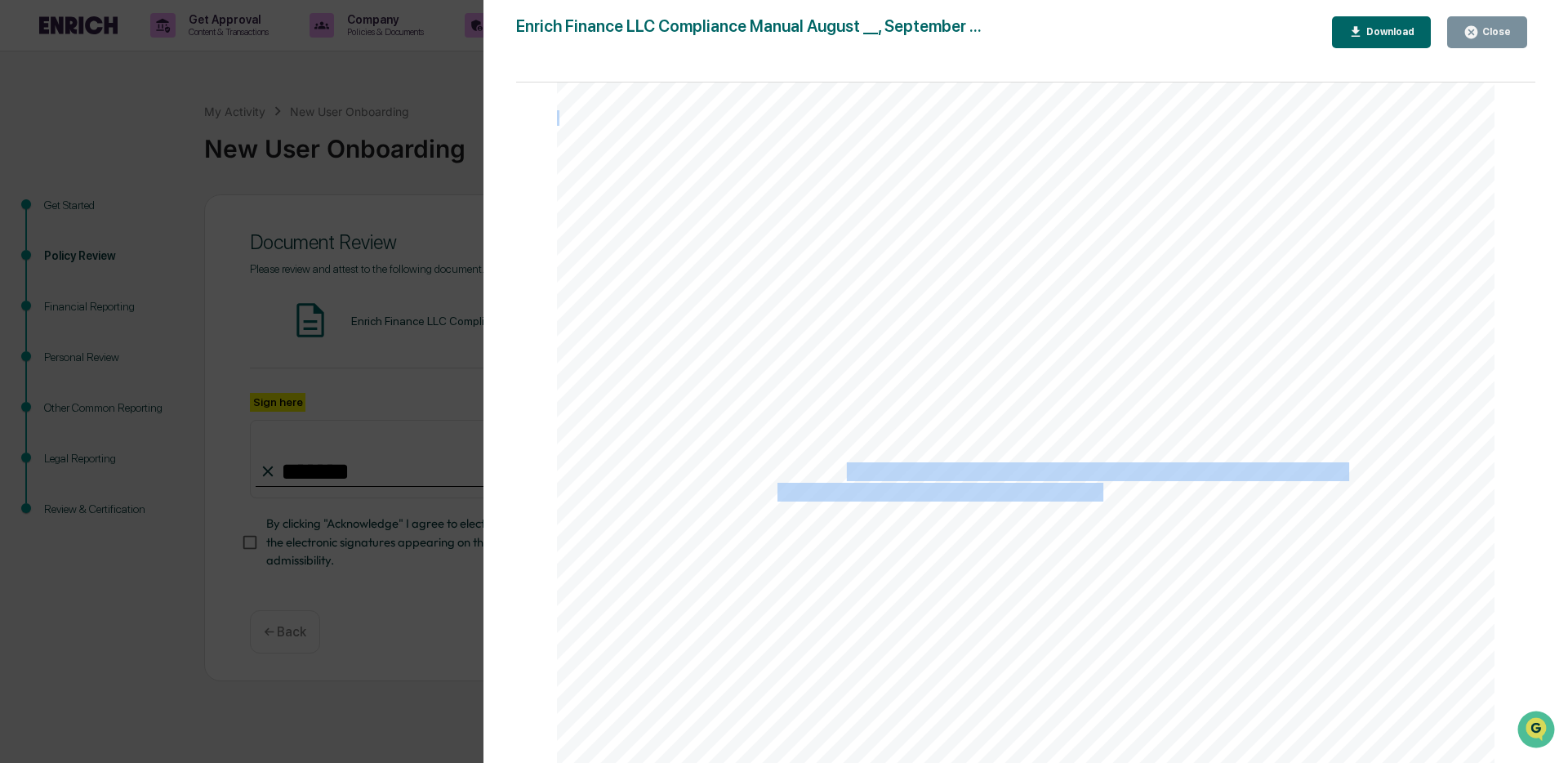
drag, startPoint x: 843, startPoint y: 482, endPoint x: 1096, endPoint y: 489, distance: 253.1
click at [1096, 489] on div "11 CODE OF ETHICS Introduction As a fiduciary, the Firm owes two principal duti…" at bounding box center [1026, 497] width 937 height 1214
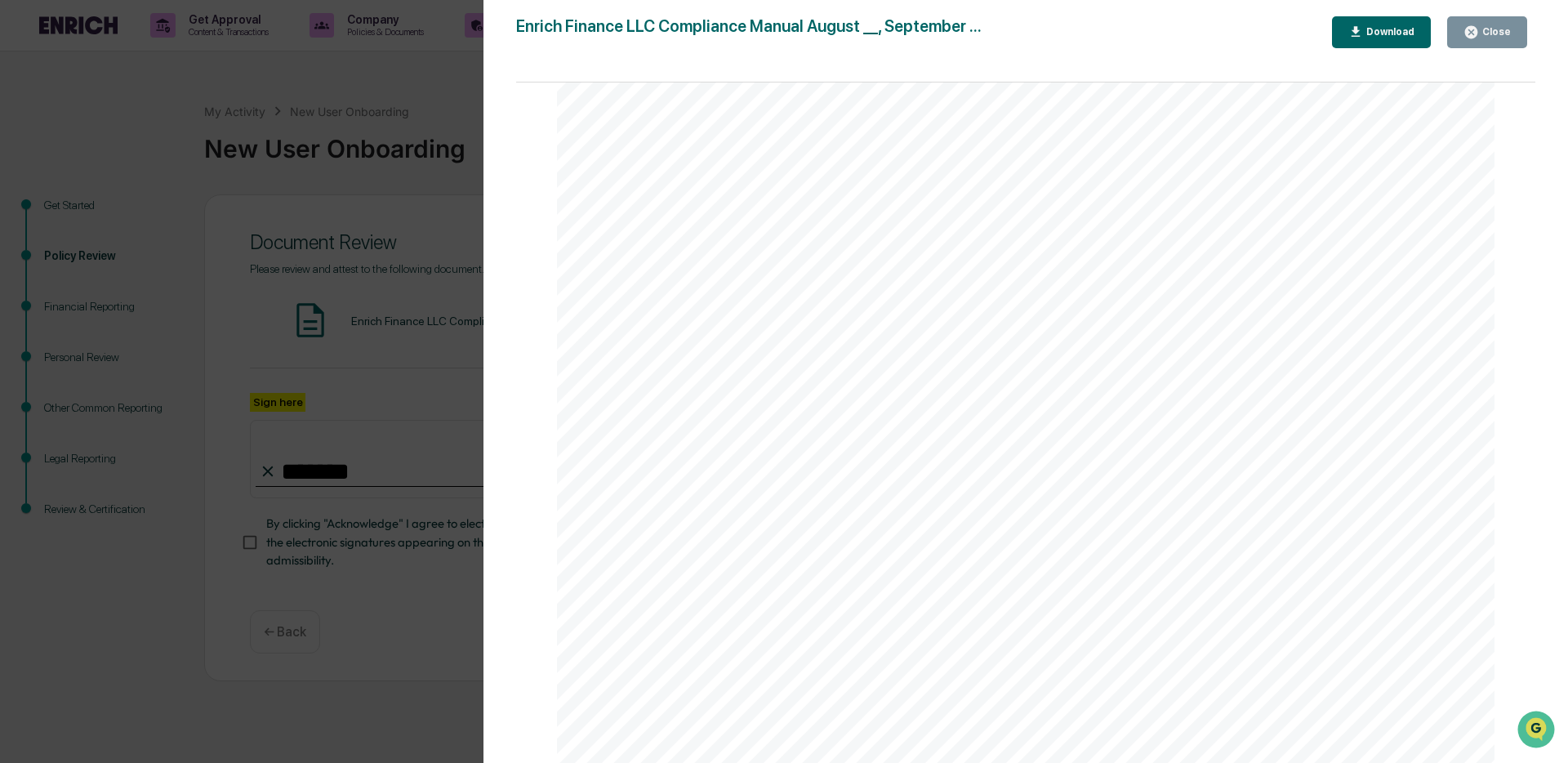
click at [867, 393] on span "a supervised person's position of trust and responsibility." at bounding box center [972, 393] width 391 height 17
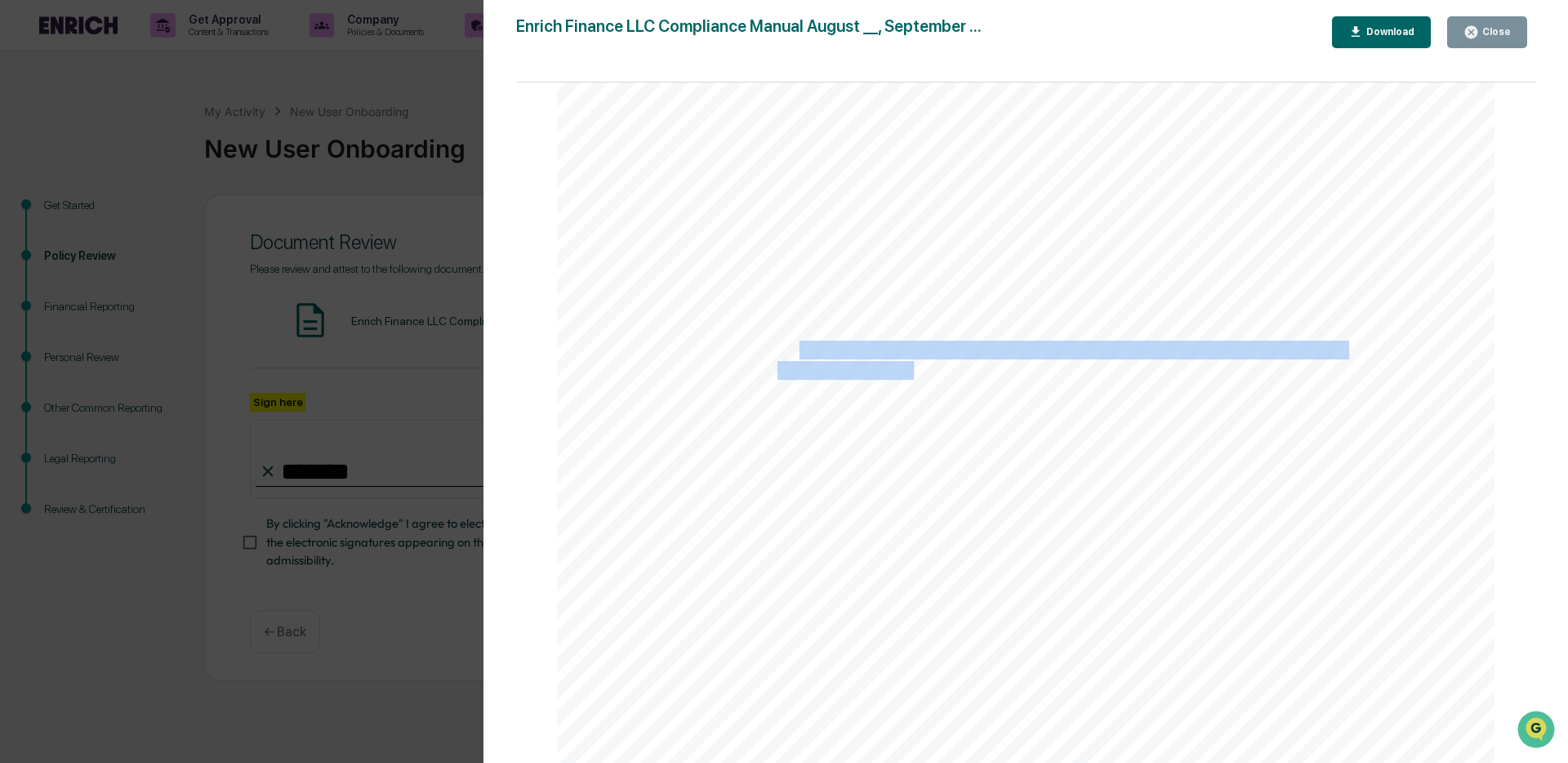
drag, startPoint x: 798, startPoint y: 355, endPoint x: 911, endPoint y: 367, distance: 113.6
click at [911, 367] on div "11 CODE OF ETHICS Introduction As a fiduciary, the Firm owes two principal duti…" at bounding box center [1026, 374] width 937 height 1214
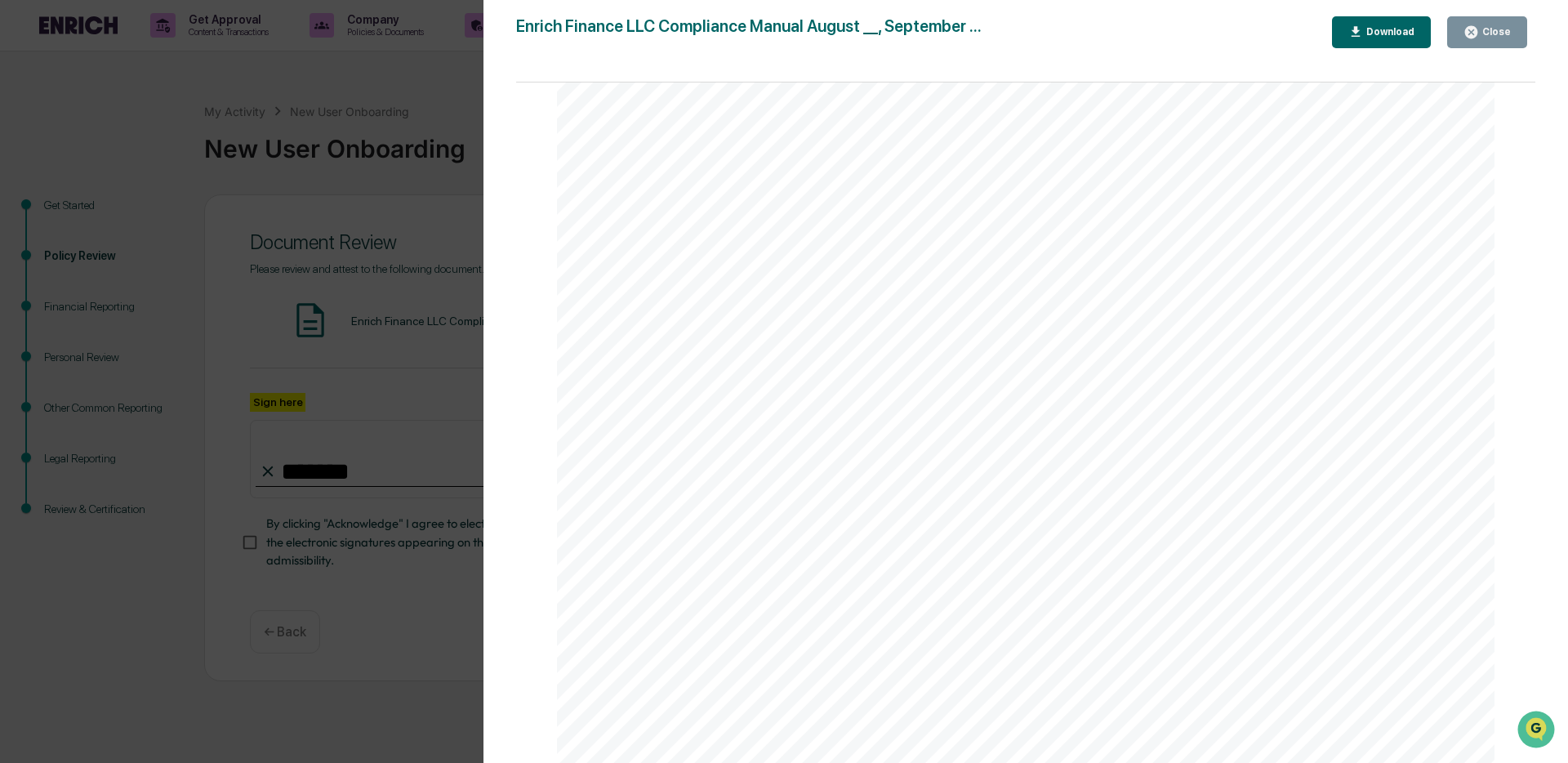
click at [1006, 386] on div "11 CODE OF ETHICS Introduction As a fiduciary, the Firm owes two principal duti…" at bounding box center [1026, 374] width 937 height 1214
drag, startPoint x: 923, startPoint y: 480, endPoint x: 1140, endPoint y: 486, distance: 217.1
click at [1140, 486] on span "Supervised persons must comply with federal securities laws." at bounding box center [987, 477] width 419 height 17
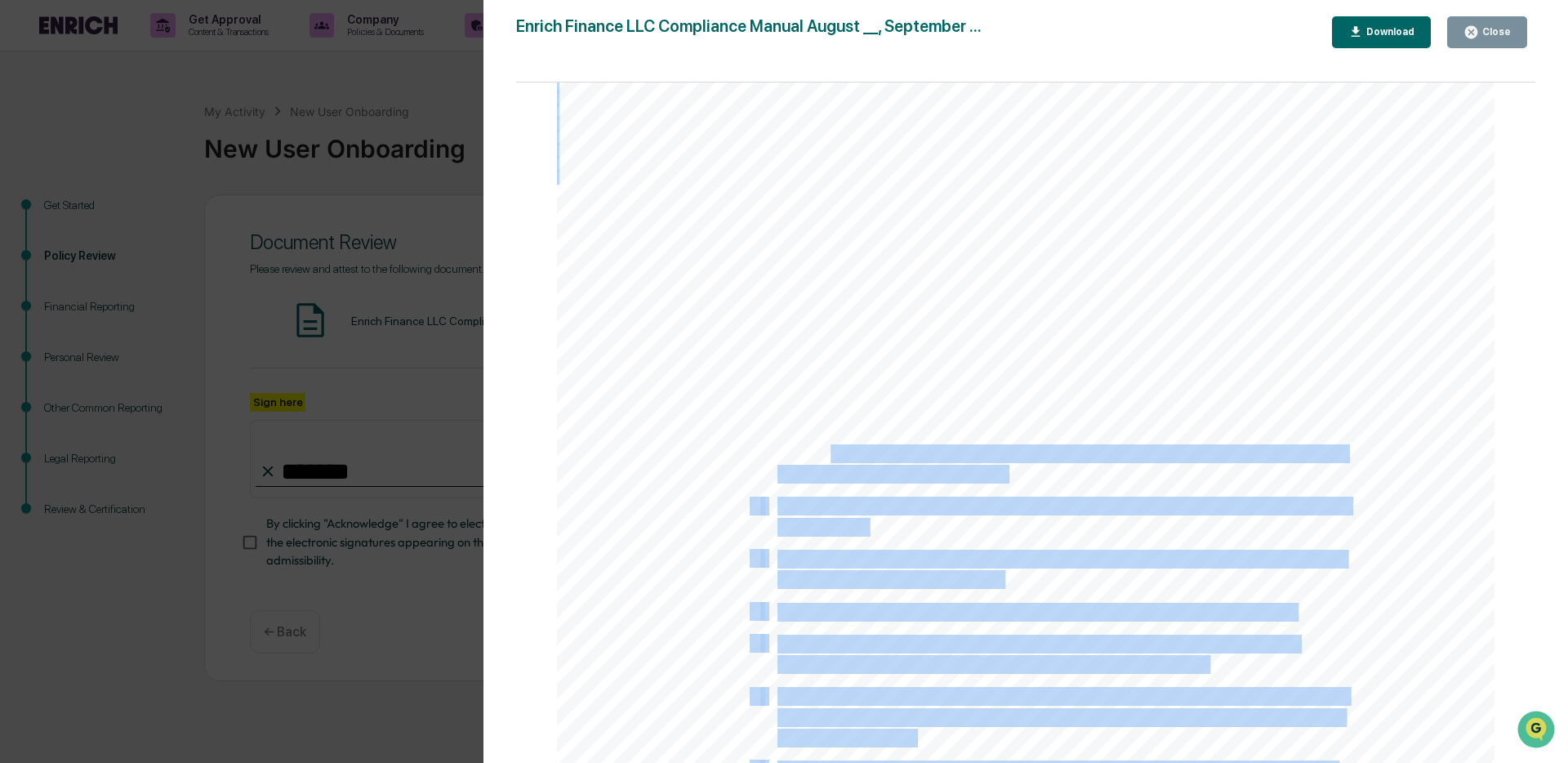
drag, startPoint x: 825, startPoint y: 459, endPoint x: 1002, endPoint y: 475, distance: 177.7
click at [1002, 475] on div "11 CODE OF ETHICS Introduction As a fiduciary, the Firm owes two principal duti…" at bounding box center [1026, 320] width 937 height 1214
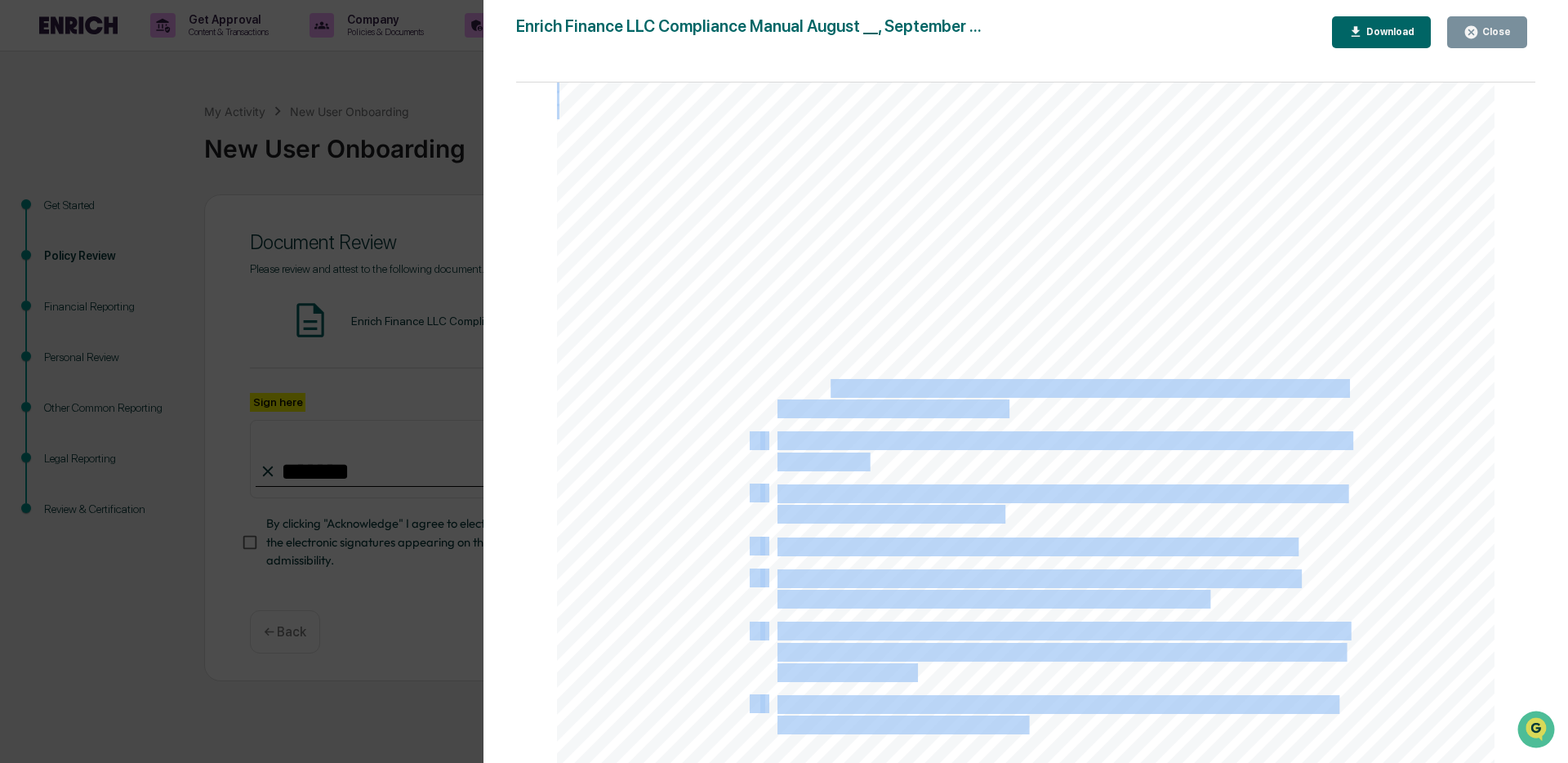
scroll to position [13158, 0]
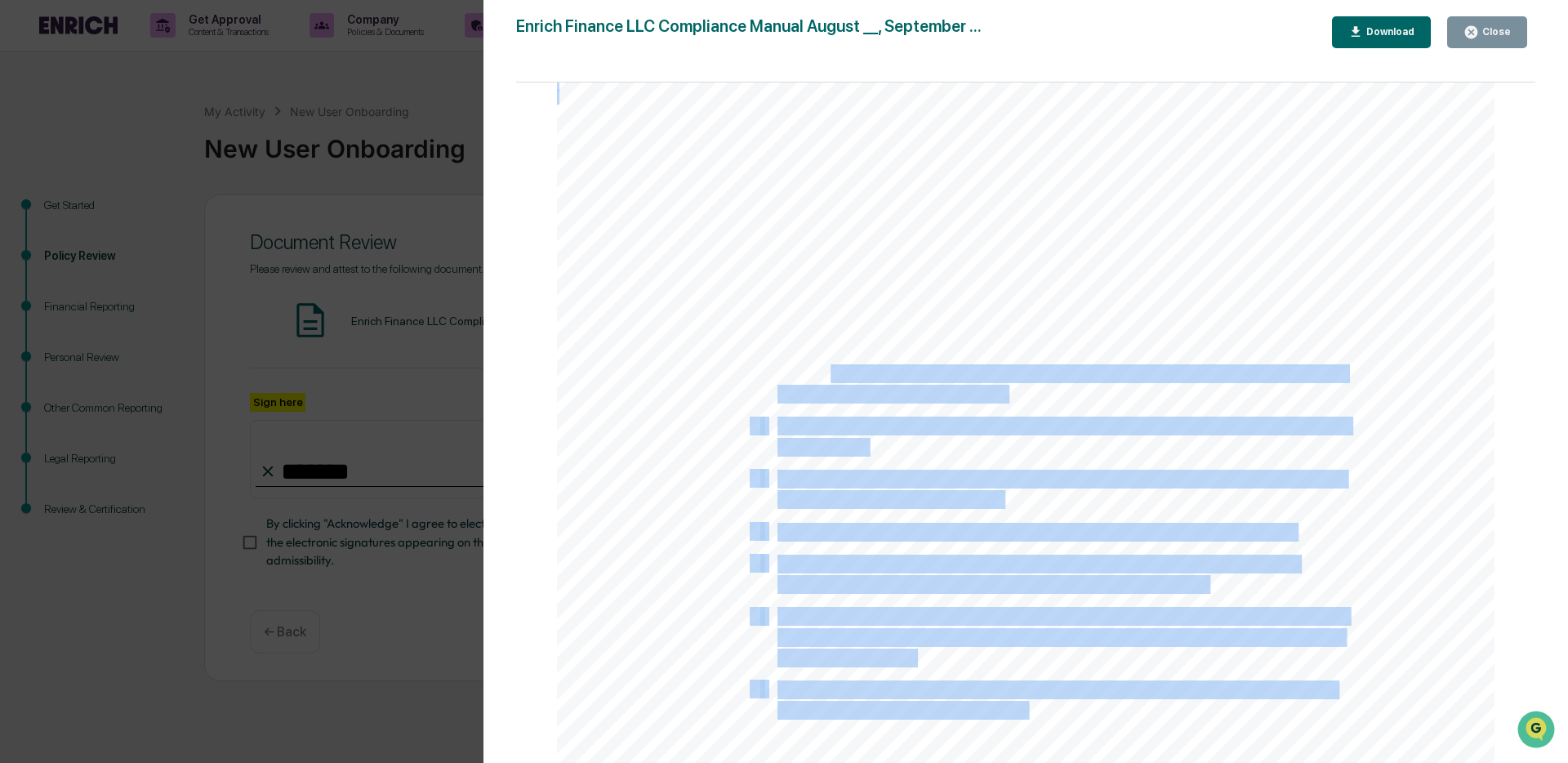
click at [914, 482] on span "No guarantee may be made that a specific level of performance will be achieved …" at bounding box center [1061, 480] width 568 height 17
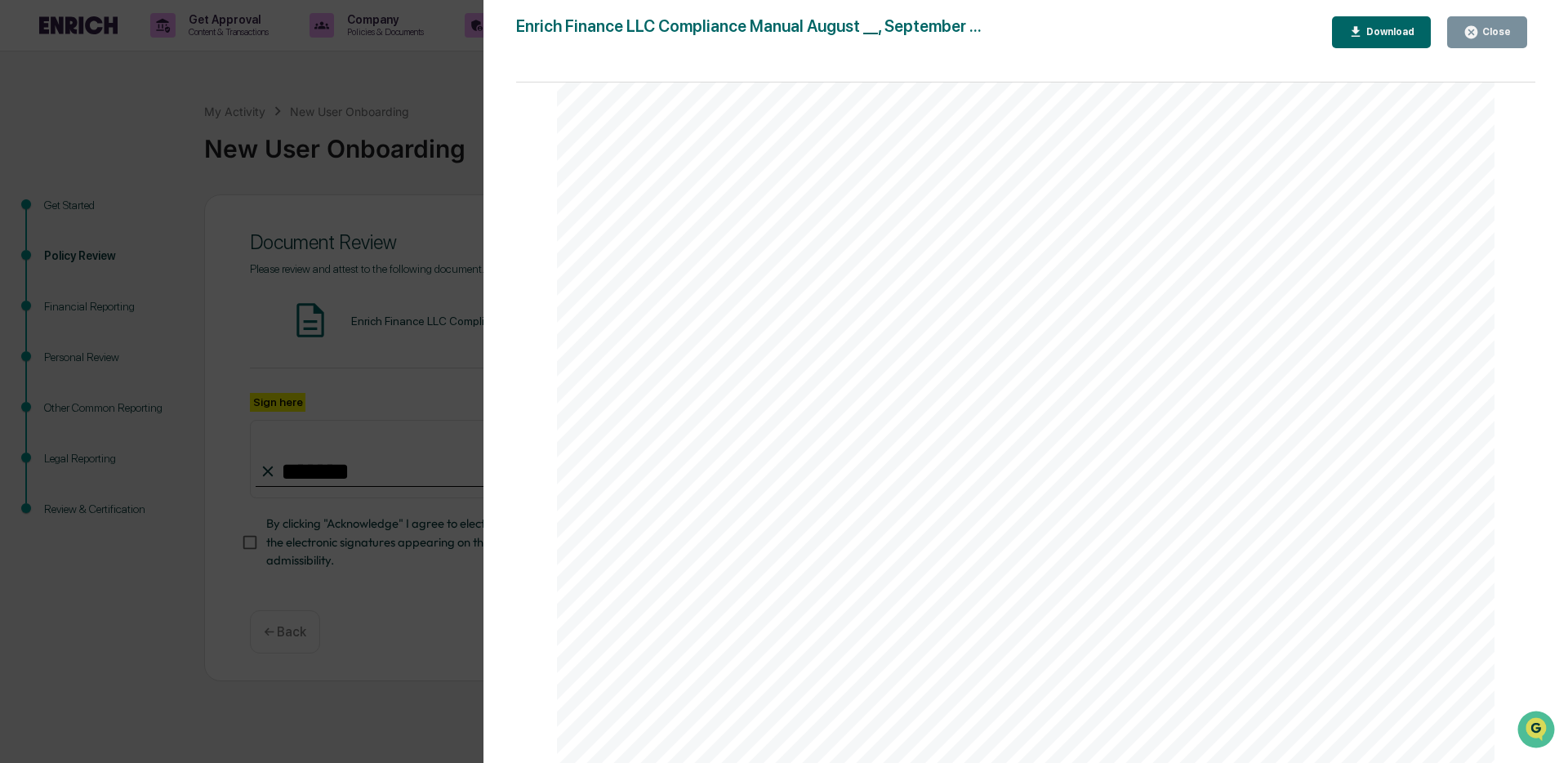
drag, startPoint x: 923, startPoint y: 491, endPoint x: 988, endPoint y: 490, distance: 65.0
click at [988, 488] on span "No guarantee may be made that a specific level of performance will be achieved …" at bounding box center [1061, 480] width 568 height 17
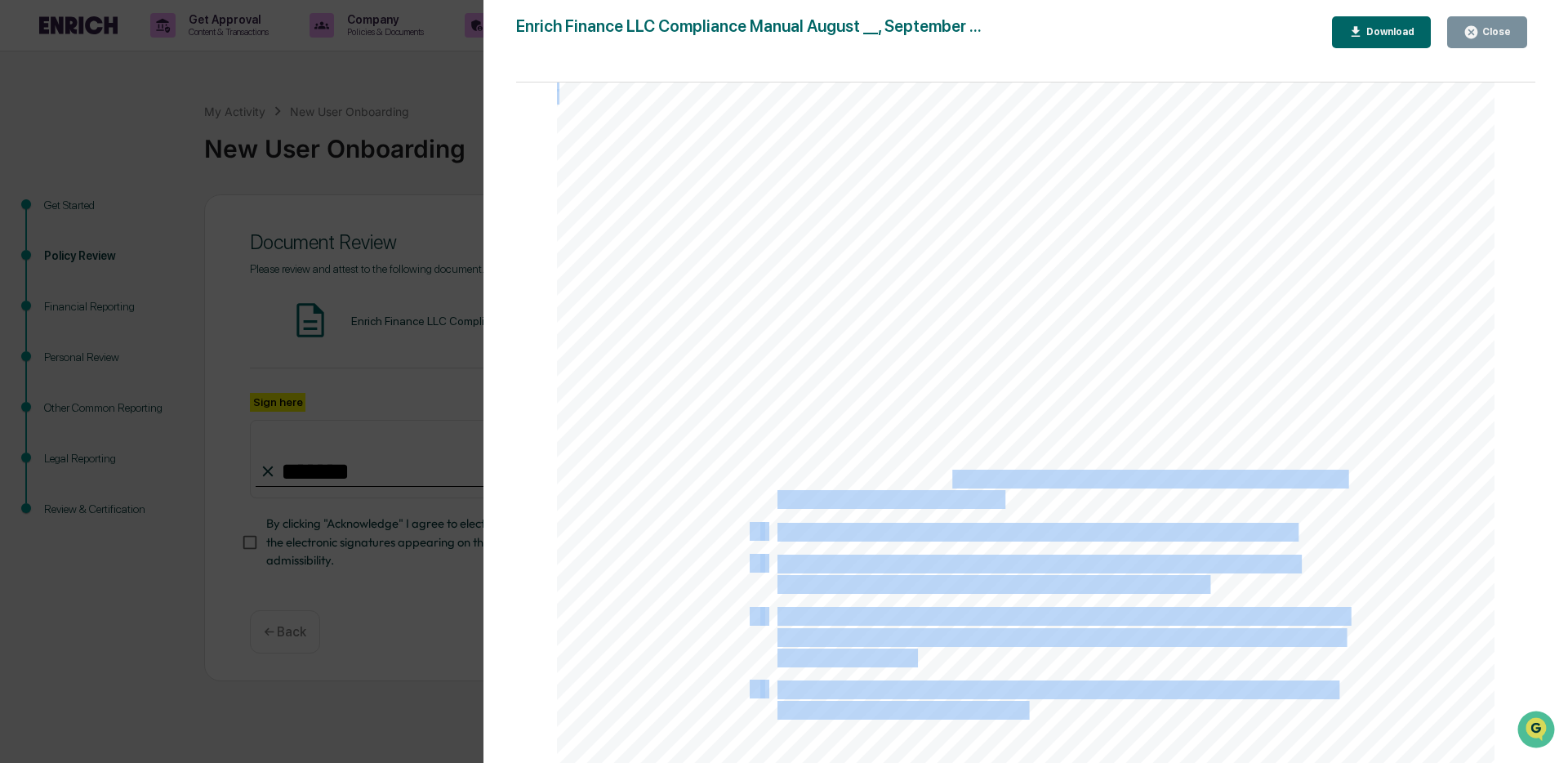
drag, startPoint x: 997, startPoint y: 494, endPoint x: 947, endPoint y: 482, distance: 51.4
click at [947, 482] on div "11 CODE OF ETHICS Introduction As a fiduciary, the Firm owes two principal duti…" at bounding box center [1026, 240] width 937 height 1214
click at [1032, 488] on span "No guarantee may be made that a specific level of performance will be achieved …" at bounding box center [1061, 480] width 568 height 17
drag, startPoint x: 1030, startPoint y: 481, endPoint x: 1033, endPoint y: 498, distance: 17.3
click at [1033, 498] on div "11 CODE OF ETHICS Introduction As a fiduciary, the Firm owes two principal duti…" at bounding box center [1026, 240] width 937 height 1214
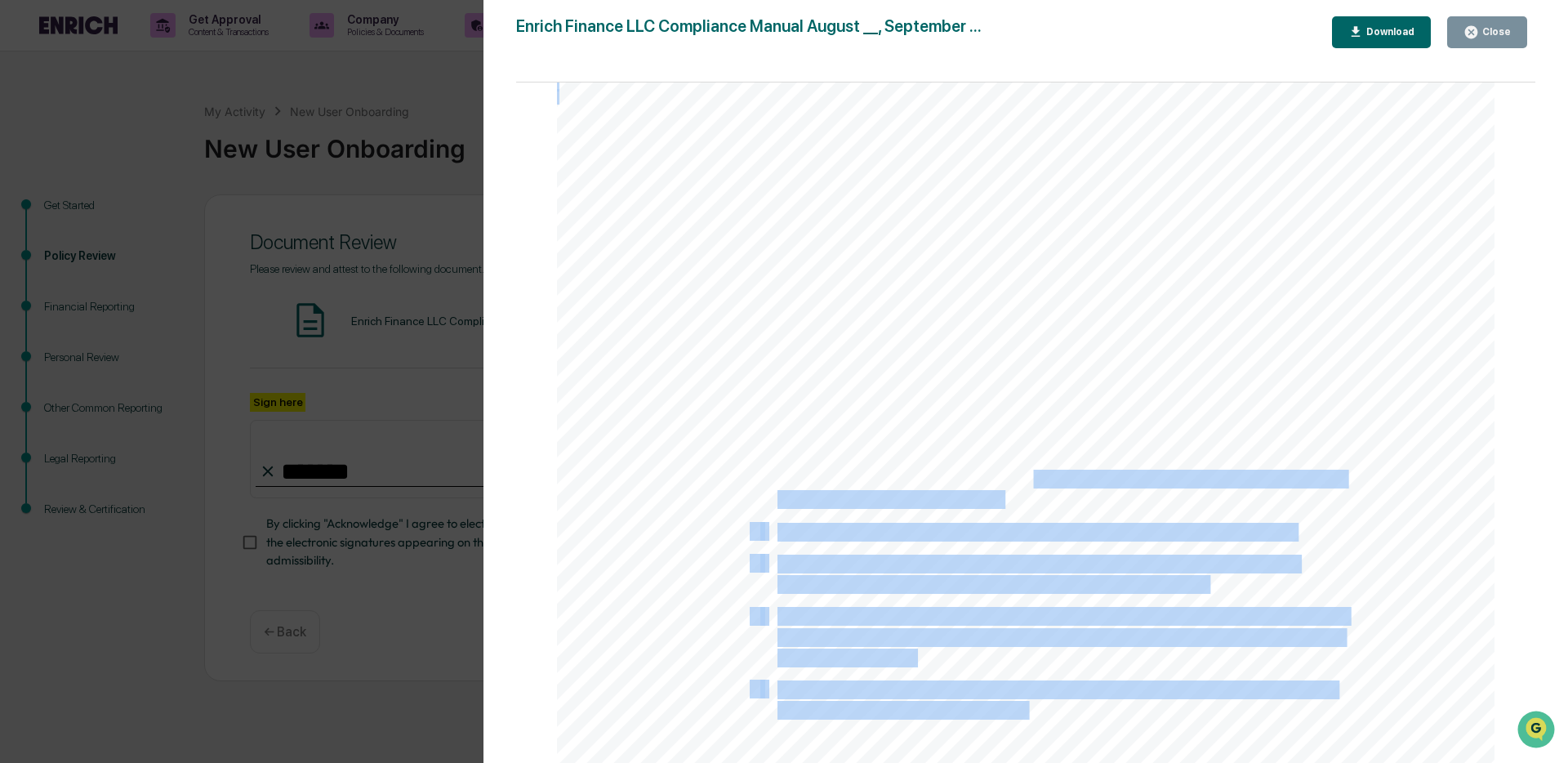
click at [1033, 498] on div "11 CODE OF ETHICS Introduction As a fiduciary, the Firm owes two principal duti…" at bounding box center [1026, 240] width 937 height 1214
drag, startPoint x: 958, startPoint y: 491, endPoint x: 1002, endPoint y: 494, distance: 44.1
click at [1002, 494] on div "11 CODE OF ETHICS Introduction As a fiduciary, the Firm owes two principal duti…" at bounding box center [1026, 240] width 937 height 1214
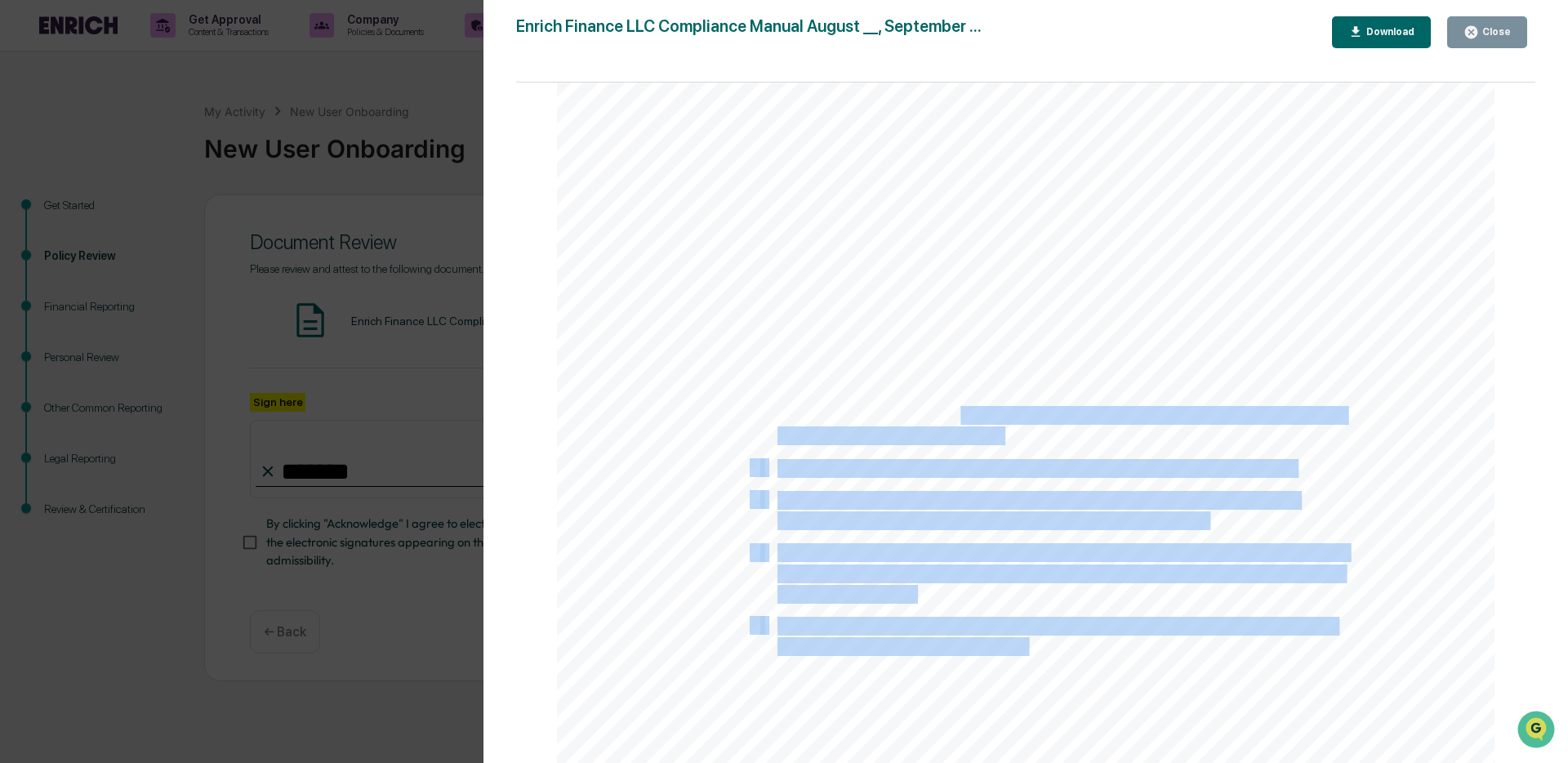
scroll to position [13236, 0]
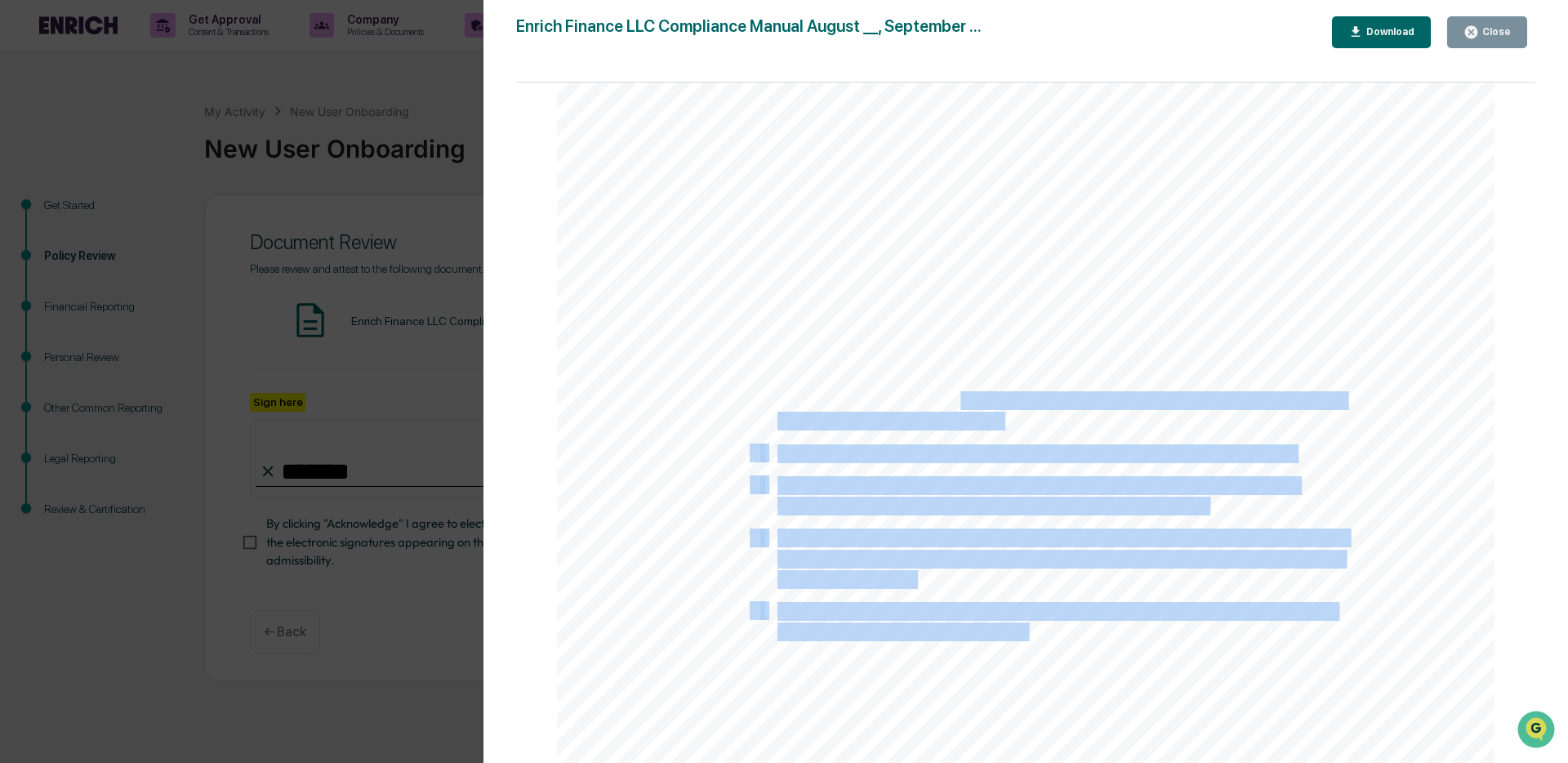
click at [943, 481] on span "No supervised person may borrow funds or securities from, or lend funds or" at bounding box center [1038, 486] width 521 height 17
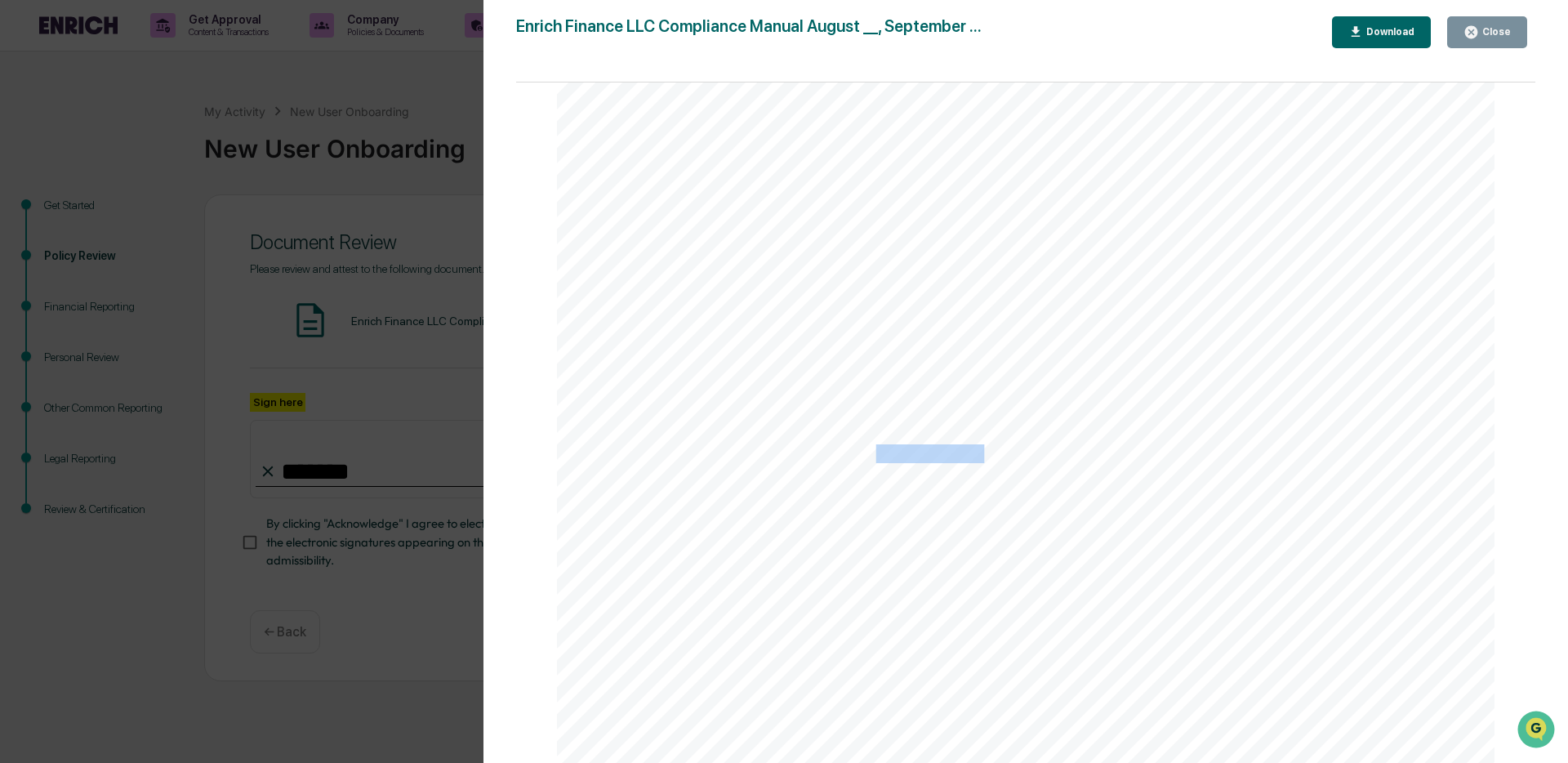
drag, startPoint x: 868, startPoint y: 462, endPoint x: 977, endPoint y: 467, distance: 109.1
click at [977, 463] on span "No supervised person may give or offer any legal or tax advice to any client." at bounding box center [1036, 454] width 517 height 17
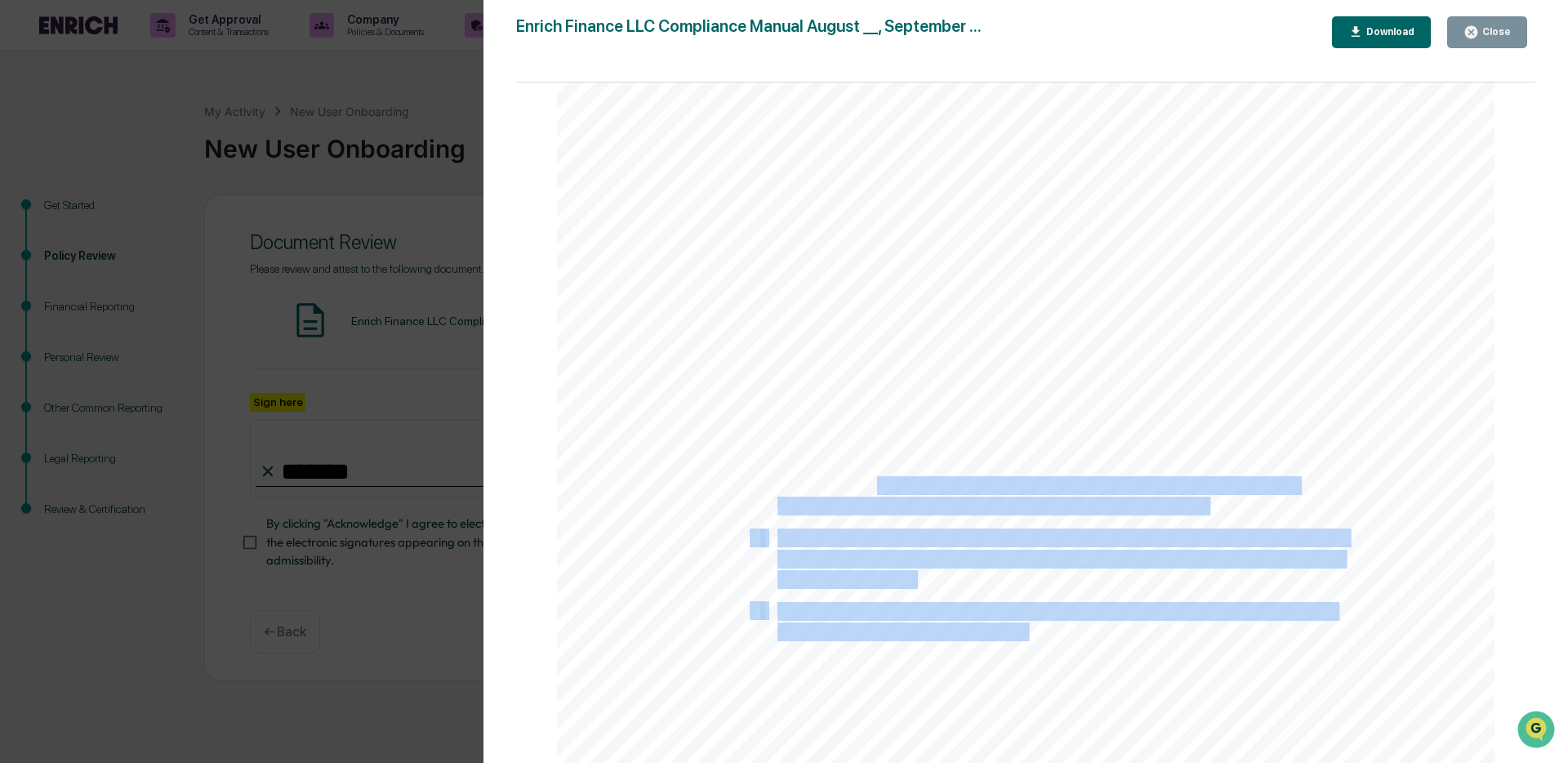
drag, startPoint x: 872, startPoint y: 494, endPoint x: 1131, endPoint y: 521, distance: 260.4
click at [1131, 521] on div "11 CODE OF ETHICS Introduction As a fiduciary, the Firm owes two principal duti…" at bounding box center [1026, 161] width 937 height 1214
click at [1047, 559] on span "of client property, nor act or serve as a trustee of a client without the prior…" at bounding box center [1060, 560] width 565 height 17
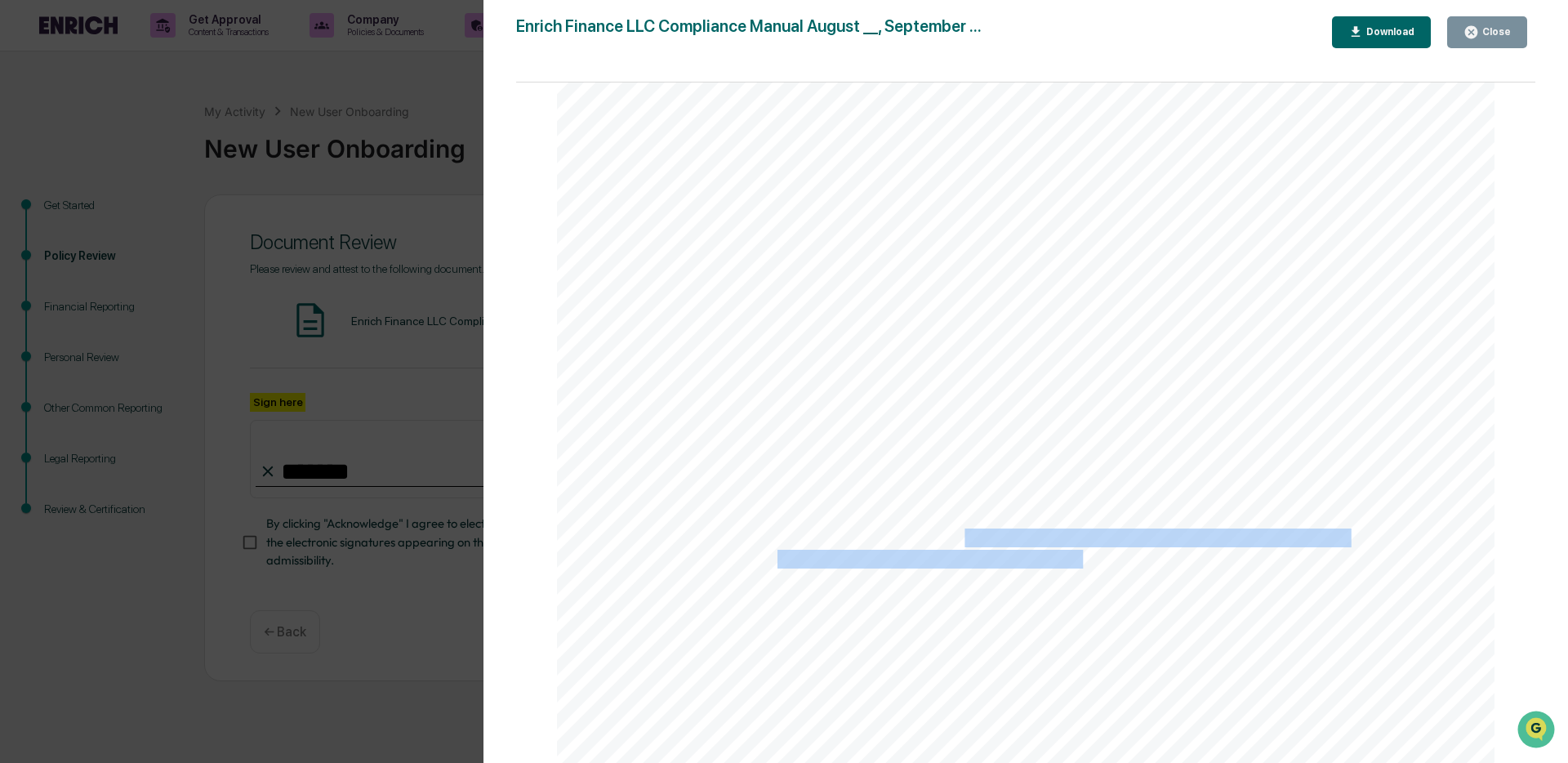
drag, startPoint x: 960, startPoint y: 543, endPoint x: 1081, endPoint y: 558, distance: 121.9
click at [1081, 558] on div "11 CODE OF ETHICS Introduction As a fiduciary, the Firm owes two principal duti…" at bounding box center [1026, 161] width 937 height 1214
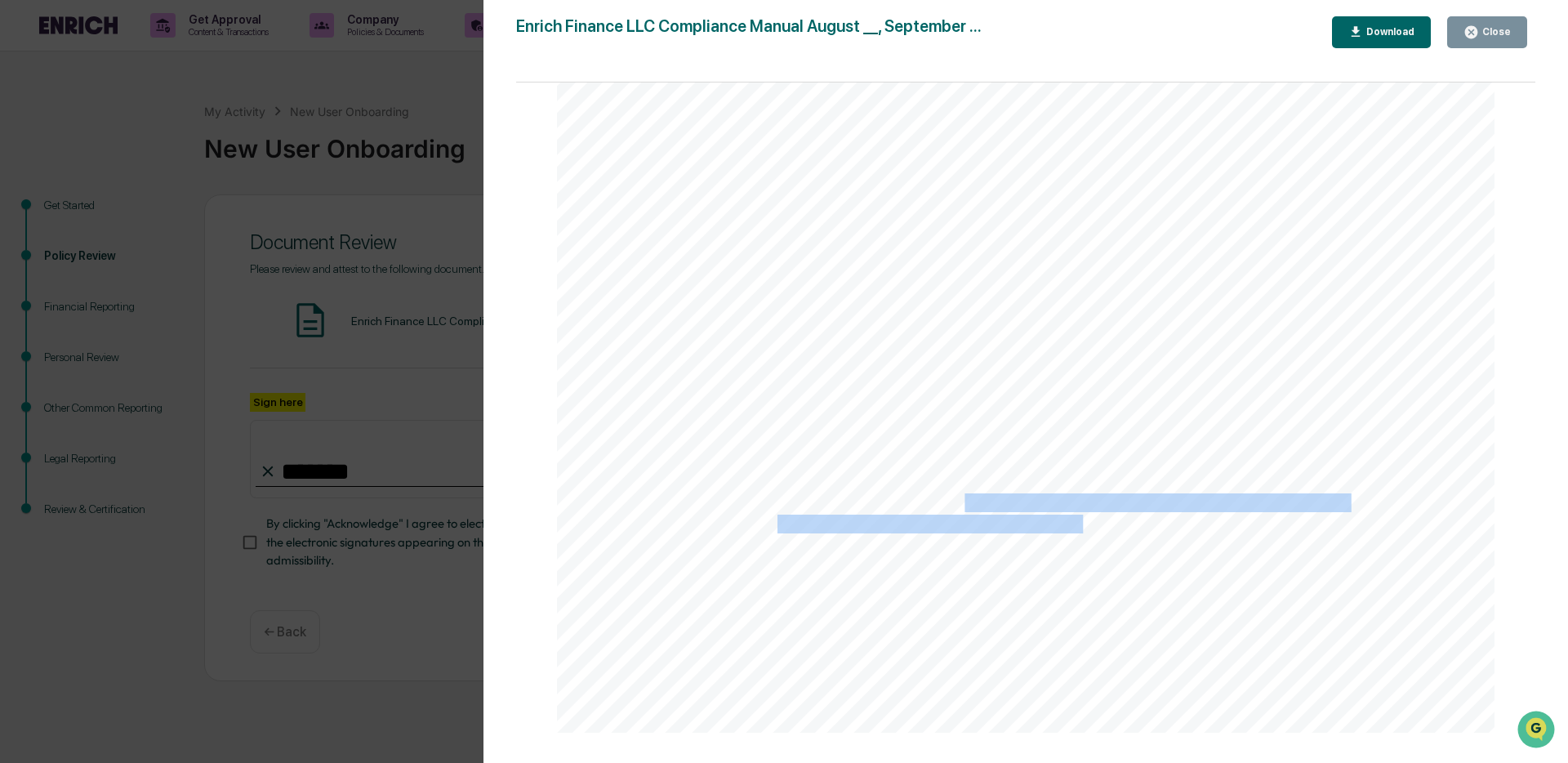
scroll to position [13296, 0]
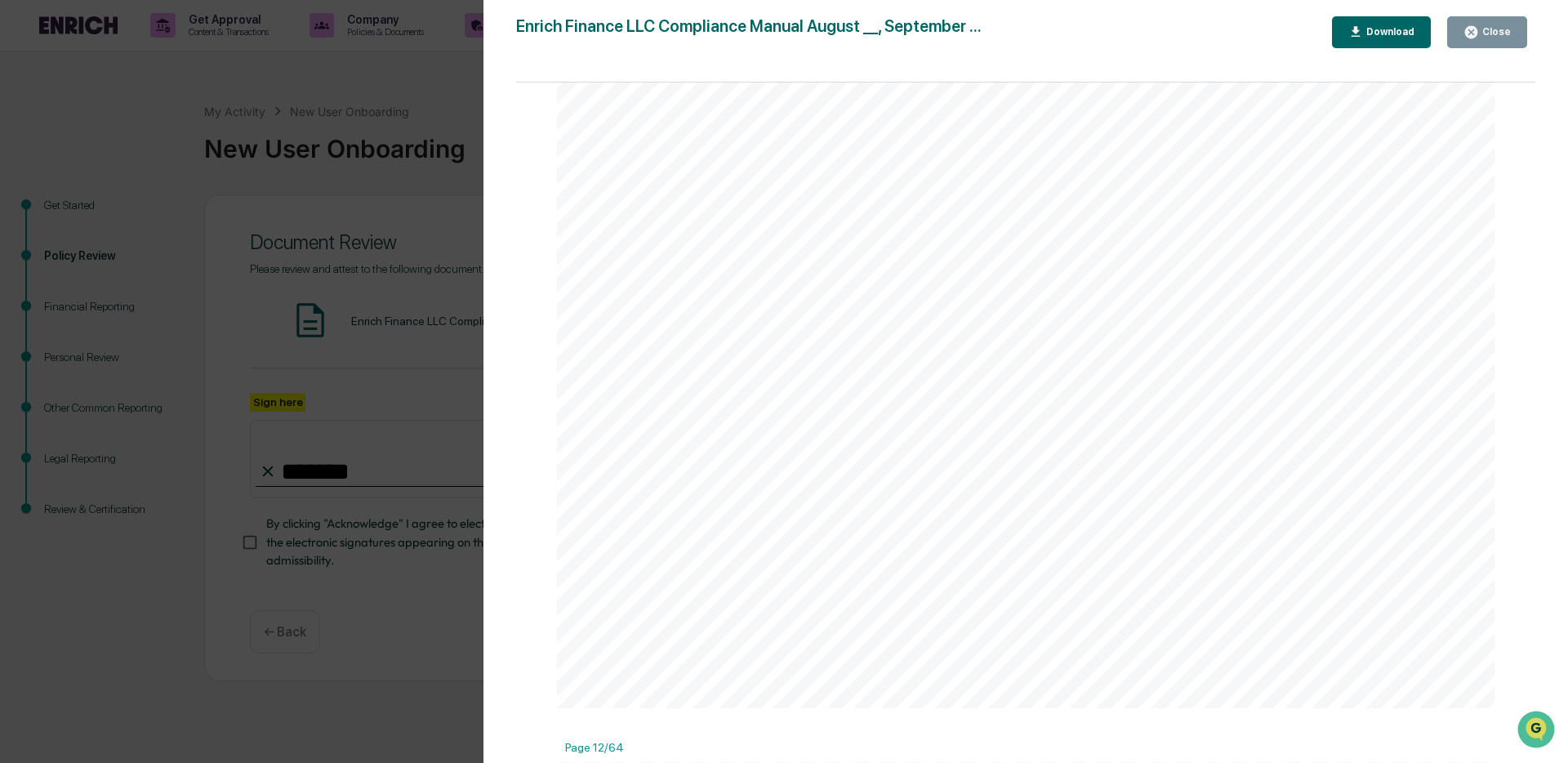
click at [993, 534] on div "11 CODE OF ETHICS Introduction As a fiduciary, the Firm owes two principal duti…" at bounding box center [1026, 102] width 937 height 1214
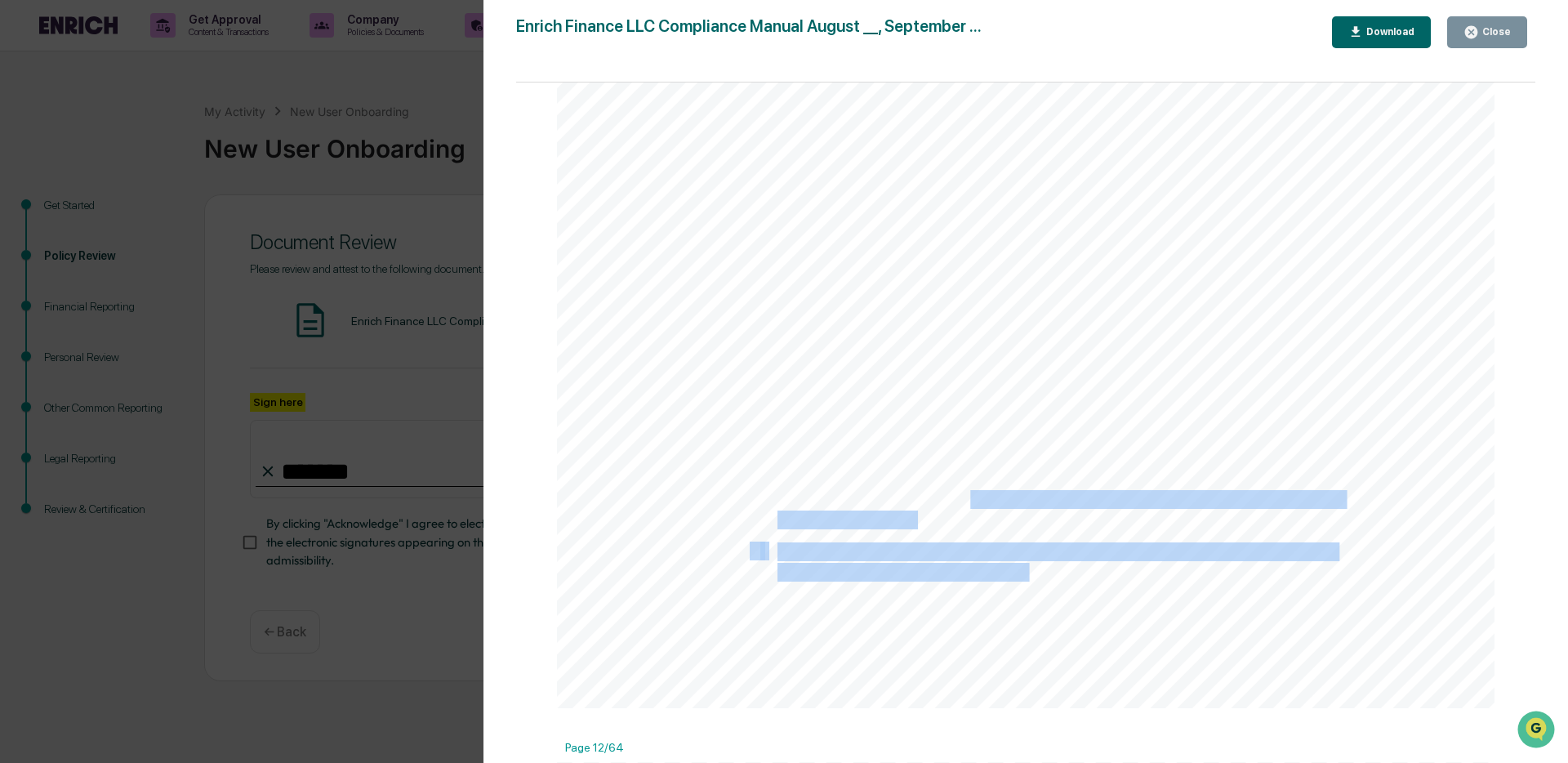
drag, startPoint x: 967, startPoint y: 505, endPoint x: 1122, endPoint y: 517, distance: 155.5
click at [1122, 517] on div "11 CODE OF ETHICS Introduction As a fiduciary, the Firm owes two principal duti…" at bounding box center [1026, 102] width 937 height 1214
click at [1048, 571] on div "11 CODE OF ETHICS Introduction As a fiduciary, the Firm owes two principal duti…" at bounding box center [1026, 102] width 937 height 1214
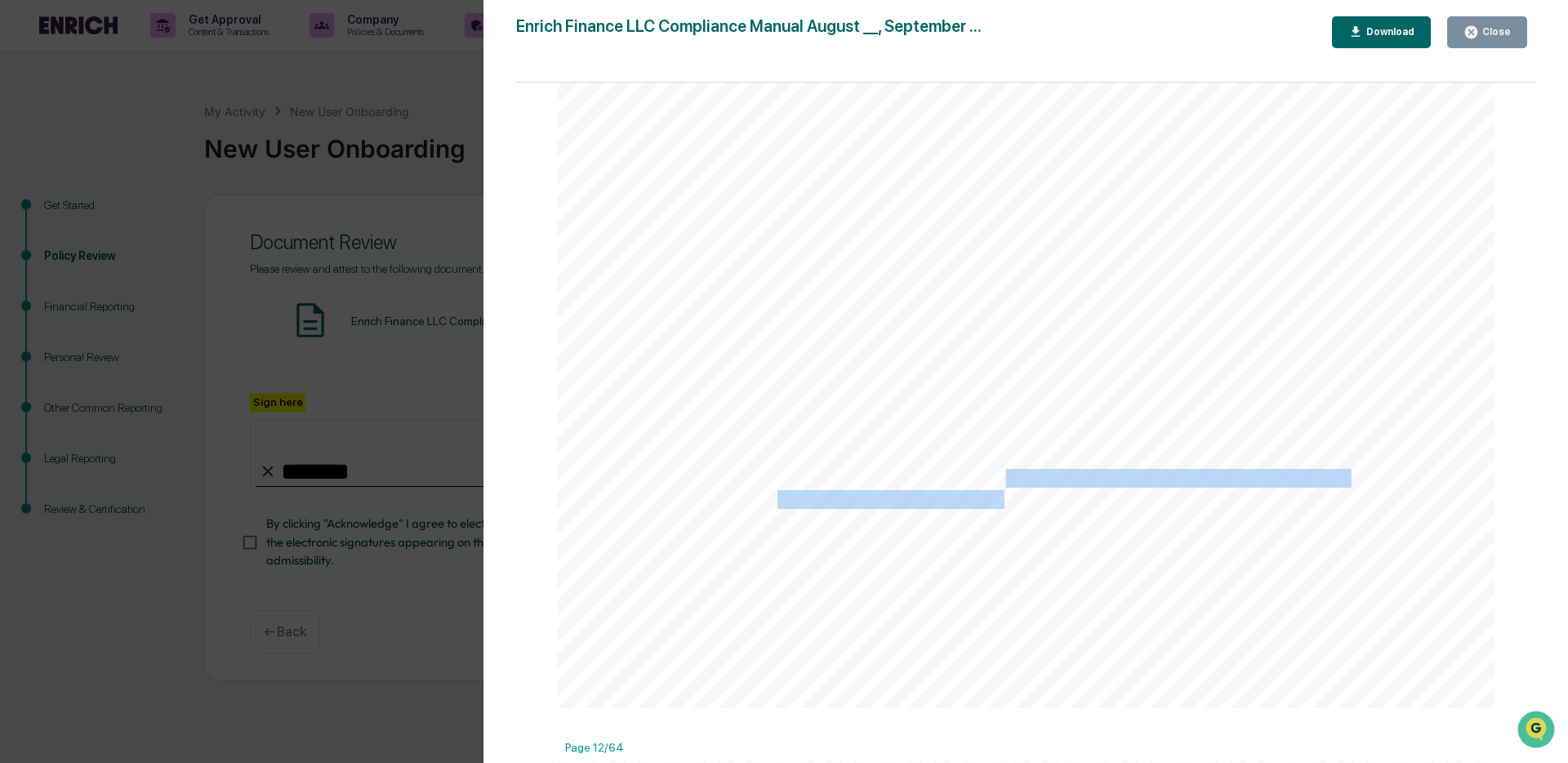
drag, startPoint x: 1001, startPoint y: 490, endPoint x: 1001, endPoint y: 504, distance: 14.0
click at [1001, 504] on div "11 CODE OF ETHICS Introduction As a fiduciary, the Firm owes two principal duti…" at bounding box center [1026, 102] width 937 height 1214
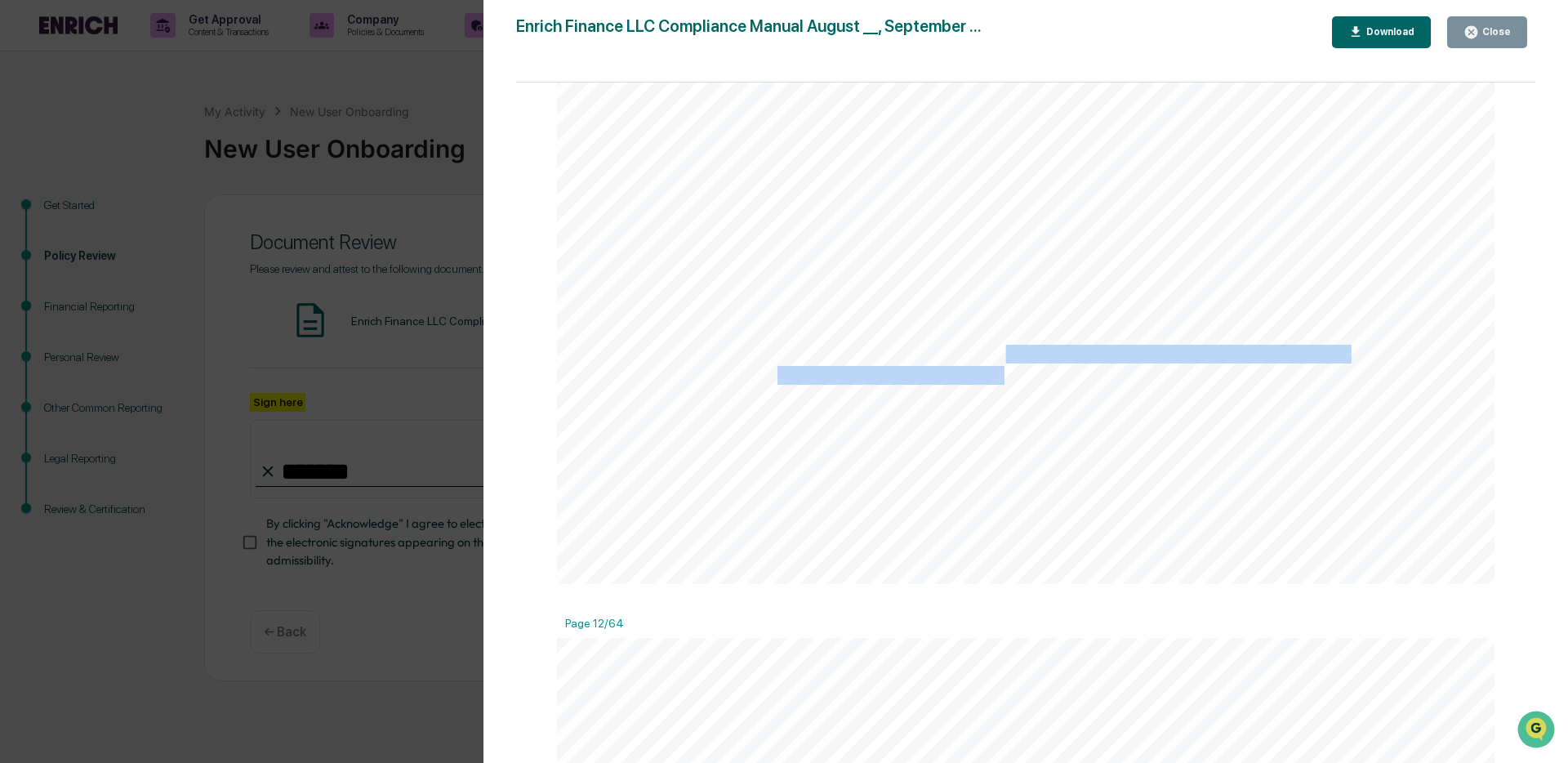
scroll to position [13425, 0]
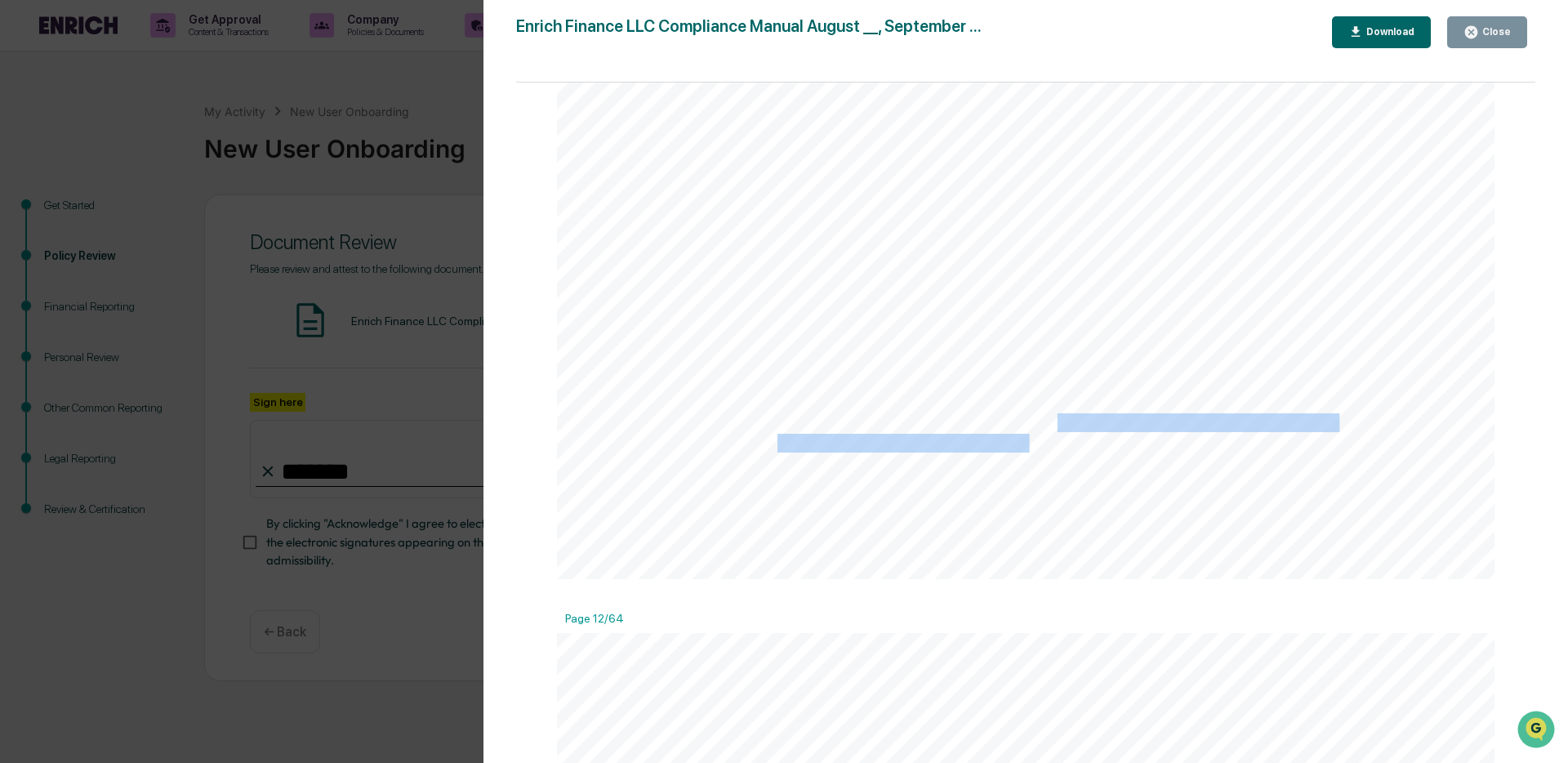
drag, startPoint x: 1054, startPoint y: 429, endPoint x: 1060, endPoint y: 450, distance: 21.8
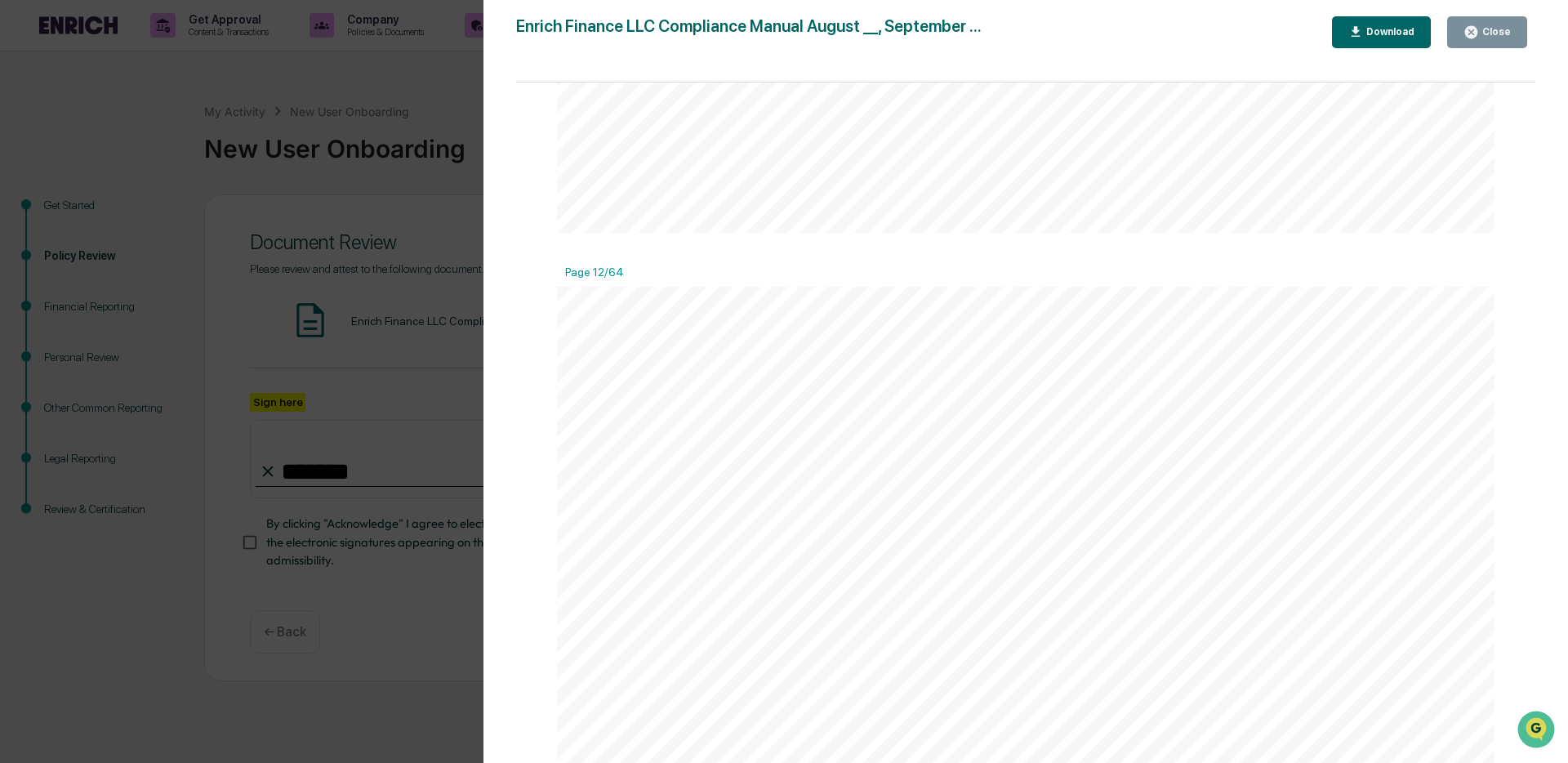
scroll to position [13864, 0]
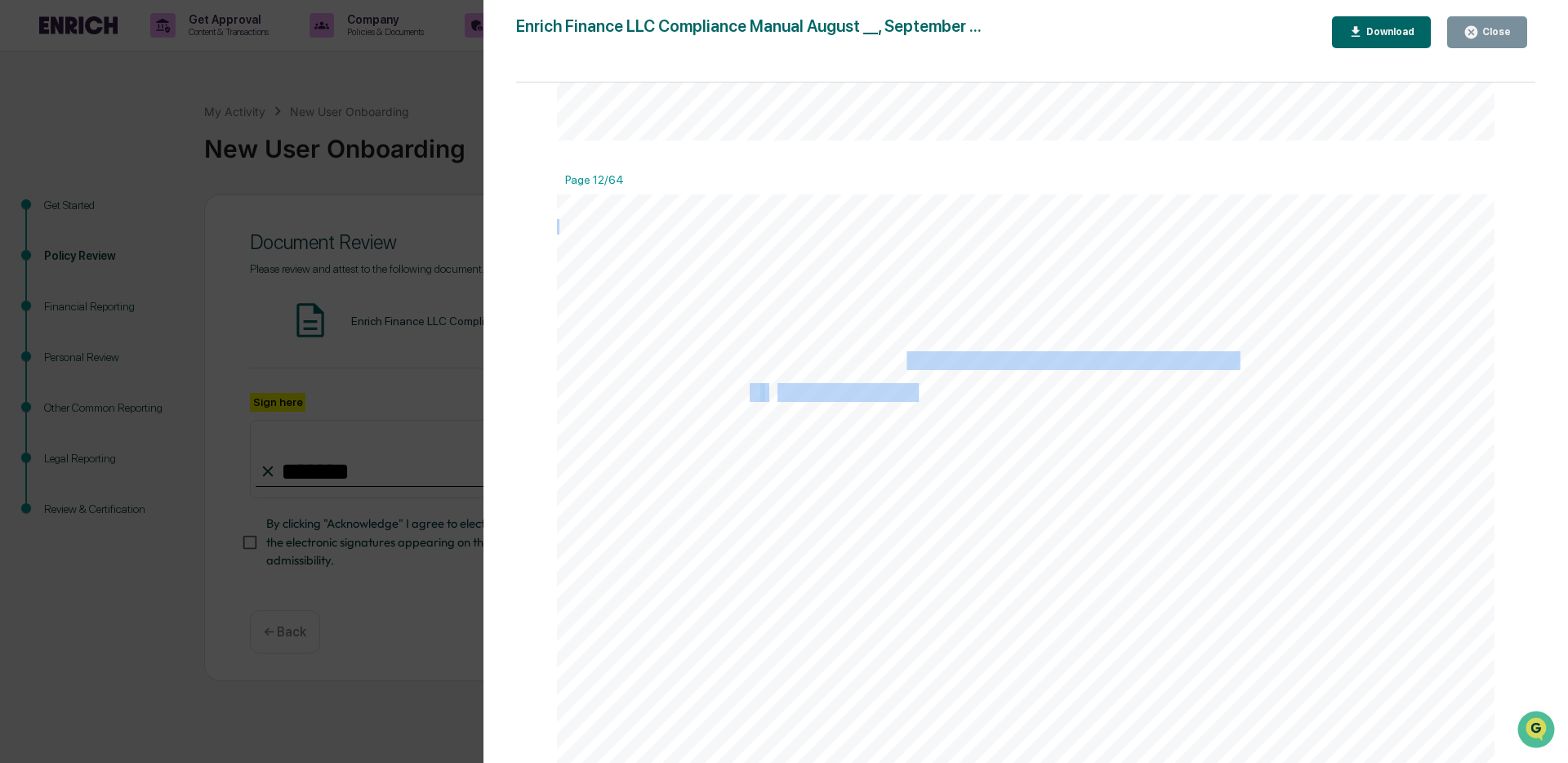
drag, startPoint x: 903, startPoint y: 357, endPoint x: 916, endPoint y: 392, distance: 37.3
click at [916, 392] on span "No supervised person may place any securities transaction that violates the" at bounding box center [1035, 394] width 516 height 17
drag, startPoint x: 928, startPoint y: 370, endPoint x: 932, endPoint y: 389, distance: 19.4
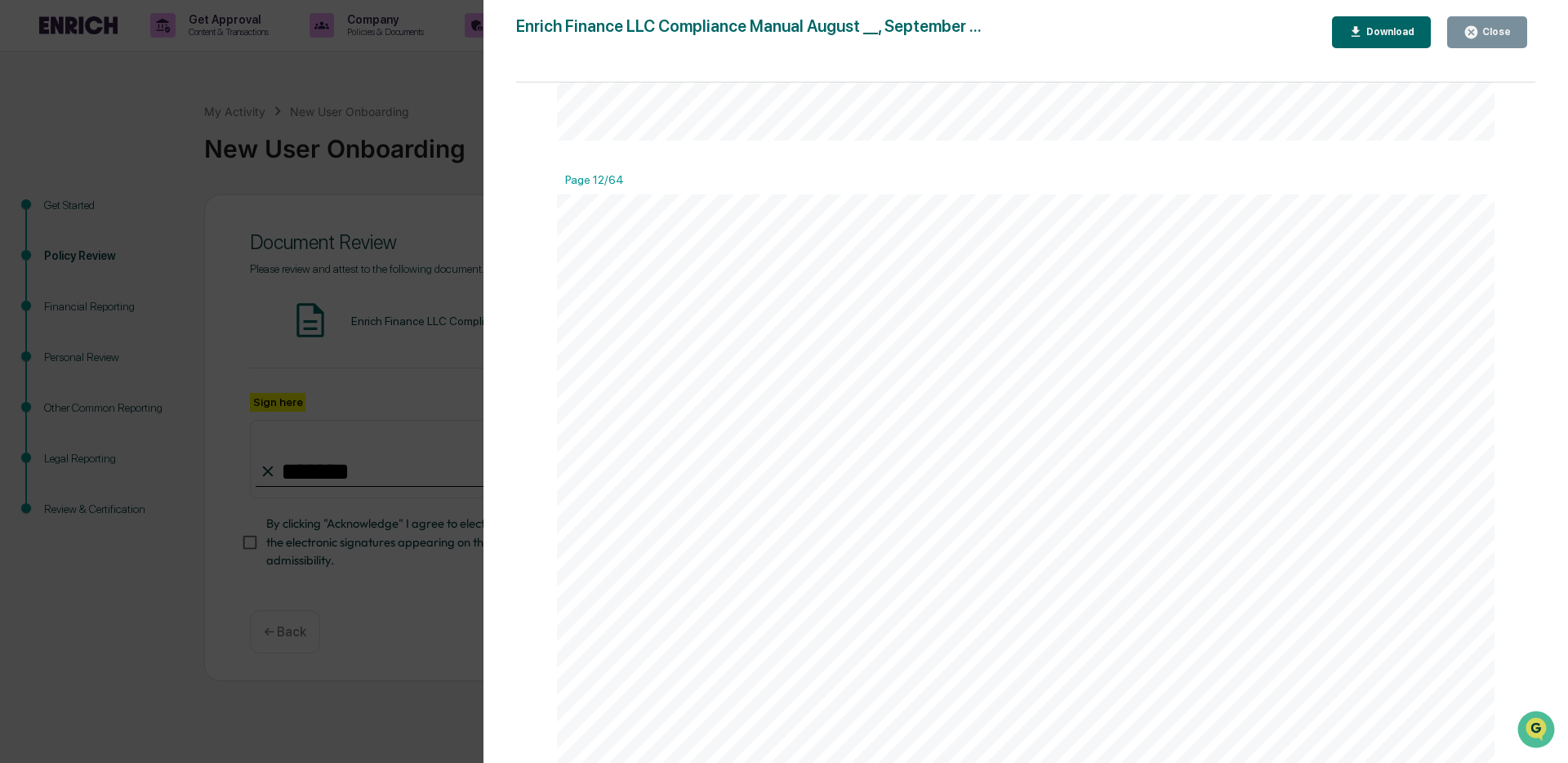
click at [930, 413] on span "Compliance Manual or any applicable laws, rules, and regulations, including any" at bounding box center [1050, 415] width 546 height 17
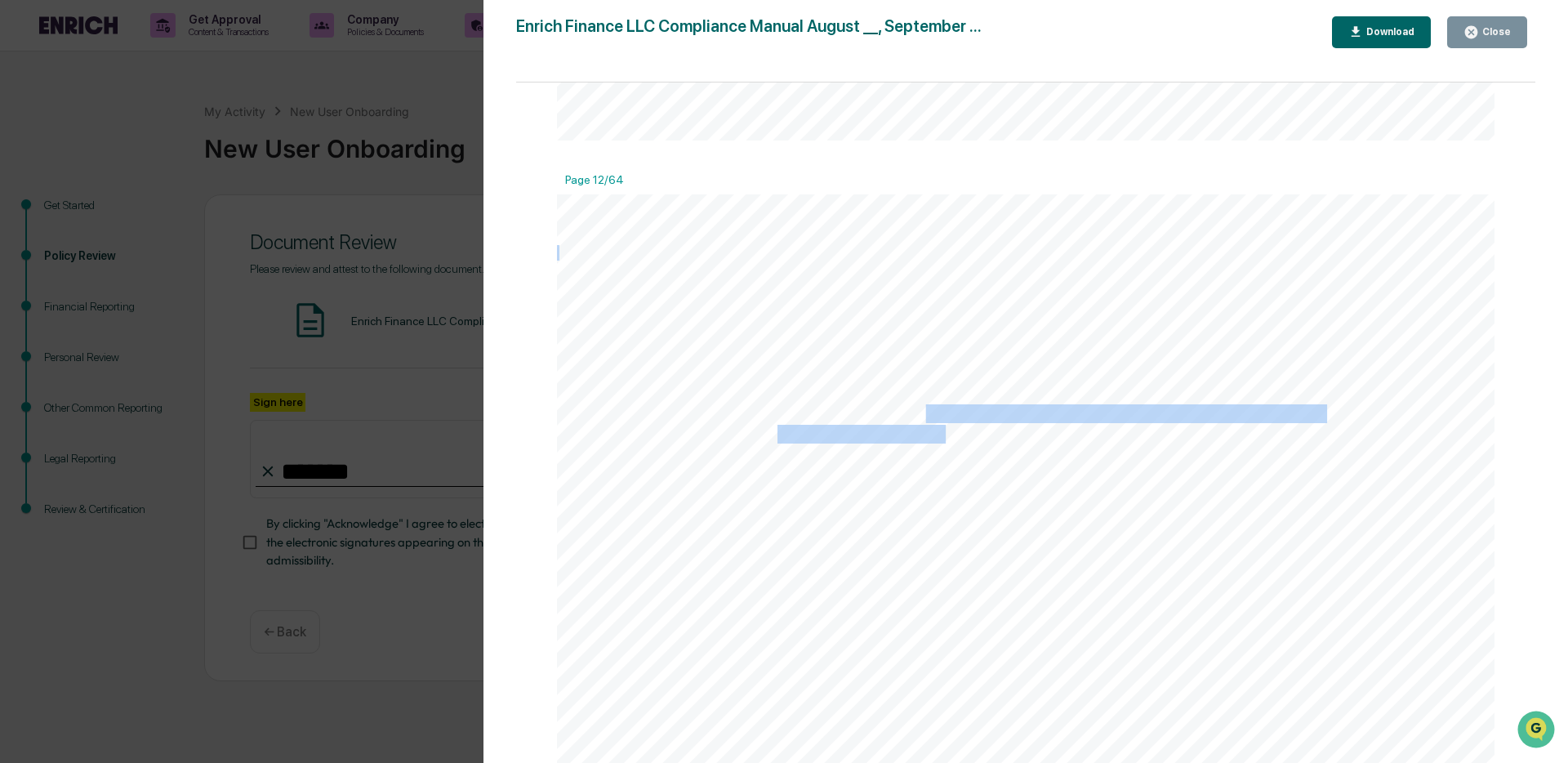
drag, startPoint x: 923, startPoint y: 409, endPoint x: 945, endPoint y: 448, distance: 44.8
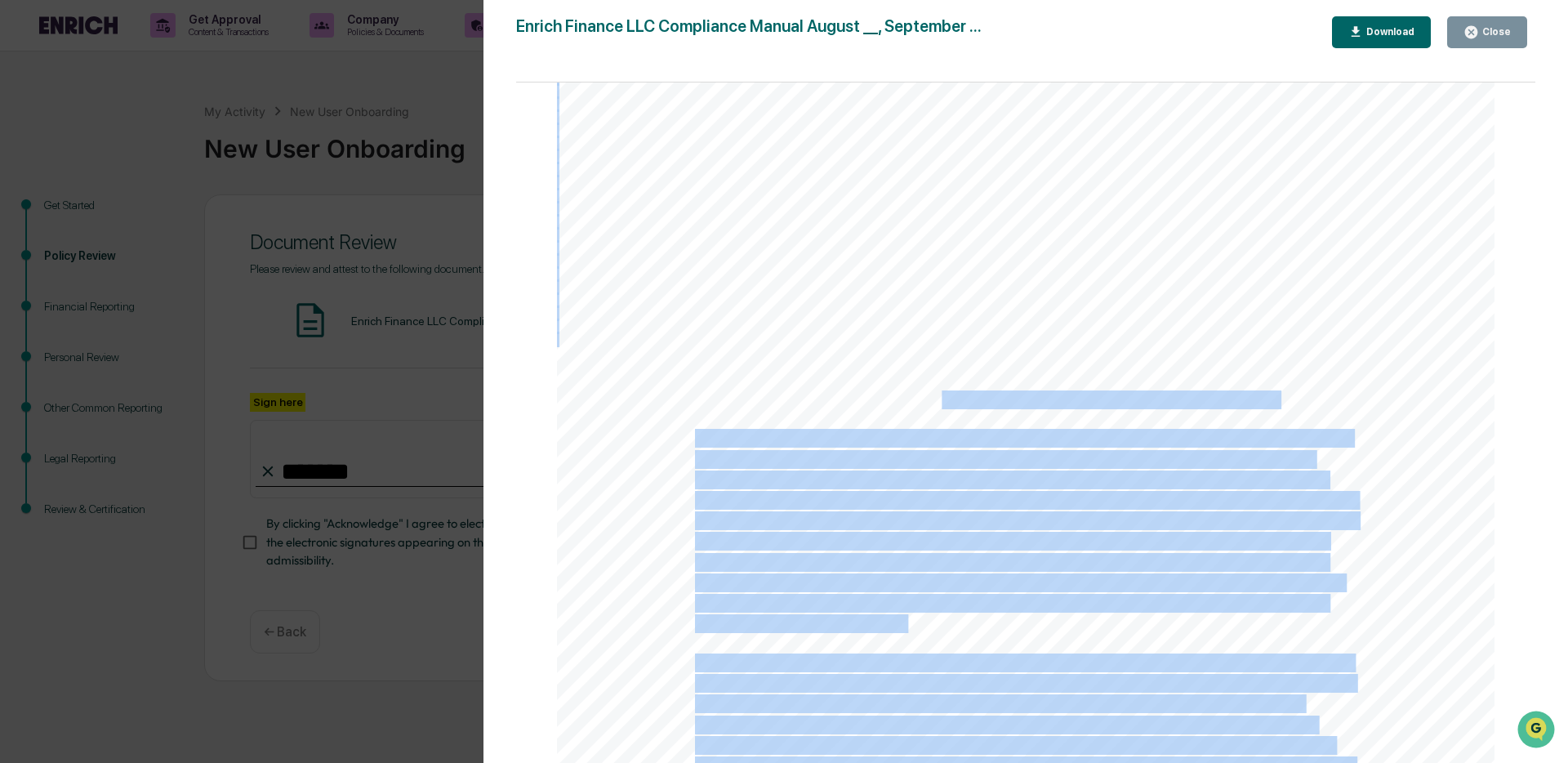
drag, startPoint x: 935, startPoint y: 406, endPoint x: 872, endPoint y: 394, distance: 64.1
click at [872, 394] on div "12 ● No supervised person may place an order for a security that is restricted …" at bounding box center [1026, 482] width 937 height 1214
click at [833, 422] on div "12 ● No supervised person may place an order for a security that is restricted …" at bounding box center [1026, 482] width 937 height 1214
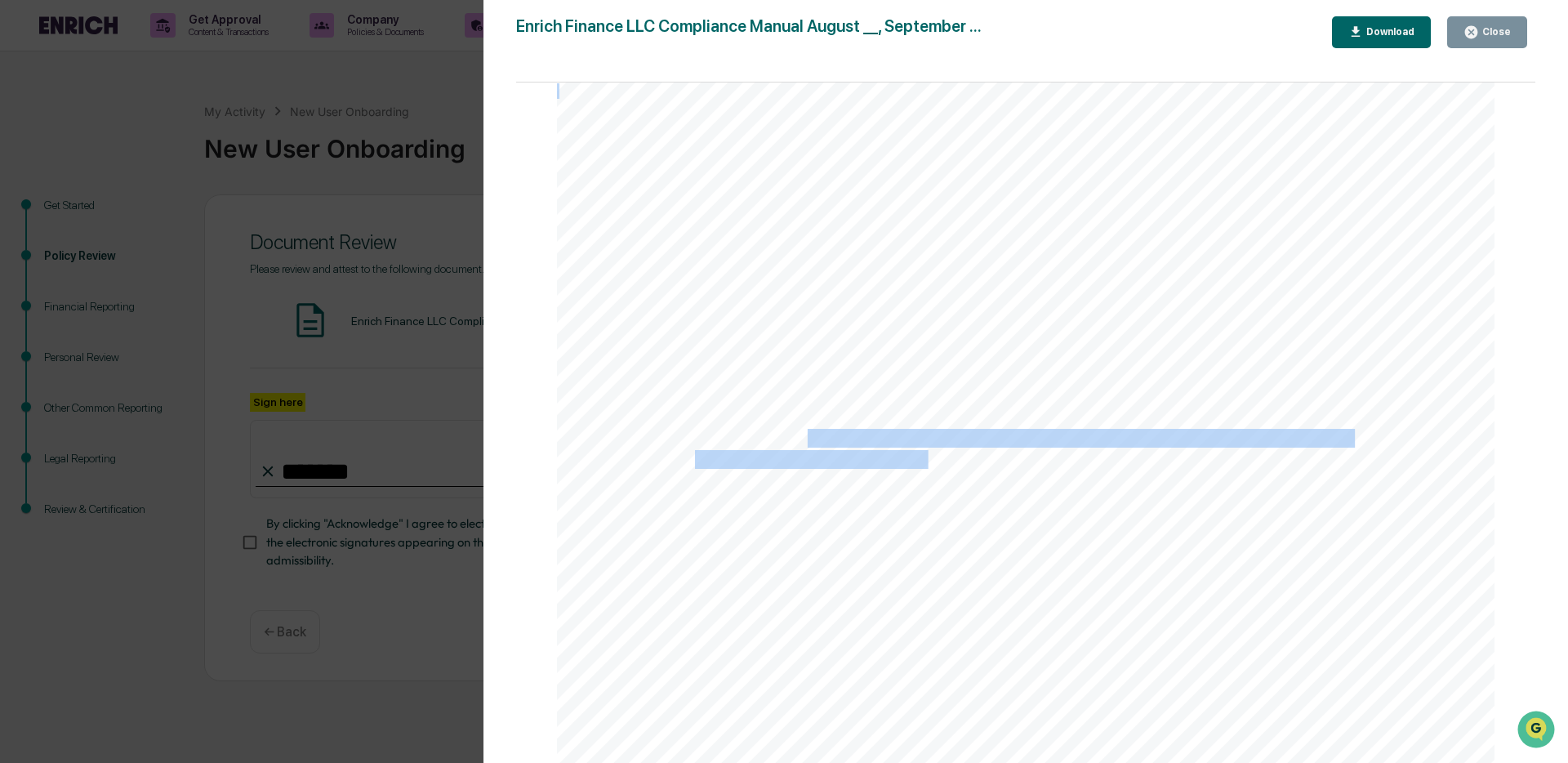
drag, startPoint x: 804, startPoint y: 441, endPoint x: 922, endPoint y: 473, distance: 122.3
click at [922, 473] on div "12 ● No supervised person may place an order for a security that is restricted …" at bounding box center [1026, 482] width 937 height 1214
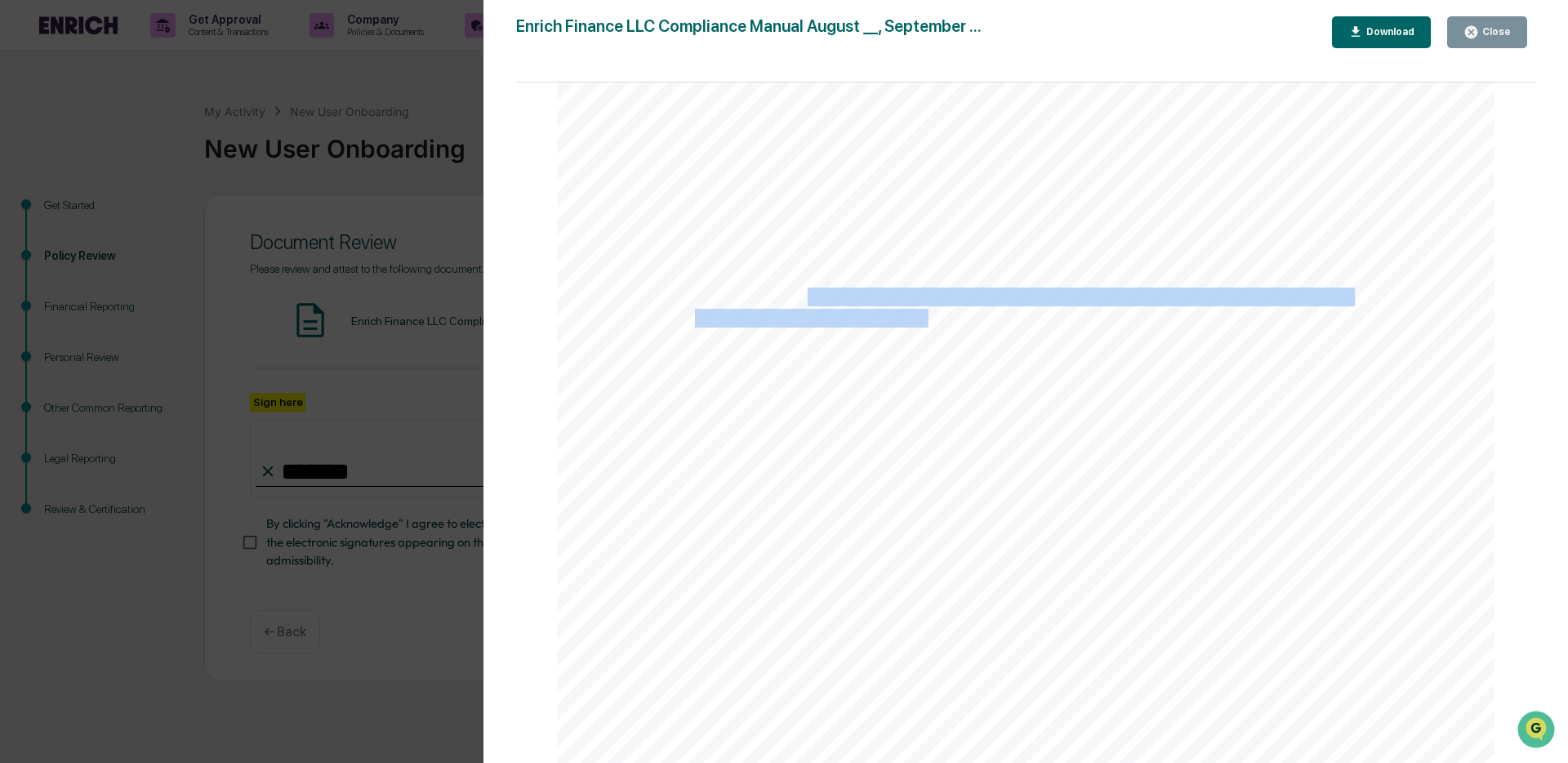
scroll to position [14337, 0]
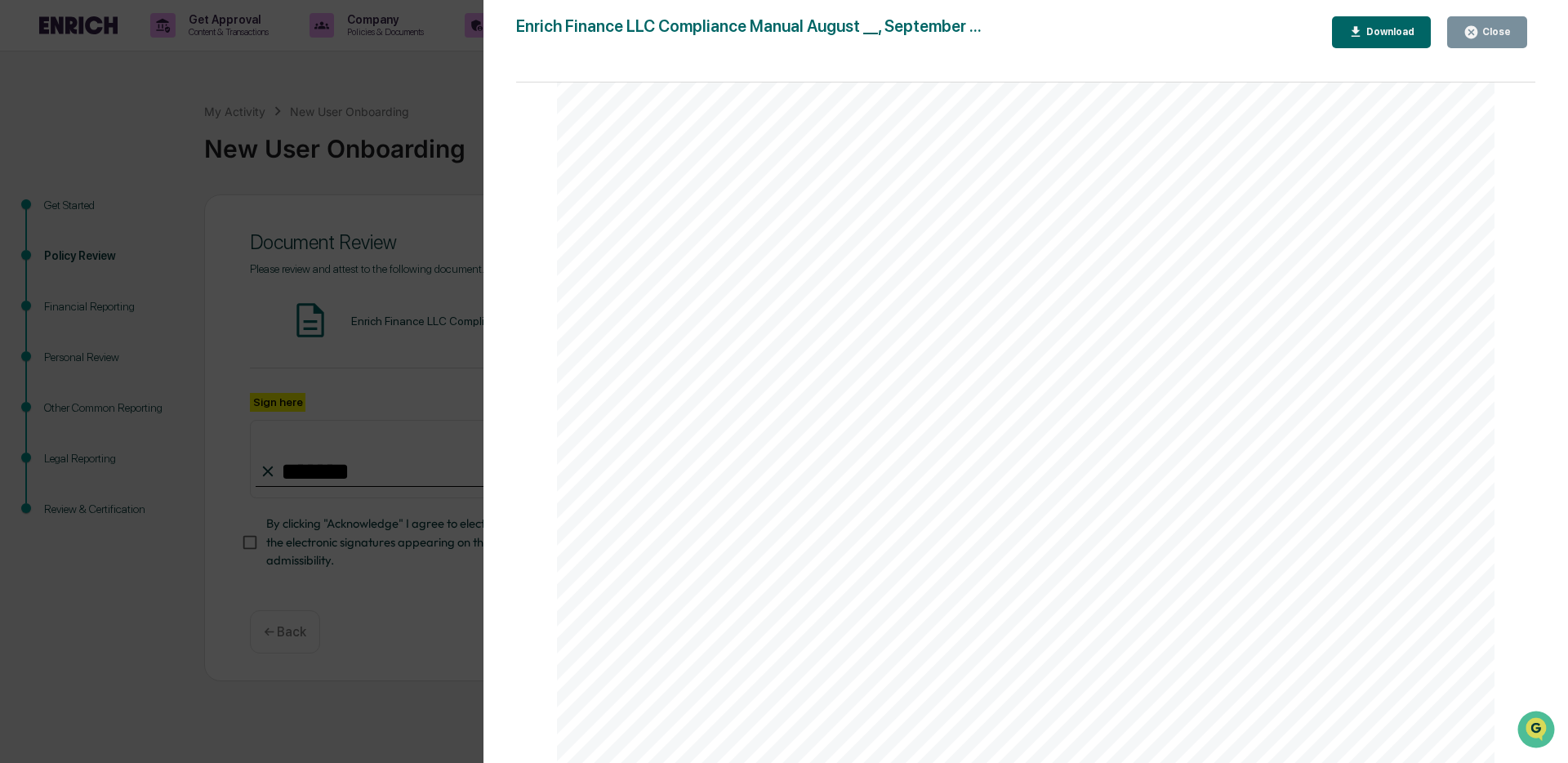
click at [771, 348] on span "financial support from the access person (except a spouse with valid separation…" at bounding box center [1025, 347] width 661 height 17
drag, startPoint x: 697, startPoint y: 317, endPoint x: 766, endPoint y: 315, distance: 69.0
click at [766, 314] on span "immediate family members of an access person living in the same household as th…" at bounding box center [1004, 306] width 618 height 17
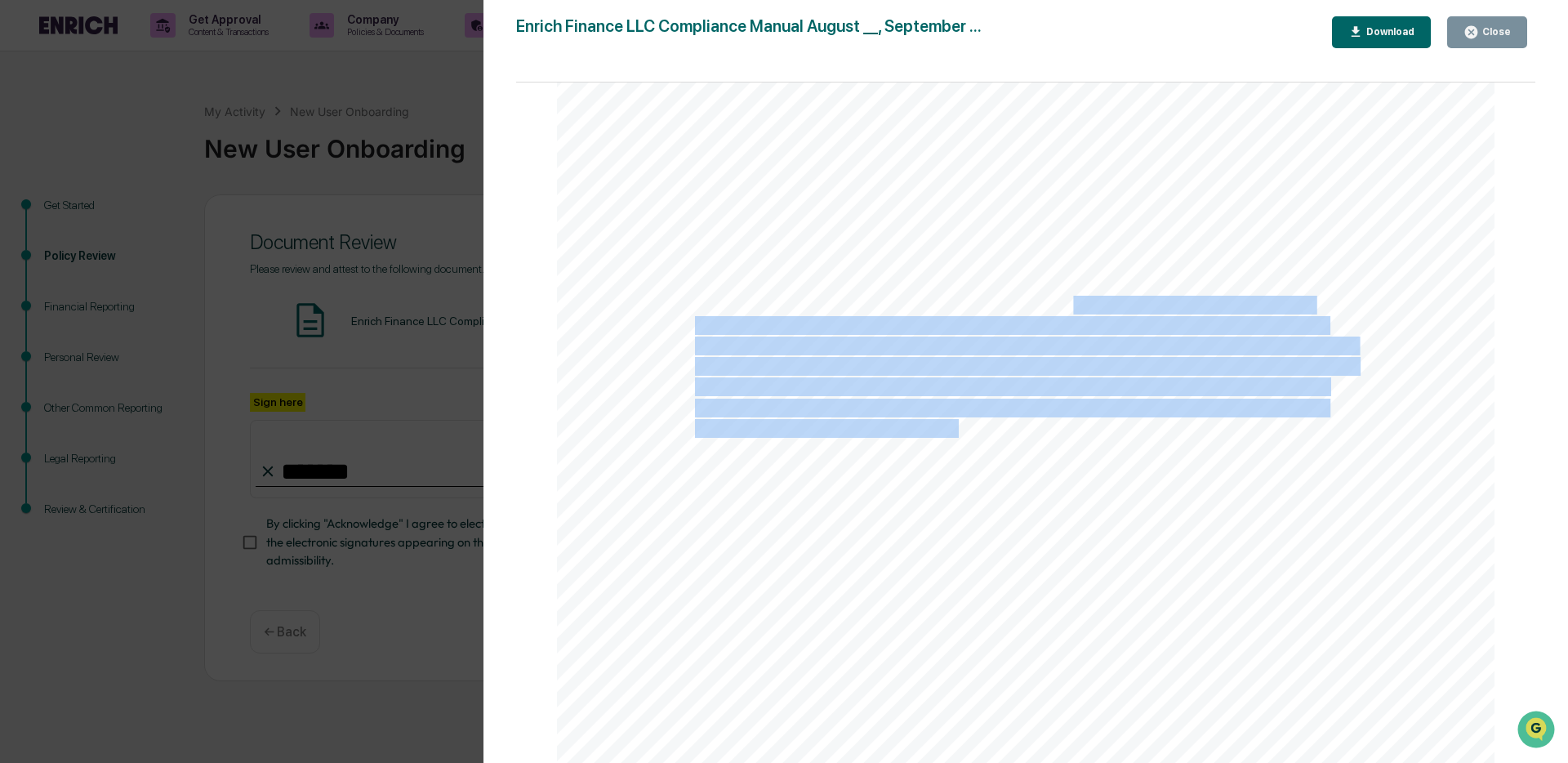
drag, startPoint x: 1069, startPoint y: 314, endPoint x: 955, endPoint y: 441, distance: 170.7
click at [958, 437] on div "12 ● No supervised person may place an order for a security that is restricted …" at bounding box center [1026, 328] width 937 height 1214
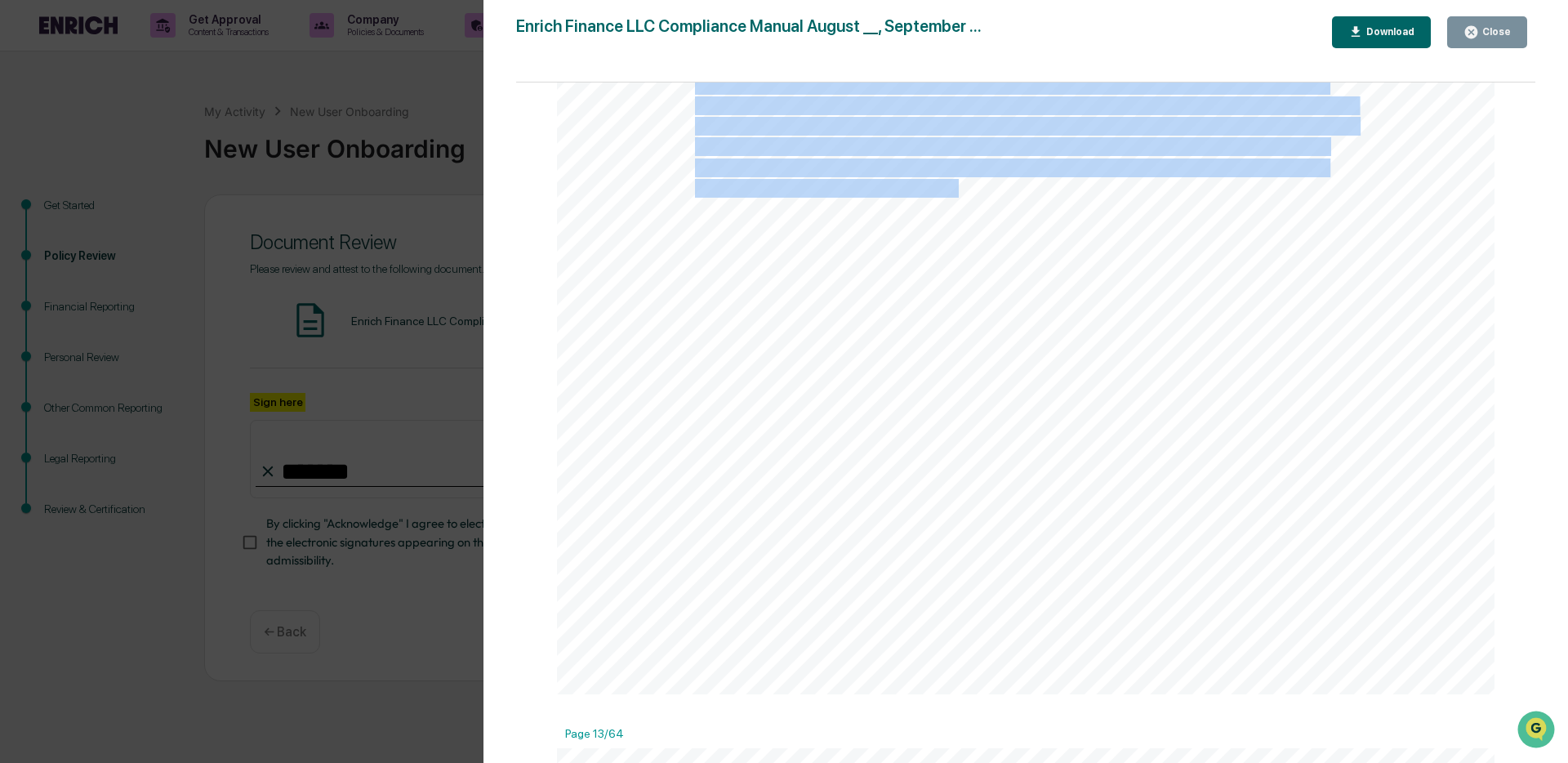
scroll to position [14623, 0]
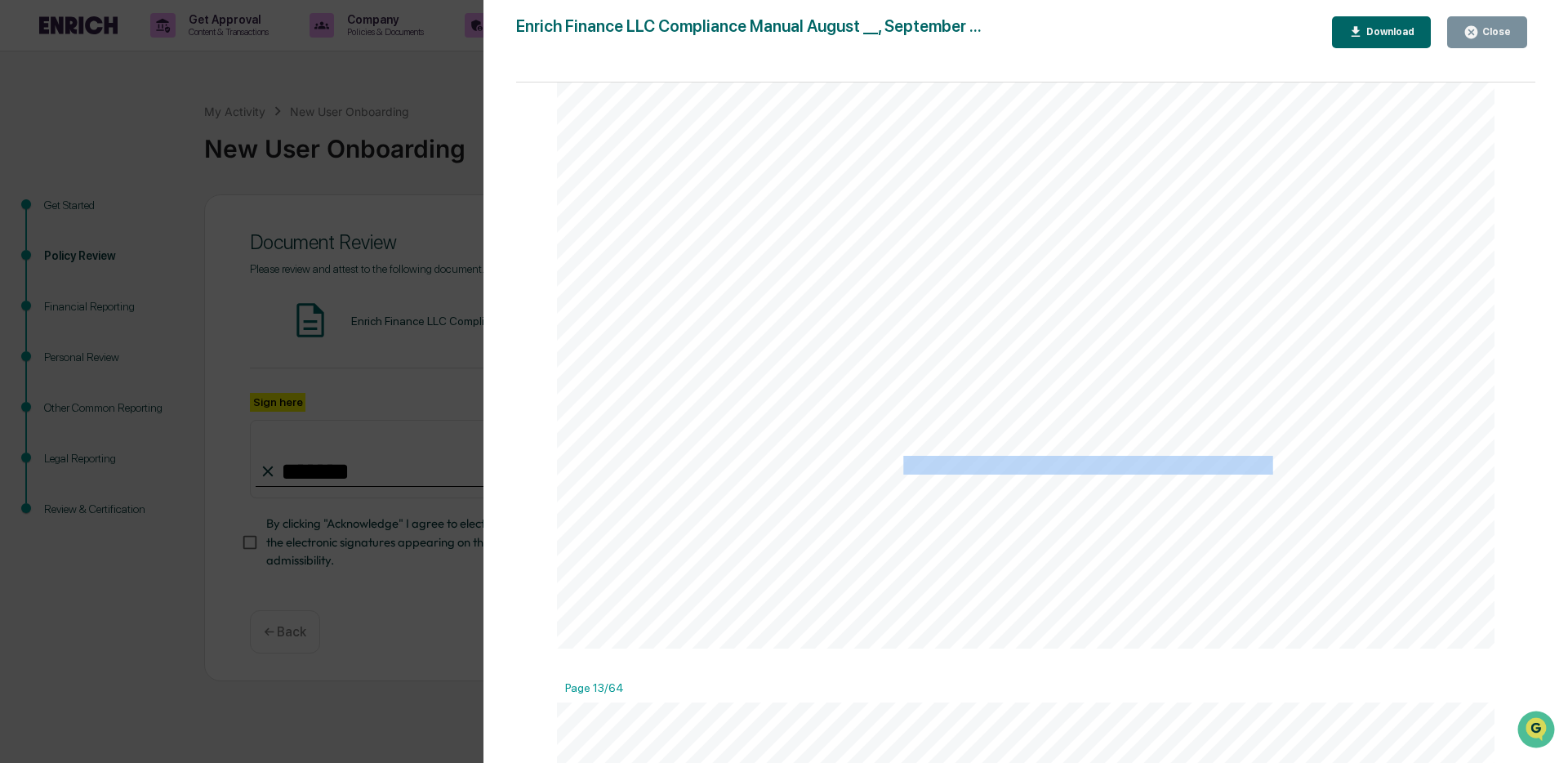
drag, startPoint x: 899, startPoint y: 473, endPoint x: 1176, endPoint y: 504, distance: 278.7
click at [1176, 504] on div "12 ● No supervised person may place an order for a security that is restricted …" at bounding box center [1026, 42] width 937 height 1214
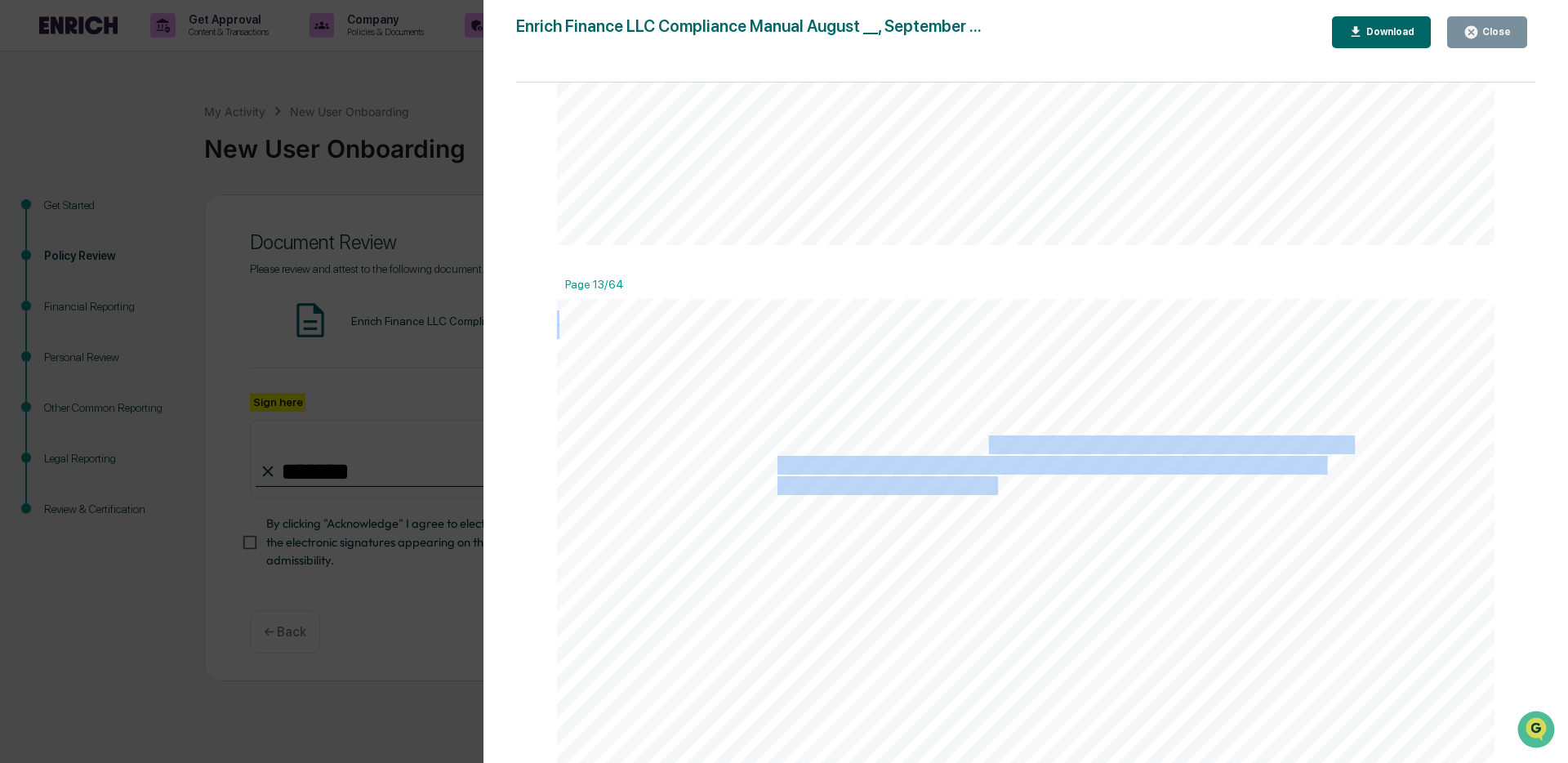
drag, startPoint x: 985, startPoint y: 448, endPoint x: 995, endPoint y: 493, distance: 46.1
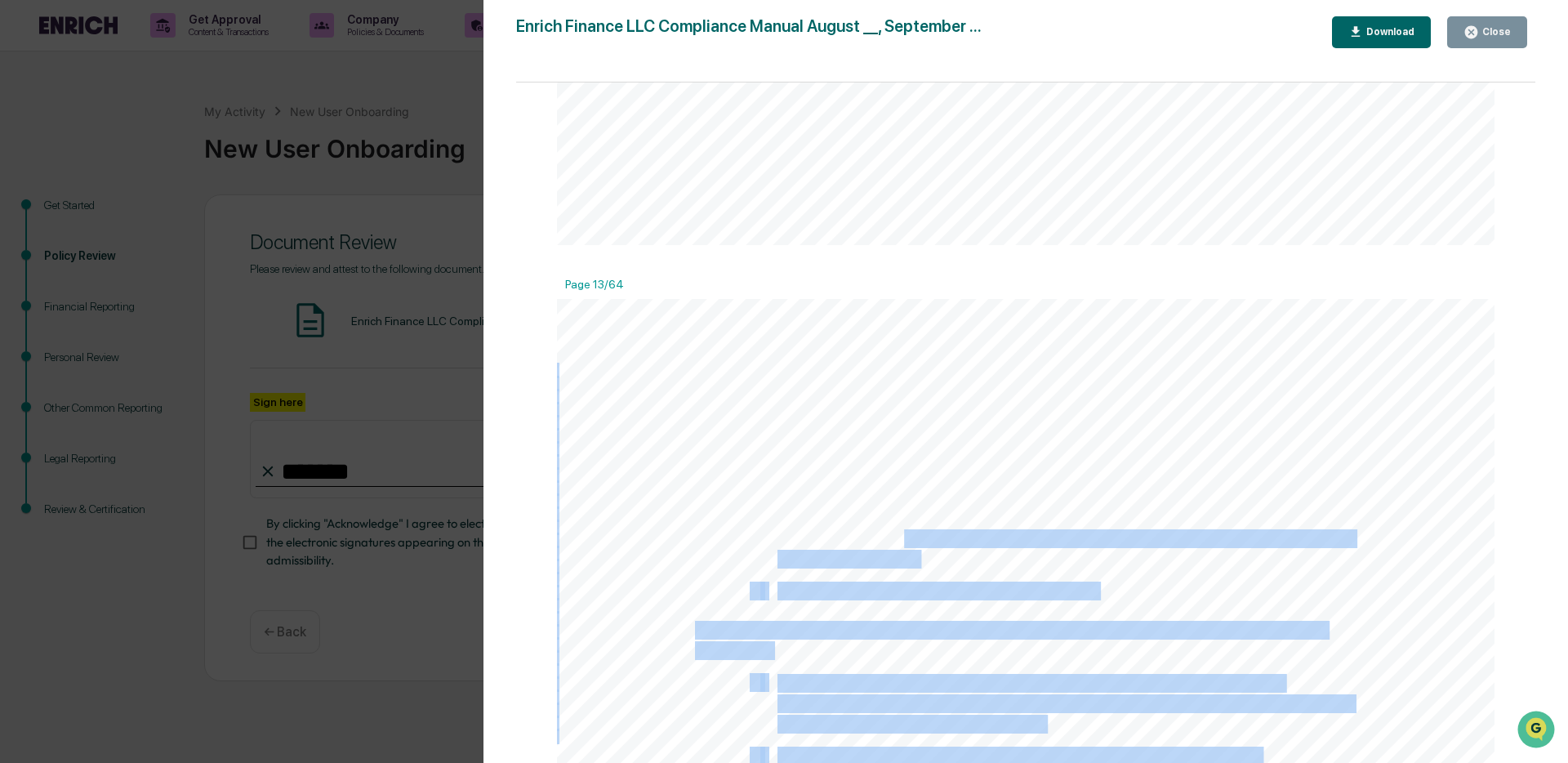
drag, startPoint x: 908, startPoint y: 555, endPoint x: 916, endPoint y: 565, distance: 12.8
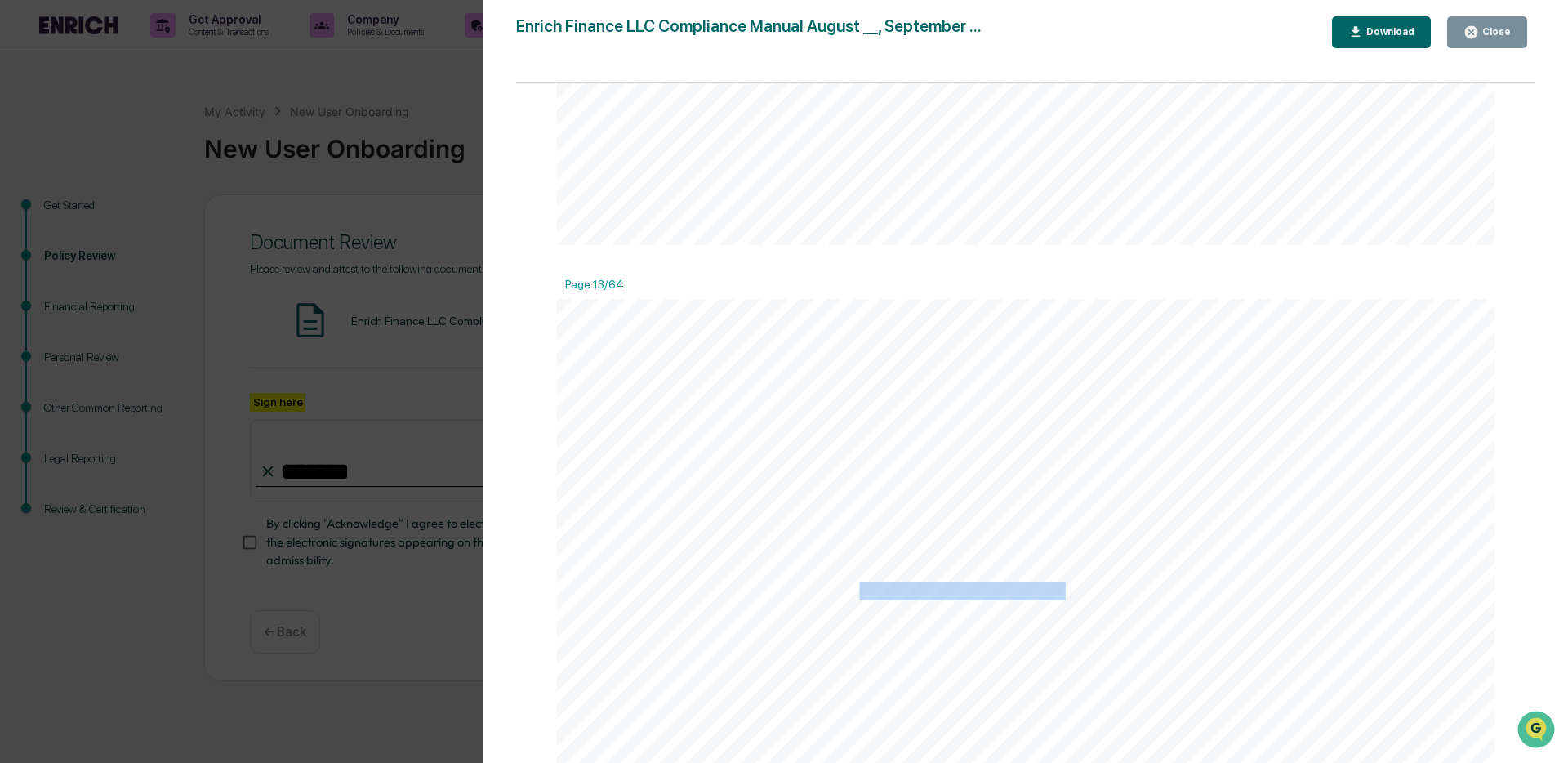
drag, startPoint x: 856, startPoint y: 604, endPoint x: 1061, endPoint y: 590, distance: 205.5
click at [1061, 590] on span "the date the access person submits the report." at bounding box center [936, 592] width 319 height 17
drag, startPoint x: 774, startPoint y: 487, endPoint x: 962, endPoint y: 494, distance: 188.1
click at [962, 494] on span "Access persons must submit a holdings report through Greenboard that meets the …" at bounding box center [1011, 488] width 631 height 17
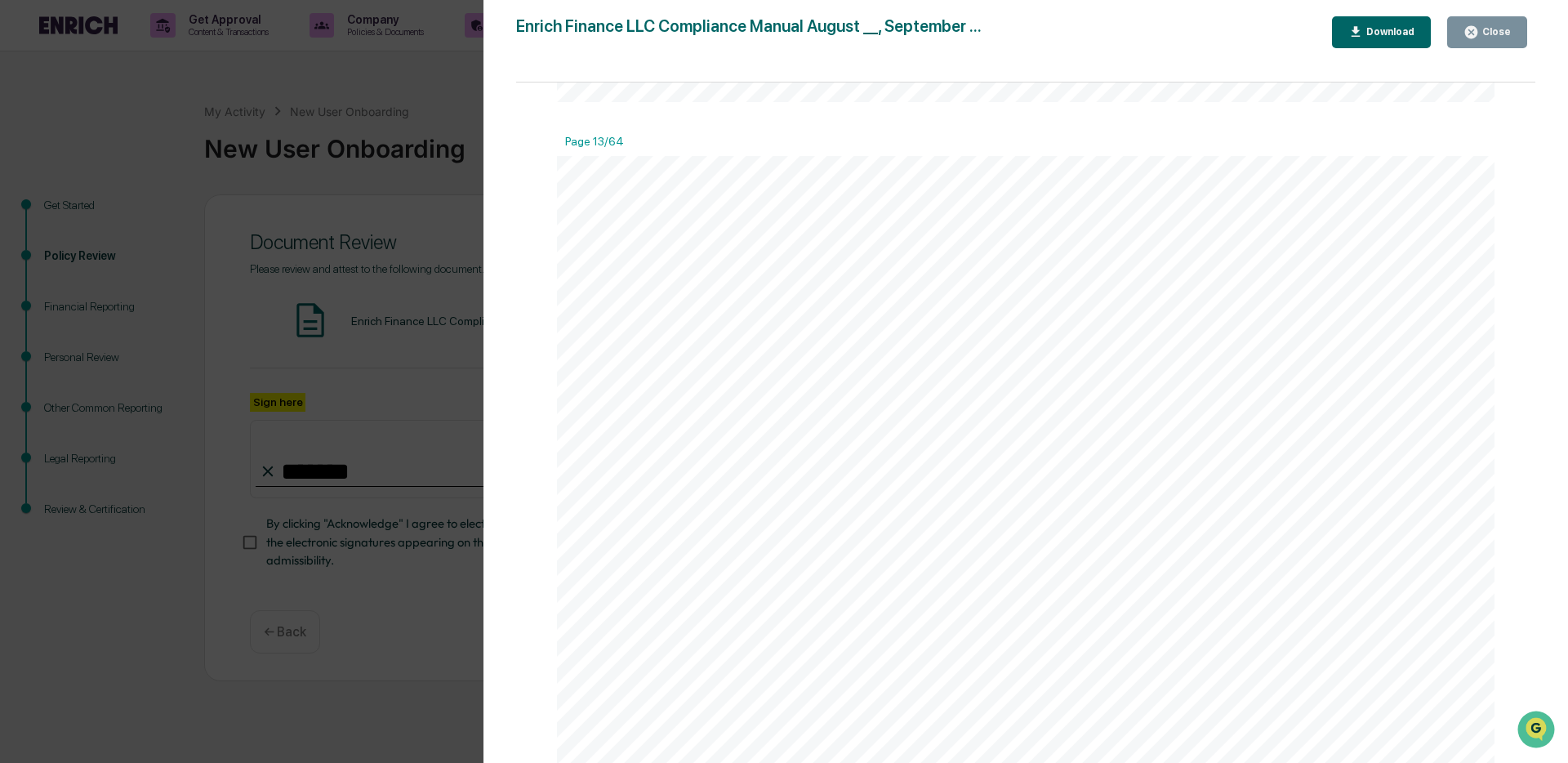
click at [961, 512] on div "13 ● the title and type of security, and as applicable the exchange ticker symb…" at bounding box center [1026, 763] width 937 height 1214
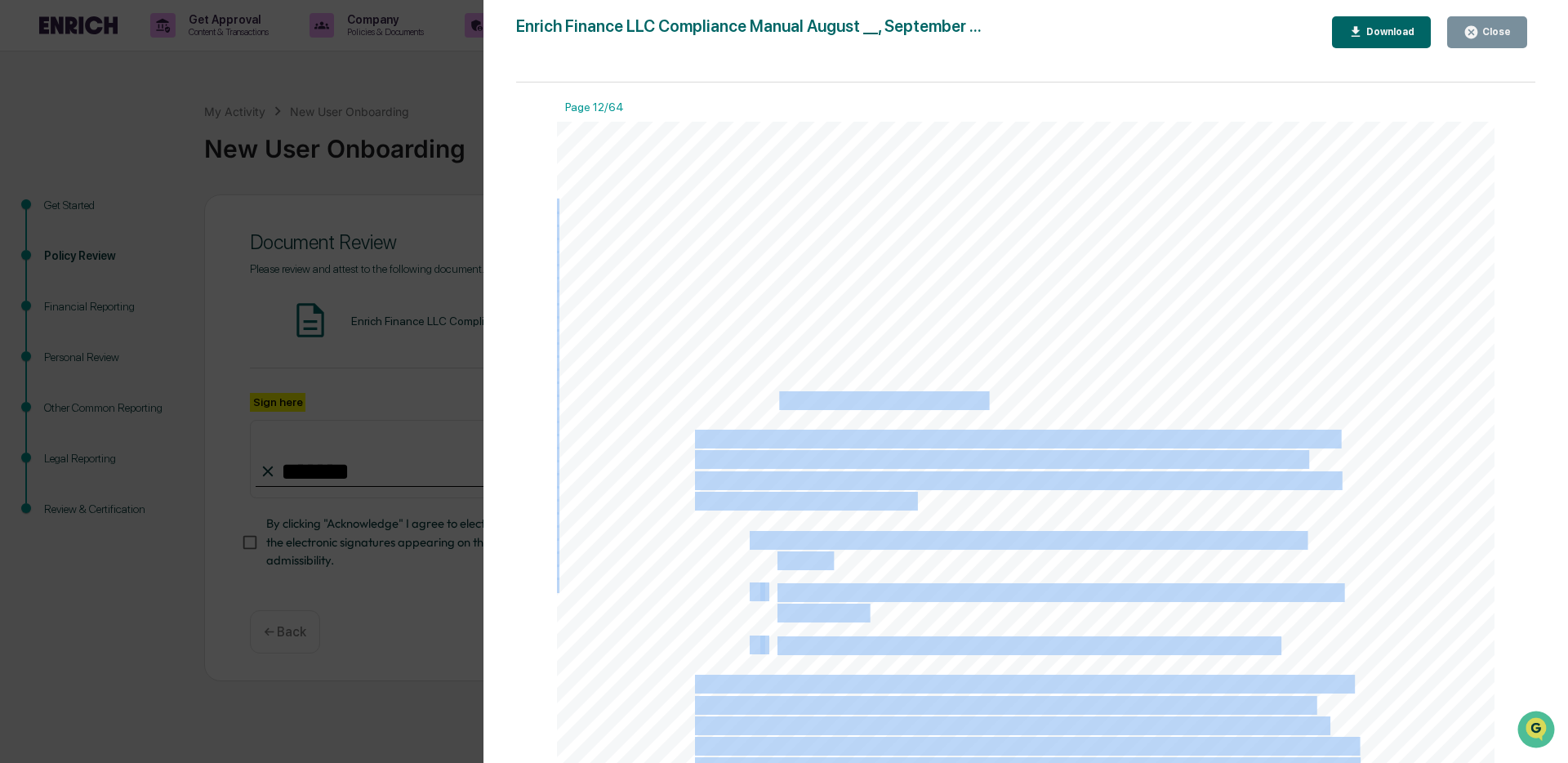
drag, startPoint x: 776, startPoint y: 397, endPoint x: 963, endPoint y: 418, distance: 188.2
click at [963, 418] on div "12 ● No supervised person may place an order for a security that is restricted …" at bounding box center [1026, 728] width 937 height 1214
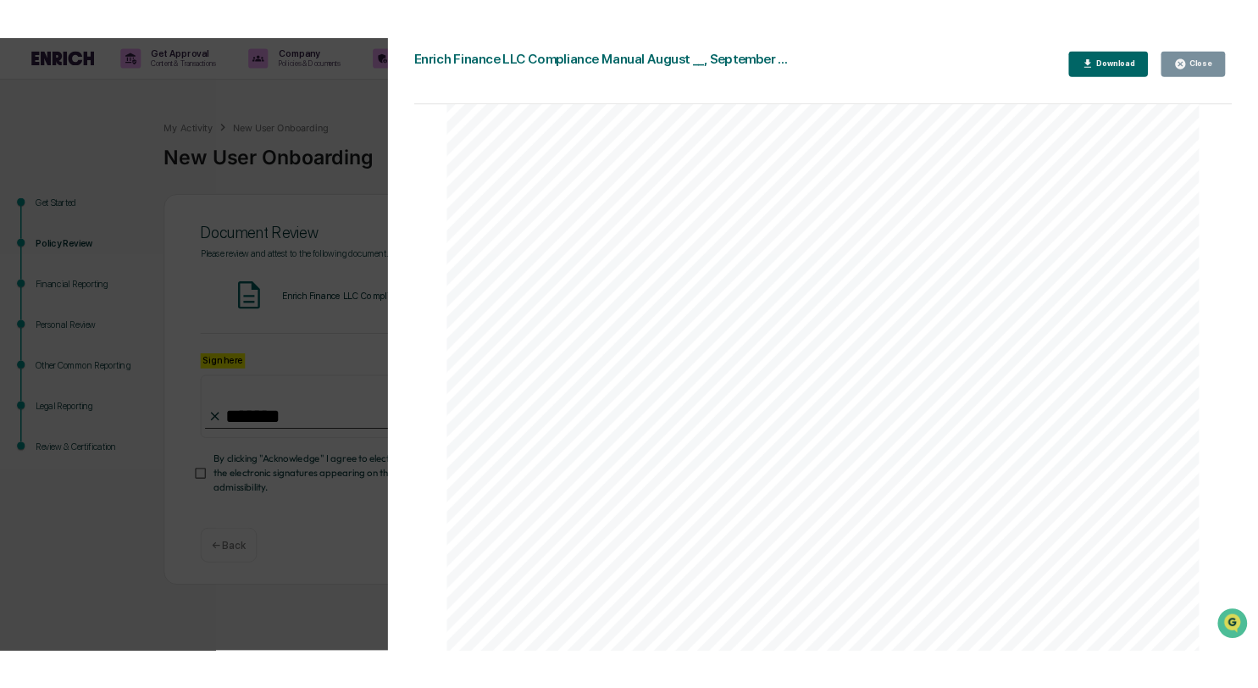
scroll to position [14771, 0]
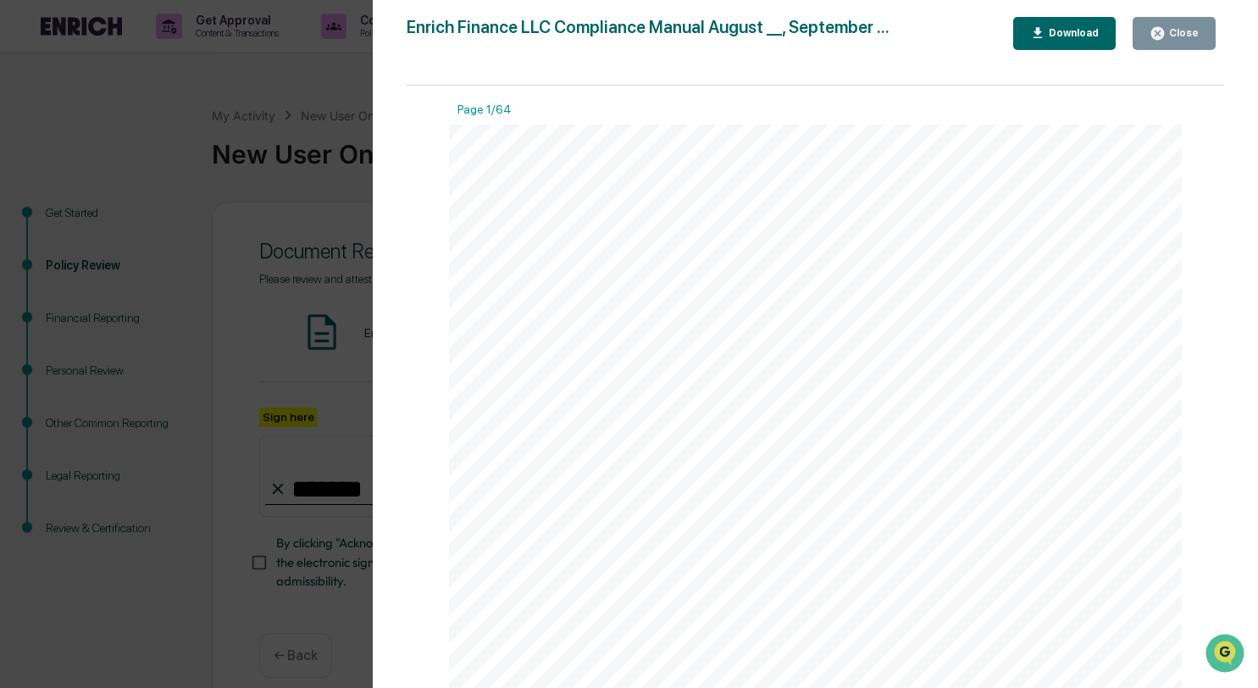
click at [947, 245] on div "1 Enrich Finance LLC Compliance Manual August __, [DATE] This Compliance Manual…" at bounding box center [815, 599] width 733 height 949
click at [317, 228] on div "Version History [DATE] 08:53 PM [PERSON_NAME] Enrich Finance LLC Compliance Man…" at bounding box center [629, 344] width 1258 height 688
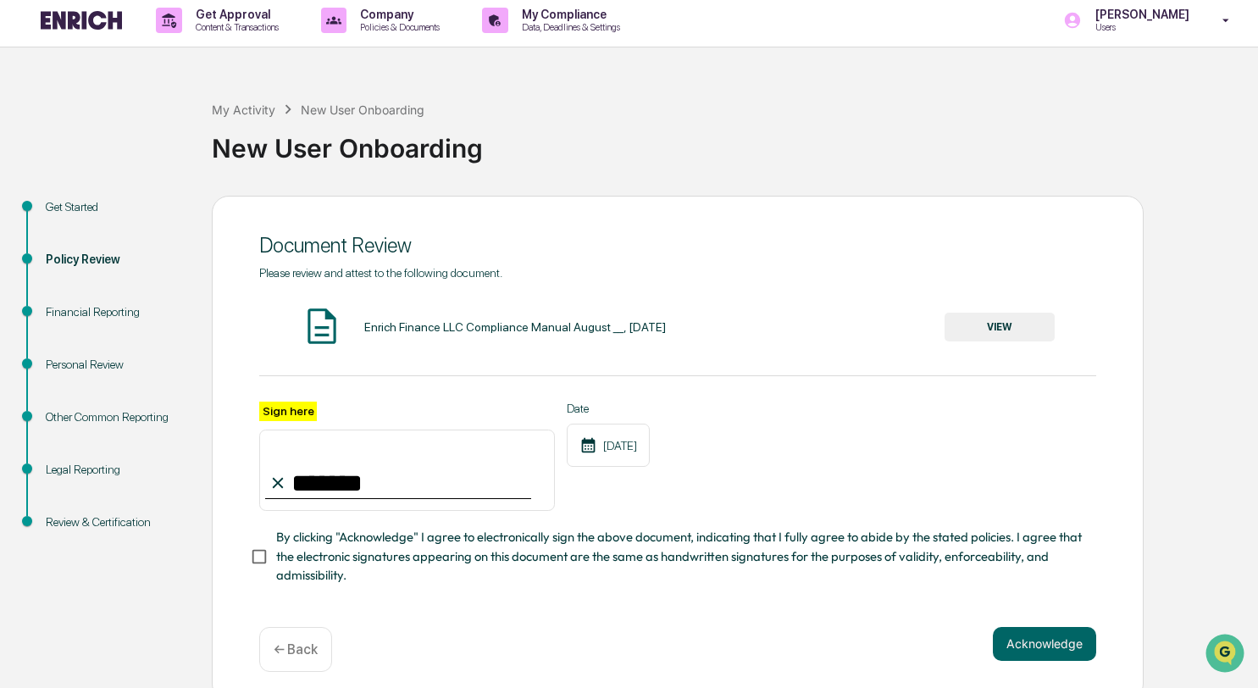
scroll to position [17, 0]
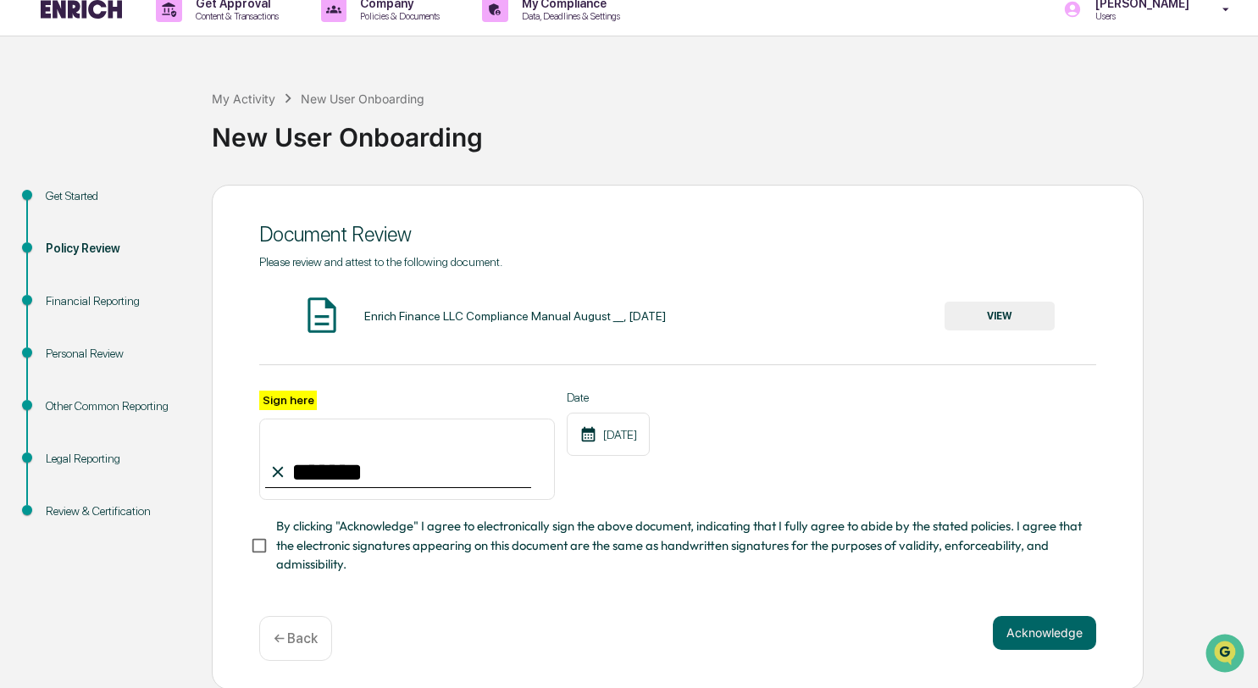
click at [1008, 313] on button "VIEW" at bounding box center [999, 316] width 110 height 29
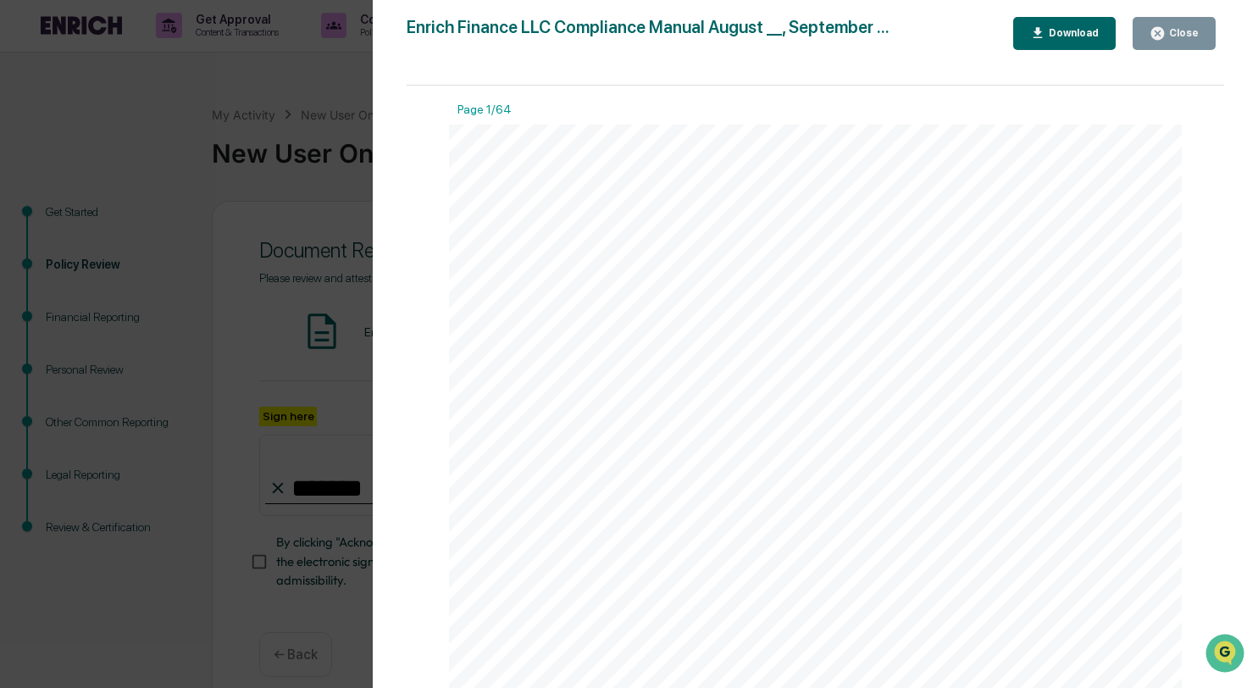
scroll to position [0, 0]
click at [736, 270] on div "1 Enrich Finance LLC Compliance Manual August __, [DATE] This Compliance Manual…" at bounding box center [815, 599] width 733 height 949
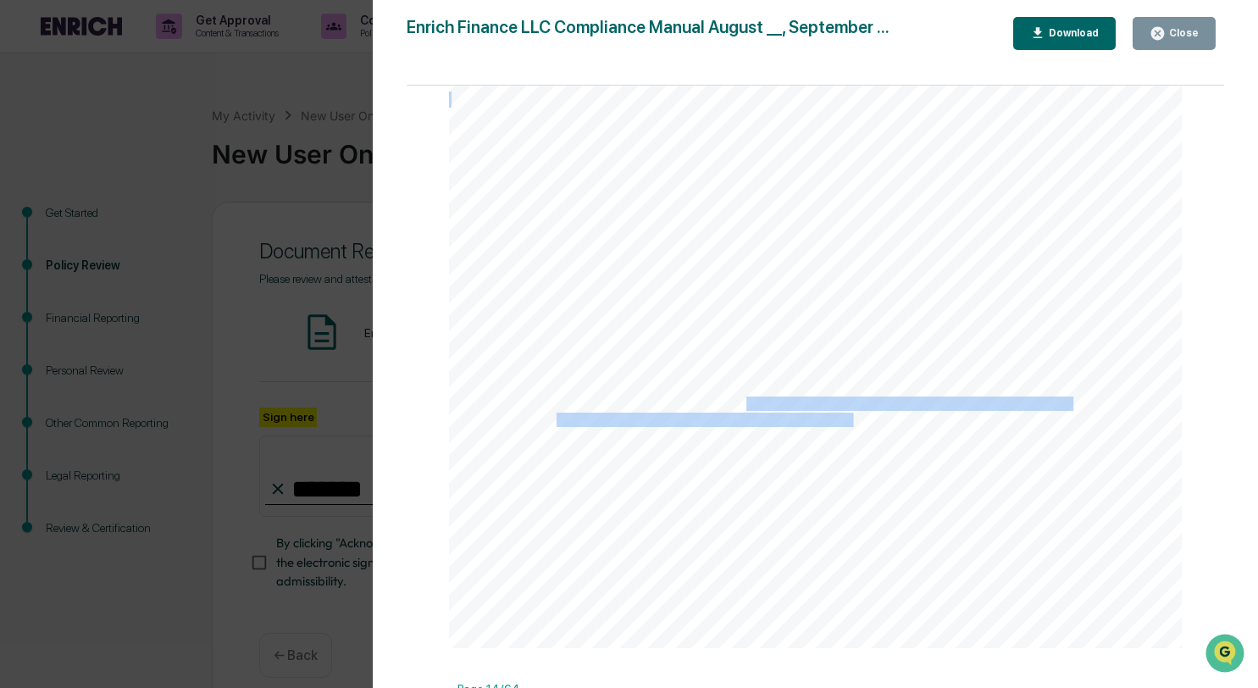
drag, startPoint x: 742, startPoint y: 414, endPoint x: 846, endPoint y: 419, distance: 104.3
click at [846, 419] on div "13 ● the title and type of security, and as applicable the exchange ticker symb…" at bounding box center [815, 174] width 733 height 949
click at [717, 424] on span "calendar quarter, which report must cover, at a minimum, all transactions durin…" at bounding box center [806, 420] width 500 height 14
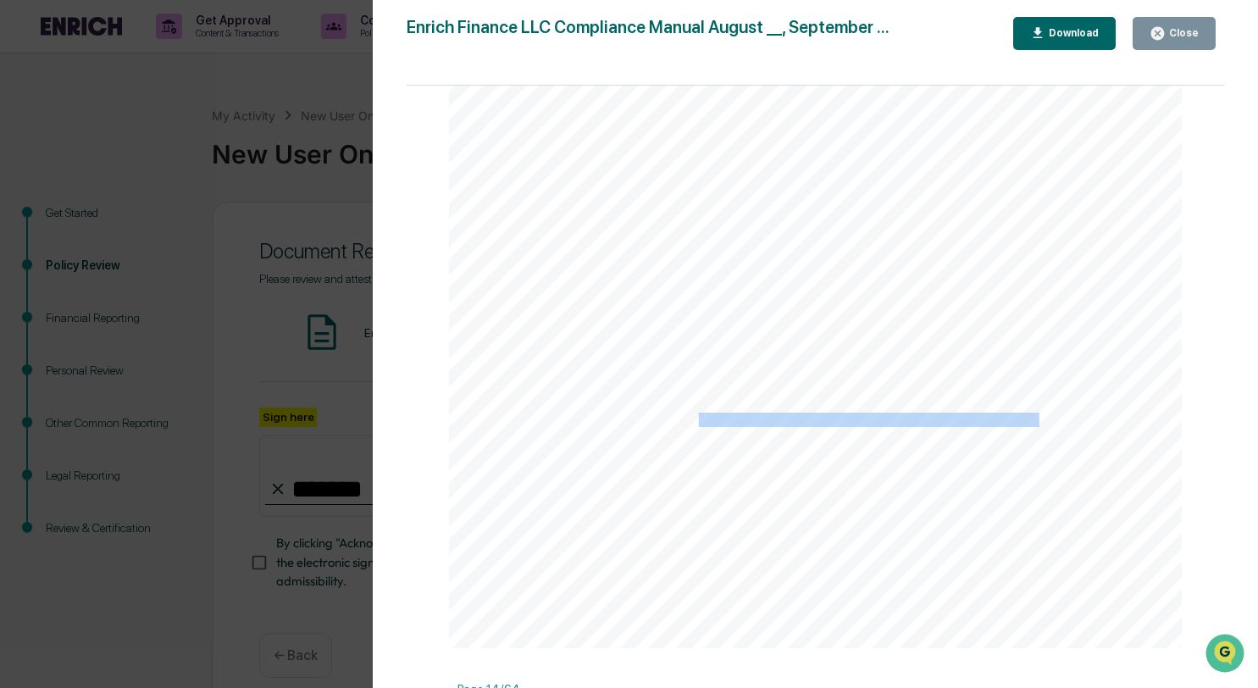
drag, startPoint x: 691, startPoint y: 427, endPoint x: 1034, endPoint y: 427, distance: 343.0
click at [1034, 427] on span "calendar quarter, which report must cover, at a minimum, all transactions durin…" at bounding box center [806, 420] width 500 height 14
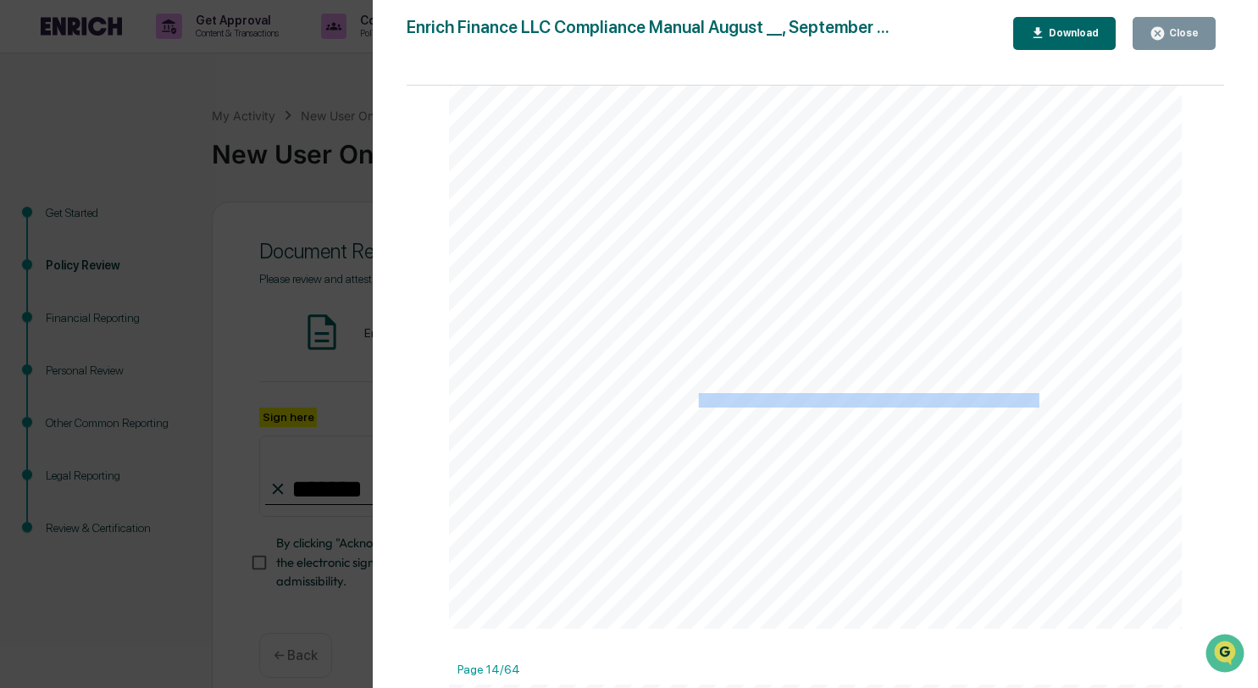
scroll to position [12544, 0]
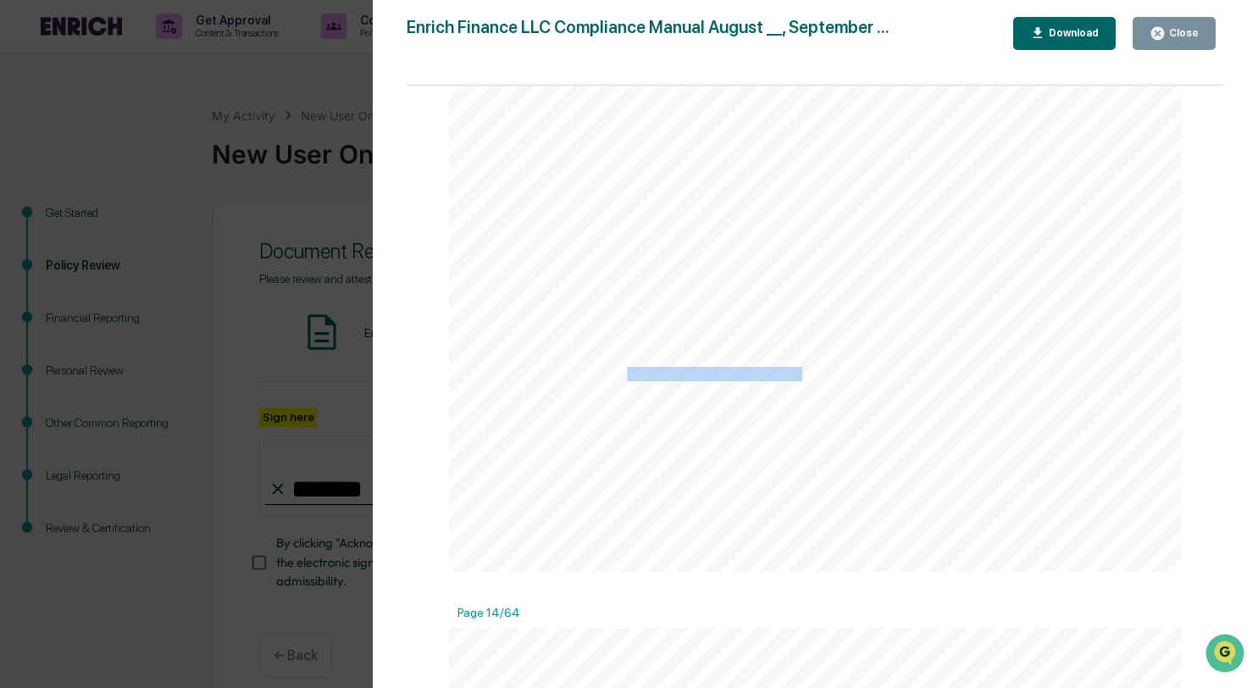
drag, startPoint x: 625, startPoint y: 379, endPoint x: 800, endPoint y: 383, distance: 175.4
click at [800, 381] on span "Exceptions from Personal Securities Reporting Requirements" at bounding box center [722, 375] width 332 height 14
drag, startPoint x: 577, startPoint y: 409, endPoint x: 712, endPoint y: 411, distance: 135.5
click at [712, 411] on span "Access persons need not submit:" at bounding box center [643, 405] width 175 height 14
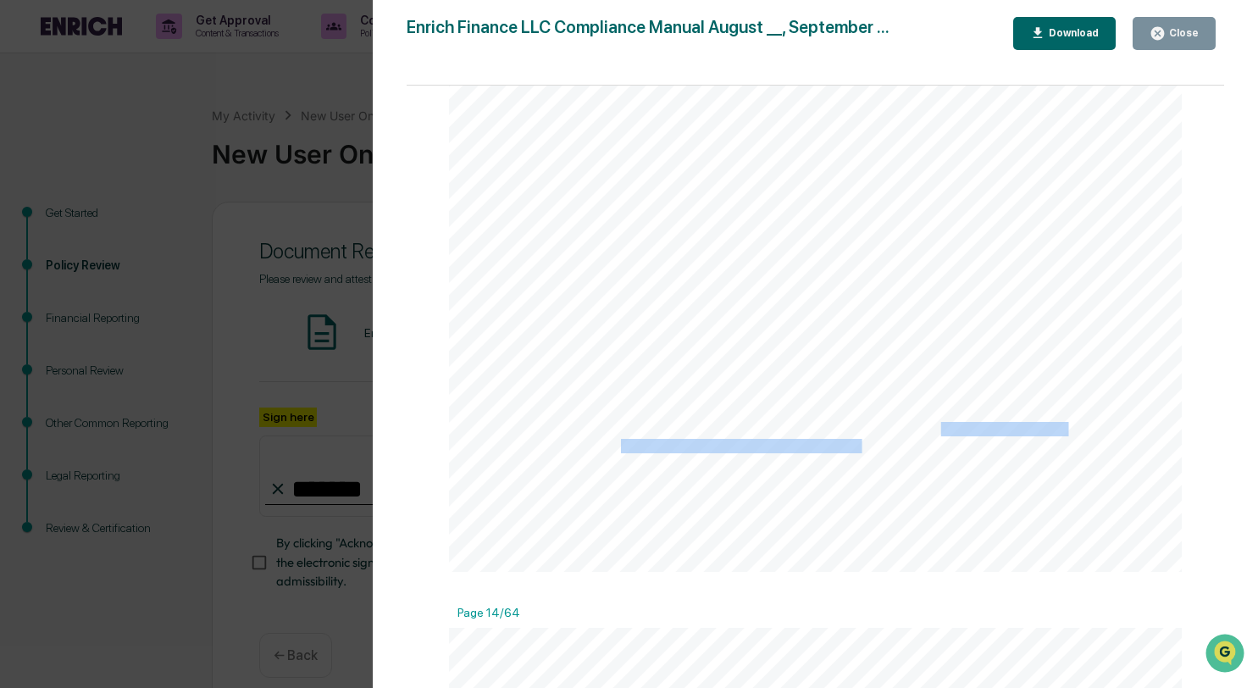
drag, startPoint x: 933, startPoint y: 432, endPoint x: 940, endPoint y: 443, distance: 12.9
click at [940, 443] on div "13 ● the title and type of security, and as applicable the exchange ticker symb…" at bounding box center [815, 98] width 733 height 949
drag, startPoint x: 929, startPoint y: 436, endPoint x: 932, endPoint y: 447, distance: 11.3
click at [932, 447] on div "13 ● the title and type of security, and as applicable the exchange ticker symb…" at bounding box center [815, 98] width 733 height 949
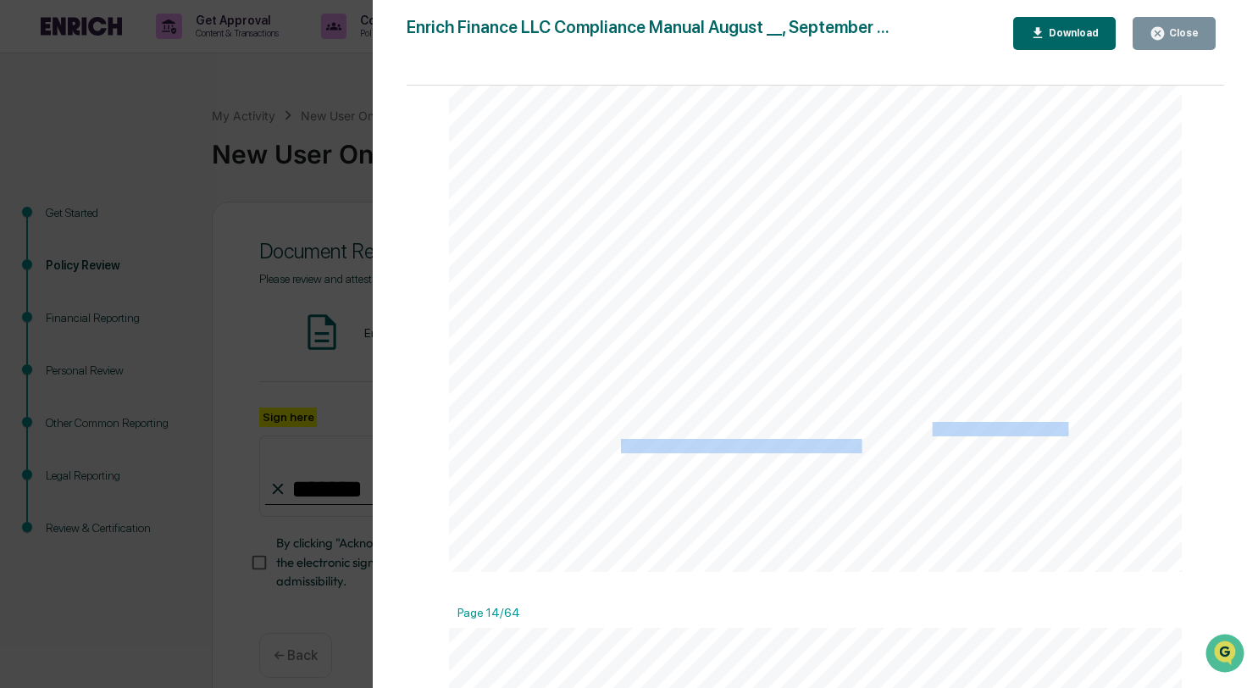
click at [932, 447] on div "13 ● the title and type of security, and as applicable the exchange ticker symb…" at bounding box center [815, 98] width 733 height 949
drag, startPoint x: 924, startPoint y: 438, endPoint x: 927, endPoint y: 451, distance: 13.1
click at [927, 451] on div "13 ● the title and type of security, and as applicable the exchange ticker symb…" at bounding box center [815, 98] width 733 height 949
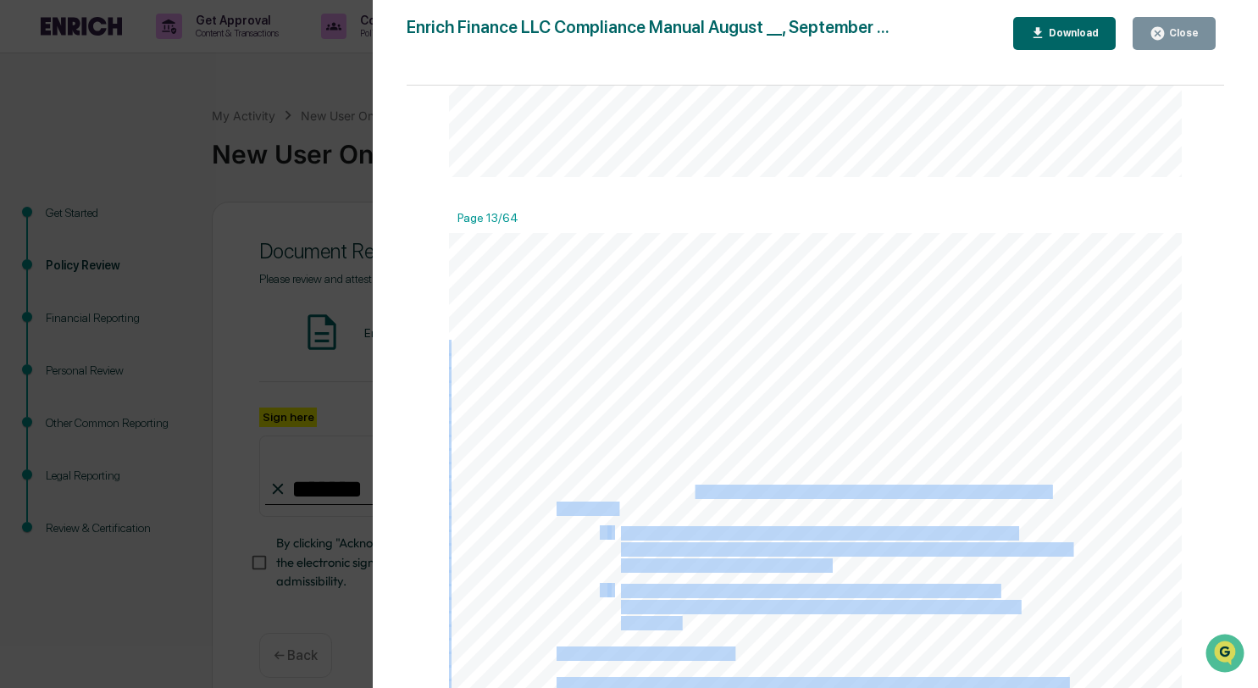
drag, startPoint x: 690, startPoint y: 499, endPoint x: 821, endPoint y: 505, distance: 130.6
click at [822, 499] on span "Access persons must submit a holdings report through Greenboard that meets the …" at bounding box center [802, 492] width 493 height 14
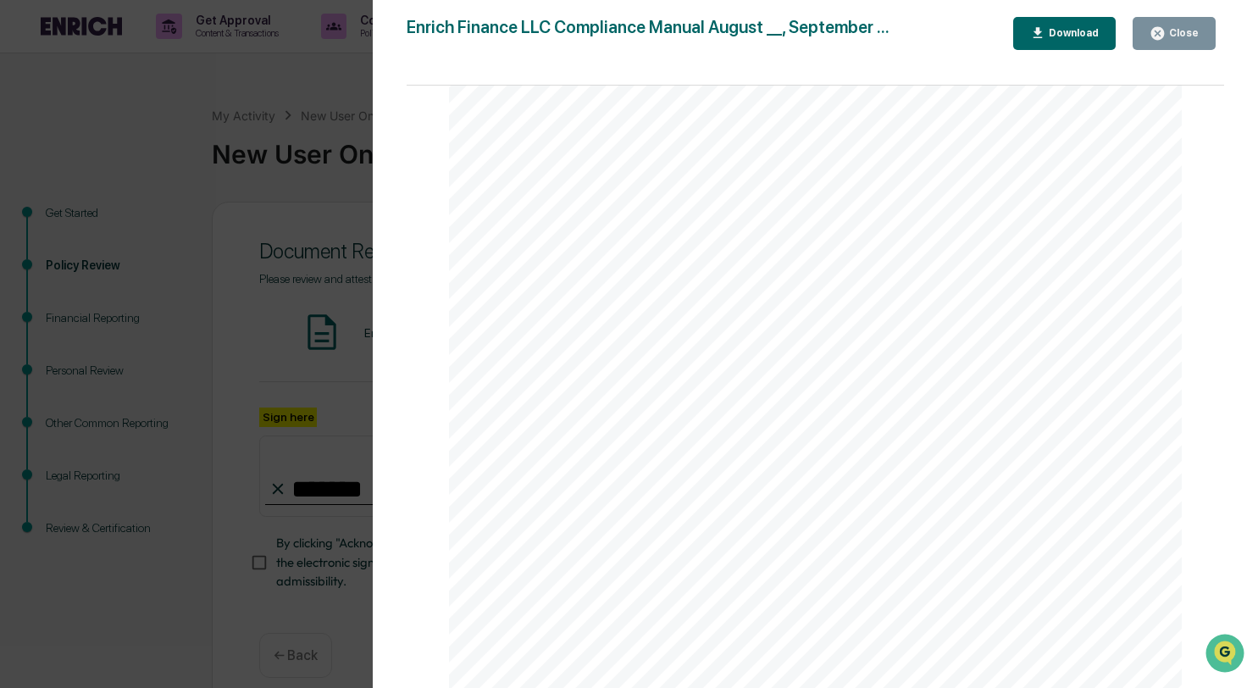
scroll to position [1669, 0]
click at [1072, 30] on div "Download" at bounding box center [1071, 33] width 53 height 12
